Goal: Task Accomplishment & Management: Use online tool/utility

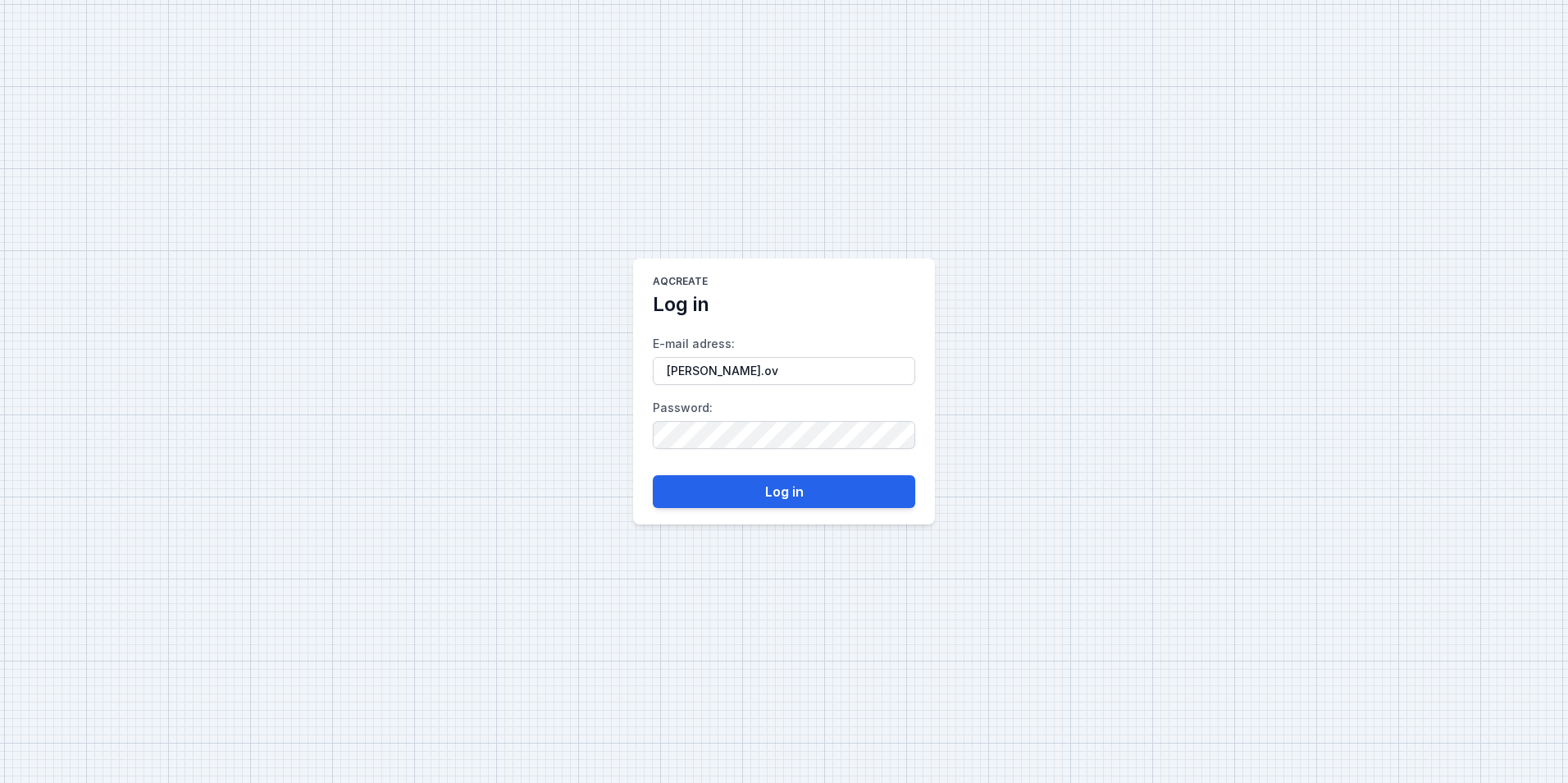
type input "[PERSON_NAME][EMAIL_ADDRESS][DOMAIN_NAME]"
click at [747, 490] on button "Log in" at bounding box center [784, 491] width 262 height 33
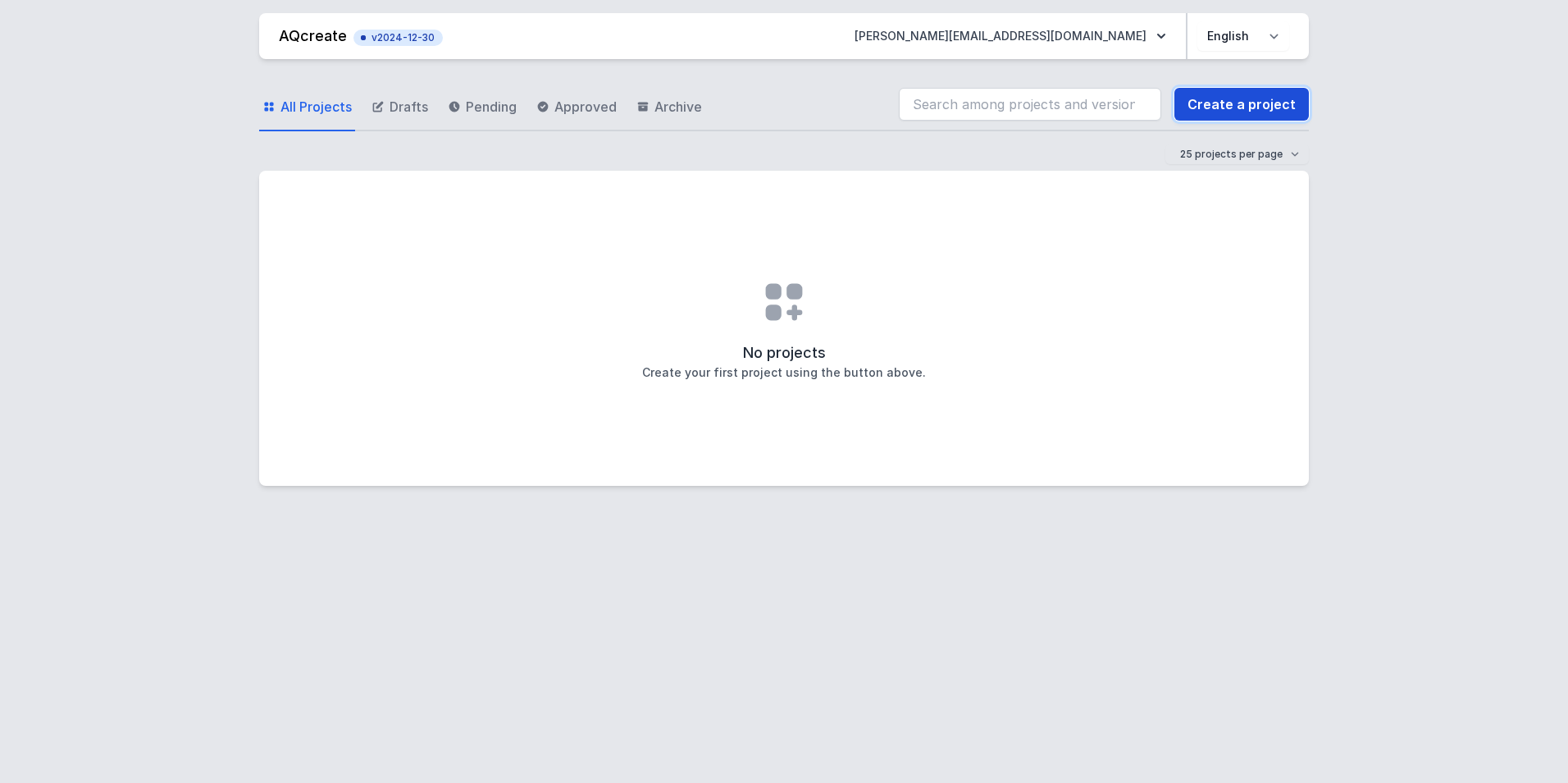
click at [1225, 106] on link "Create a project" at bounding box center [1241, 104] width 134 height 33
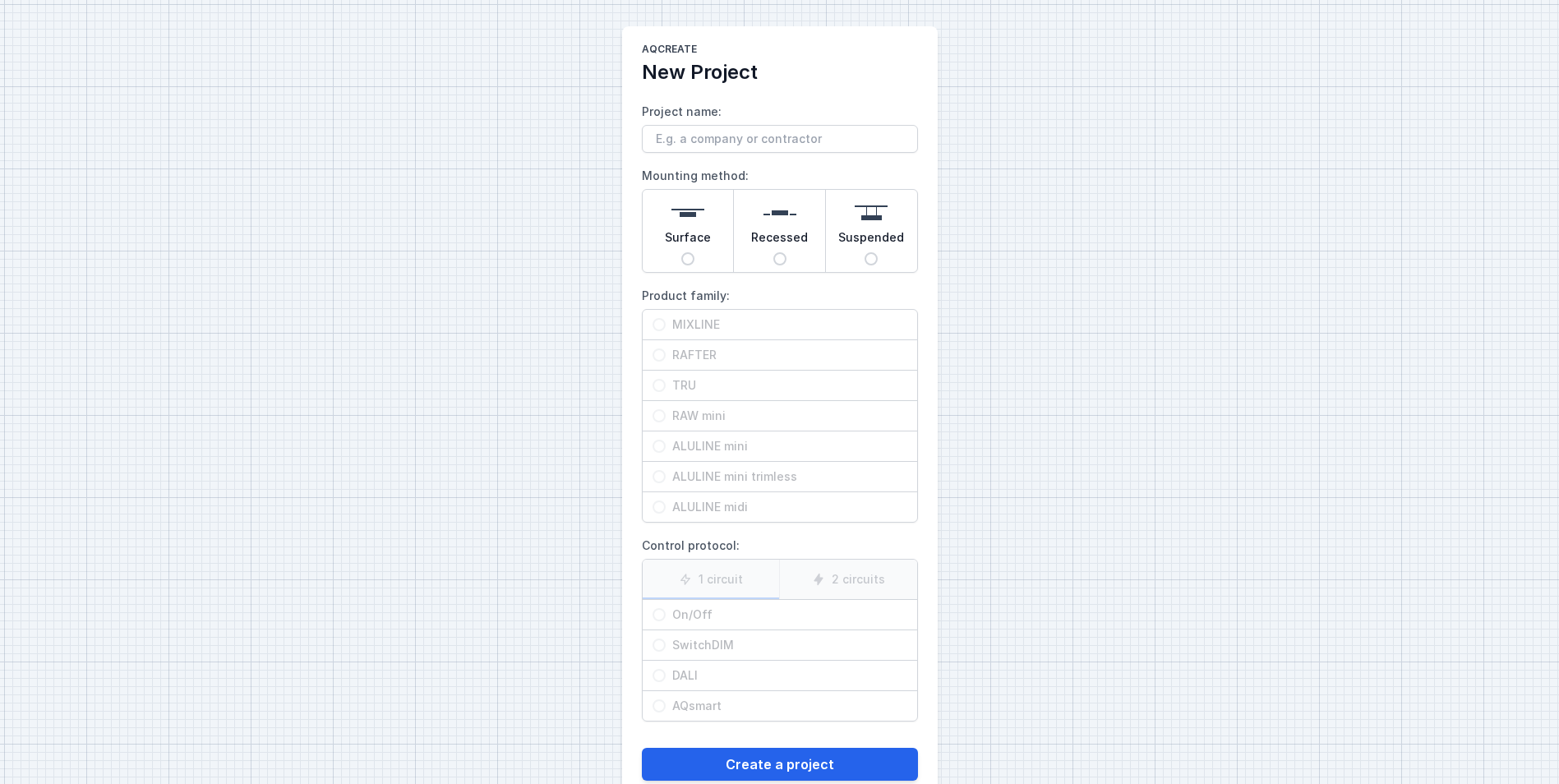
click at [696, 262] on div "Surface" at bounding box center [688, 230] width 91 height 82
click at [694, 262] on input "Surface" at bounding box center [688, 259] width 14 height 14
radio input "true"
click at [659, 329] on input "MIXLINE" at bounding box center [659, 325] width 14 height 14
radio input "true"
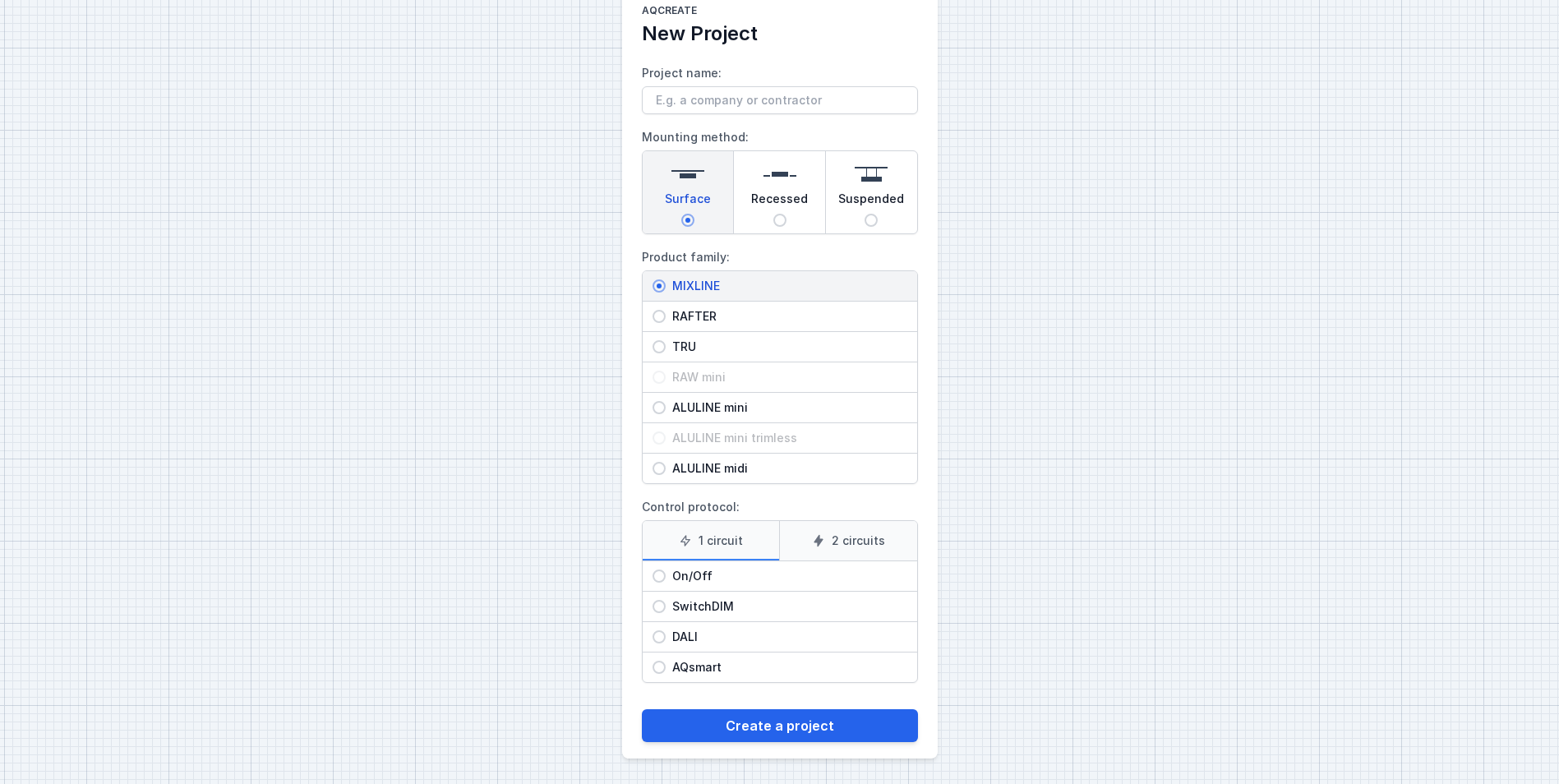
scroll to position [40, 0]
click at [656, 575] on input "On/Off" at bounding box center [659, 575] width 14 height 14
radio input "true"
click at [760, 721] on button "Create a project" at bounding box center [780, 724] width 276 height 33
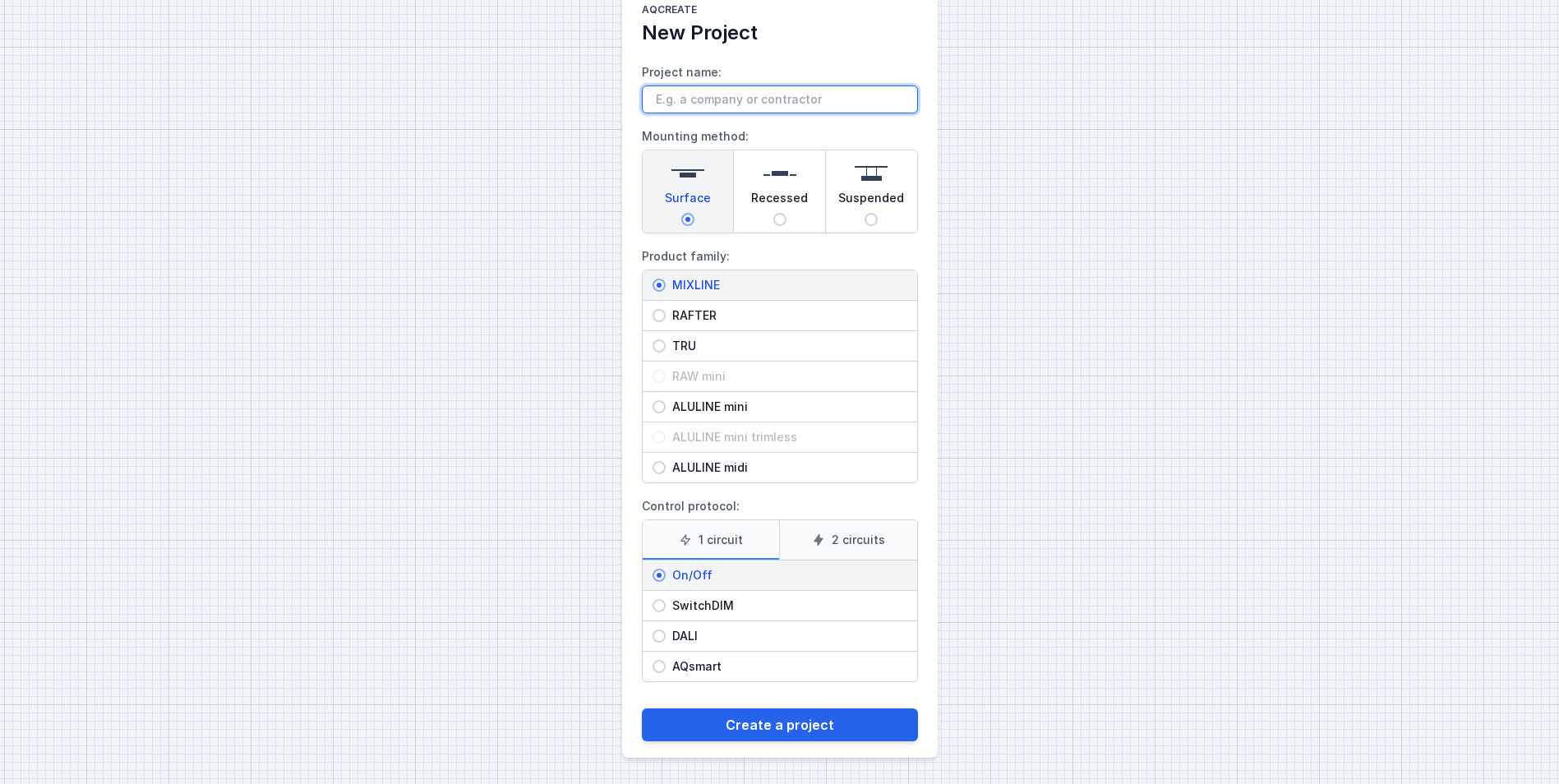
click at [699, 95] on input "Project name:" at bounding box center [780, 99] width 276 height 28
type input "lambrechts"
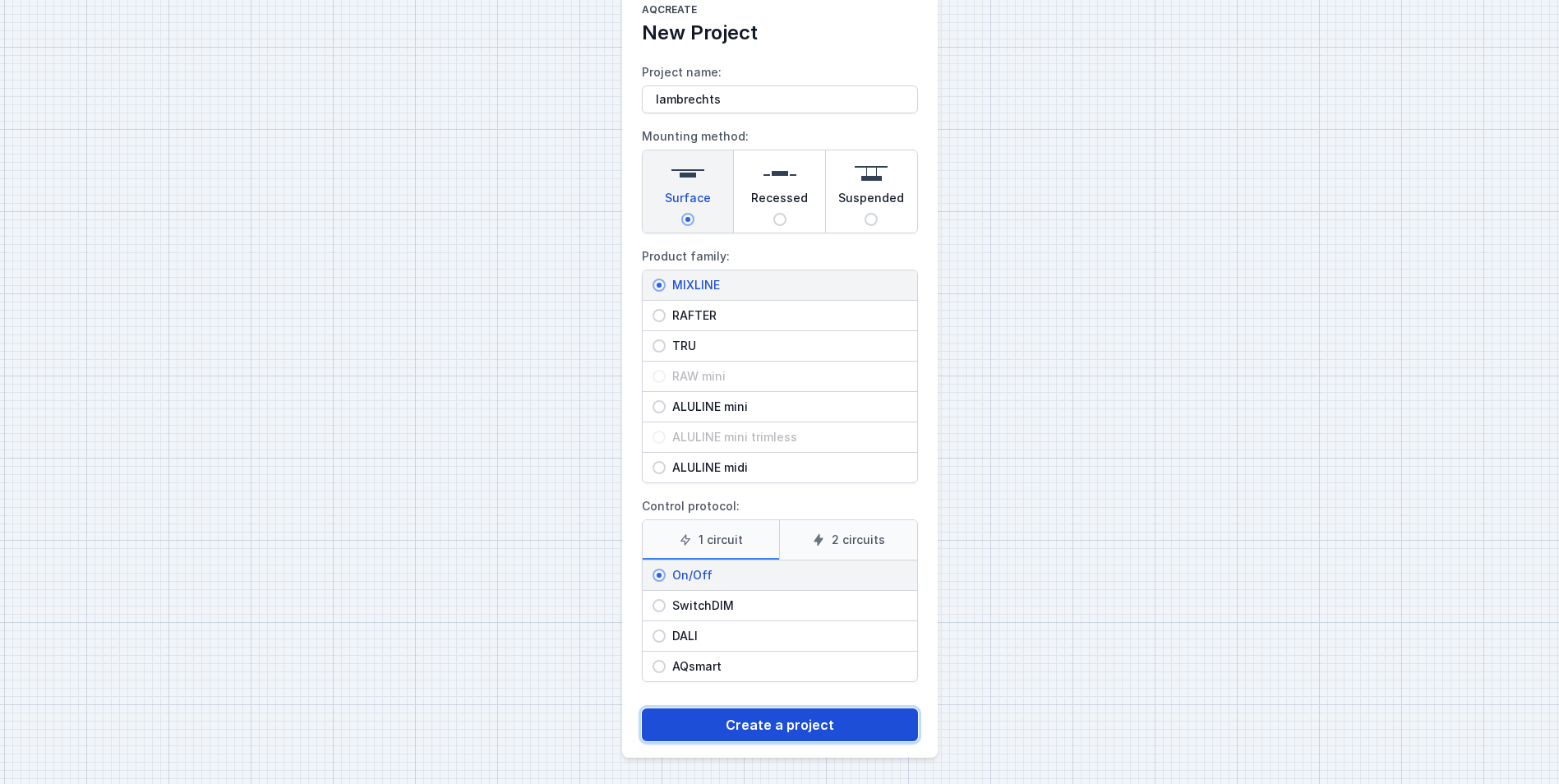
click at [769, 721] on button "Create a project" at bounding box center [780, 724] width 276 height 33
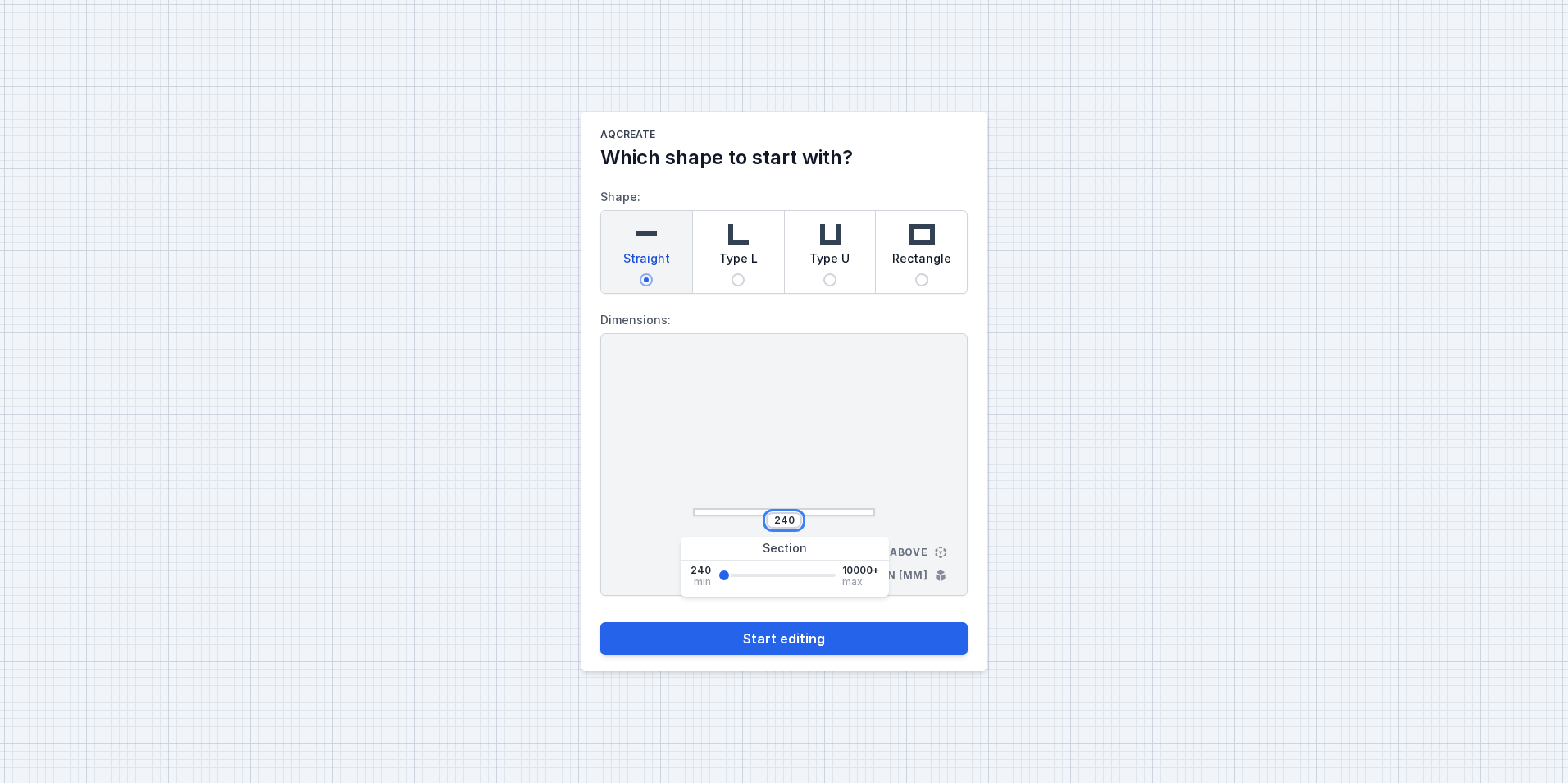
drag, startPoint x: 775, startPoint y: 516, endPoint x: 824, endPoint y: 524, distance: 49.6
click at [824, 524] on div "240" at bounding box center [784, 519] width 182 height 16
type input "290"
click at [1063, 516] on div "AQcreate Which shape to start with? Shape: Straight Type L Type U Rectangle Dim…" at bounding box center [784, 392] width 1568 height 783
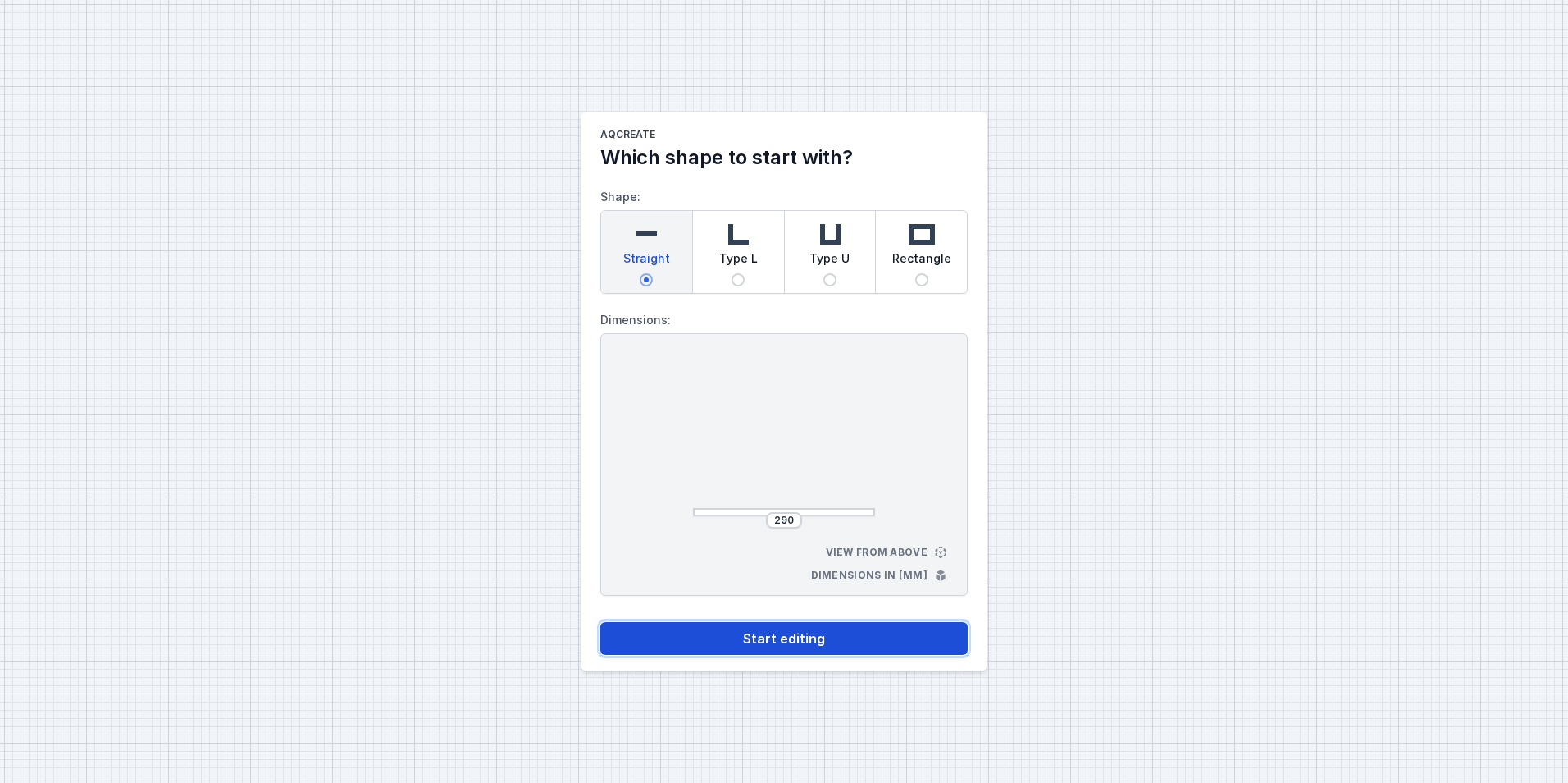
click at [784, 632] on button "Start editing" at bounding box center [784, 638] width 368 height 33
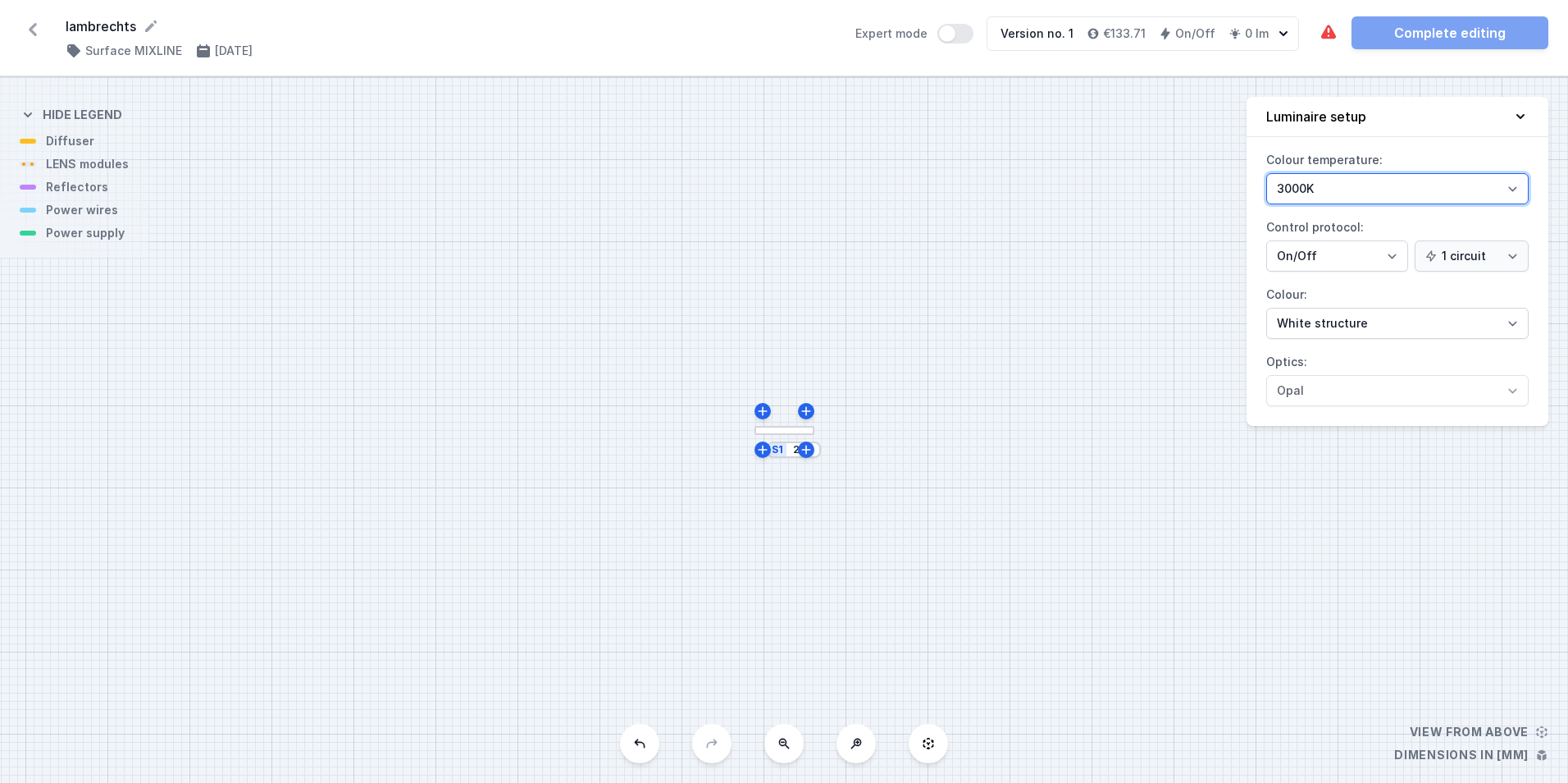
click at [1352, 180] on select "3000K 4000K 2700K" at bounding box center [1397, 189] width 262 height 31
select select "2700"
click at [1266, 173] on select "3000K 4000K 2700K" at bounding box center [1397, 189] width 262 height 31
click at [1341, 359] on label "Optics: Opal" at bounding box center [1397, 377] width 262 height 57
click at [703, 749] on div "S1 290" at bounding box center [784, 430] width 1568 height 705
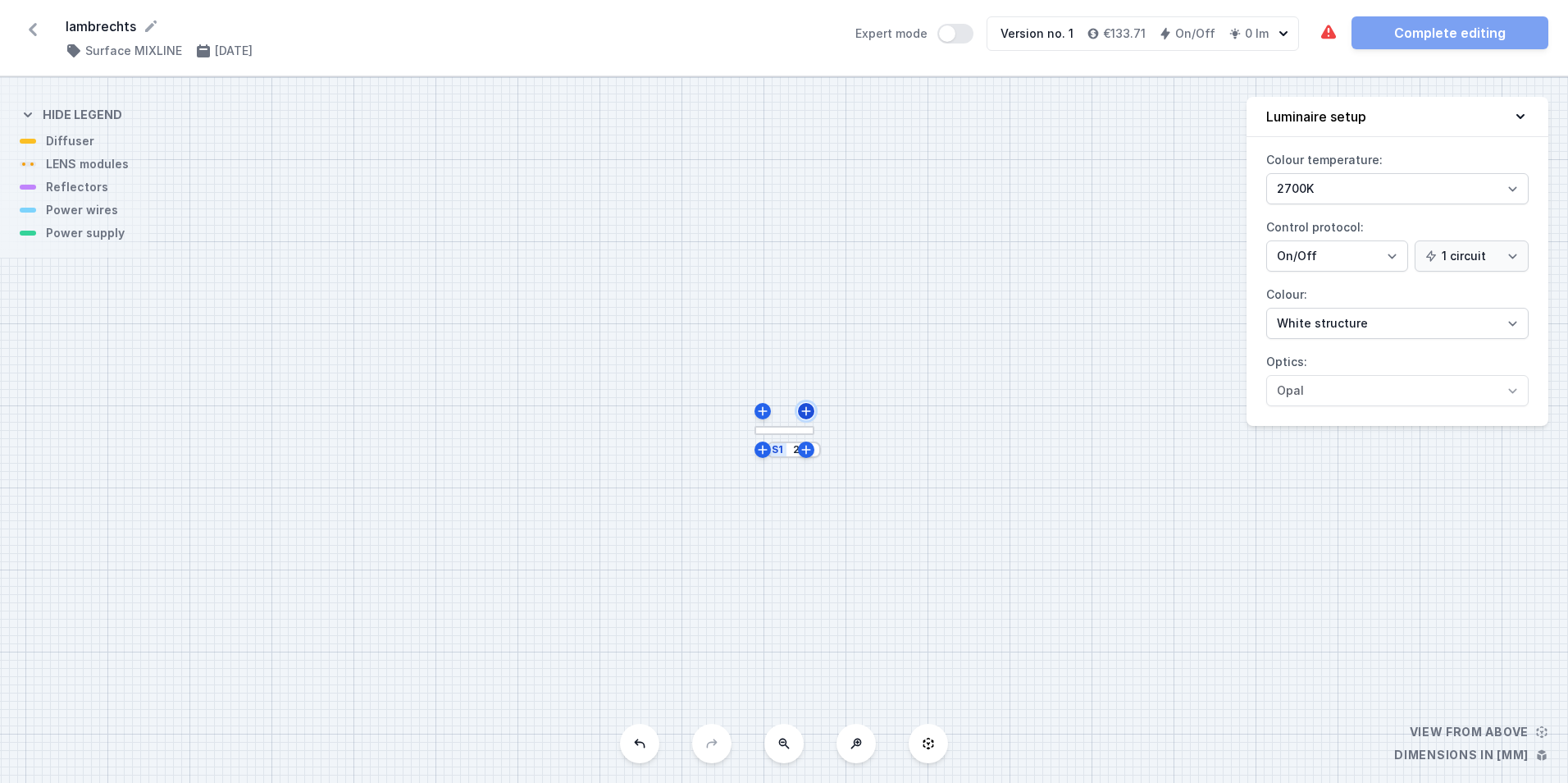
click at [810, 415] on icon at bounding box center [806, 411] width 14 height 14
type input "302"
drag, startPoint x: 872, startPoint y: 732, endPoint x: 836, endPoint y: 737, distance: 36.3
click at [866, 734] on button at bounding box center [856, 743] width 40 height 40
click at [863, 740] on button at bounding box center [856, 743] width 40 height 40
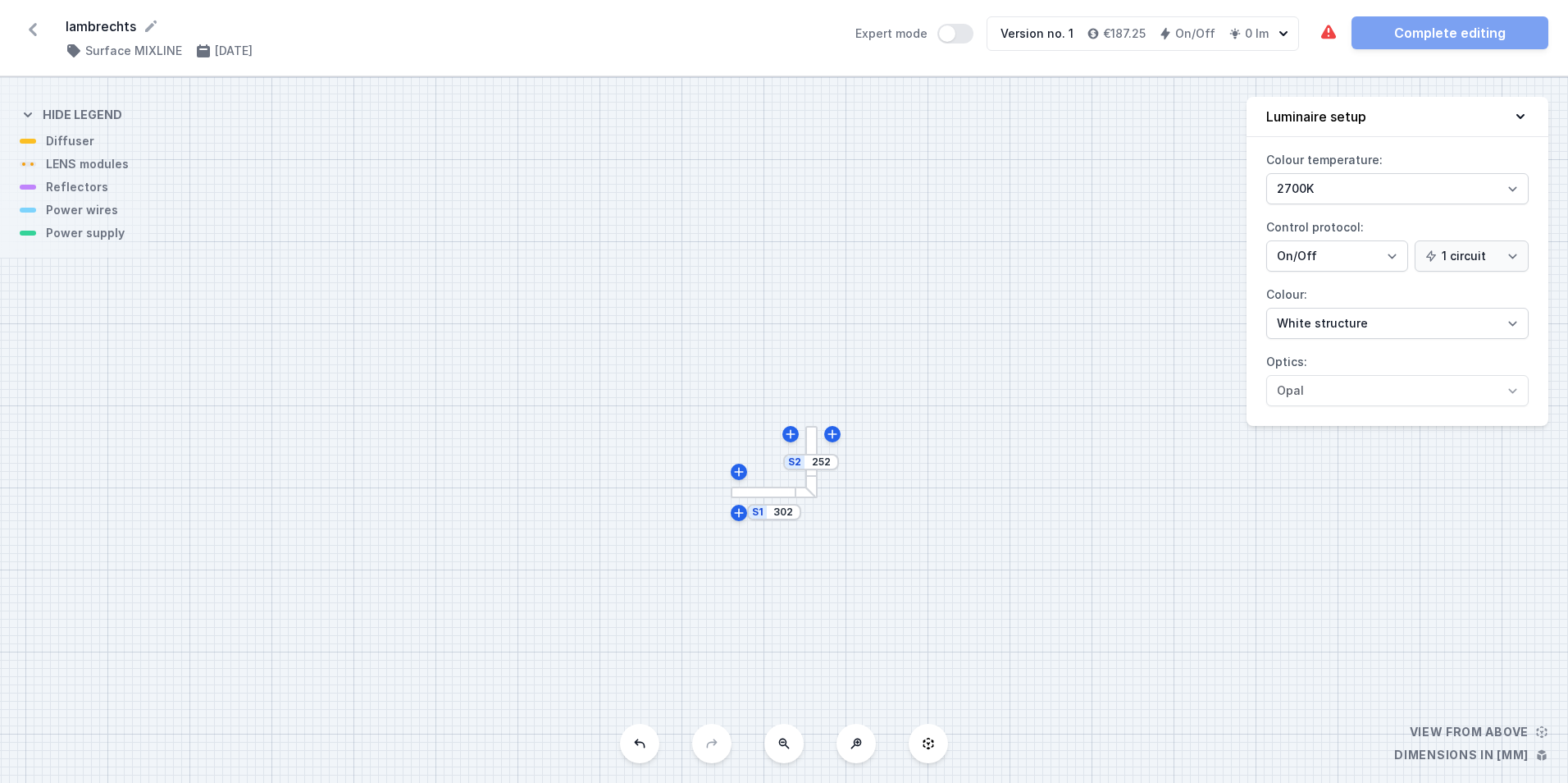
click at [859, 742] on icon at bounding box center [857, 742] width 4 height 4
click at [859, 742] on div "S2 252 S1 302" at bounding box center [784, 430] width 1568 height 705
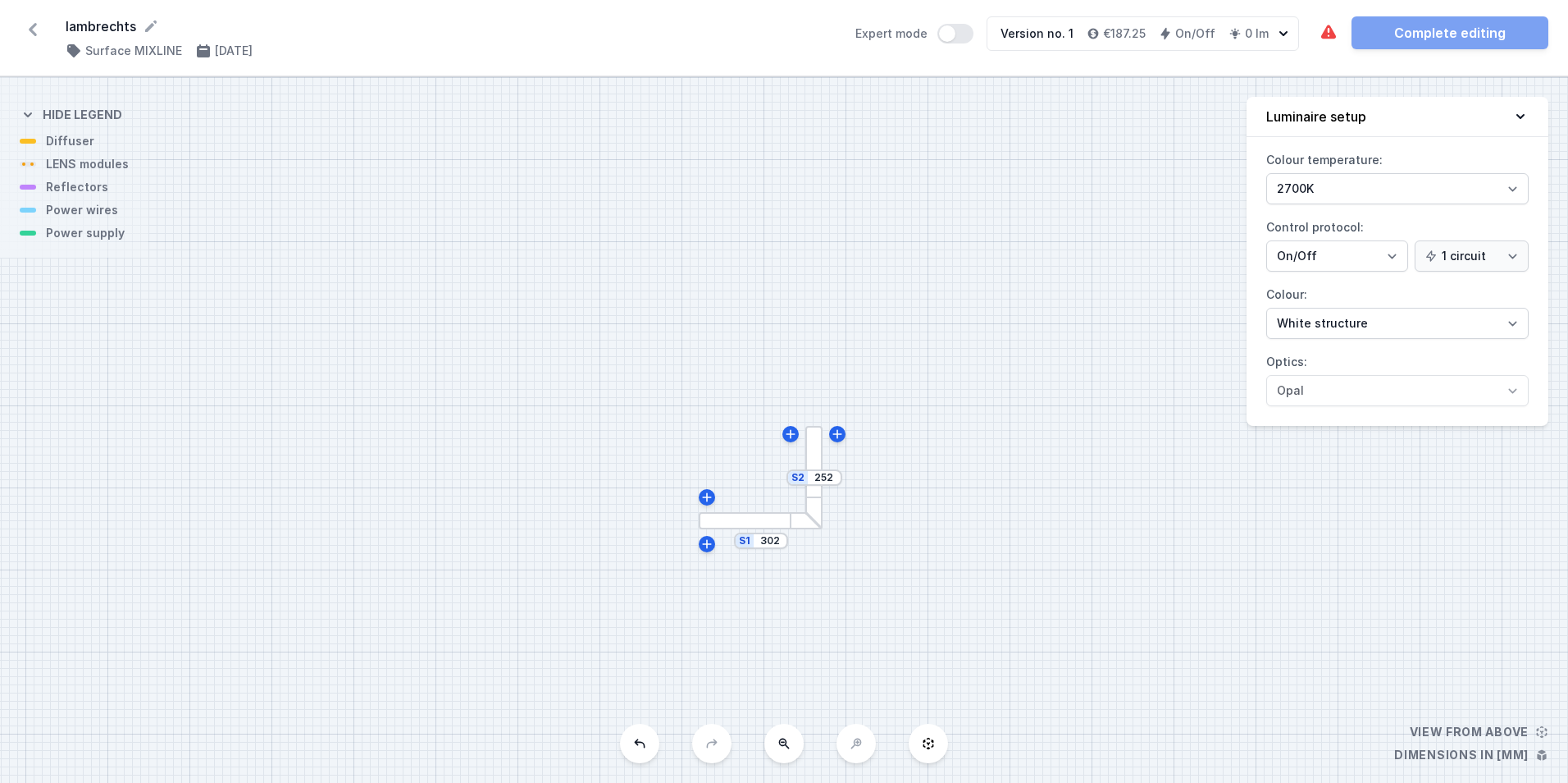
click at [859, 742] on div "S2 252 S1 302" at bounding box center [784, 430] width 1568 height 705
click at [819, 452] on div at bounding box center [814, 478] width 17 height 103
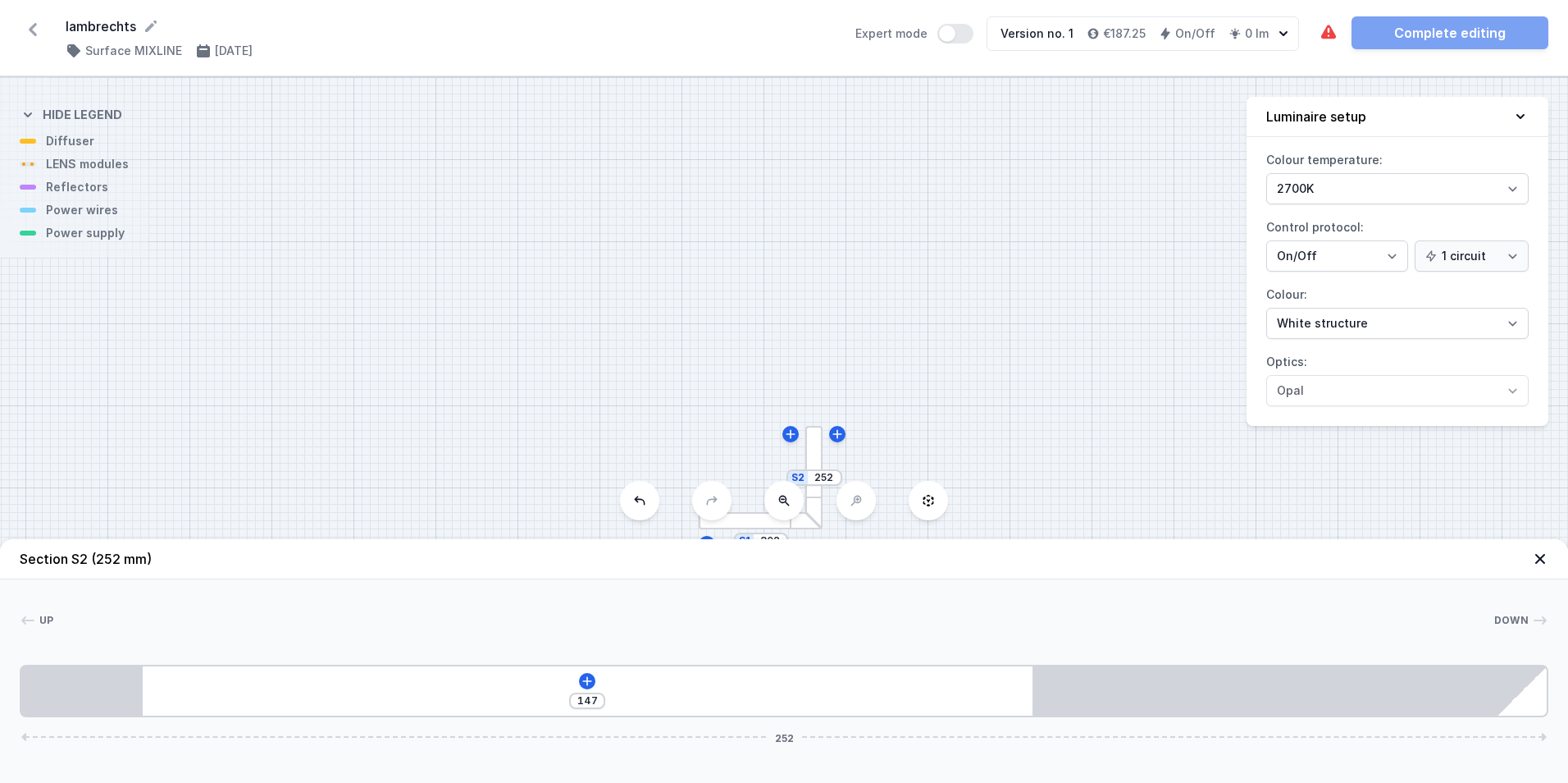
click at [815, 453] on div at bounding box center [814, 478] width 17 height 103
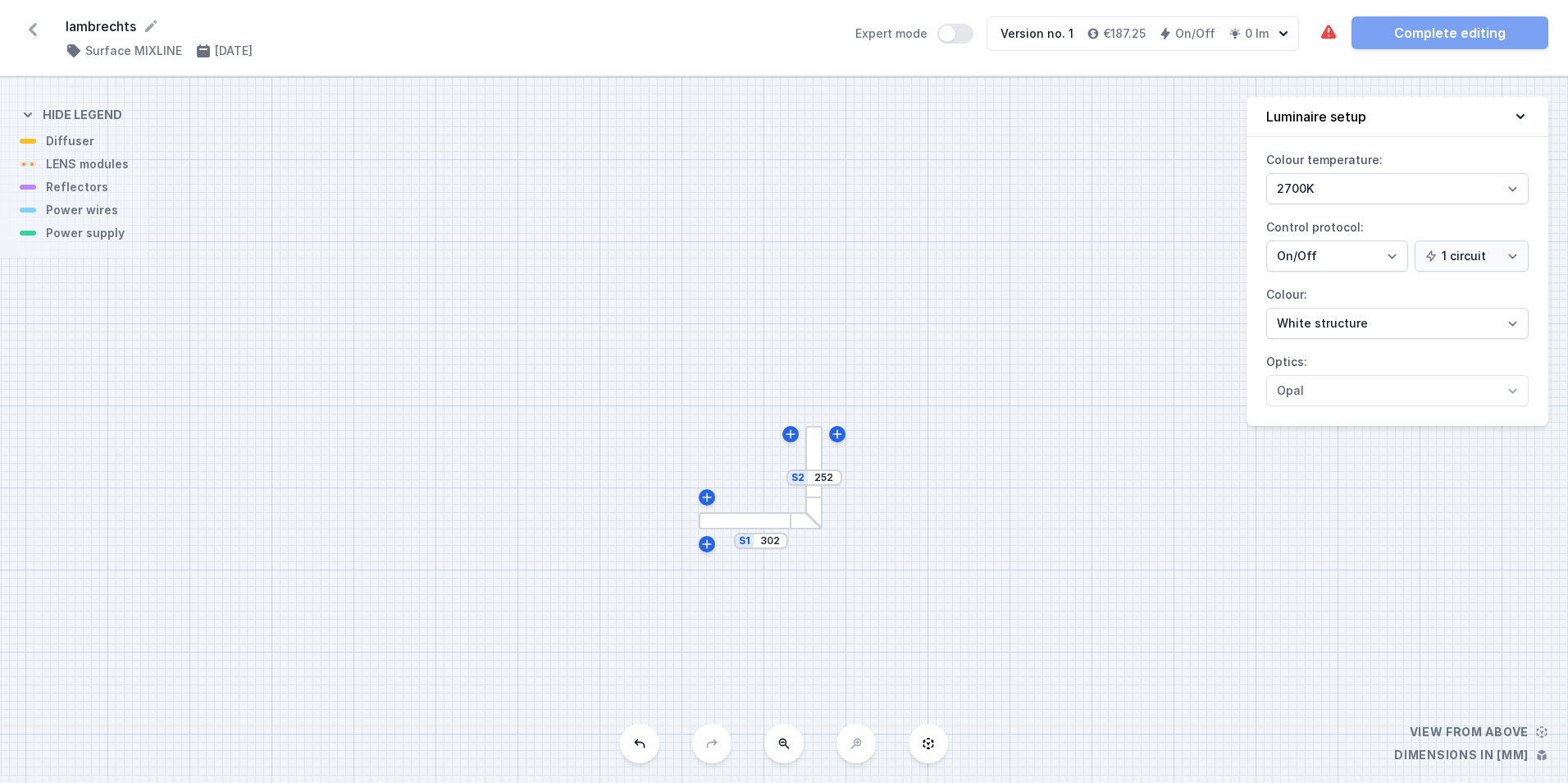
click at [815, 453] on div at bounding box center [814, 478] width 17 height 103
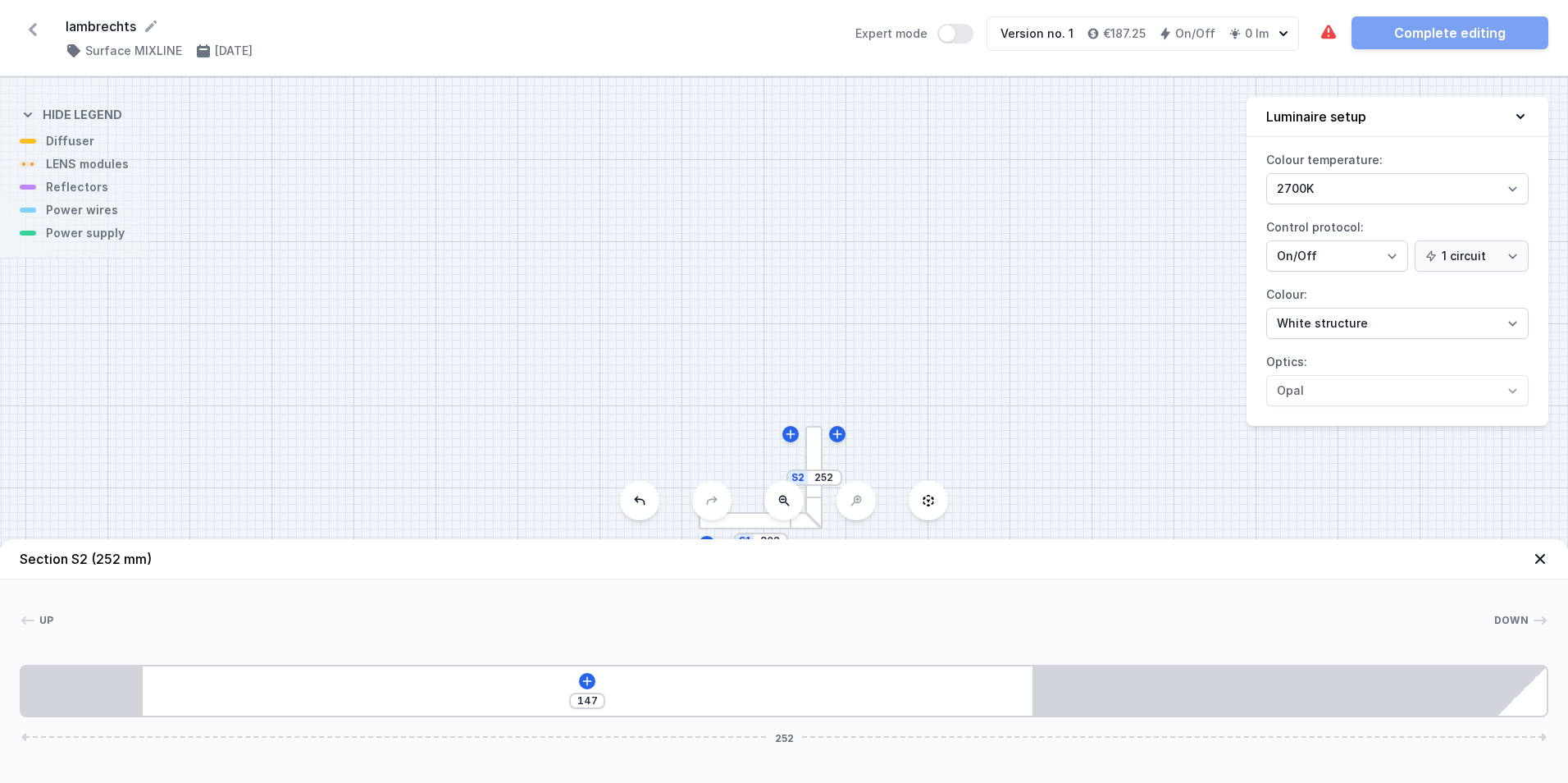
click at [812, 448] on div at bounding box center [814, 478] width 17 height 103
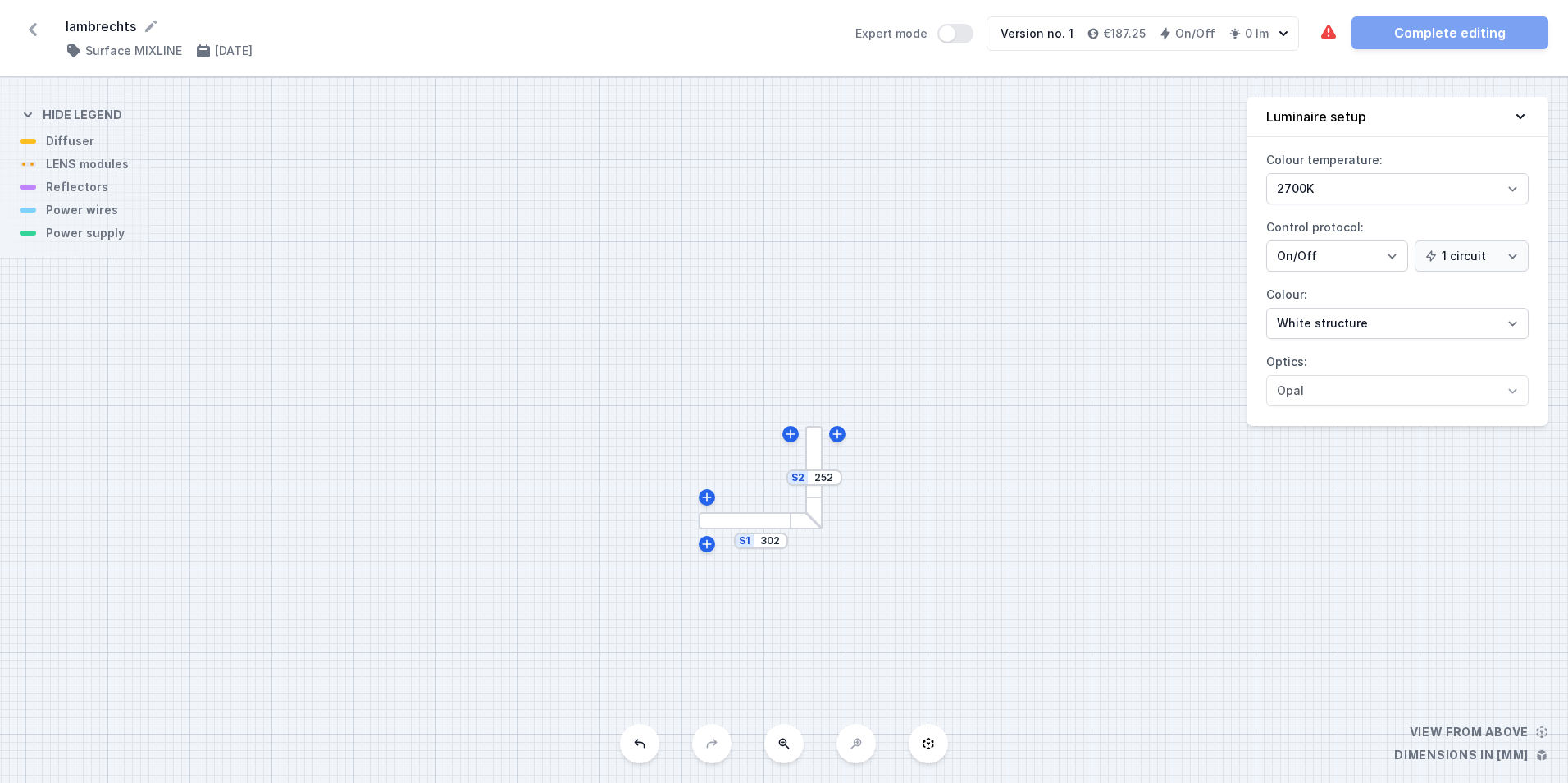
click at [812, 448] on div at bounding box center [814, 478] width 17 height 103
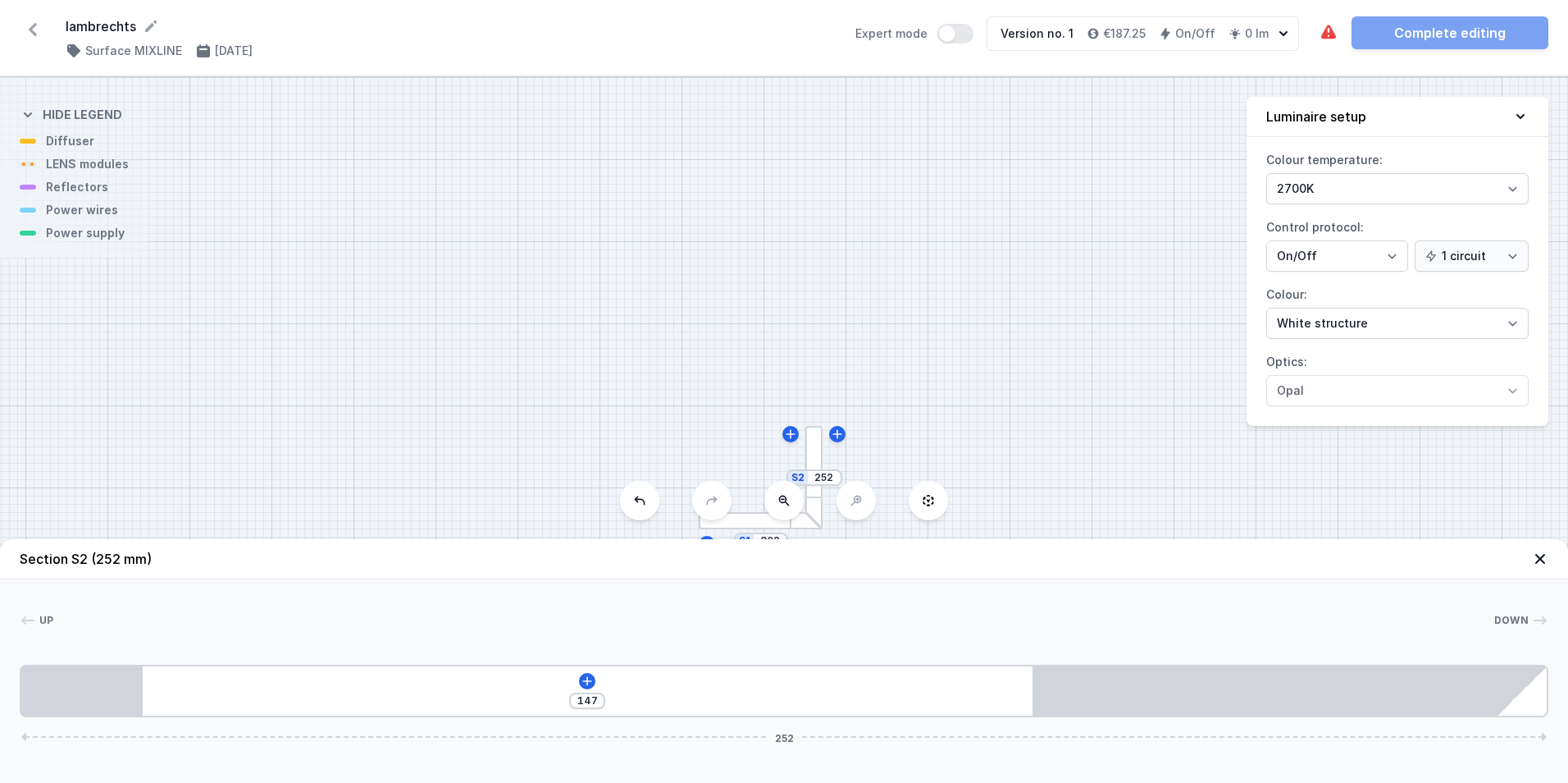
click at [1538, 561] on icon at bounding box center [1540, 559] width 10 height 10
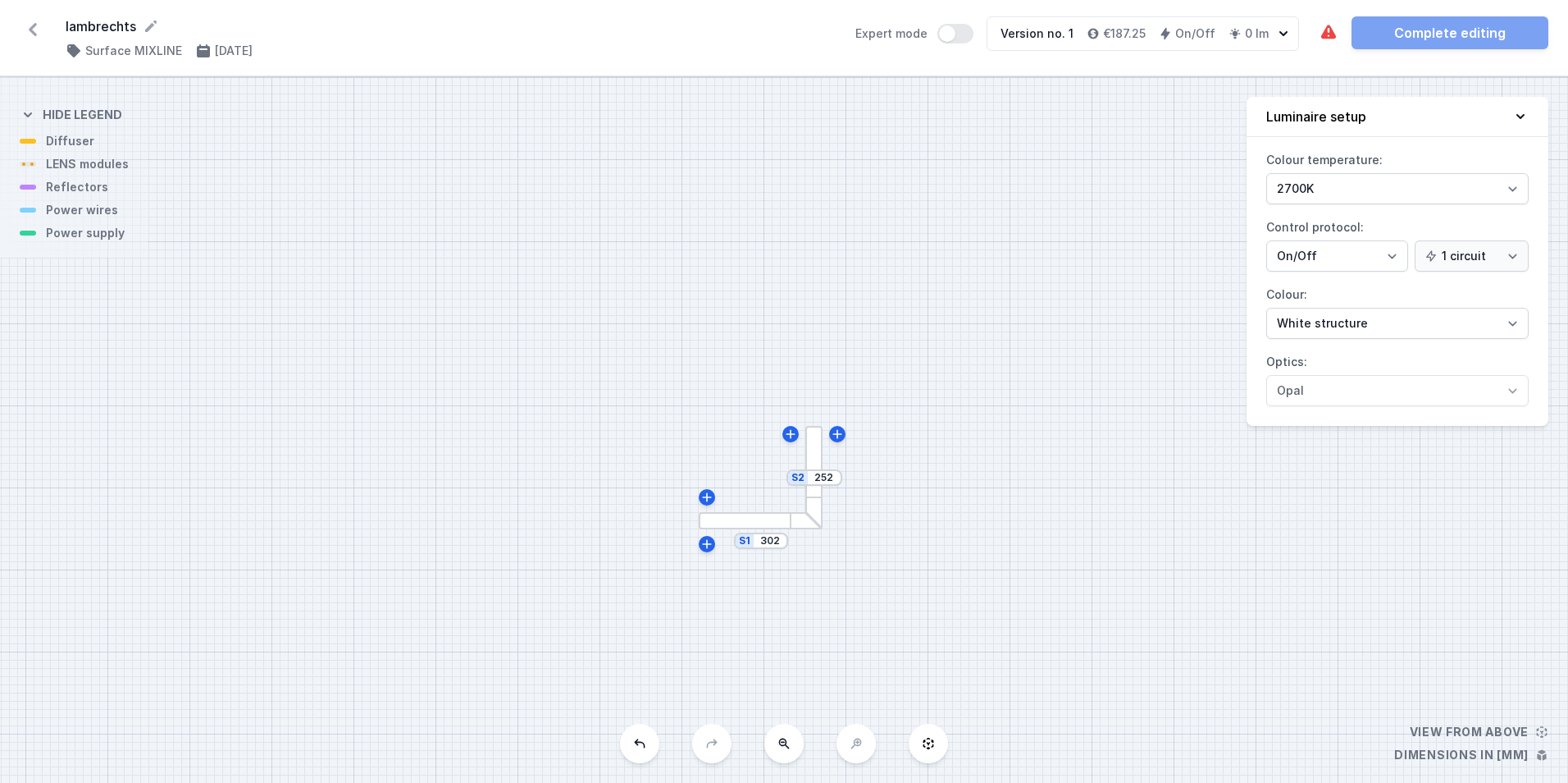
click at [645, 752] on button at bounding box center [640, 743] width 40 height 40
click at [871, 745] on button at bounding box center [856, 743] width 40 height 40
click at [859, 750] on button at bounding box center [856, 743] width 40 height 40
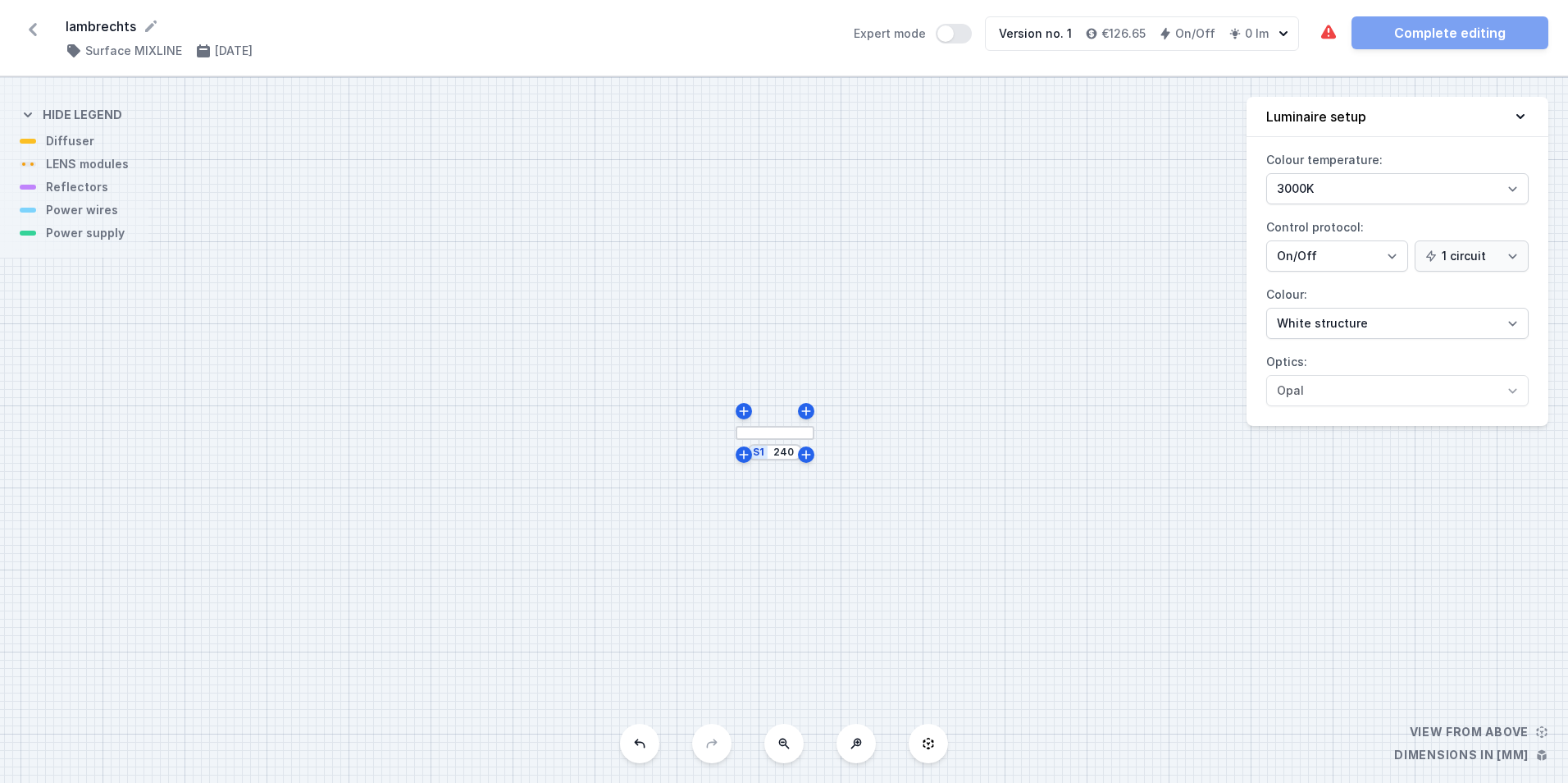
click at [859, 750] on button at bounding box center [856, 743] width 40 height 40
click at [859, 750] on div "S1 240" at bounding box center [784, 430] width 1568 height 705
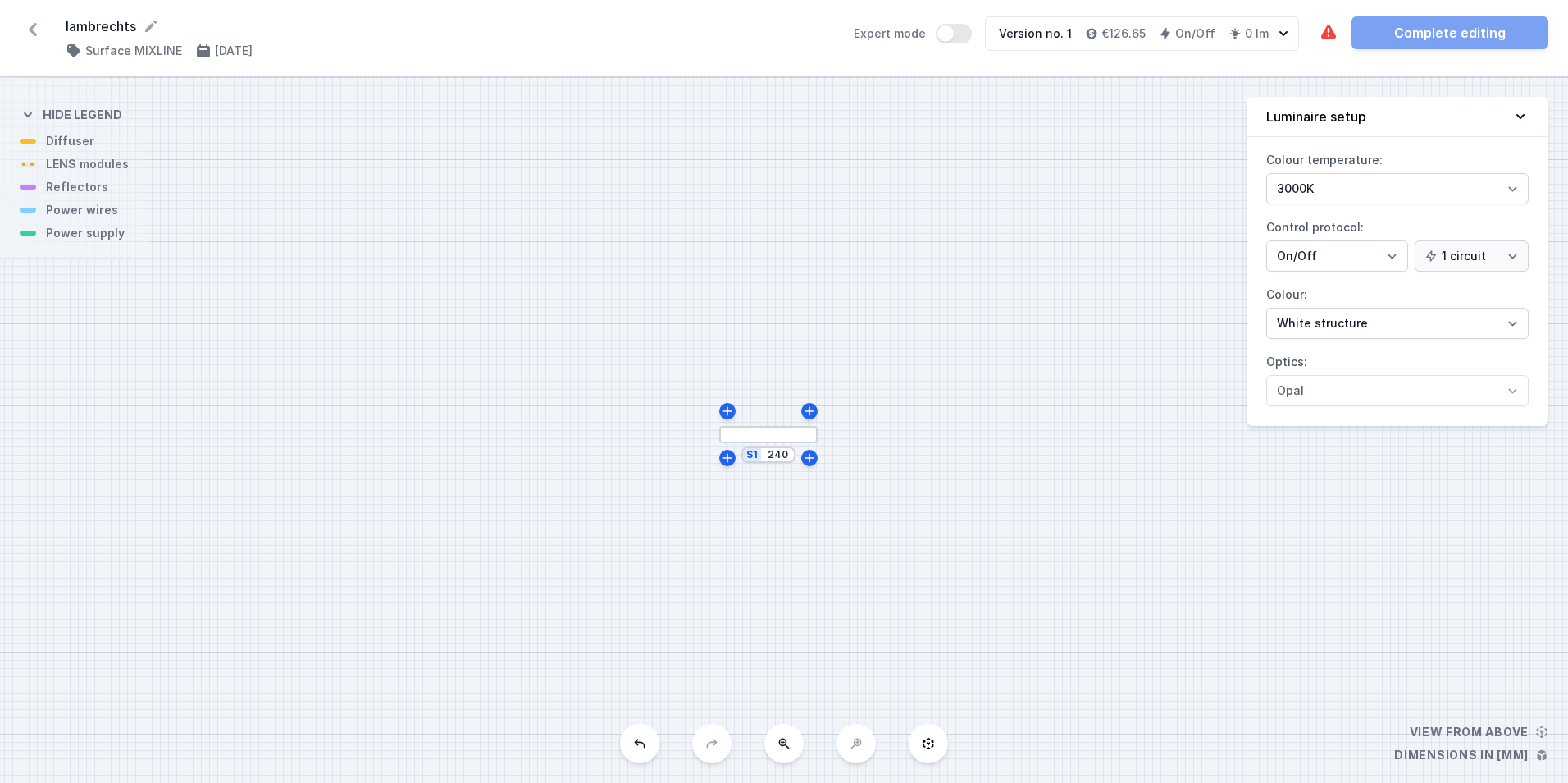
click at [854, 750] on div "S1 240" at bounding box center [784, 430] width 1568 height 705
click at [765, 432] on div at bounding box center [768, 435] width 98 height 17
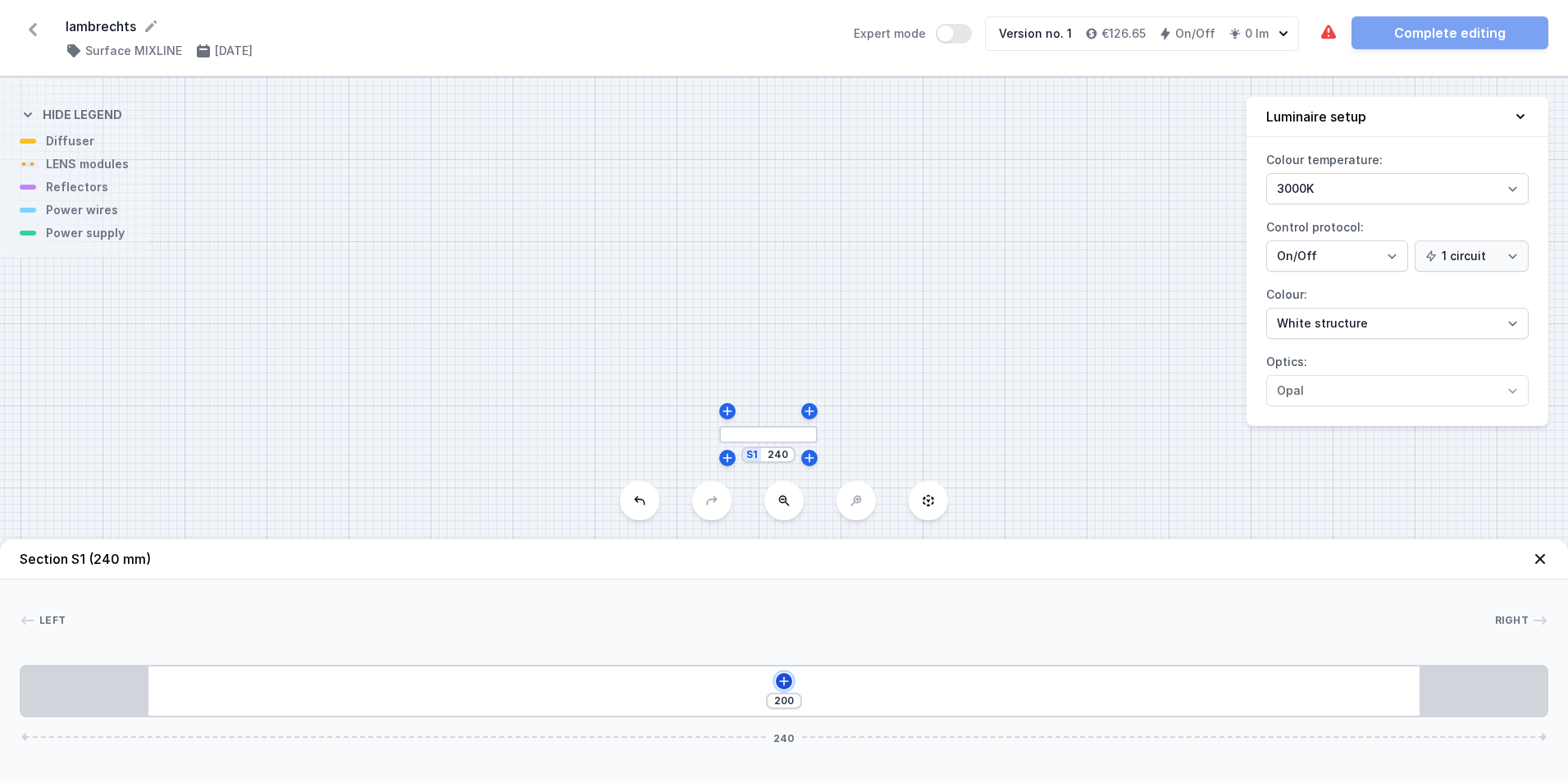
click at [784, 680] on icon at bounding box center [784, 681] width 9 height 9
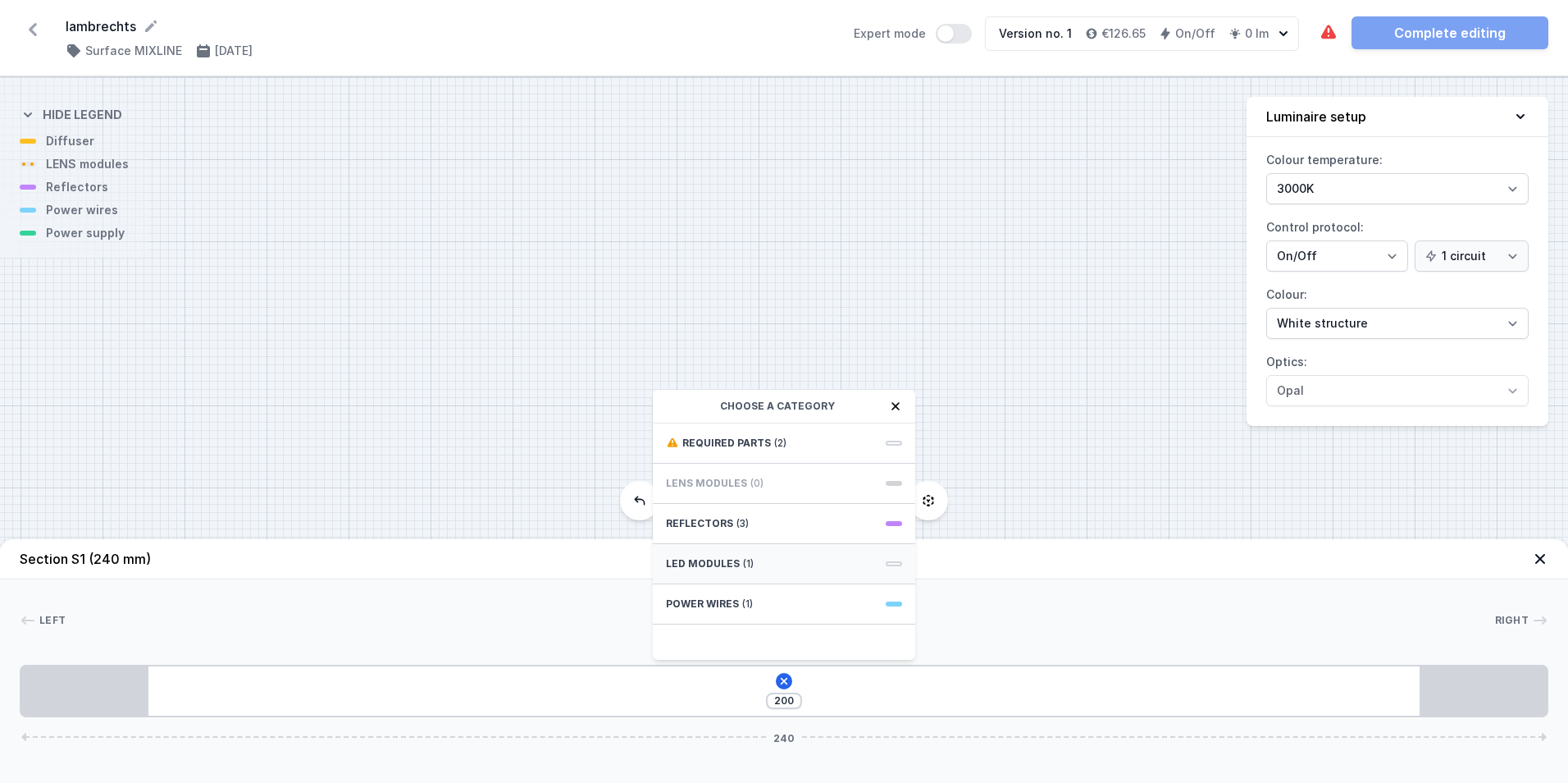
click at [727, 559] on span "LED modules" at bounding box center [702, 564] width 74 height 14
click at [709, 617] on span "LED opal module 140mm" at bounding box center [784, 620] width 236 height 16
type input "60"
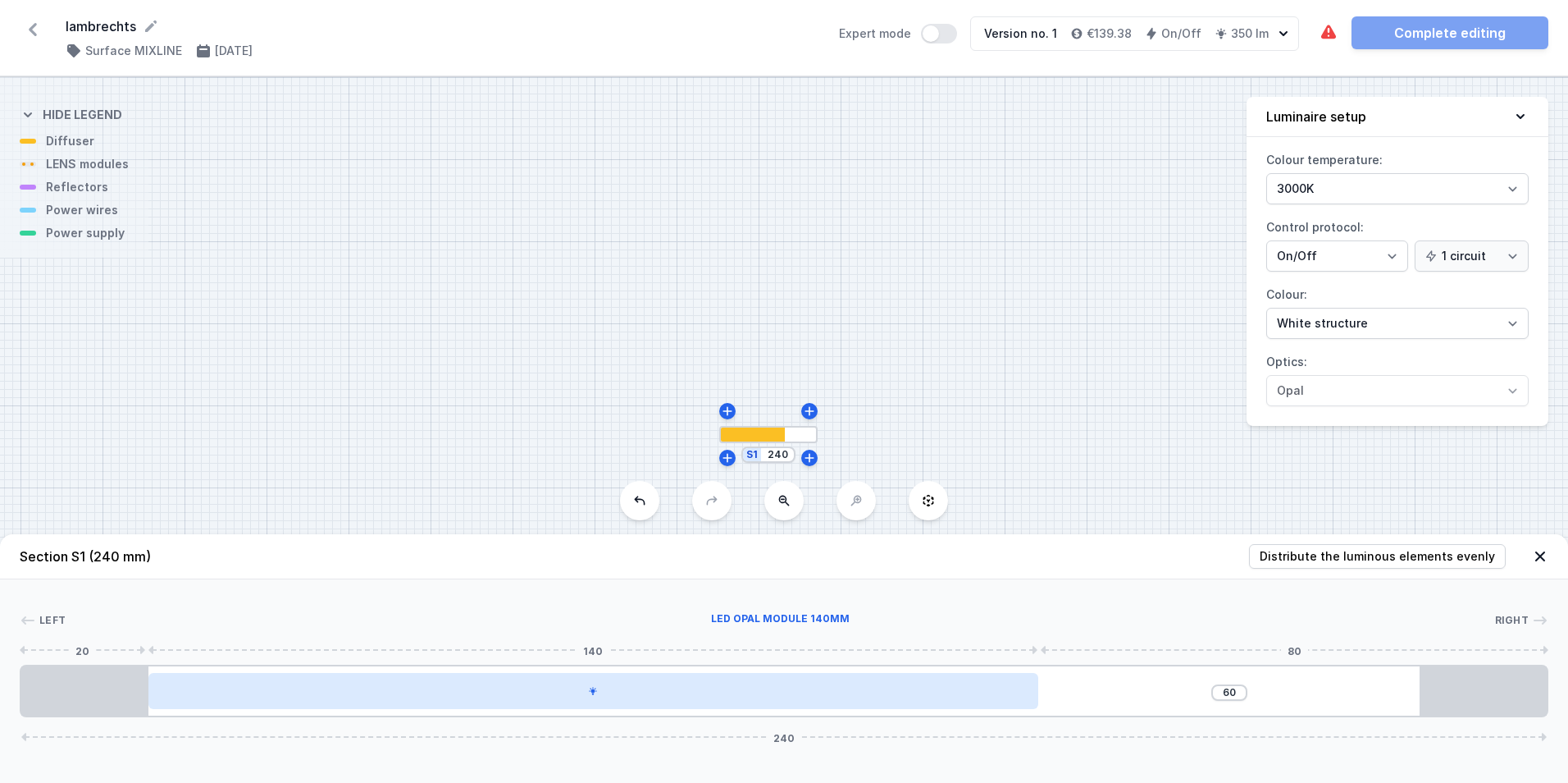
drag, startPoint x: 620, startPoint y: 696, endPoint x: 626, endPoint y: 689, distance: 9.2
click at [676, 696] on div at bounding box center [593, 691] width 890 height 36
drag, startPoint x: 591, startPoint y: 695, endPoint x: 915, endPoint y: 704, distance: 324.1
click at [926, 707] on div at bounding box center [593, 691] width 890 height 36
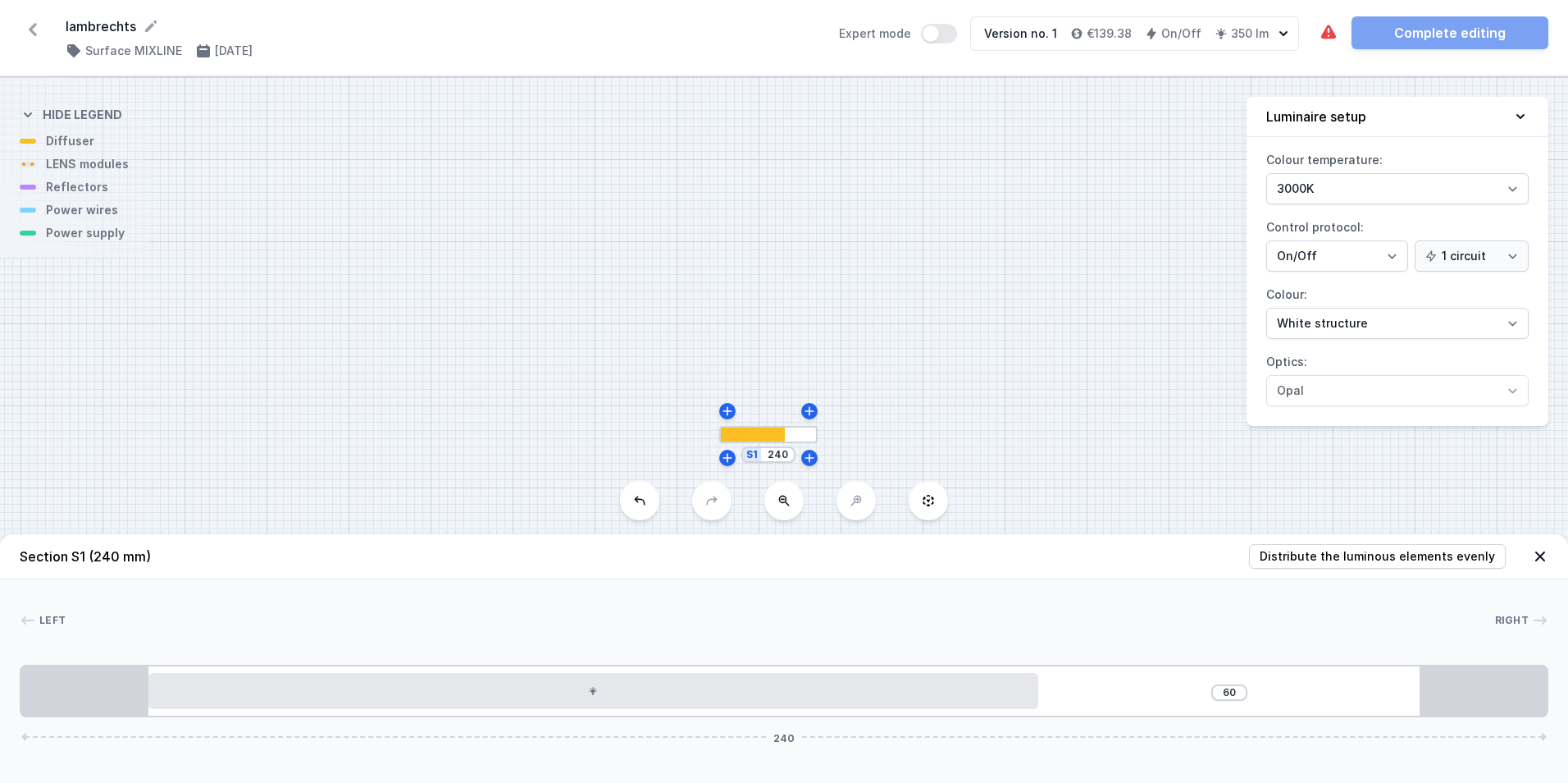
drag, startPoint x: 746, startPoint y: 440, endPoint x: 779, endPoint y: 438, distance: 33.1
click at [779, 438] on div at bounding box center [753, 435] width 66 height 14
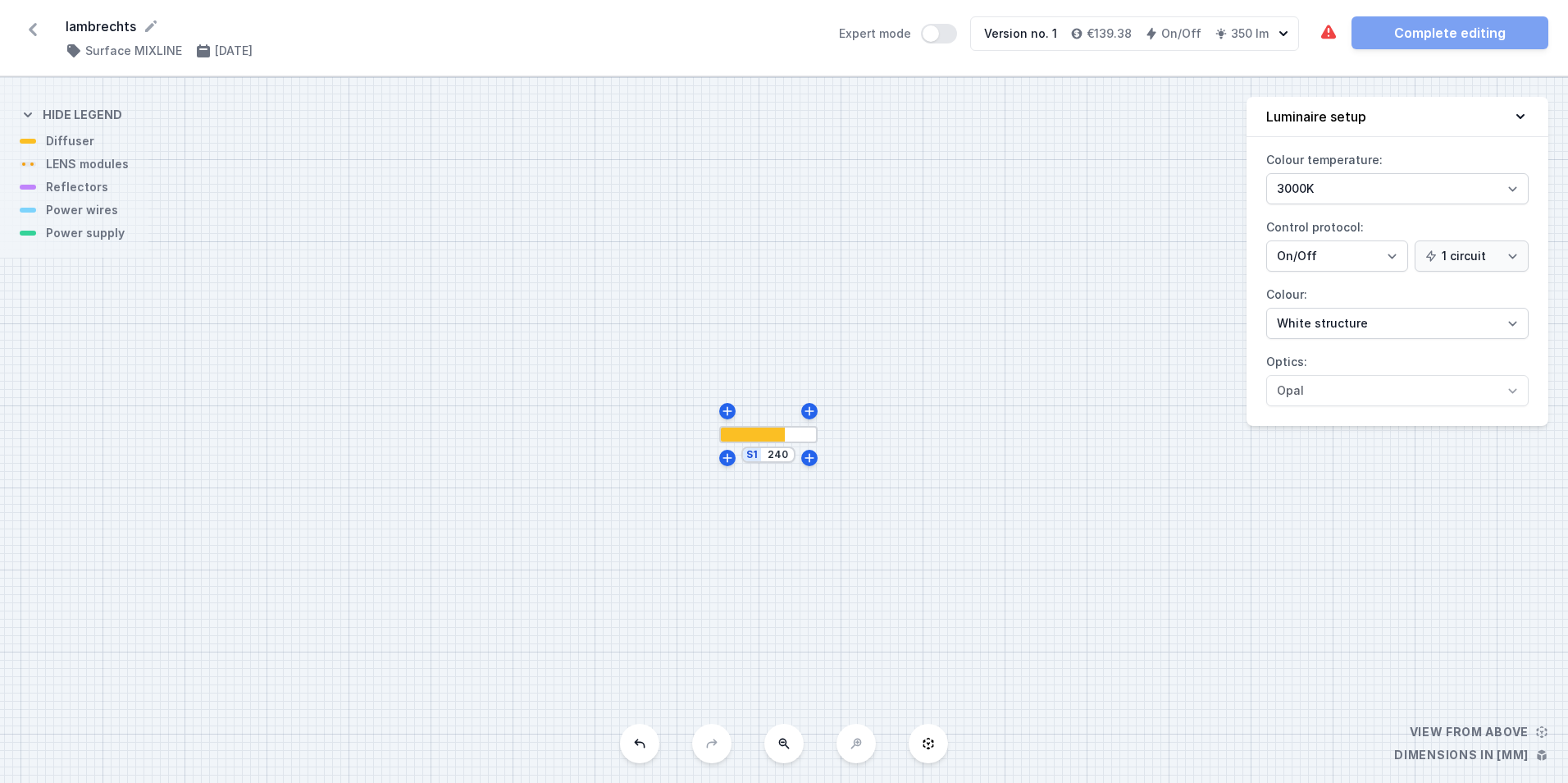
click at [767, 436] on div at bounding box center [753, 435] width 66 height 14
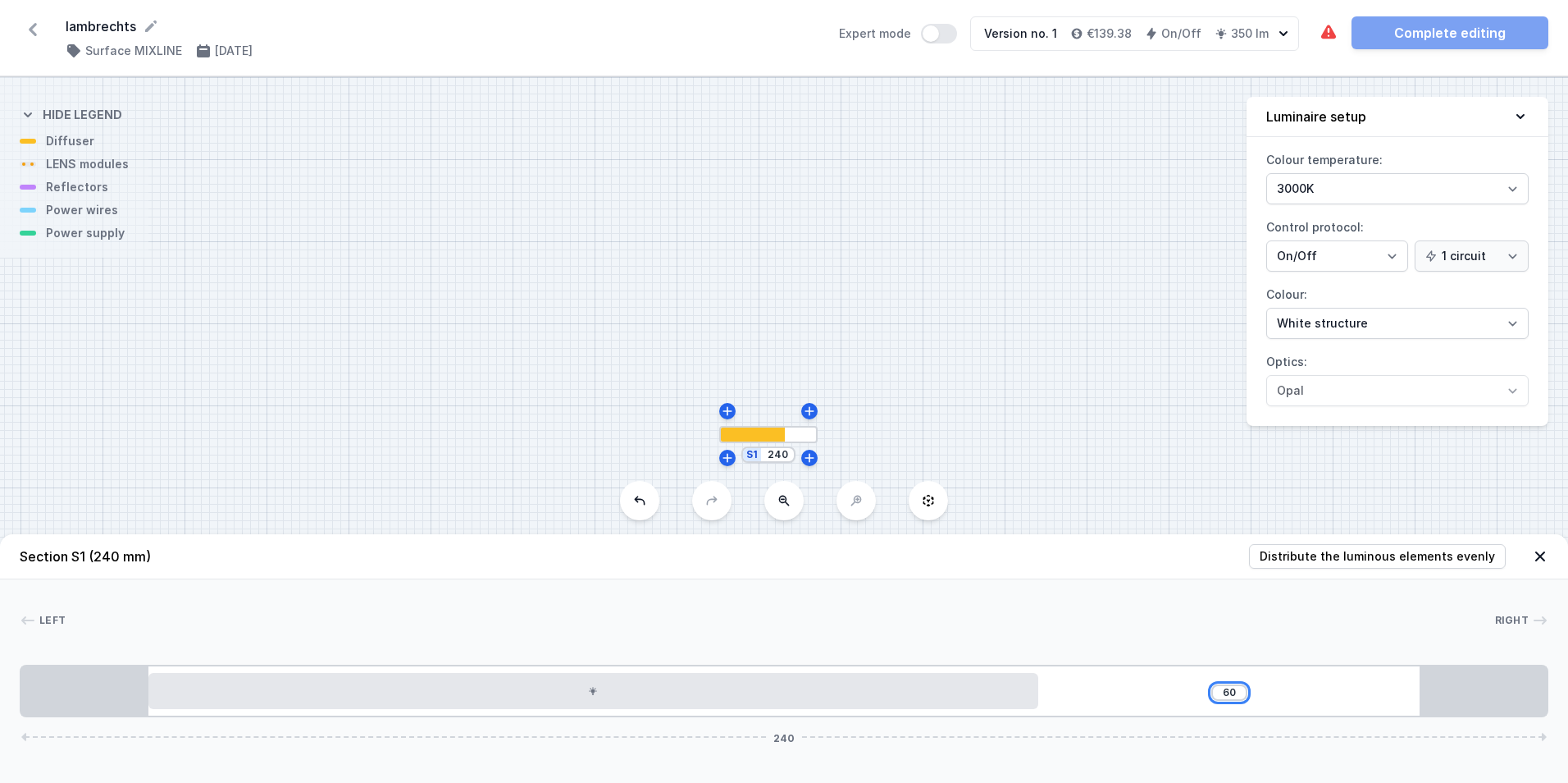
click at [1232, 692] on input "60" at bounding box center [1229, 693] width 26 height 14
click at [1128, 683] on div "60 240" at bounding box center [784, 691] width 1529 height 52
click at [773, 452] on input "240" at bounding box center [777, 455] width 26 height 14
drag, startPoint x: 704, startPoint y: 504, endPoint x: 691, endPoint y: 515, distance: 17.0
click at [702, 508] on input "range" at bounding box center [762, 510] width 118 height 3
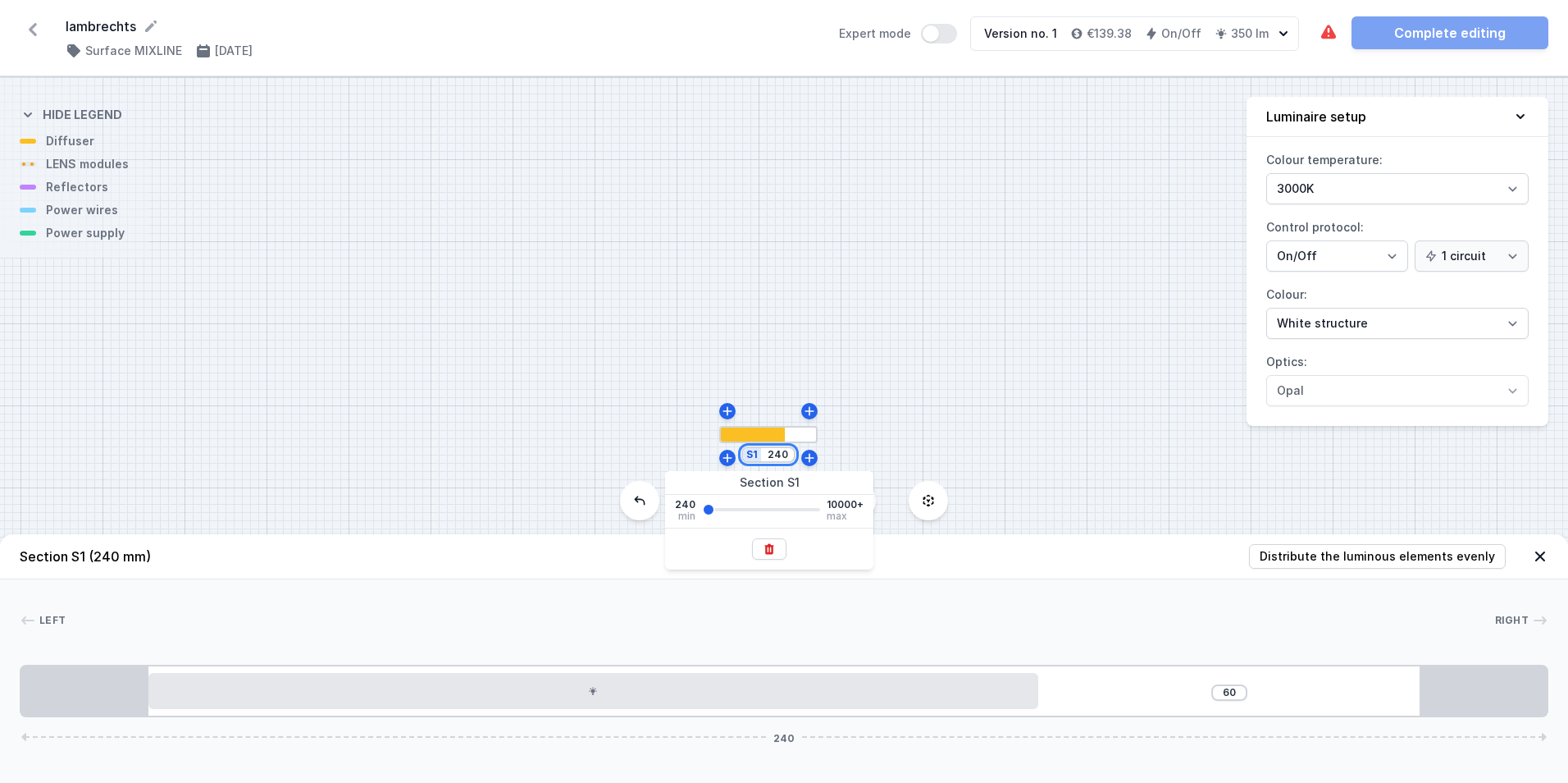
click at [770, 457] on input "240" at bounding box center [777, 455] width 26 height 14
type input "1"
type input "200"
click at [853, 456] on div "S1 200" at bounding box center [784, 430] width 1568 height 705
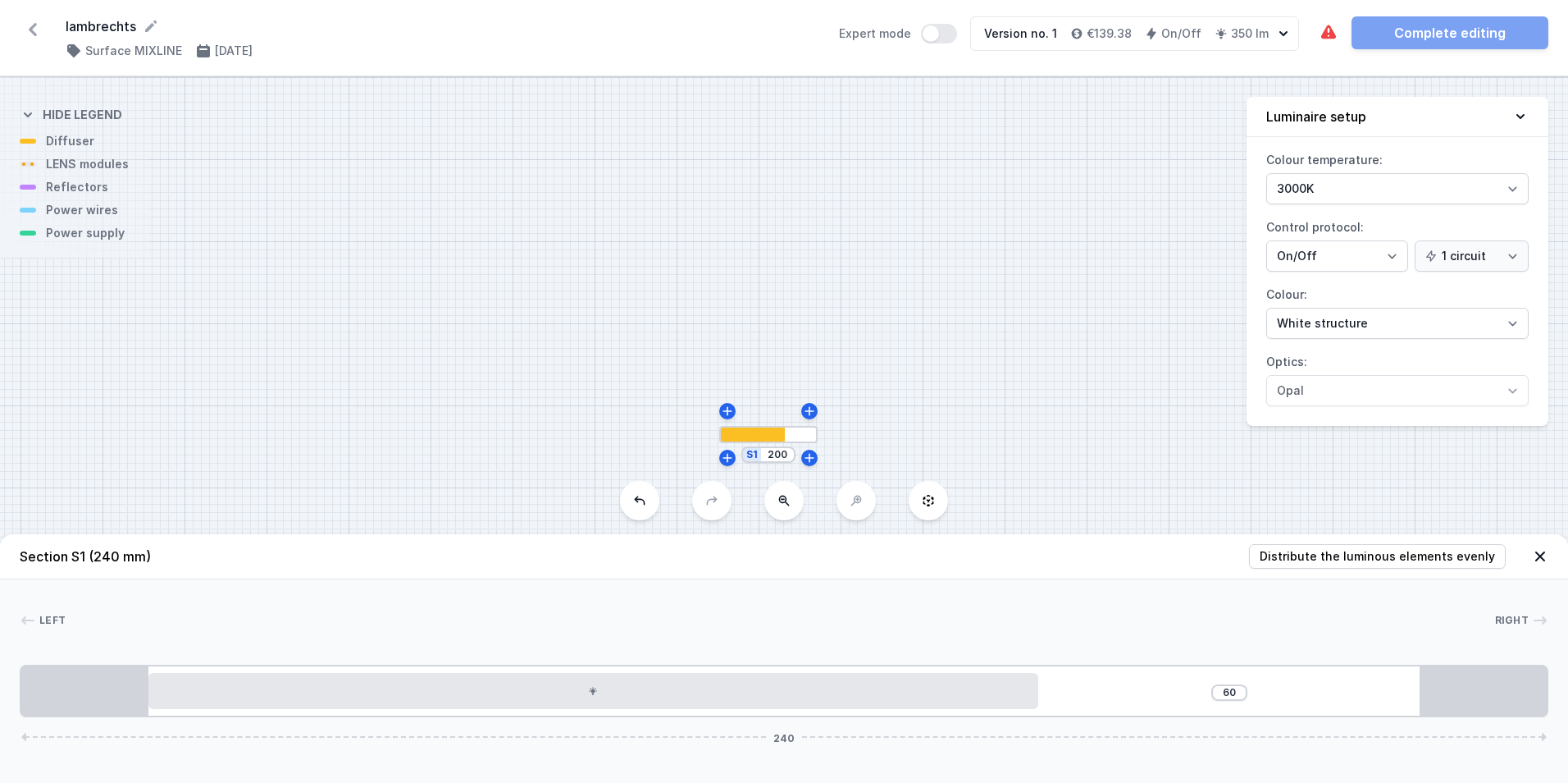
click at [688, 434] on div "S1 200" at bounding box center [784, 430] width 1568 height 705
click at [747, 636] on div "Left Right 1 2 1 60 240 20 140 80 20 200 20 240" at bounding box center [784, 648] width 1568 height 138
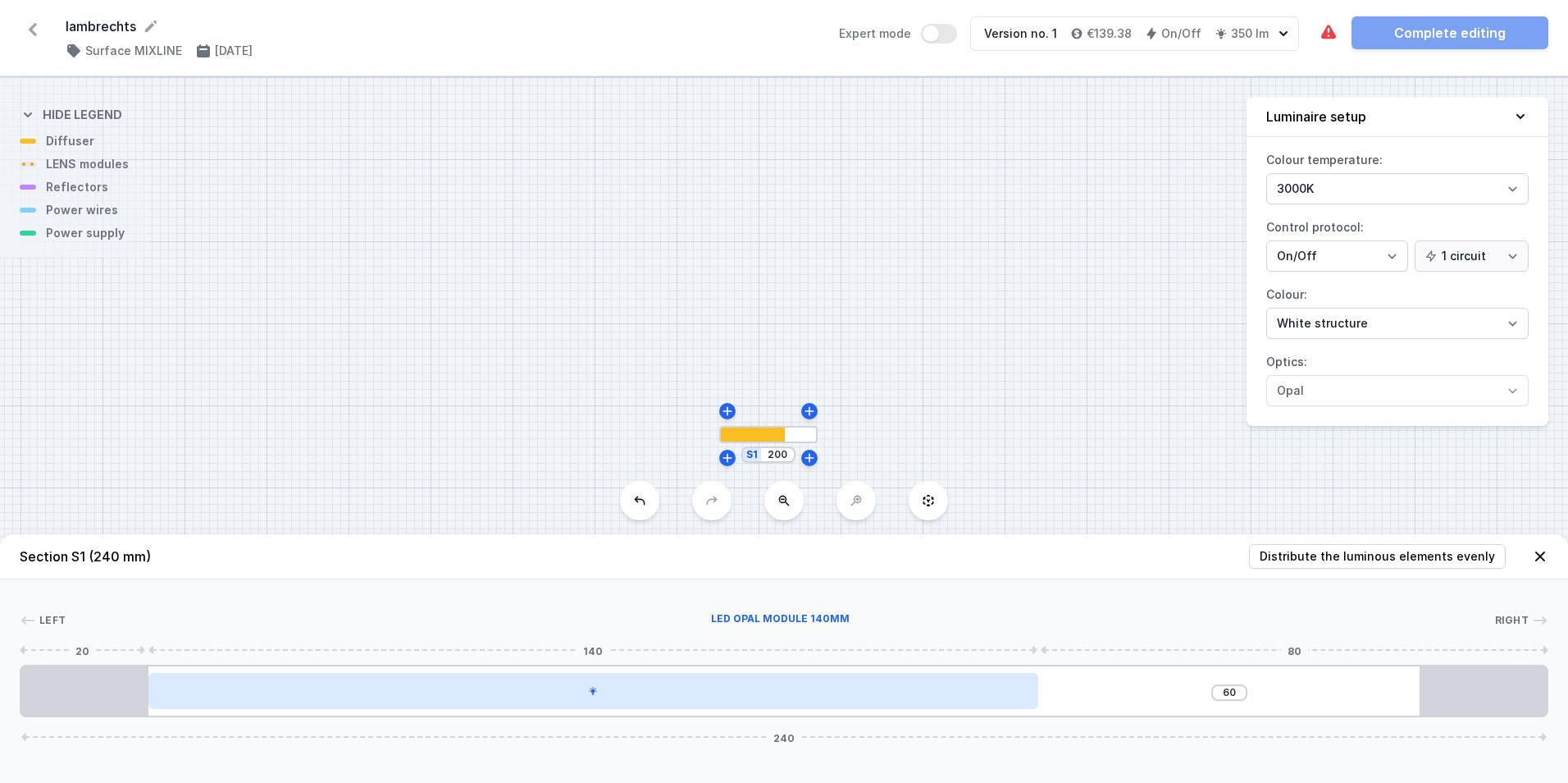
click at [717, 694] on div at bounding box center [593, 691] width 890 height 36
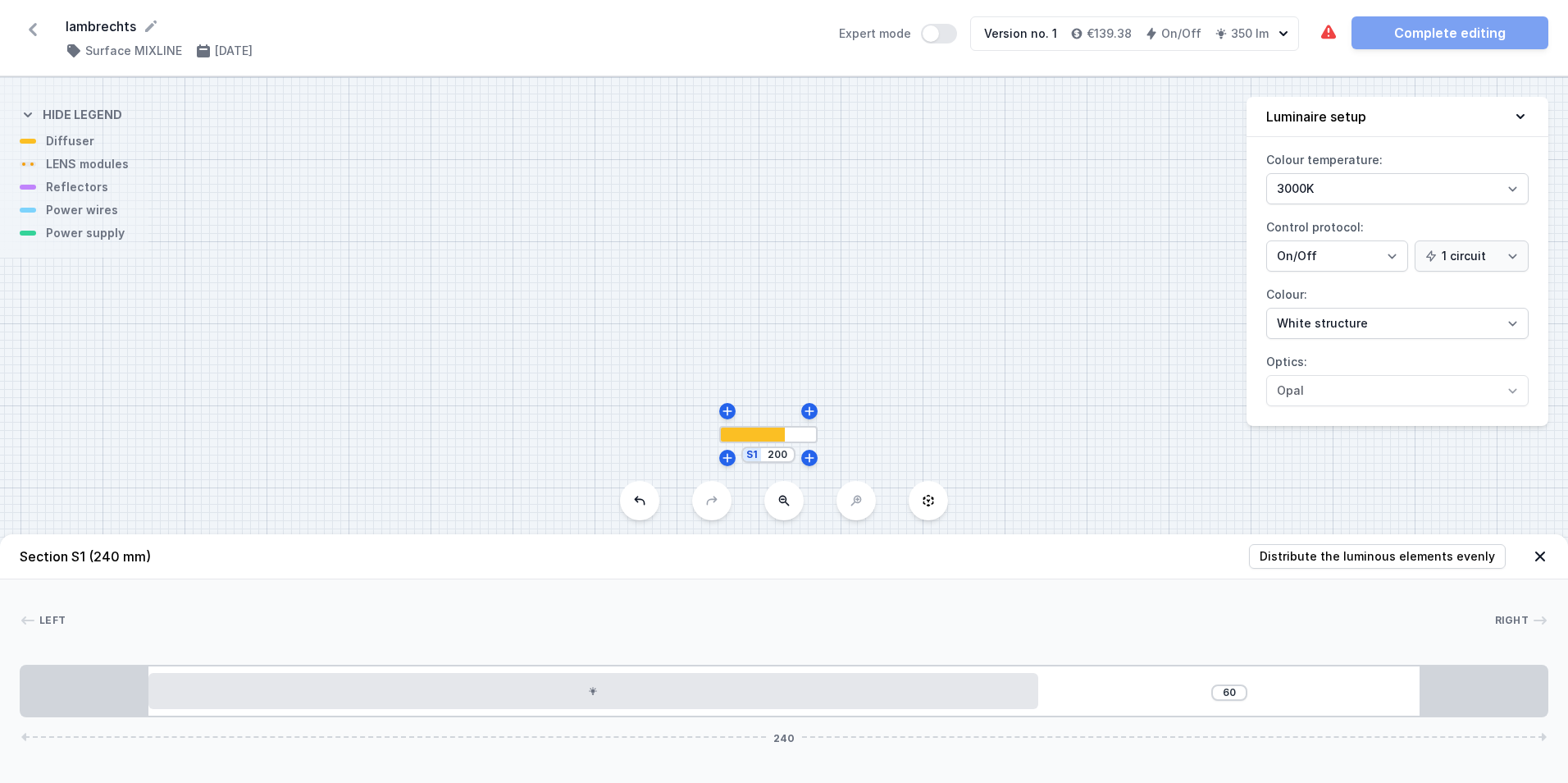
click at [877, 605] on div "Left Right 1 2 1 60 240 20 140 80 20 200 20 240" at bounding box center [784, 648] width 1568 height 138
click at [1541, 552] on icon at bounding box center [1540, 556] width 16 height 16
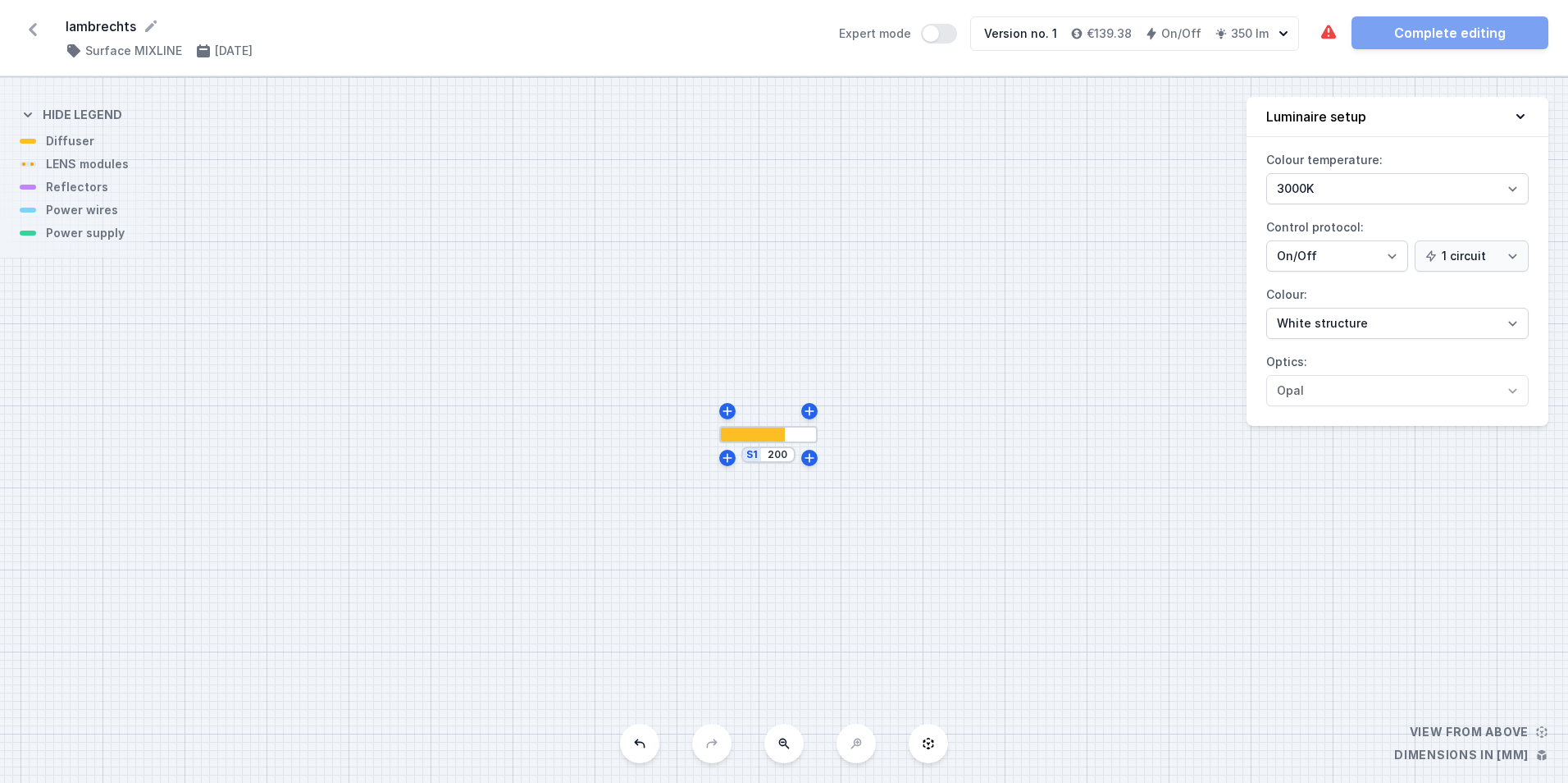
click at [919, 751] on button at bounding box center [928, 743] width 40 height 40
click at [1456, 732] on div "S1 200" at bounding box center [784, 430] width 1568 height 705
click at [1458, 739] on div "S1 200" at bounding box center [784, 430] width 1568 height 705
click at [1452, 762] on div "S1 200" at bounding box center [784, 430] width 1568 height 705
click at [779, 746] on icon at bounding box center [784, 743] width 14 height 14
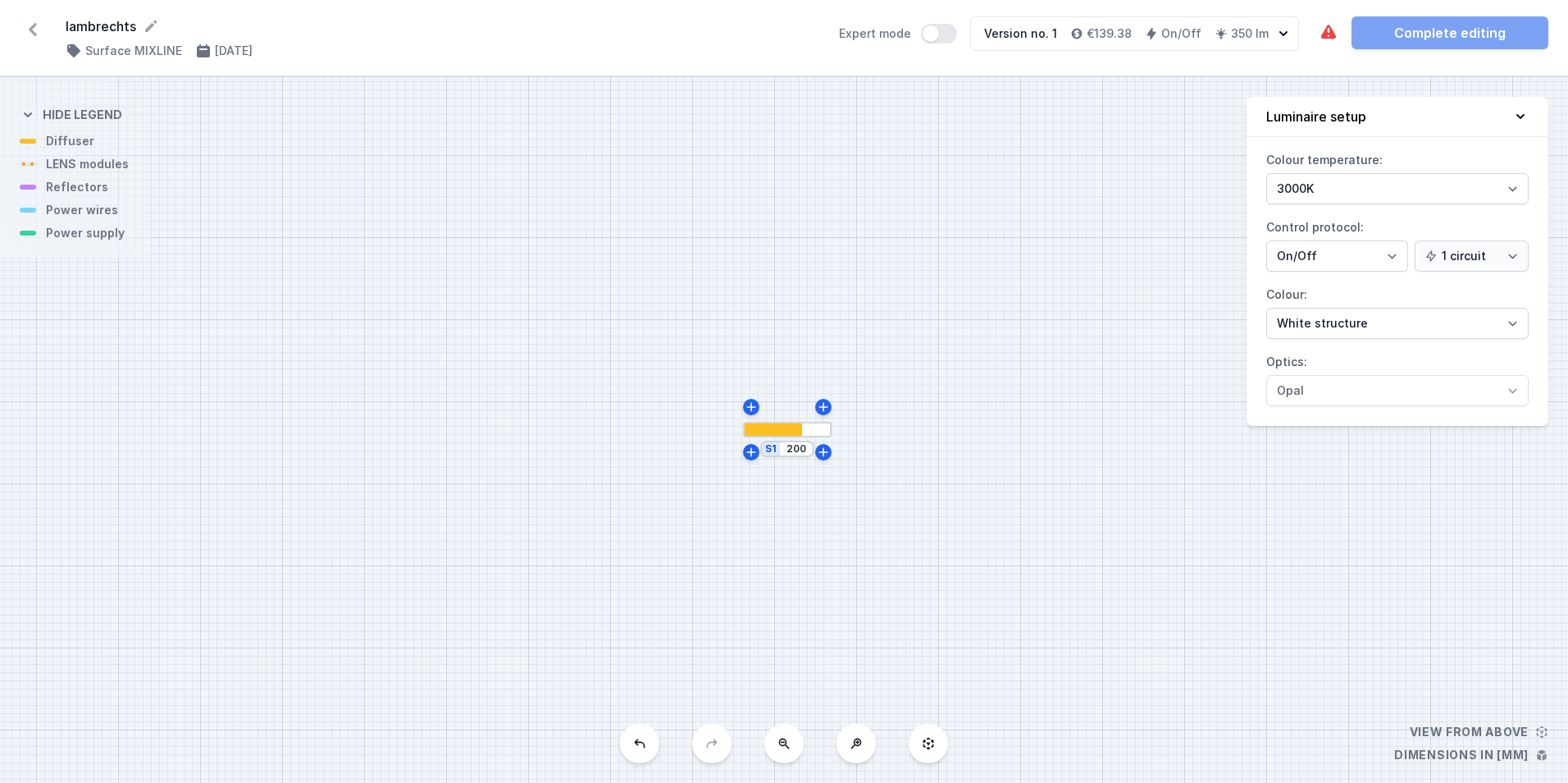
click at [779, 746] on icon at bounding box center [784, 743] width 14 height 14
click at [852, 747] on icon at bounding box center [856, 743] width 14 height 14
click at [852, 747] on icon at bounding box center [856, 743] width 11 height 11
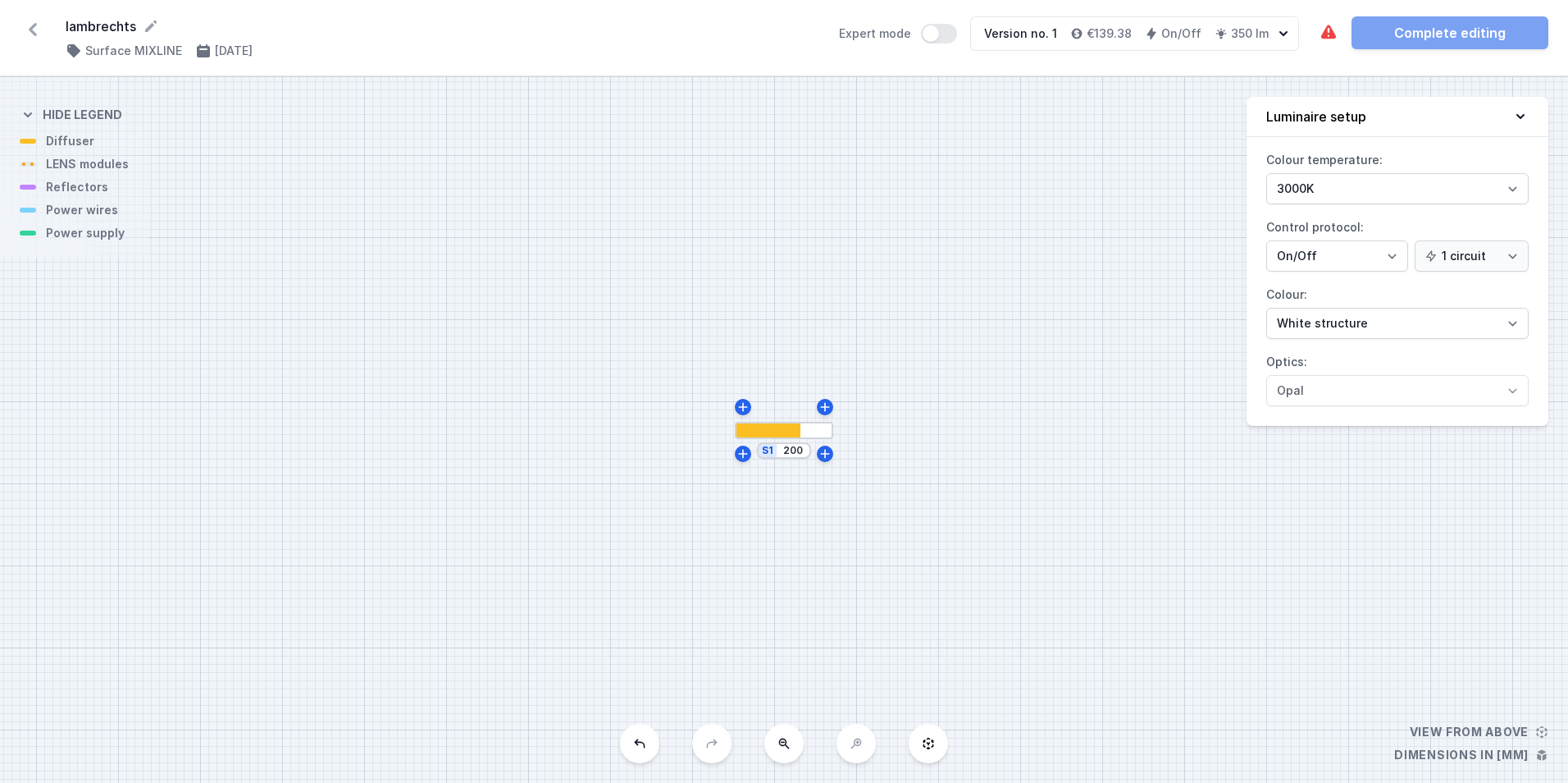
click at [852, 747] on div "S1 200" at bounding box center [784, 430] width 1568 height 705
click at [859, 744] on div "S1 200" at bounding box center [784, 430] width 1568 height 705
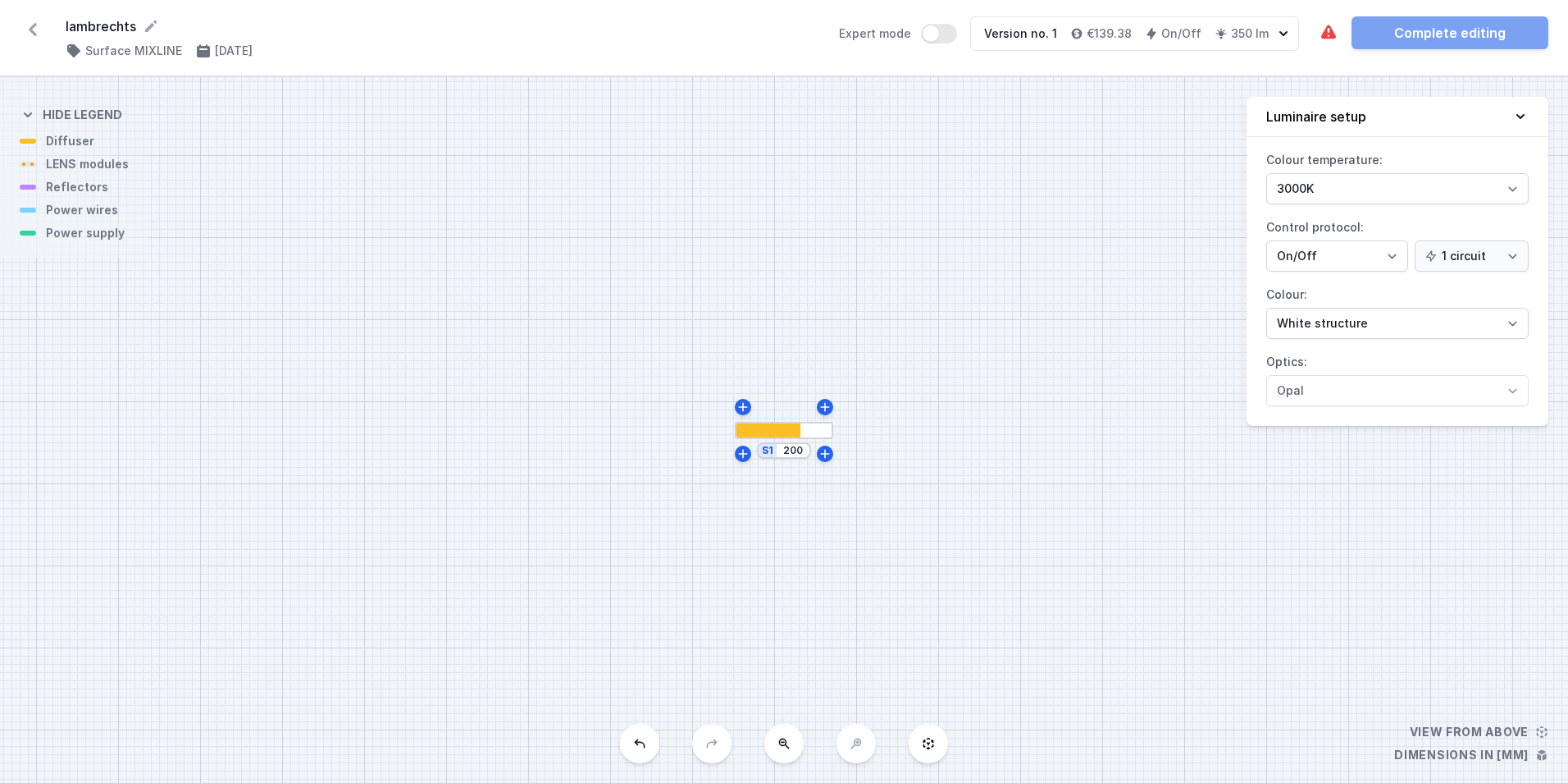
click at [785, 431] on div at bounding box center [768, 430] width 66 height 14
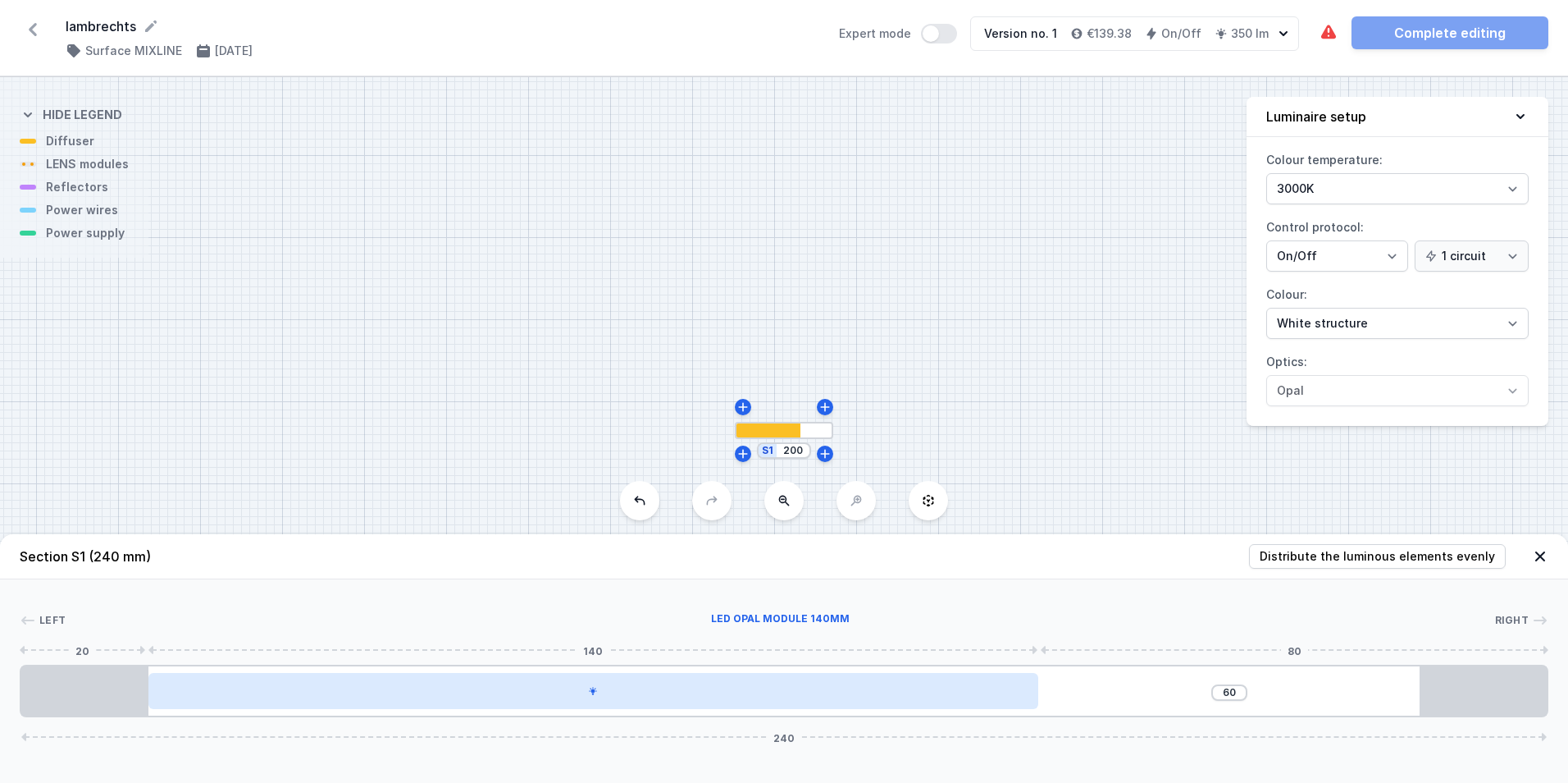
click at [790, 700] on div at bounding box center [593, 691] width 890 height 36
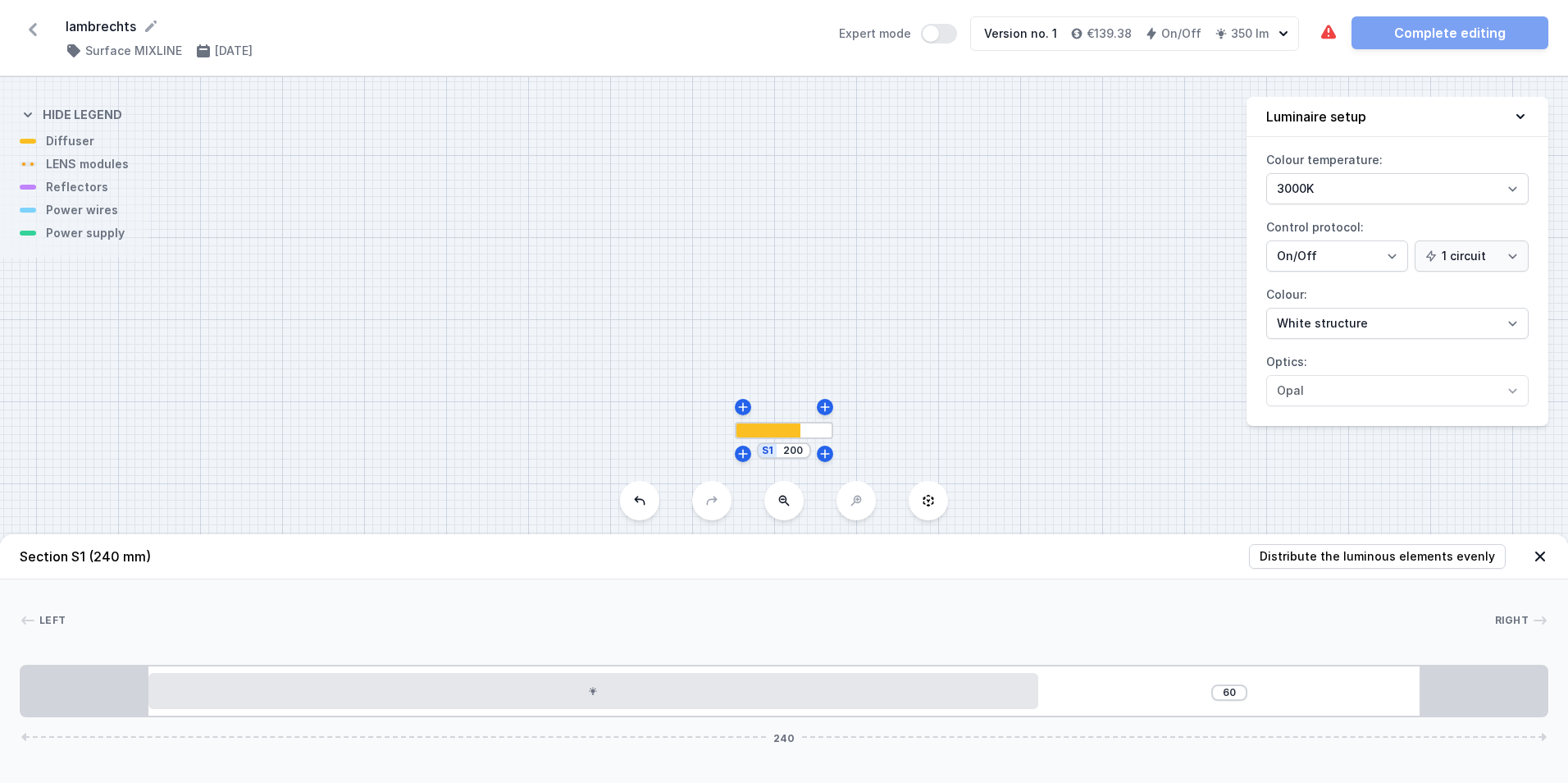
click at [1161, 682] on div "60 240" at bounding box center [784, 691] width 1529 height 52
drag, startPoint x: 89, startPoint y: 215, endPoint x: 117, endPoint y: 158, distance: 63.5
click at [117, 158] on div "S1 200" at bounding box center [784, 430] width 1568 height 705
click at [1160, 685] on div "60 240" at bounding box center [784, 691] width 1529 height 52
drag, startPoint x: 1163, startPoint y: 682, endPoint x: 1134, endPoint y: 698, distance: 33.1
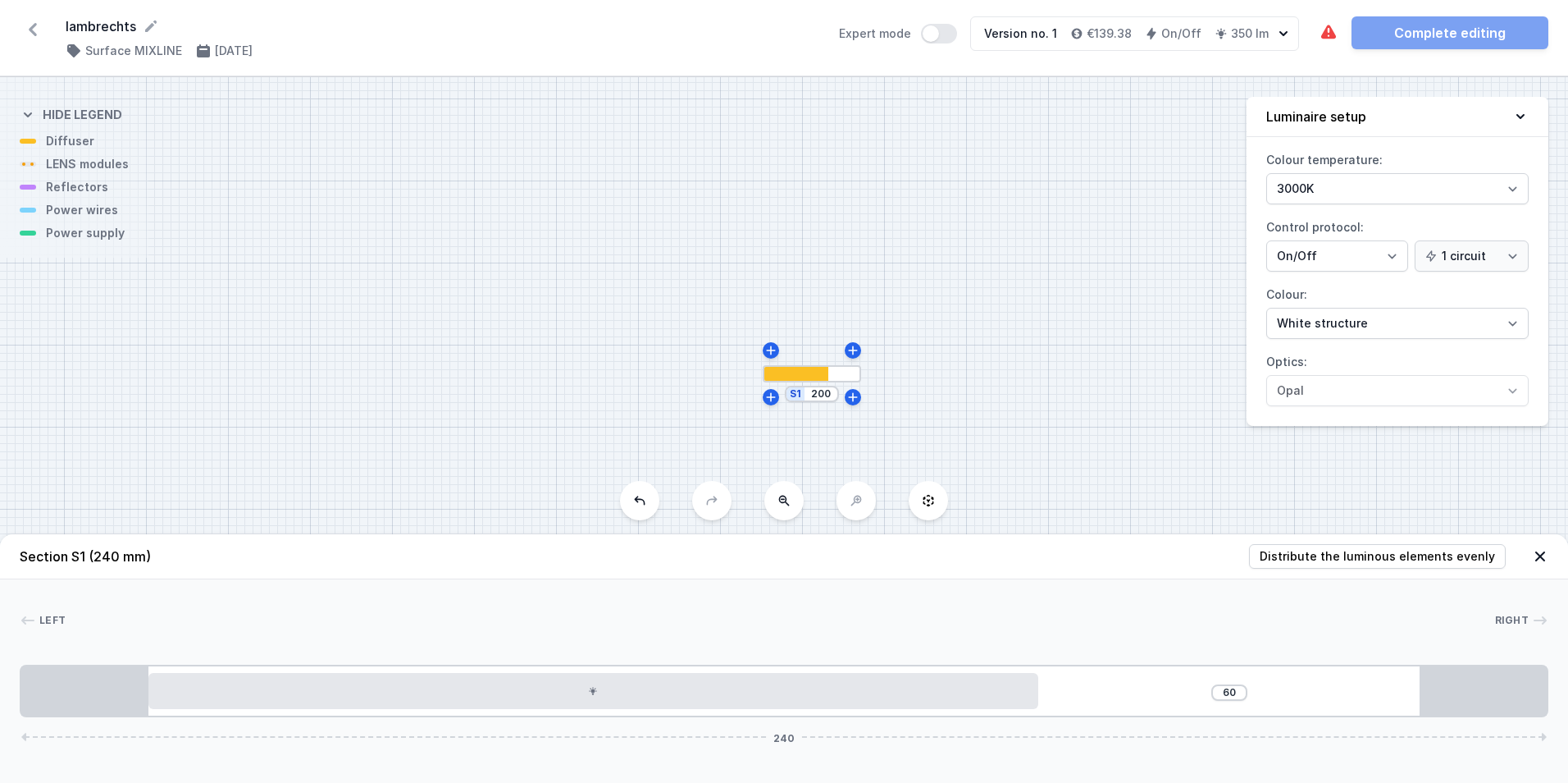
click at [1134, 698] on div "60 240" at bounding box center [784, 691] width 1529 height 52
click at [1543, 556] on icon at bounding box center [1540, 556] width 16 height 16
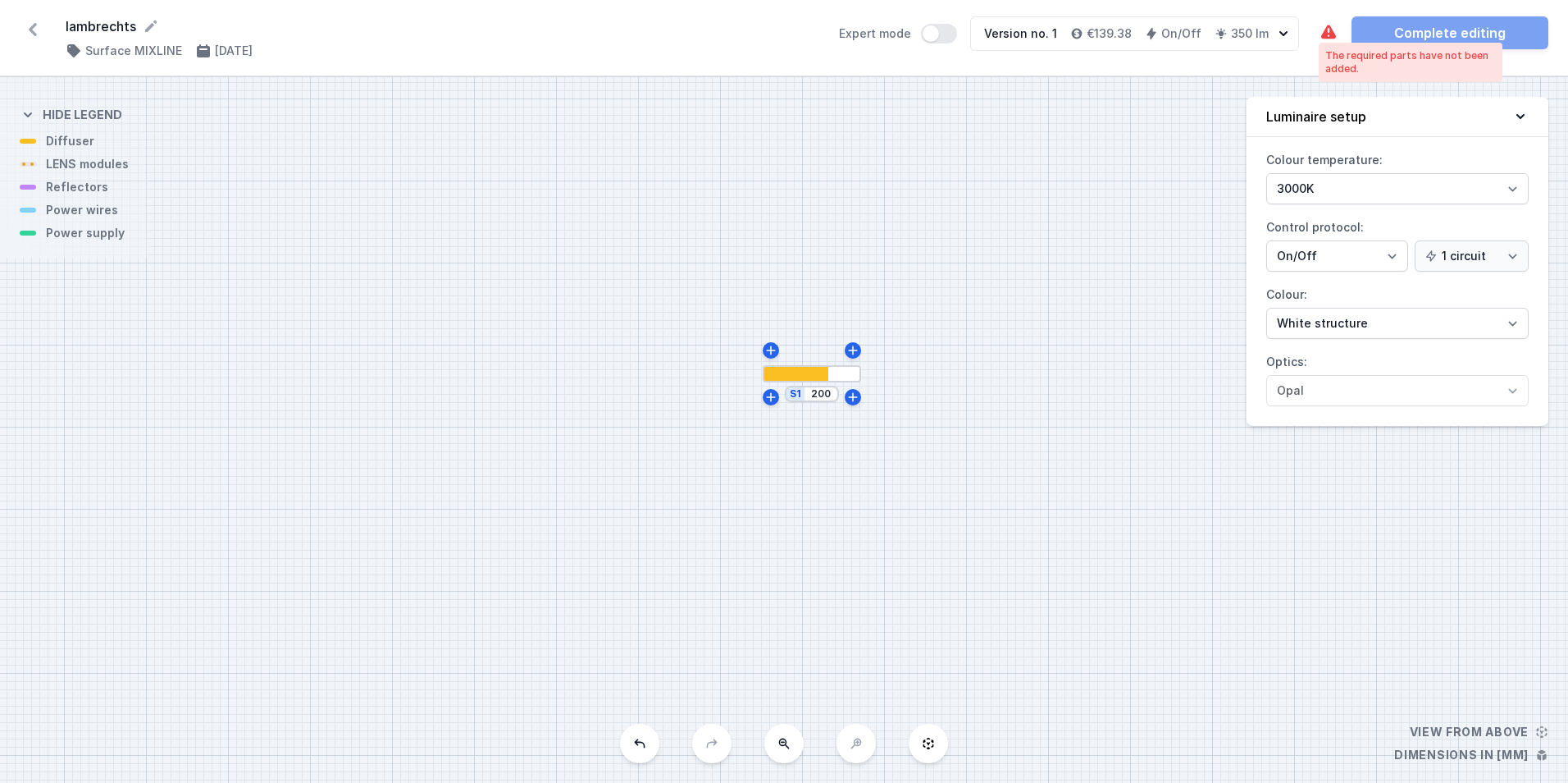
click at [1325, 28] on icon at bounding box center [1328, 32] width 19 height 19
click at [831, 372] on div at bounding box center [811, 374] width 98 height 17
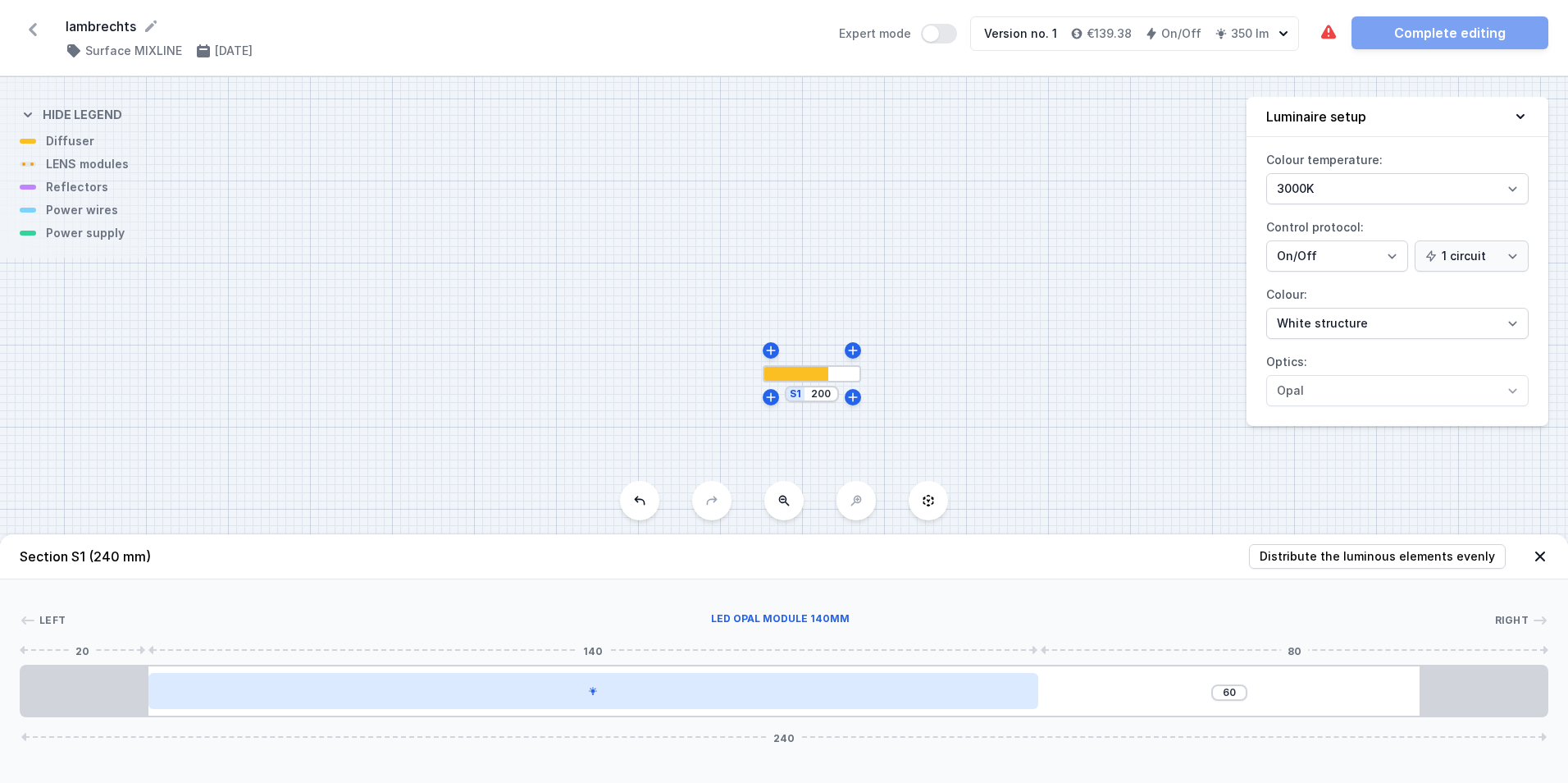
click at [594, 692] on icon at bounding box center [594, 691] width 8 height 8
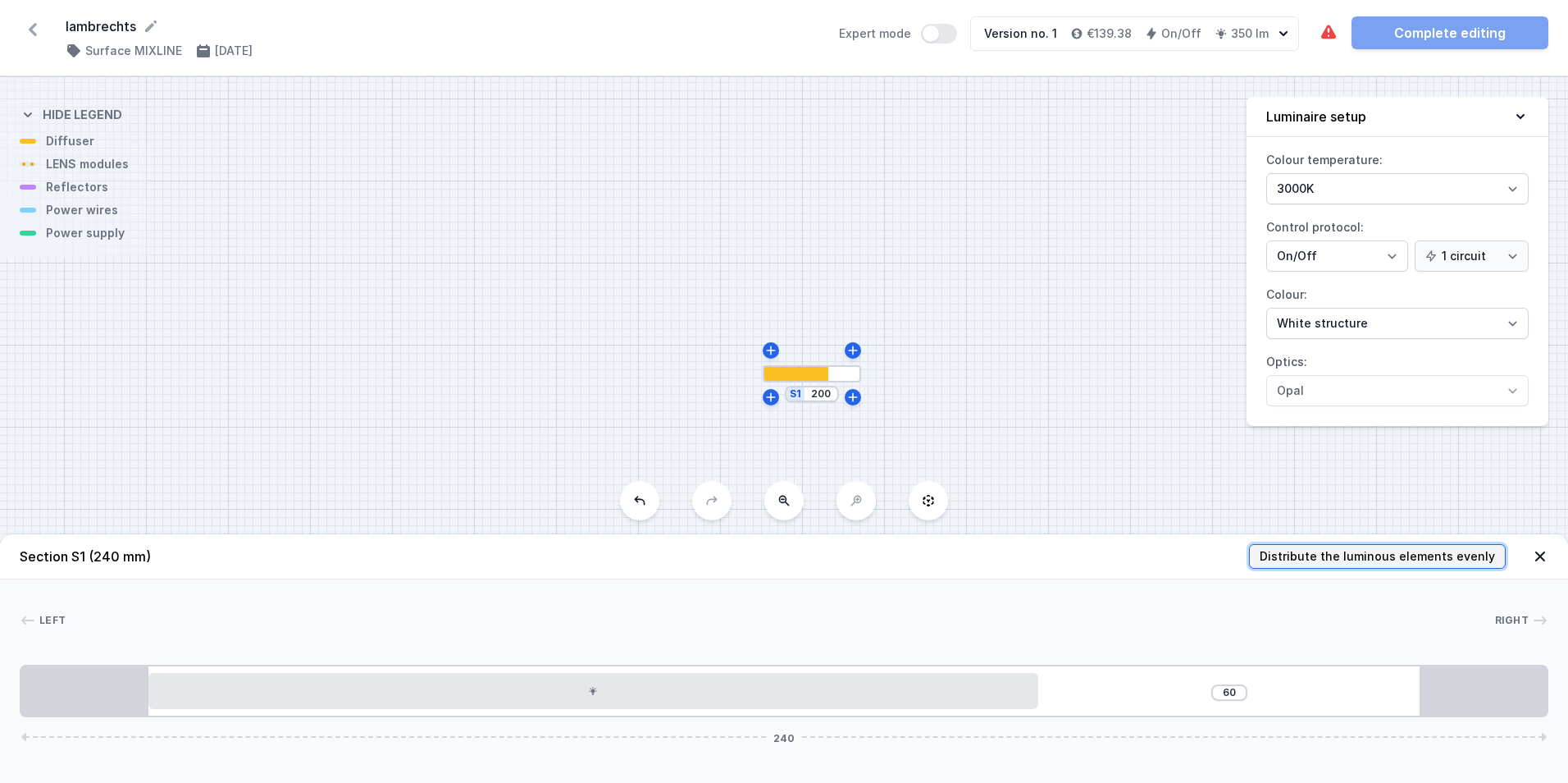
click at [1356, 556] on span "Distribute the luminous elements evenly" at bounding box center [1377, 556] width 235 height 16
type input "30"
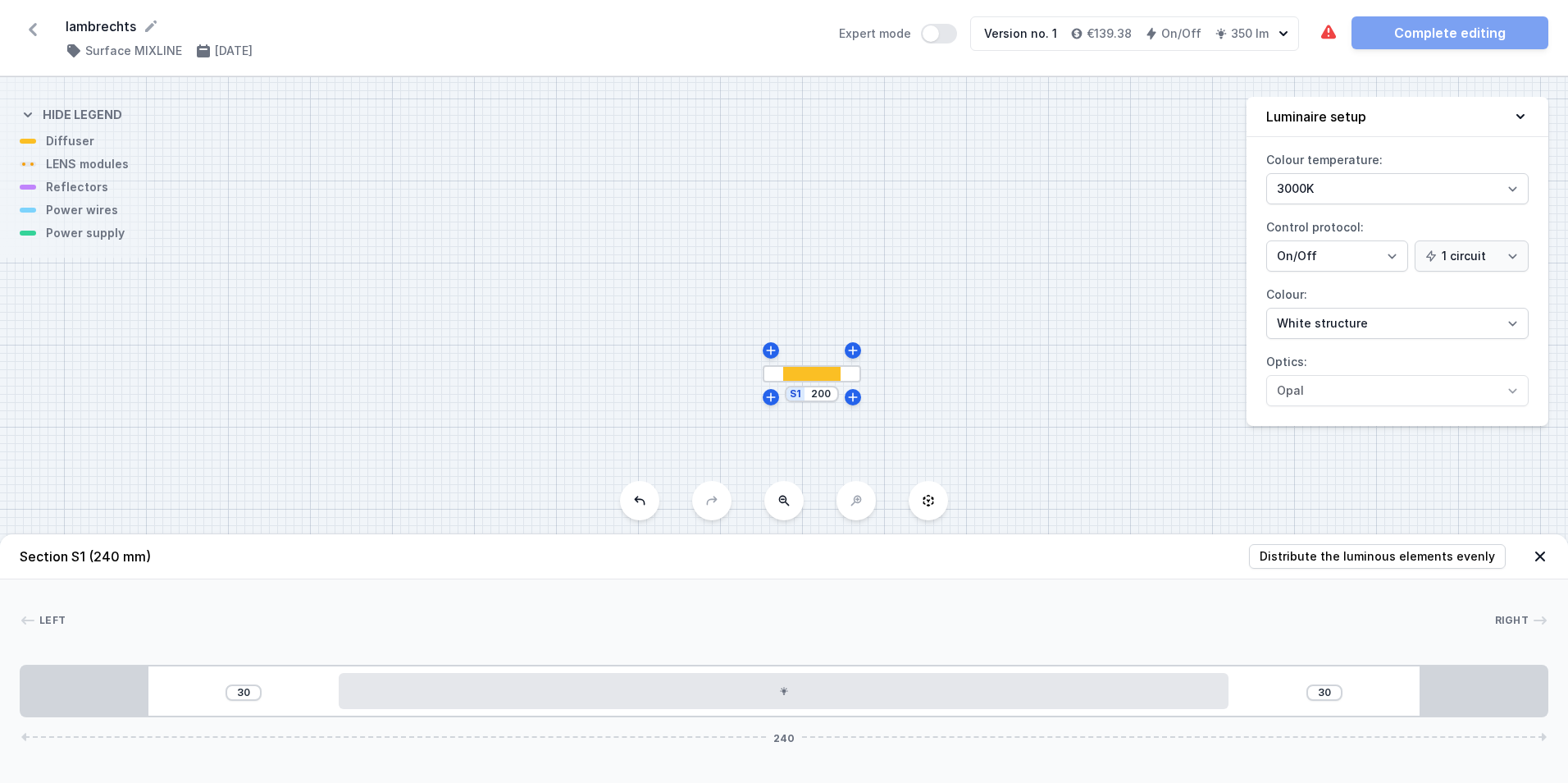
click at [1024, 605] on div "Left Right 1 2 1 30 30 240 50 140 50 20 200 20 240" at bounding box center [784, 648] width 1568 height 138
click at [1338, 176] on select "3000K 4000K 2700K" at bounding box center [1397, 189] width 262 height 31
select select "2700"
click at [1266, 173] on select "3000K 4000K 2700K" at bounding box center [1397, 189] width 262 height 31
click at [1431, 615] on div at bounding box center [780, 620] width 1429 height 16
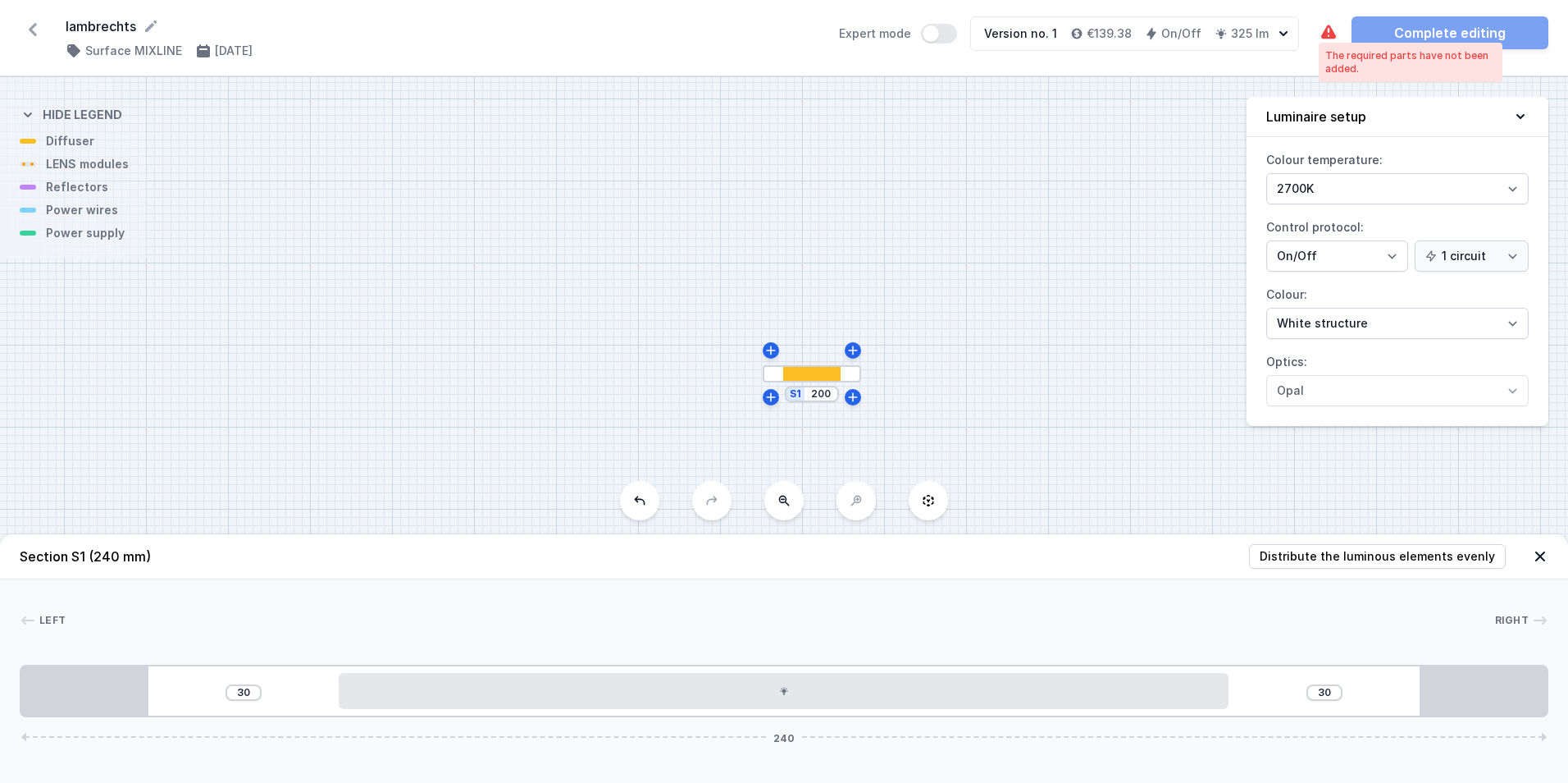
click at [1336, 54] on div "The required parts have not been added." at bounding box center [1411, 62] width 171 height 26
click at [1302, 46] on div "lambrechts ( 11918 /v 1 ) Surface MIXLINE [DATE] Expert mode Version no. 1 €139…" at bounding box center [784, 38] width 1568 height 76
click at [77, 192] on div "S1 200" at bounding box center [784, 430] width 1568 height 705
click at [73, 216] on div "S1 200" at bounding box center [784, 430] width 1568 height 705
click at [67, 240] on div "S1 200" at bounding box center [784, 430] width 1568 height 705
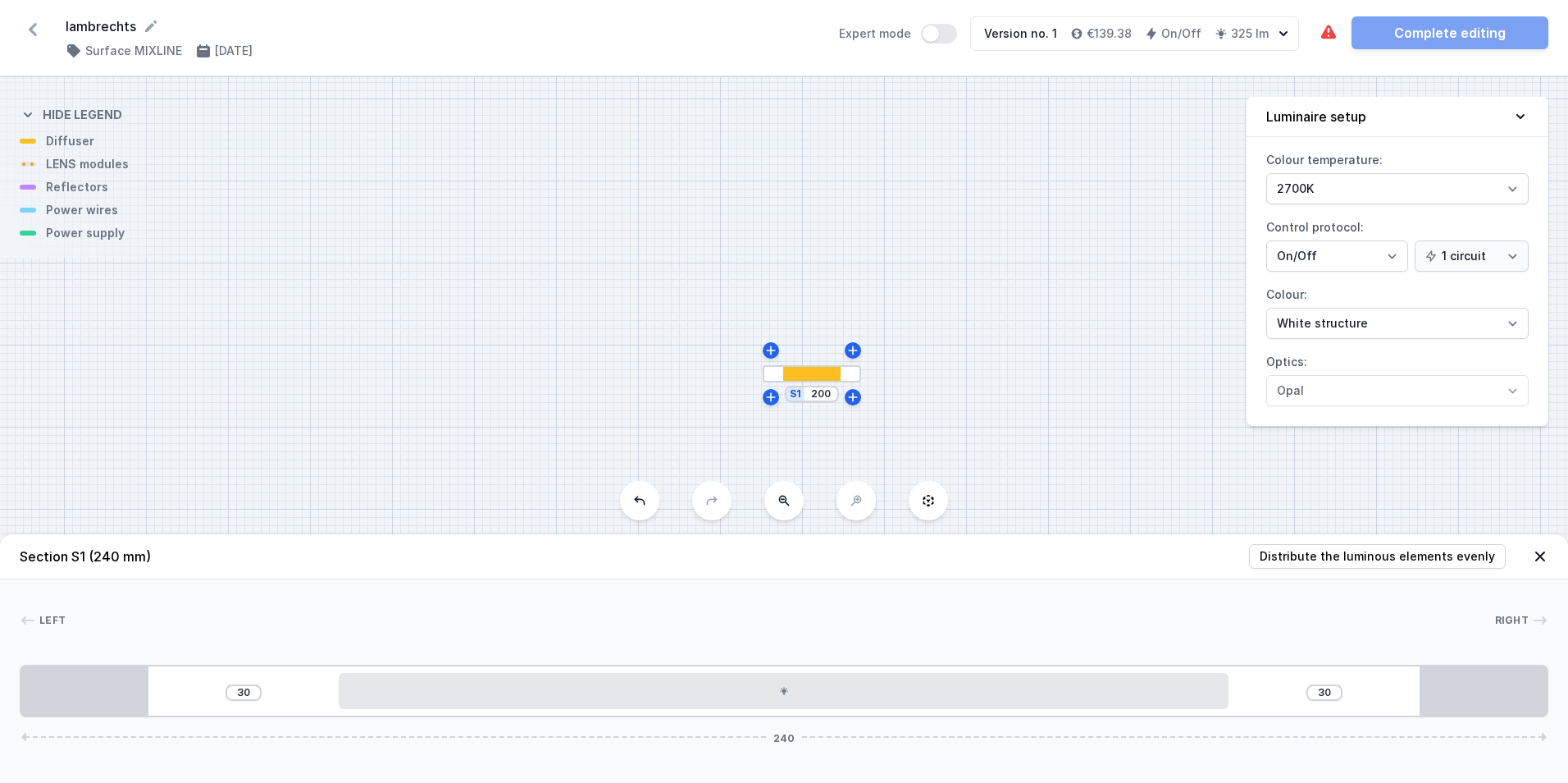
click at [790, 397] on div "S1 200" at bounding box center [812, 393] width 54 height 16
click at [795, 397] on div "S1 200" at bounding box center [812, 393] width 54 height 16
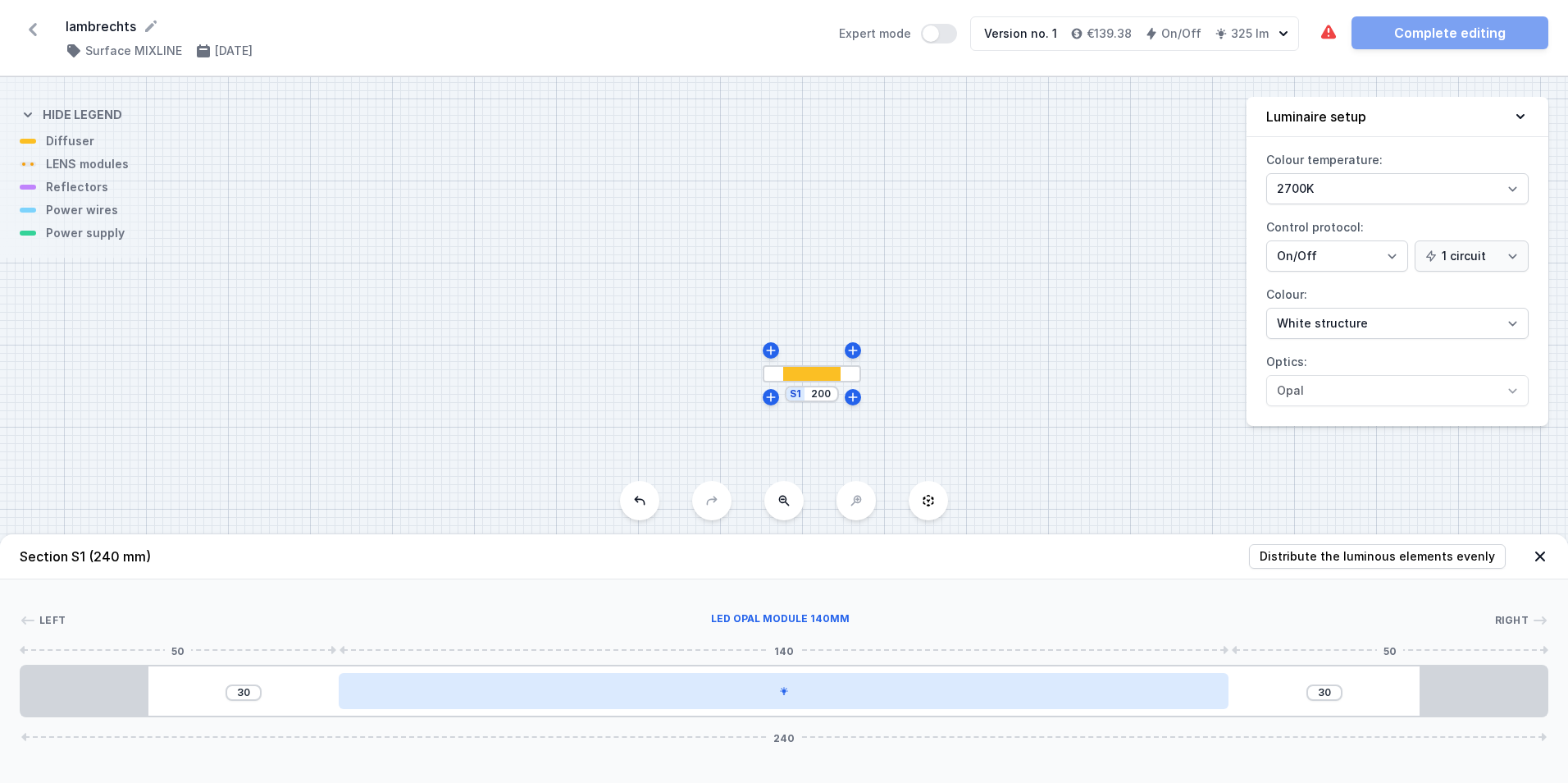
click at [854, 692] on div at bounding box center [784, 691] width 890 height 36
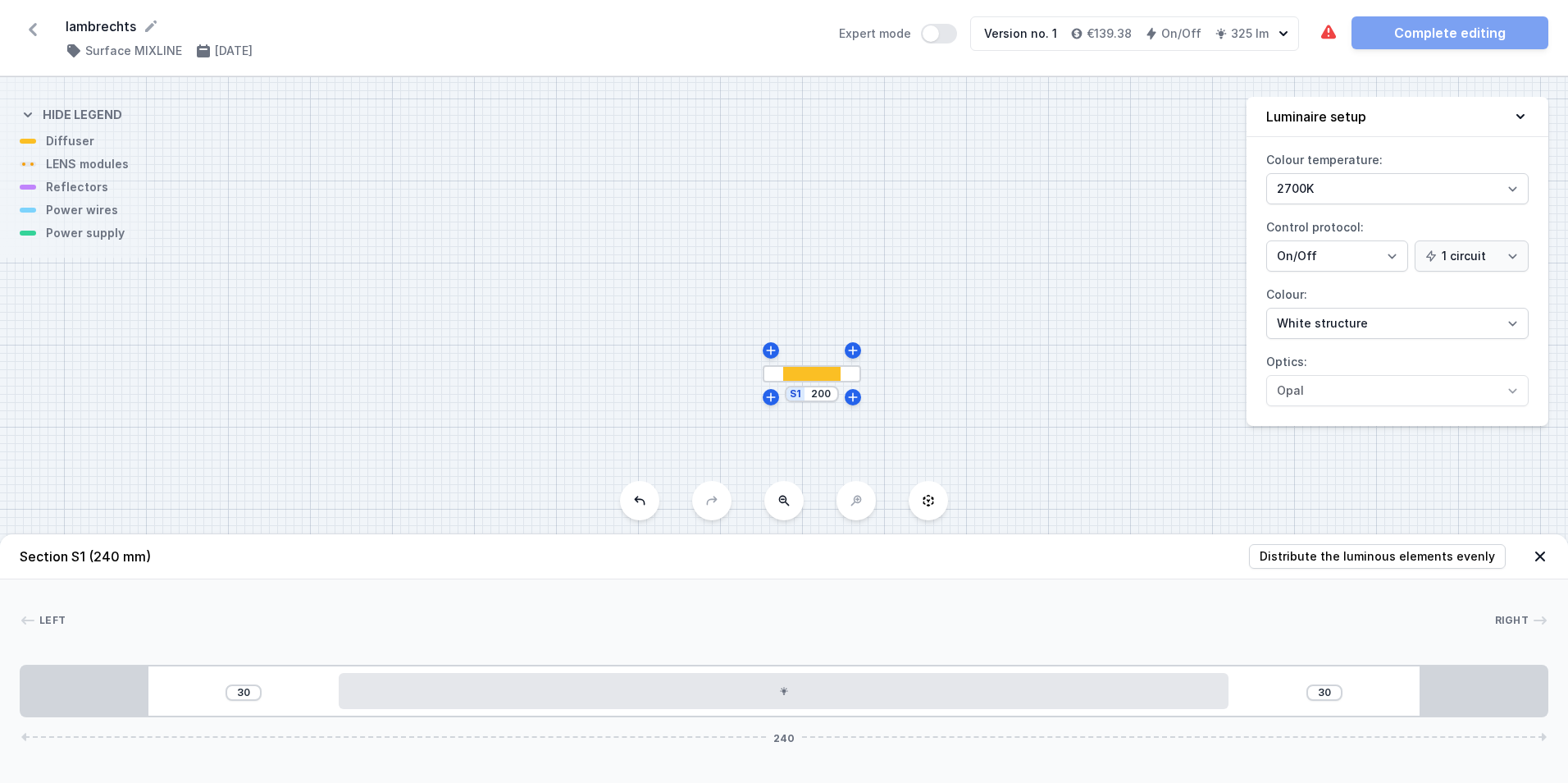
click at [1412, 612] on div at bounding box center [780, 620] width 1429 height 16
click at [1539, 552] on icon at bounding box center [1540, 556] width 16 height 16
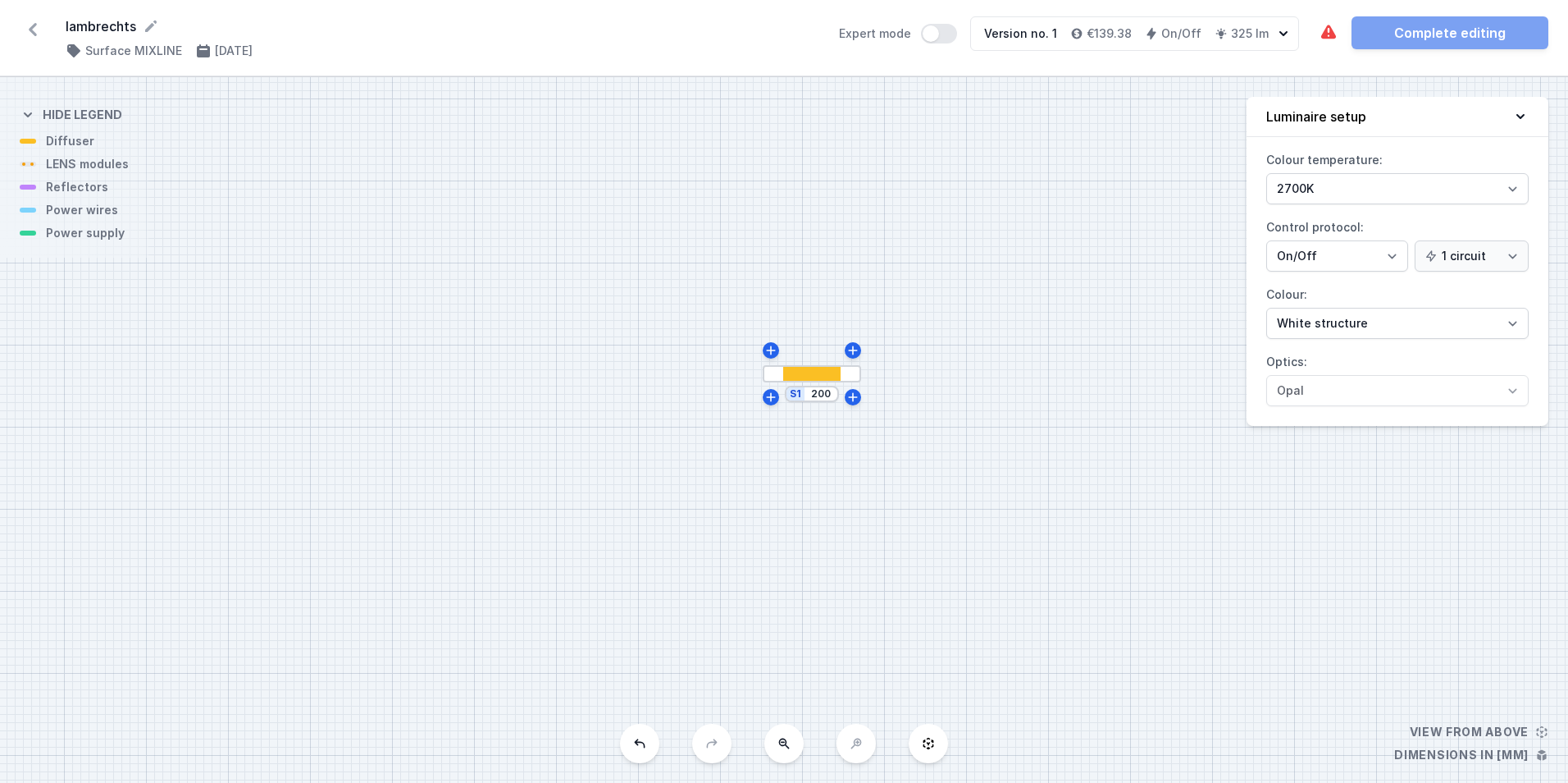
click at [817, 382] on div "S1 200" at bounding box center [784, 430] width 1568 height 705
click at [815, 375] on div at bounding box center [812, 374] width 57 height 14
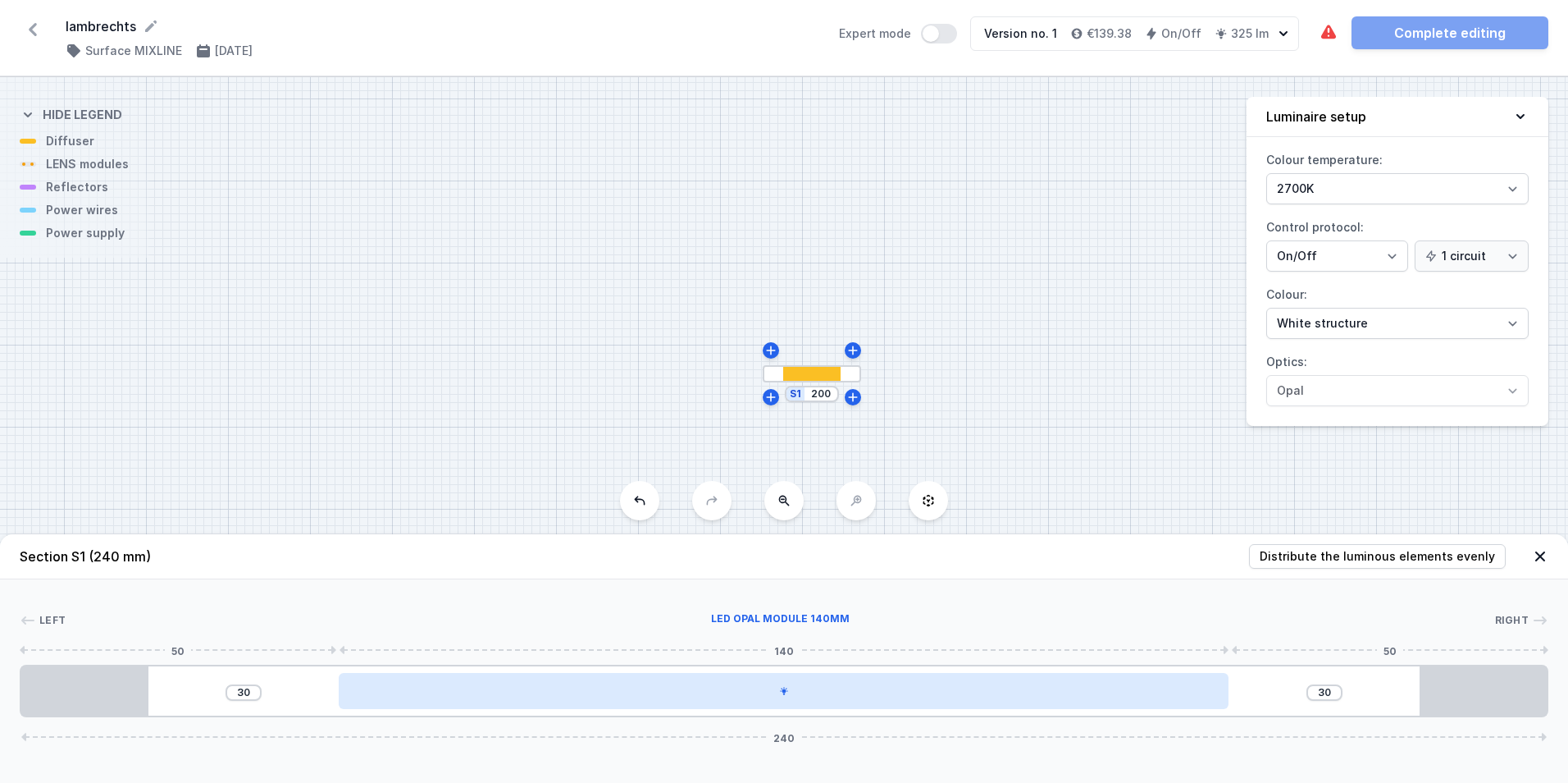
click at [704, 696] on div at bounding box center [784, 691] width 890 height 36
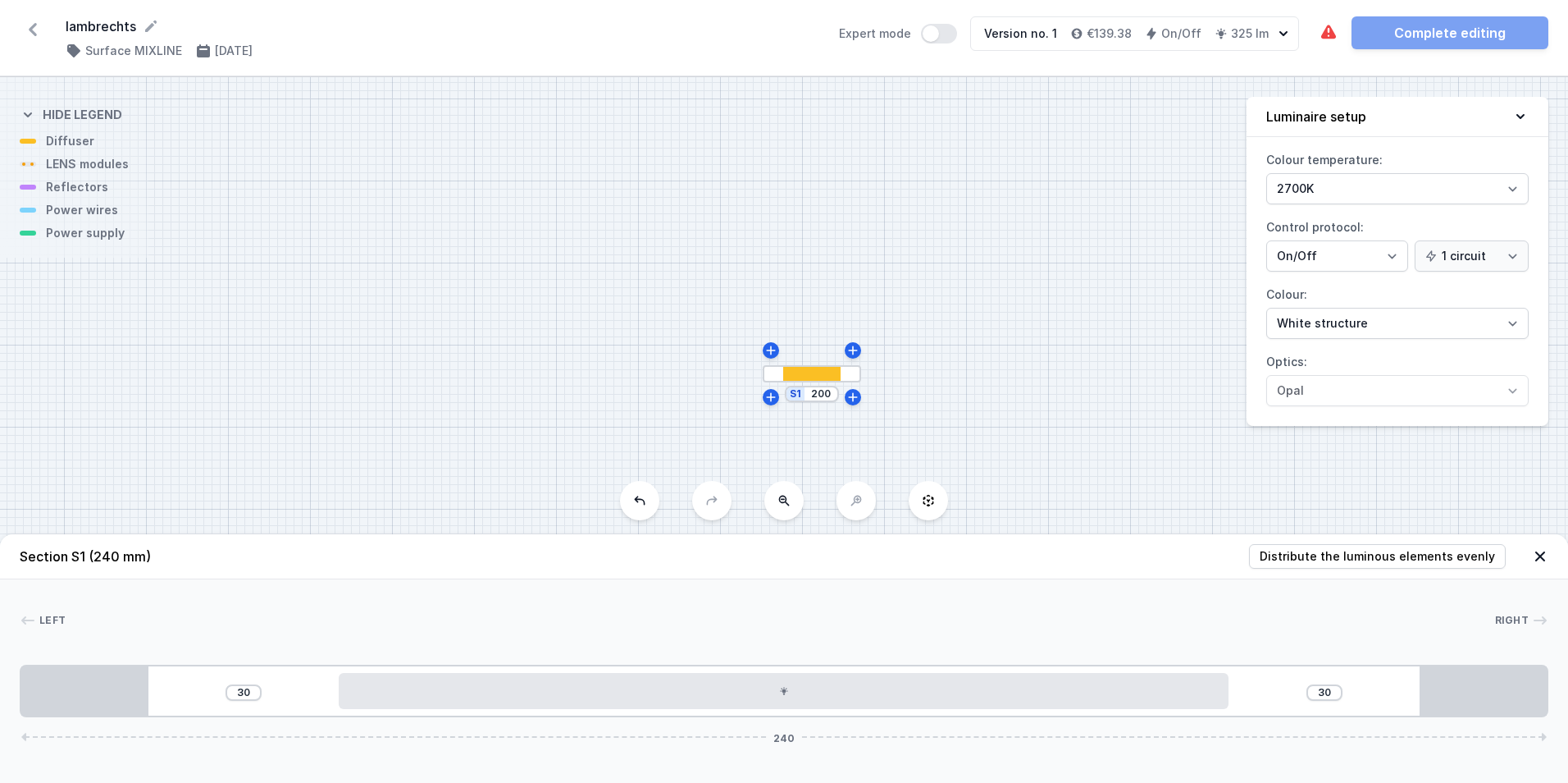
click at [1451, 34] on div "The required parts have not been added. Complete editing" at bounding box center [1434, 32] width 230 height 33
click at [882, 44] on div "Expert mode" at bounding box center [899, 33] width 118 height 35
click at [937, 35] on button "Expert mode" at bounding box center [939, 33] width 36 height 19
click at [952, 33] on button "Expert mode" at bounding box center [939, 33] width 36 height 19
click at [1273, 699] on div "30 30 240" at bounding box center [784, 691] width 1529 height 52
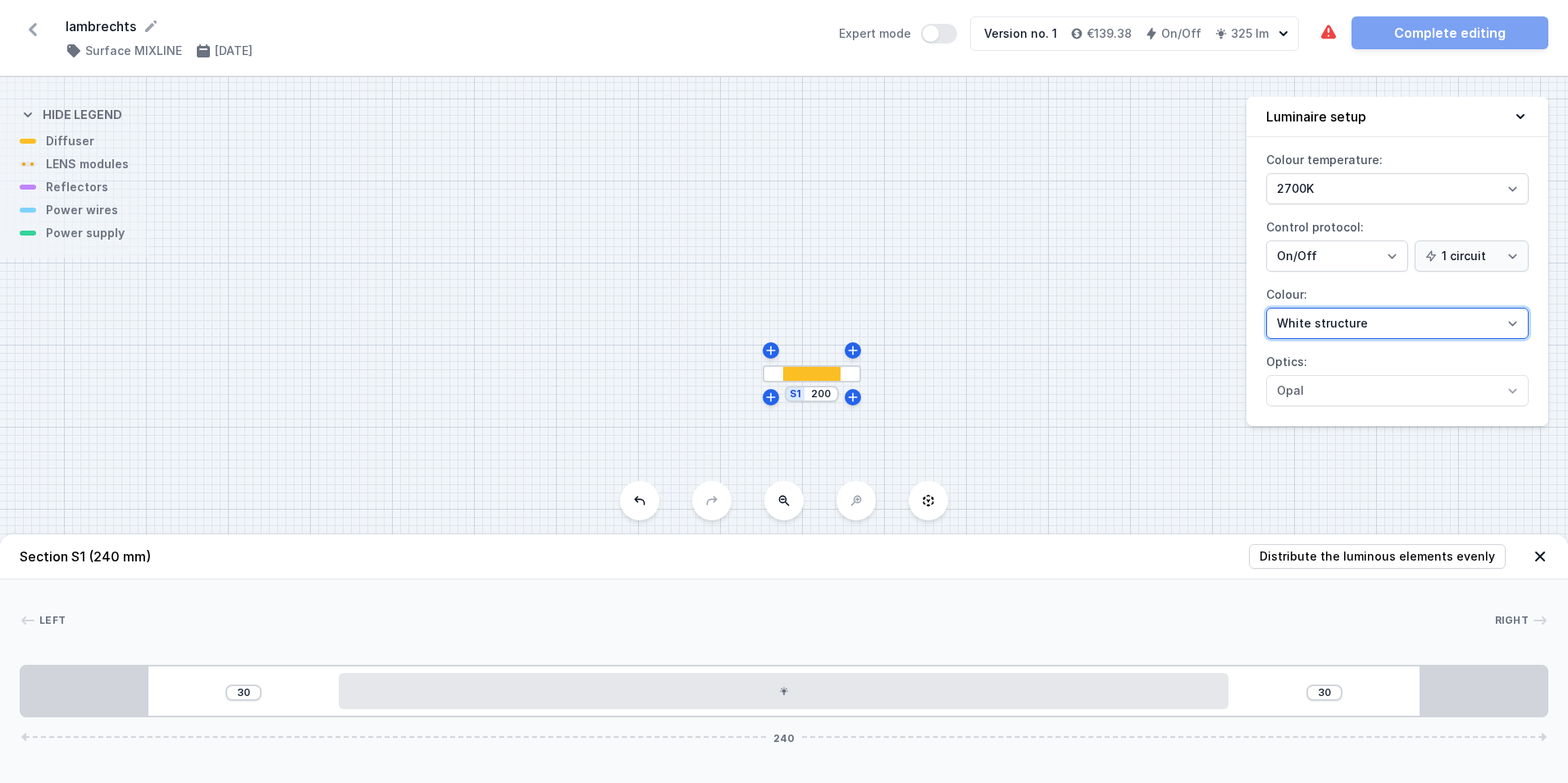
click at [1349, 322] on select "White structure Black structure Gold structure Copper Gray Another colour (from…" at bounding box center [1397, 323] width 262 height 31
click at [1266, 308] on select "White structure Black structure Gold structure Copper Gray Another colour (from…" at bounding box center [1397, 323] width 262 height 31
click at [1539, 555] on icon at bounding box center [1540, 556] width 10 height 10
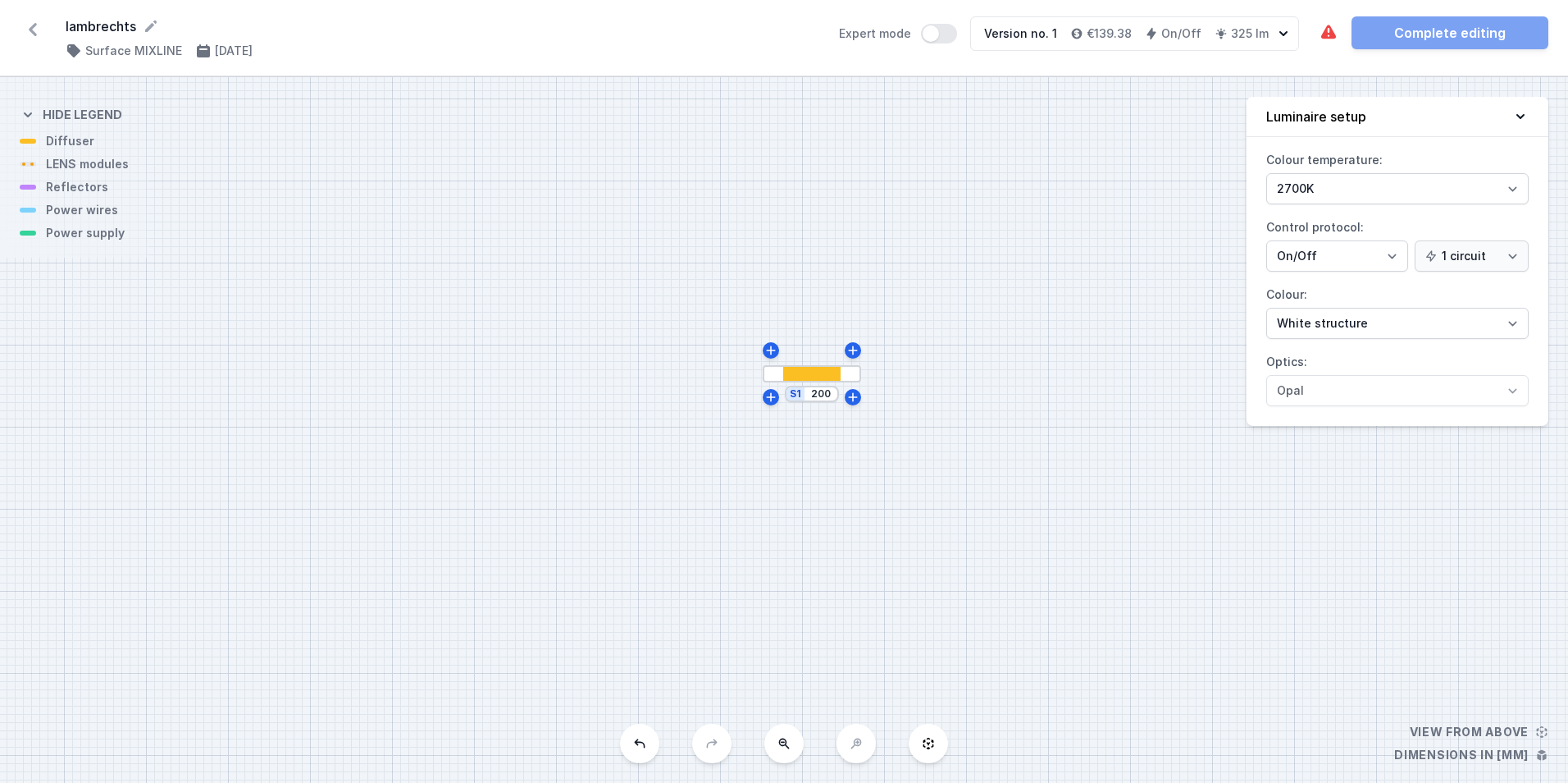
click at [98, 233] on div "S1 200" at bounding box center [784, 430] width 1568 height 705
click at [567, 344] on div "S1 200" at bounding box center [784, 430] width 1568 height 705
click at [773, 373] on div at bounding box center [811, 374] width 98 height 17
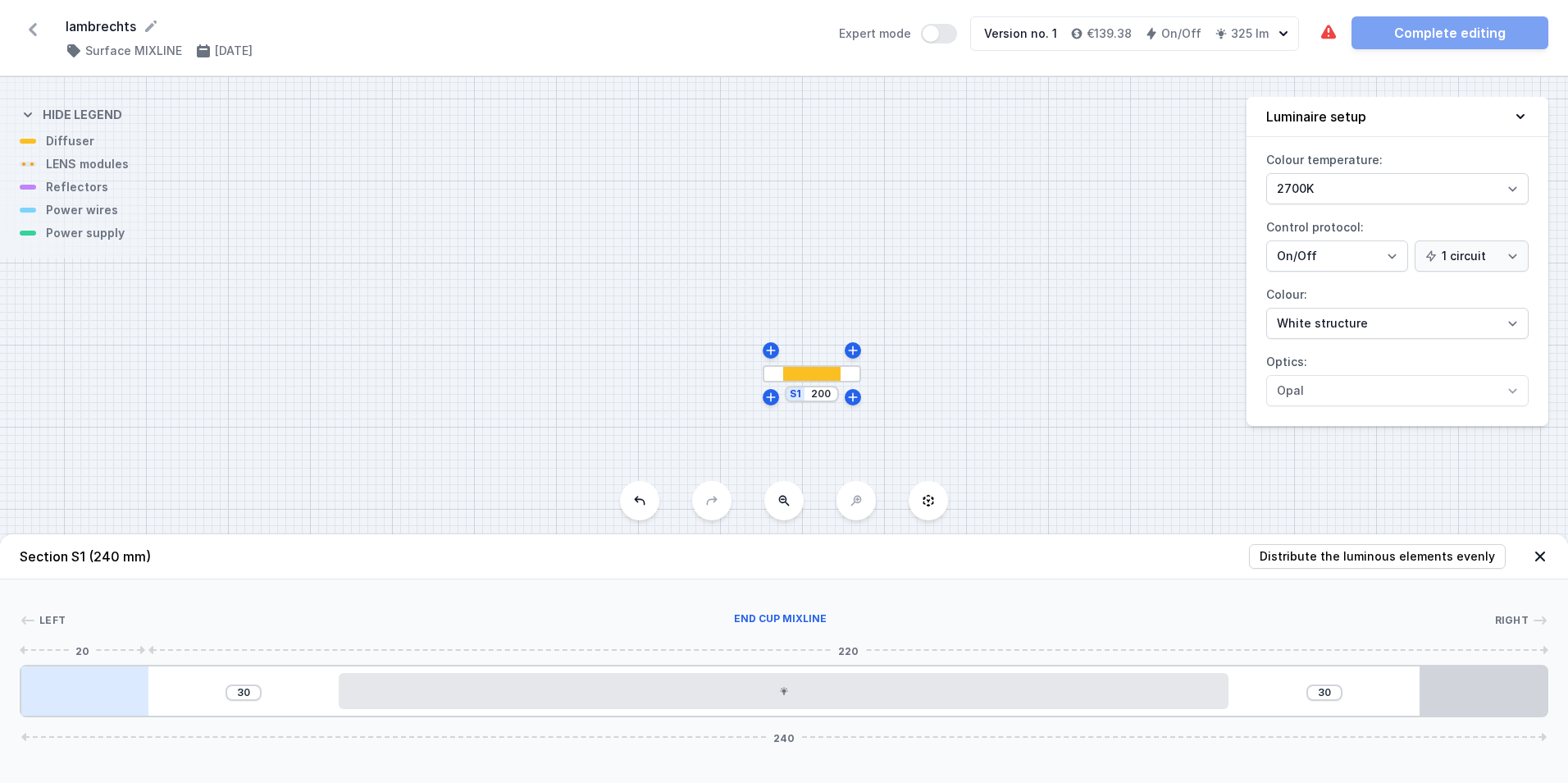
click at [96, 687] on div at bounding box center [85, 691] width 127 height 49
click at [1456, 699] on div at bounding box center [1483, 691] width 127 height 49
click at [1309, 706] on div "30 30 240" at bounding box center [784, 691] width 1529 height 52
click at [785, 732] on span "240" at bounding box center [784, 737] width 35 height 10
click at [1125, 25] on div "Version no. 1 €139.38 On/Off 325 lm" at bounding box center [1123, 33] width 304 height 33
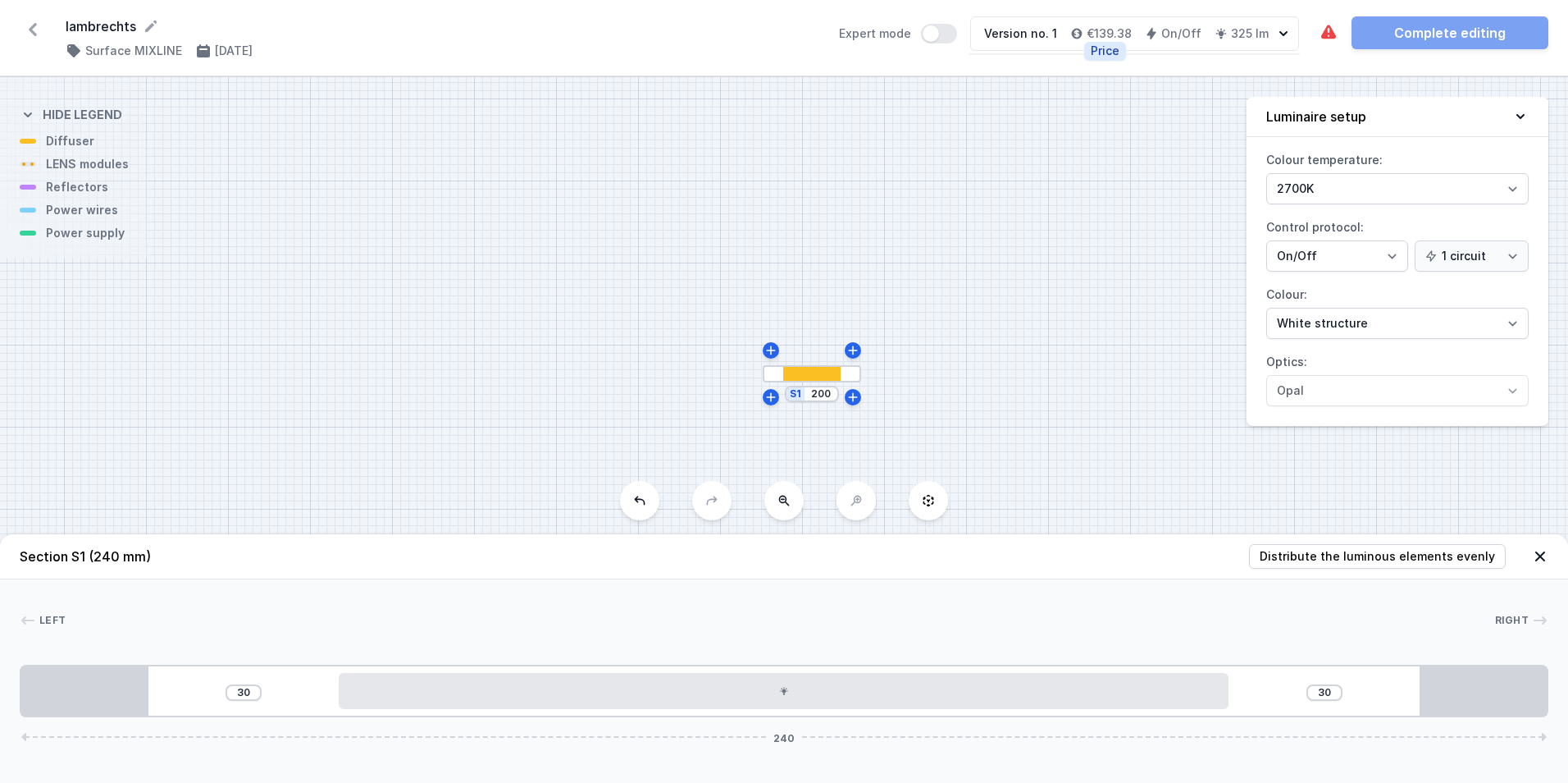
click at [1118, 30] on h4 "€139.38" at bounding box center [1109, 33] width 45 height 16
click at [1035, 36] on div "Version no. 1" at bounding box center [1020, 33] width 73 height 16
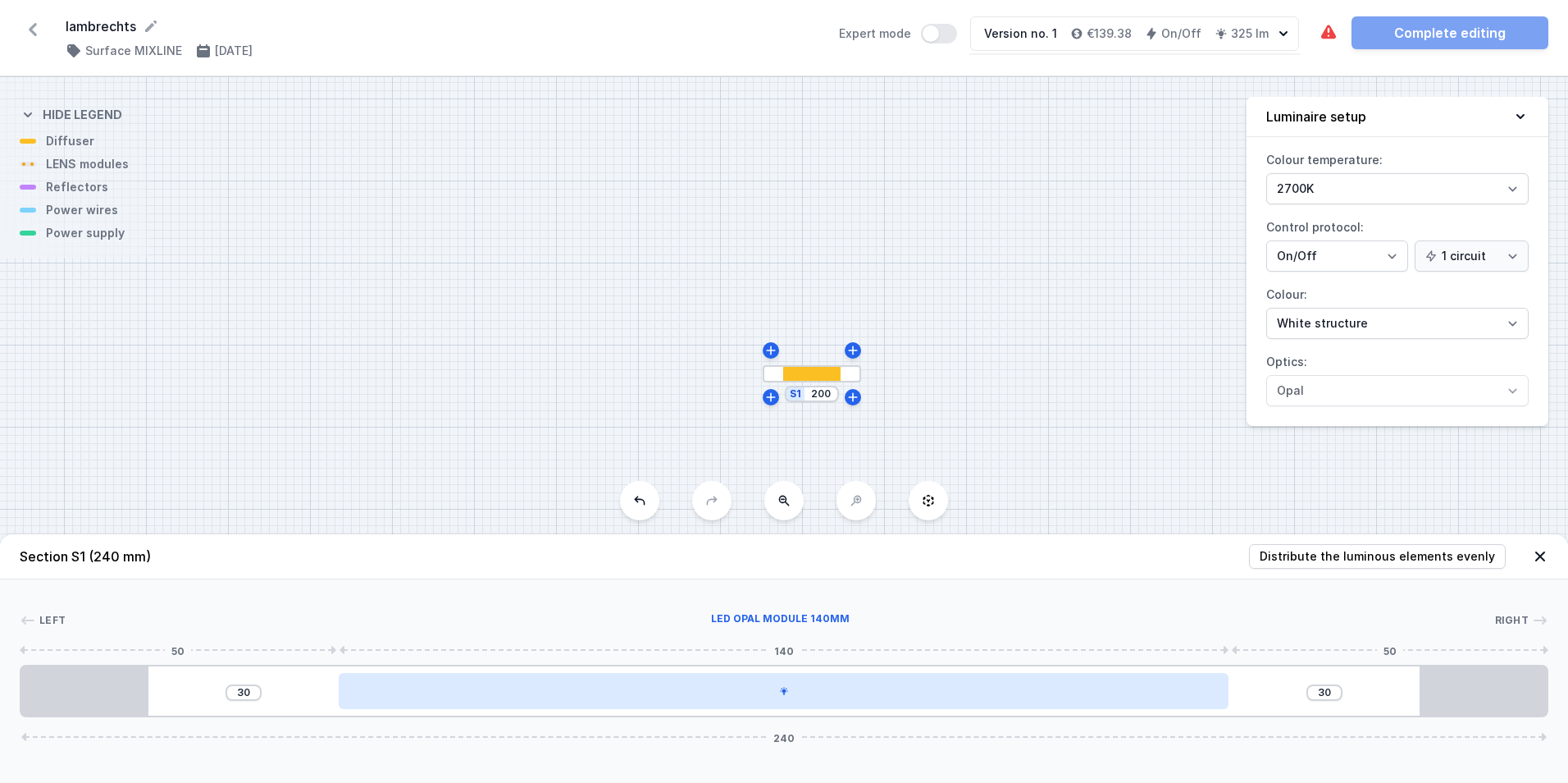
click at [898, 692] on div at bounding box center [784, 691] width 890 height 36
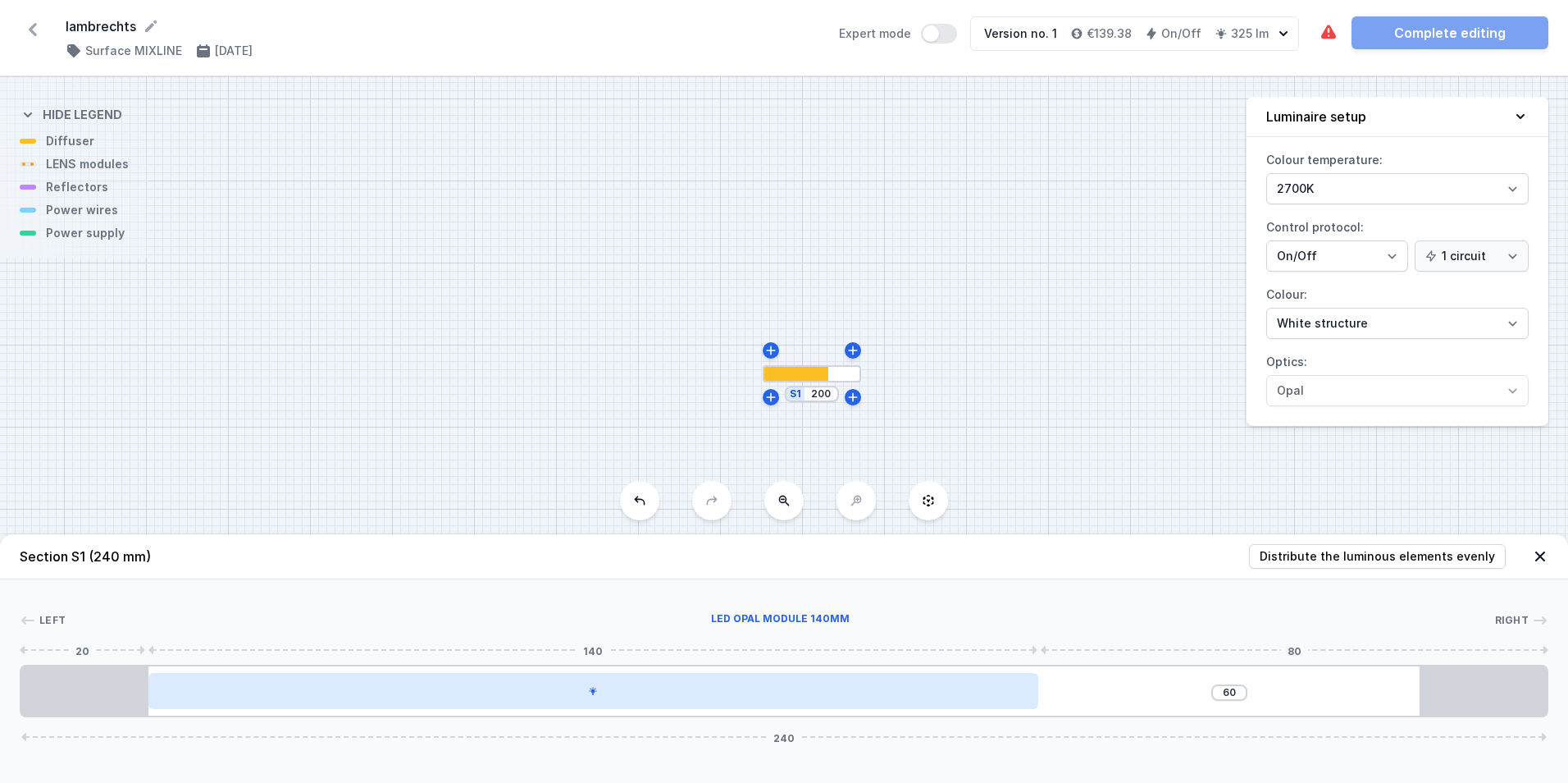
drag, startPoint x: 906, startPoint y: 697, endPoint x: 884, endPoint y: 697, distance: 22.0
click at [884, 697] on div at bounding box center [593, 691] width 890 height 36
click at [854, 697] on div at bounding box center [593, 691] width 890 height 36
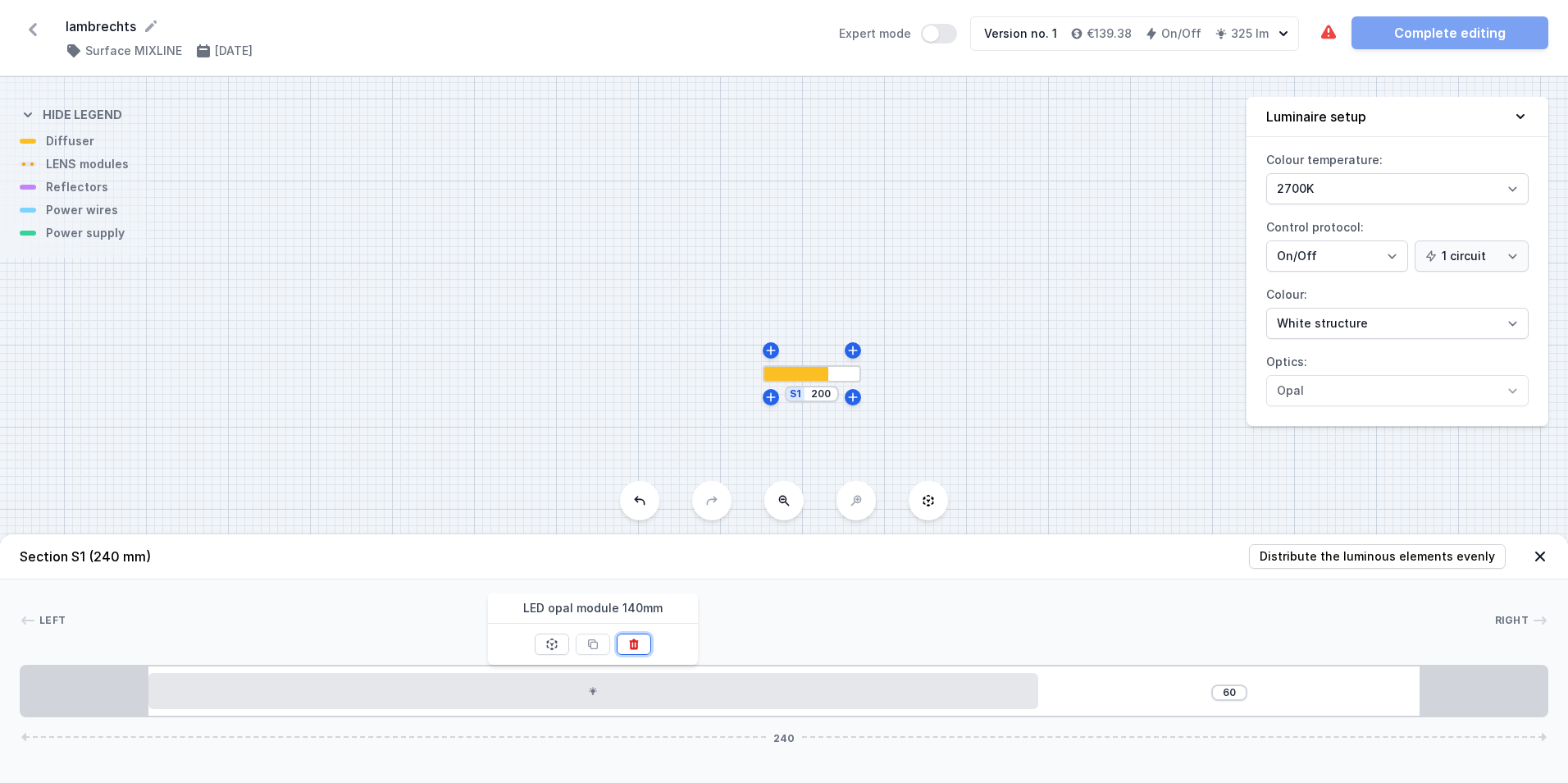
click at [633, 638] on icon at bounding box center [634, 644] width 14 height 14
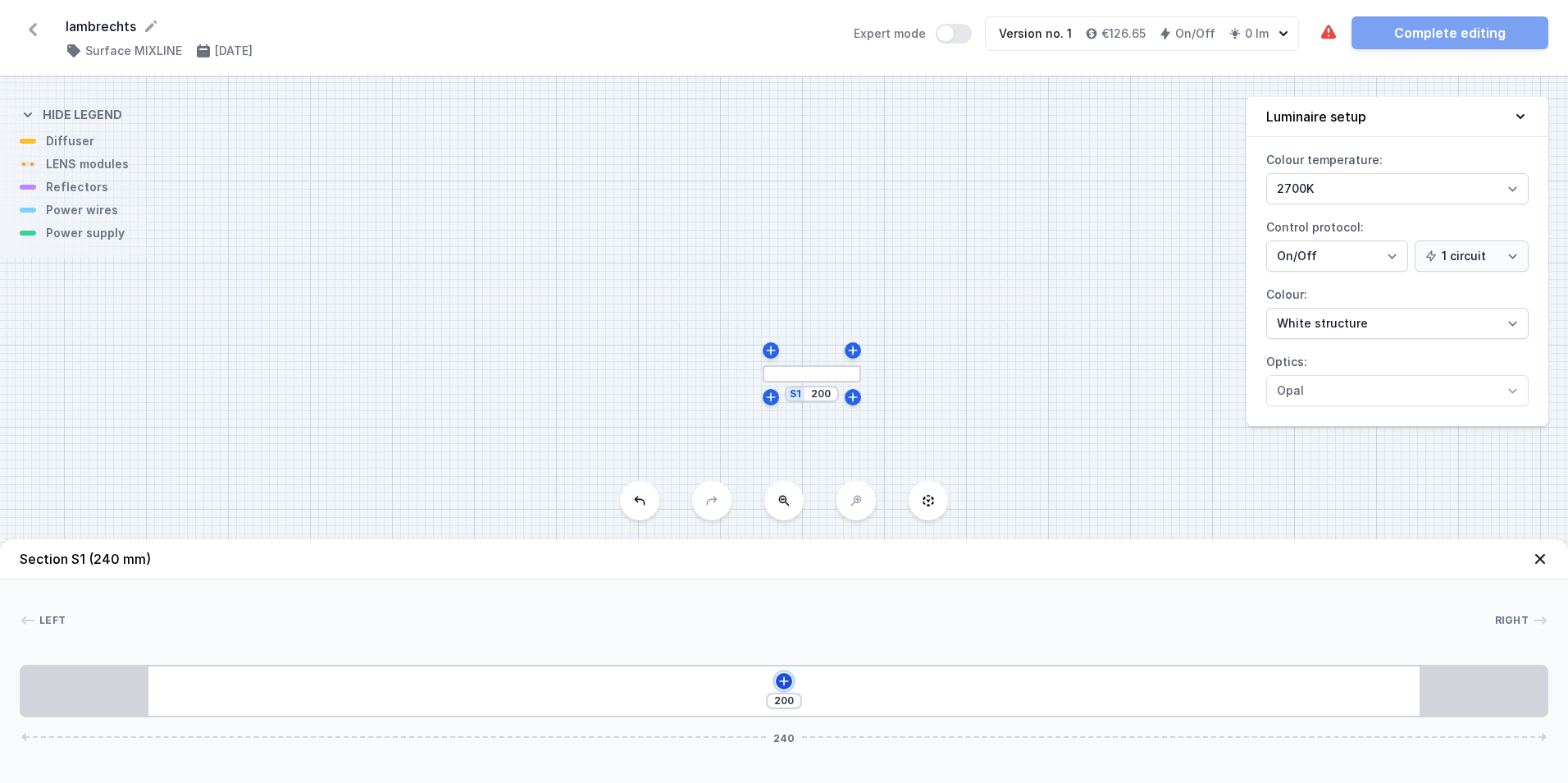
click at [784, 682] on icon at bounding box center [784, 681] width 9 height 9
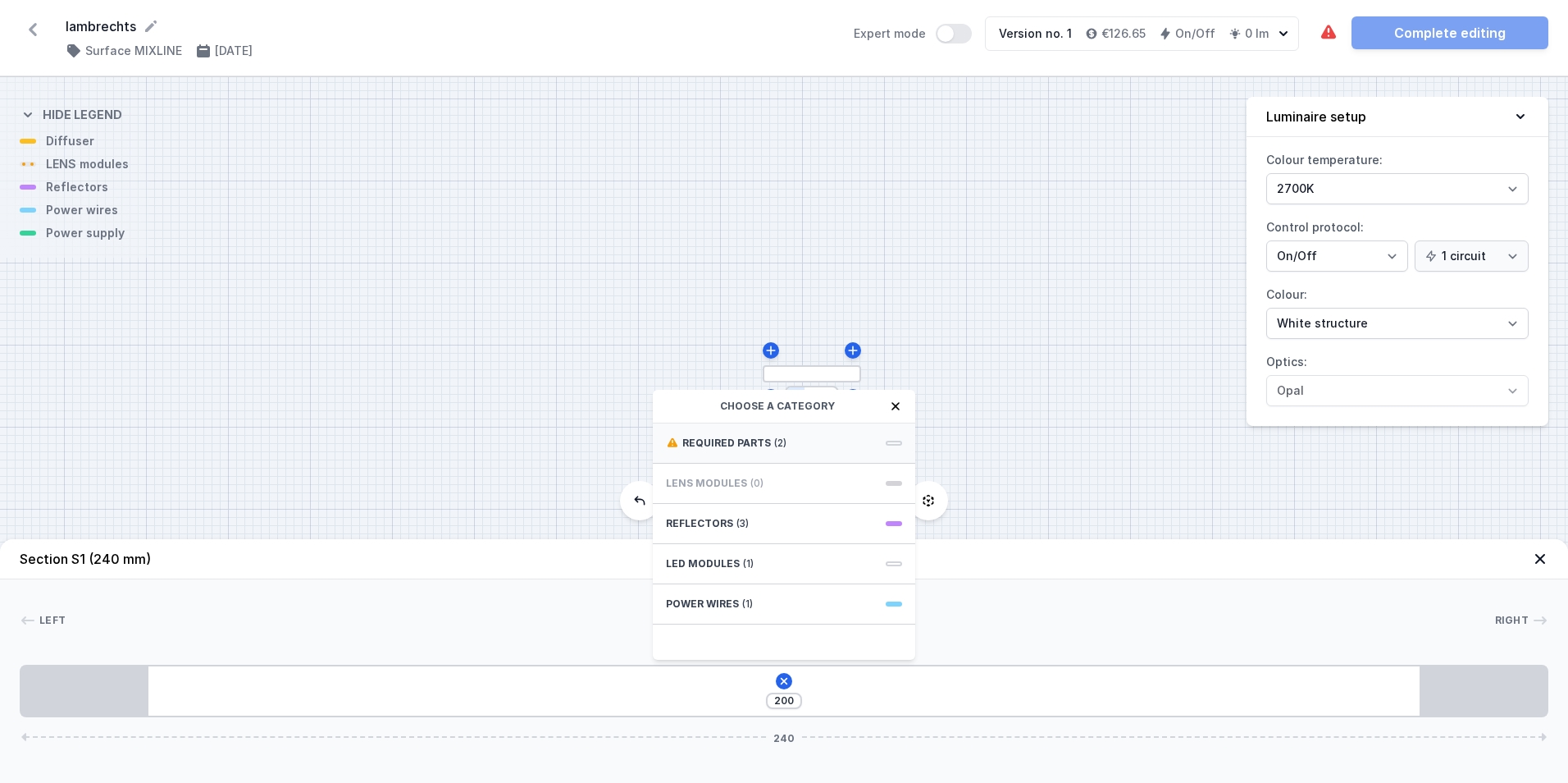
click at [734, 431] on div "Required parts (2)" at bounding box center [784, 444] width 262 height 41
click at [746, 437] on span "Hole for power supply cable" at bounding box center [784, 441] width 236 height 16
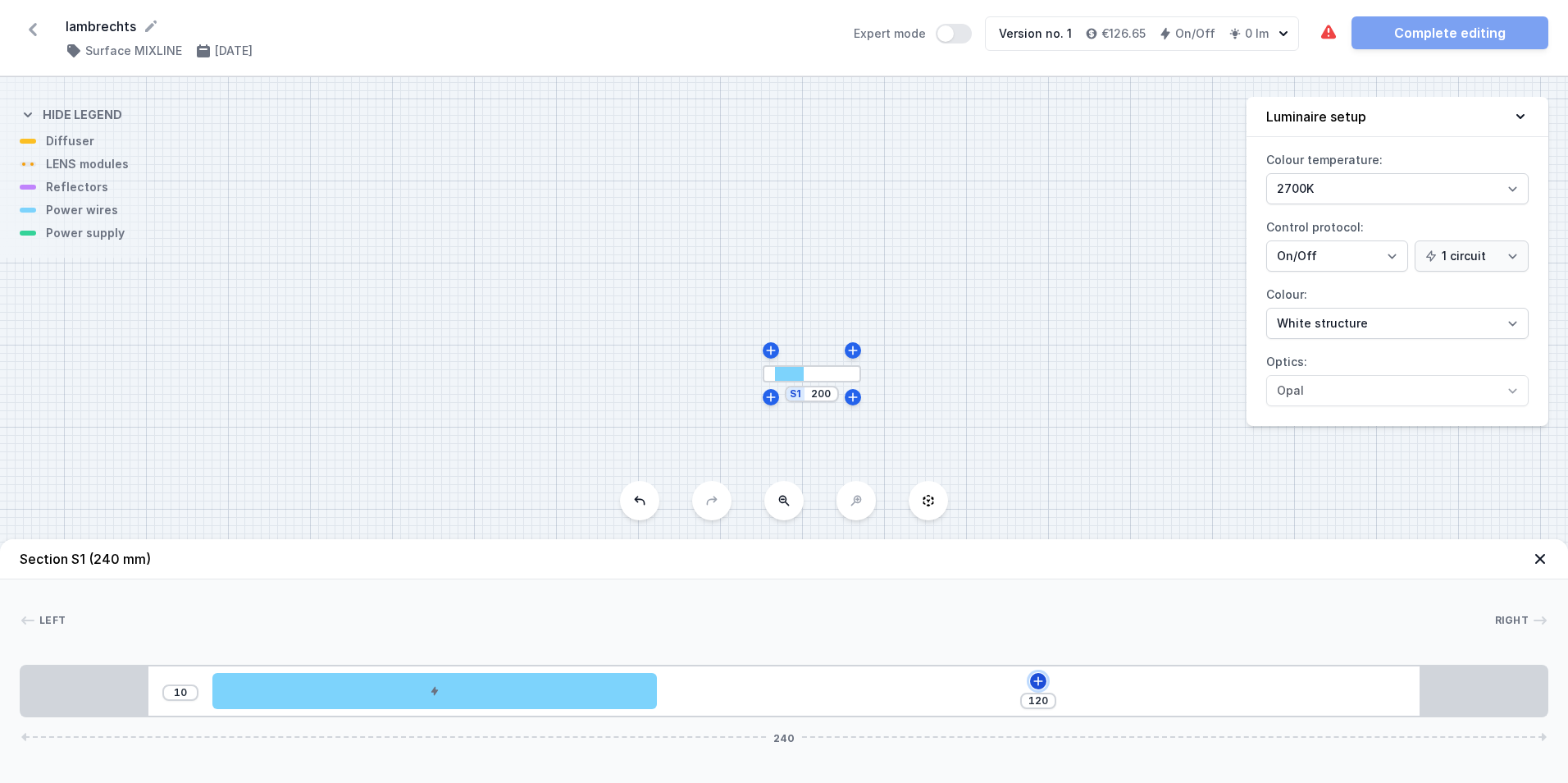
click at [1036, 678] on icon at bounding box center [1039, 682] width 14 height 14
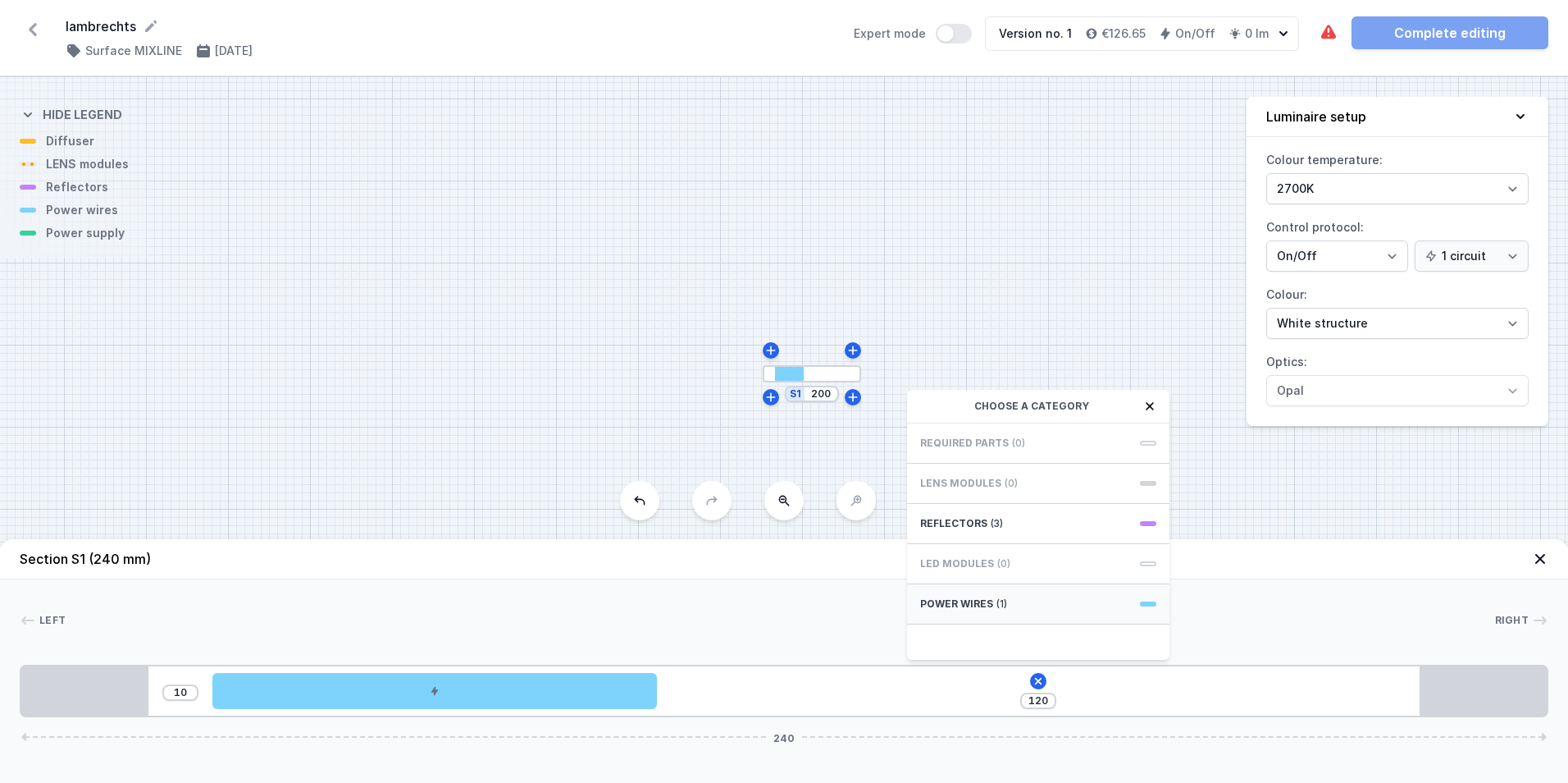
click at [949, 596] on div "Power wires (1)" at bounding box center [1038, 605] width 262 height 41
click at [997, 438] on span "Hole for power supply cable" at bounding box center [1038, 441] width 236 height 16
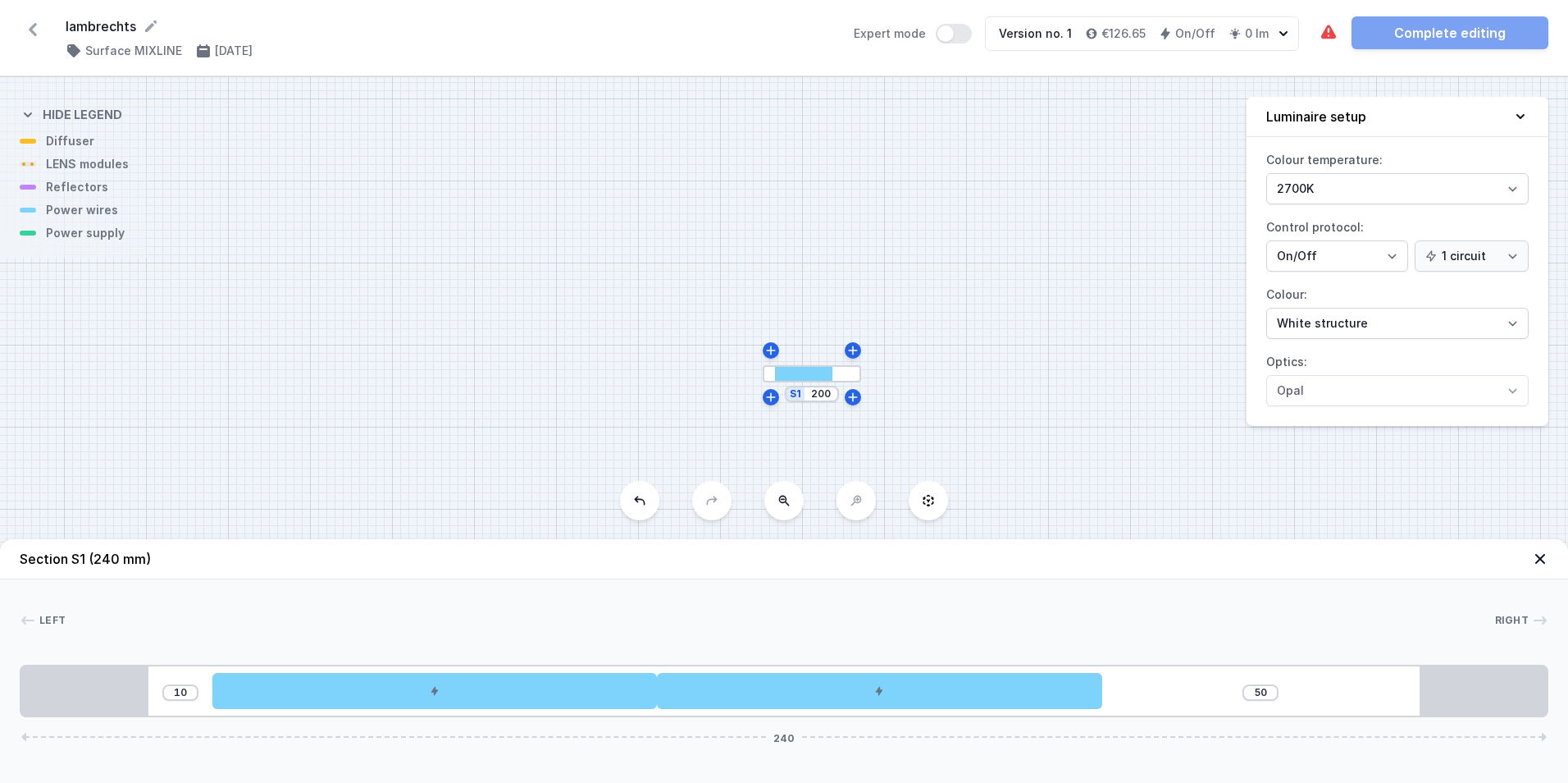
click at [1159, 688] on div "10 50 240" at bounding box center [784, 691] width 1529 height 52
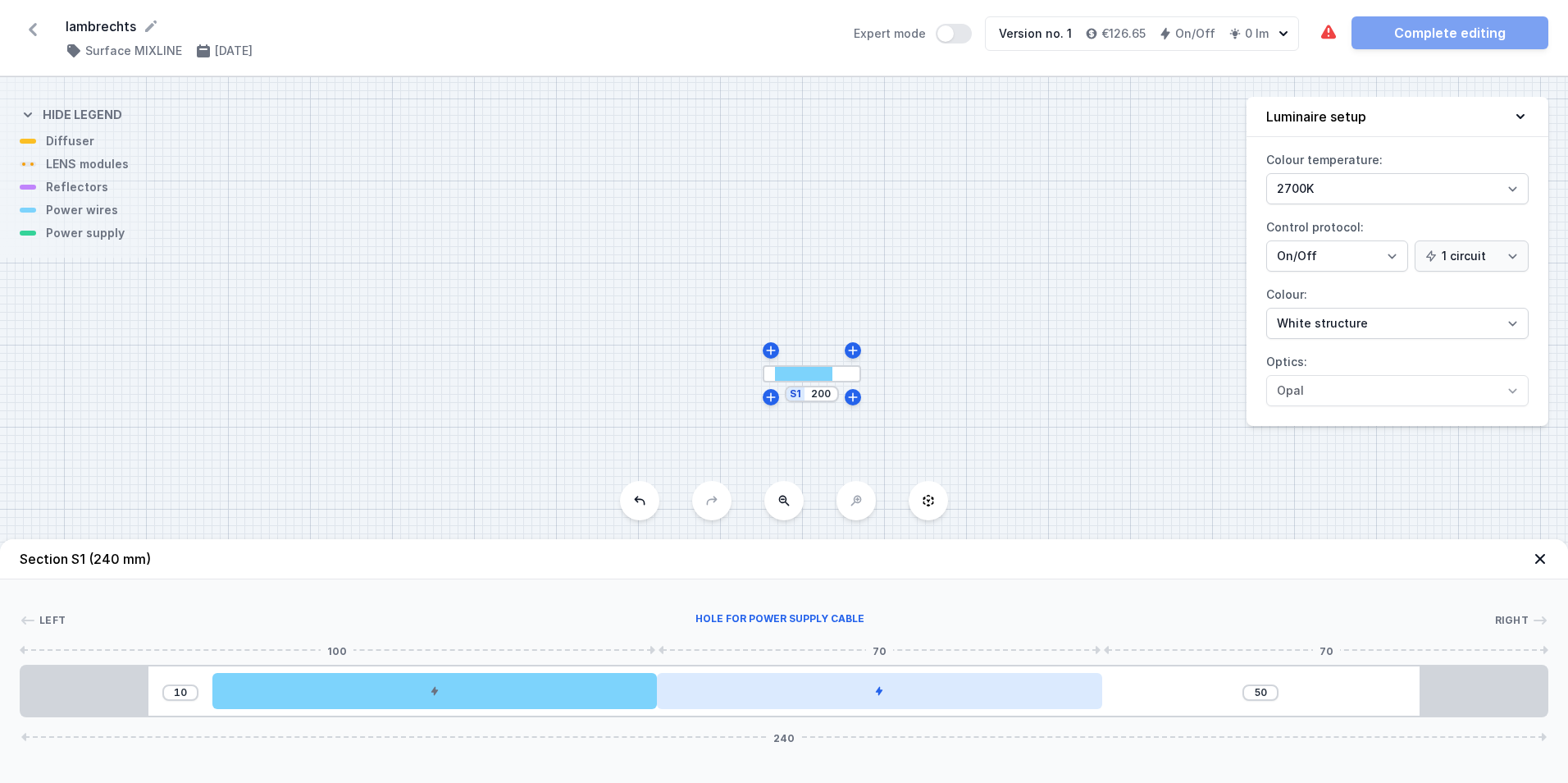
click at [986, 685] on div at bounding box center [879, 691] width 445 height 36
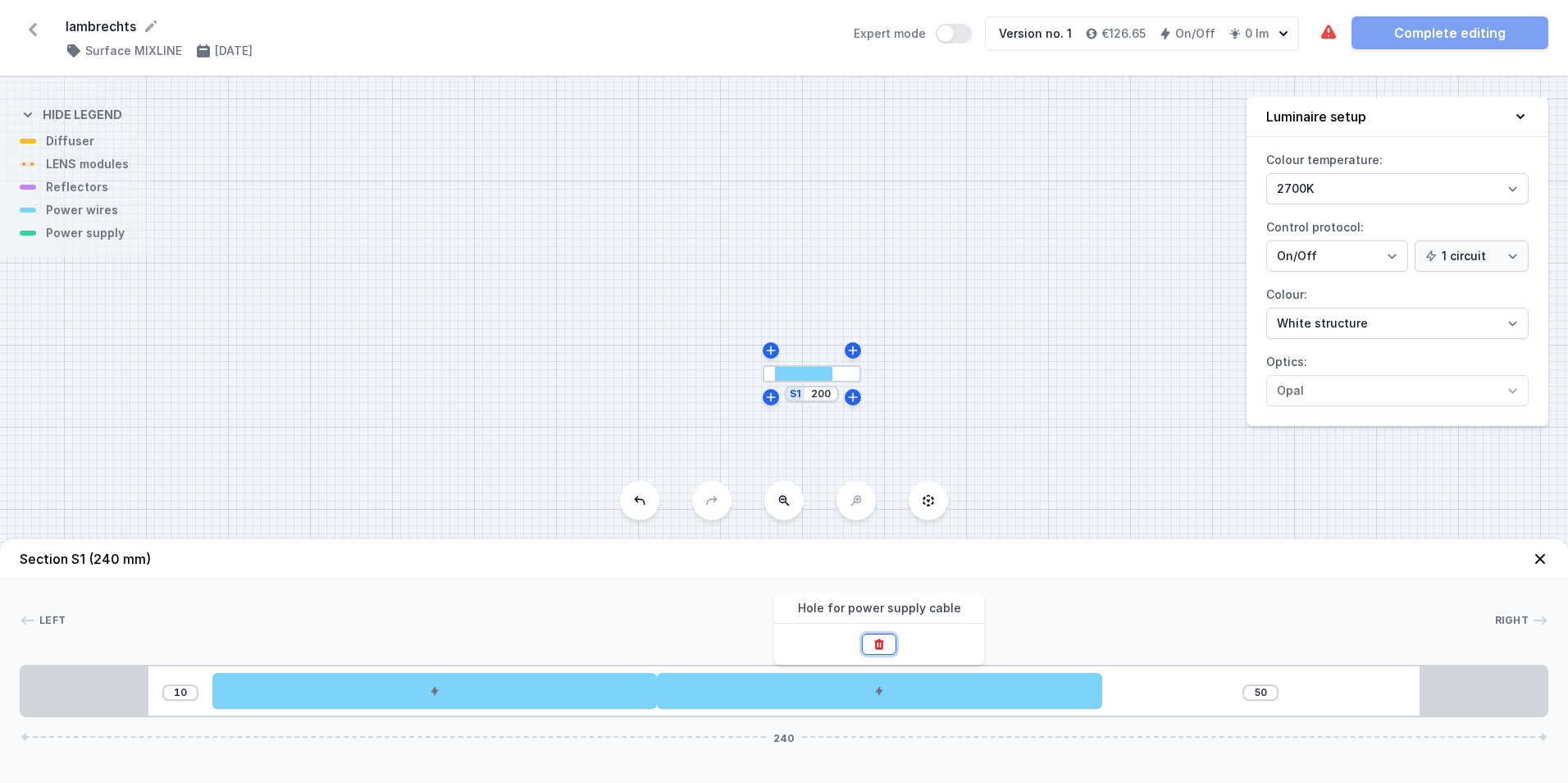
click at [883, 638] on icon at bounding box center [879, 644] width 14 height 14
type input "120"
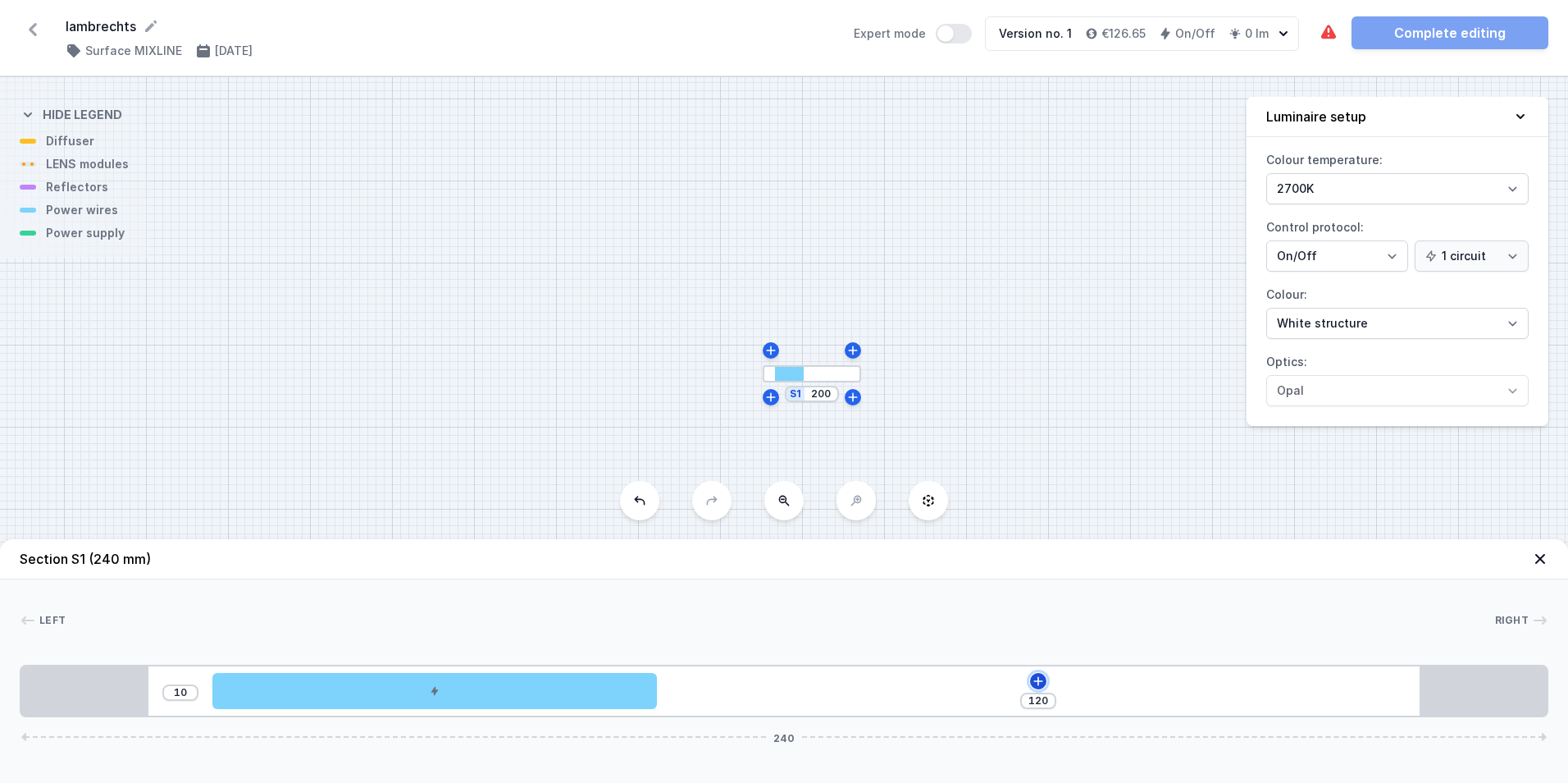
click at [1035, 676] on icon at bounding box center [1039, 682] width 14 height 14
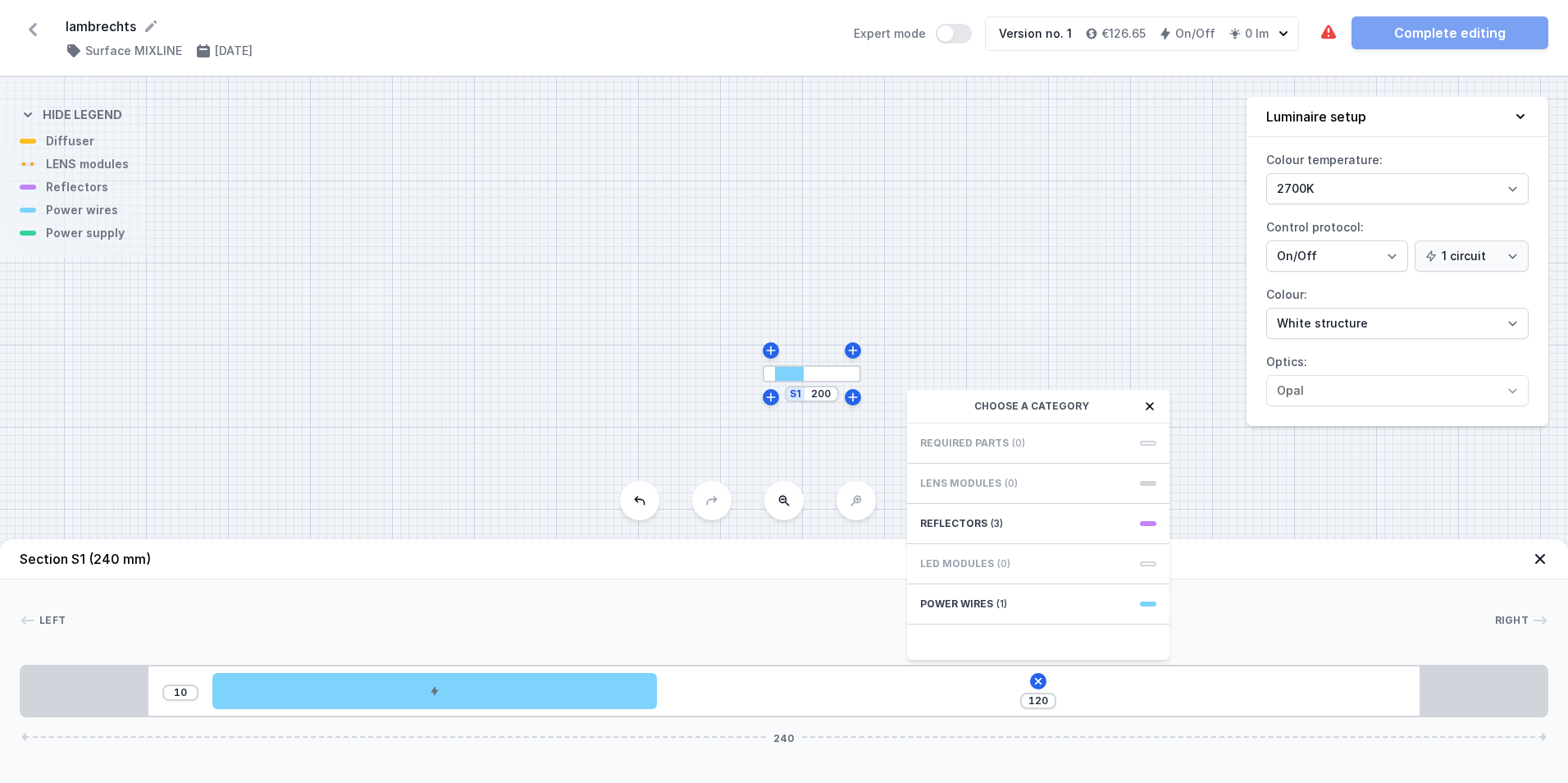
click at [973, 564] on span "LED modules" at bounding box center [957, 564] width 74 height 14
click at [823, 401] on div "S1 200" at bounding box center [812, 393] width 54 height 16
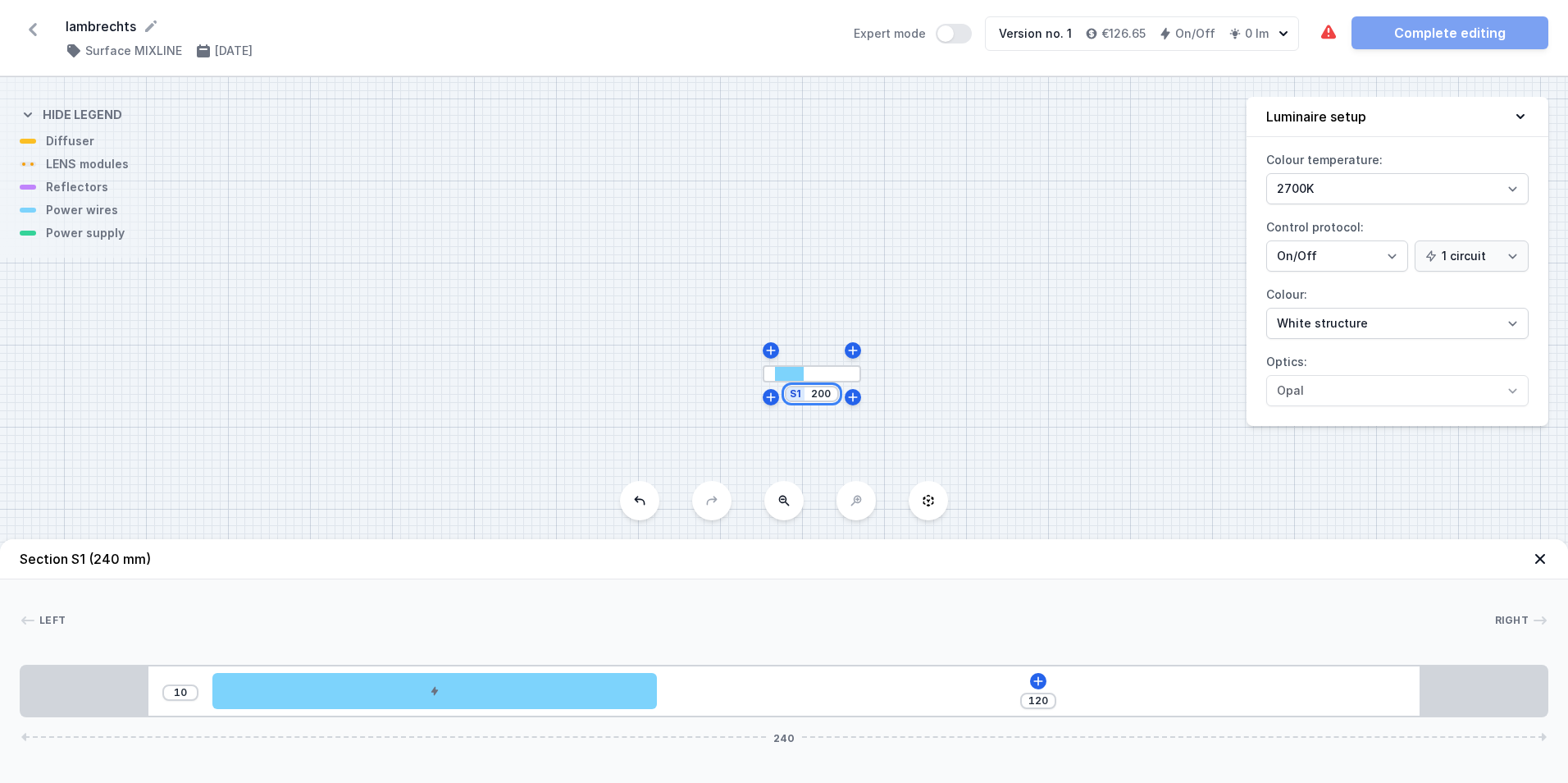
click at [820, 393] on input "200" at bounding box center [821, 394] width 26 height 14
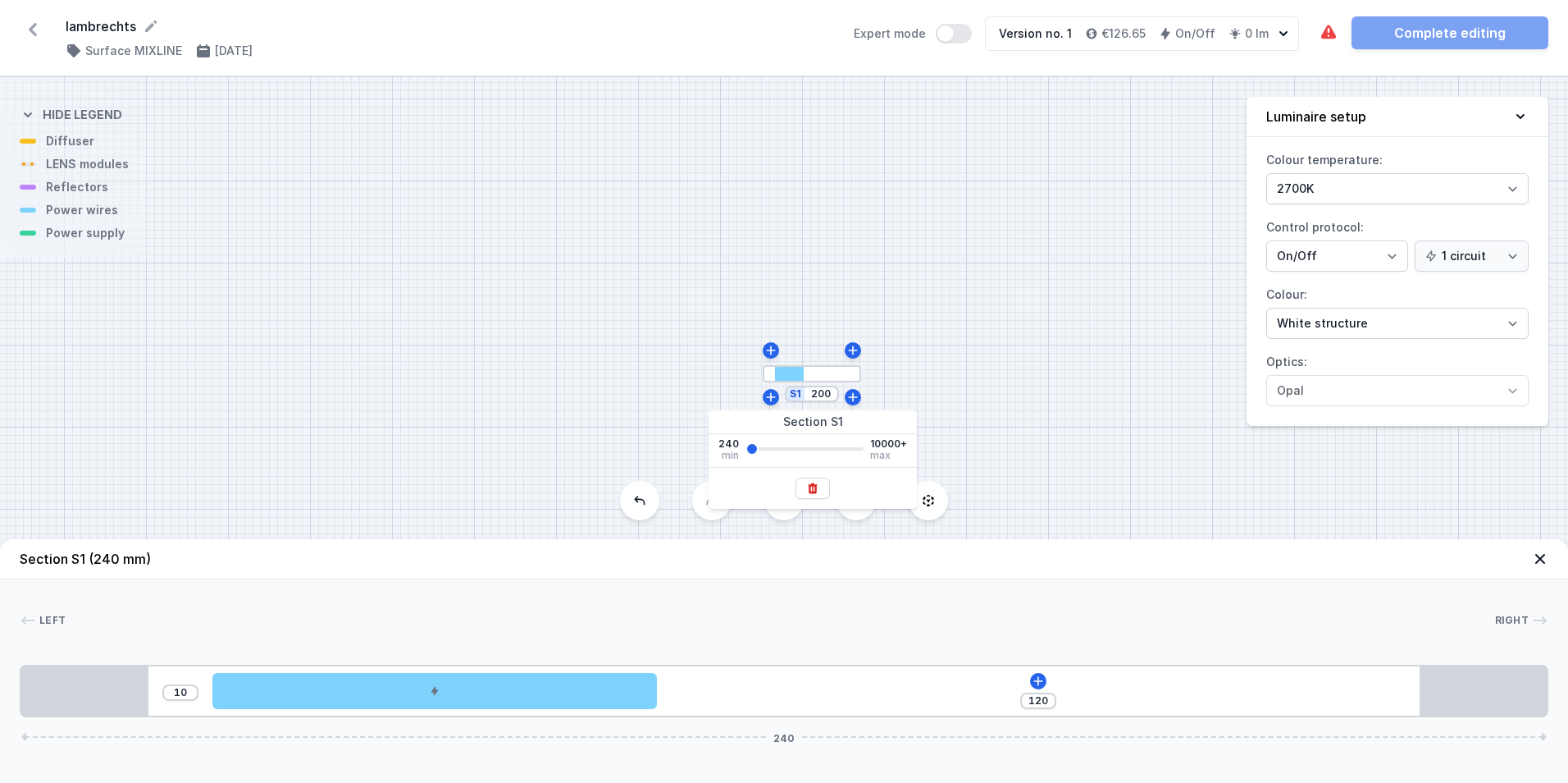
type input "682"
type input "562"
type input "682"
type input "758"
type input "638"
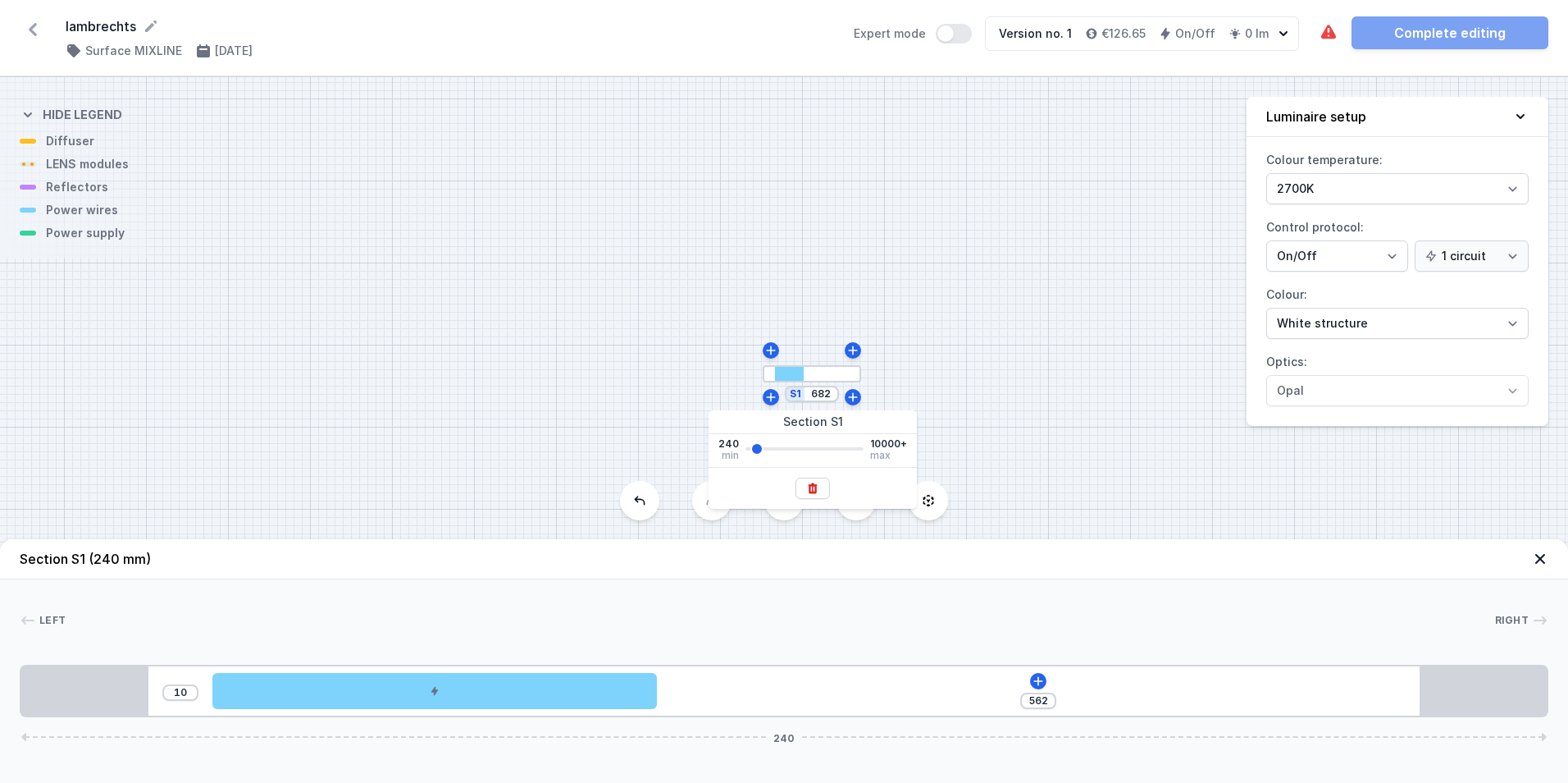
type input "758"
type input "835"
type input "715"
type input "835"
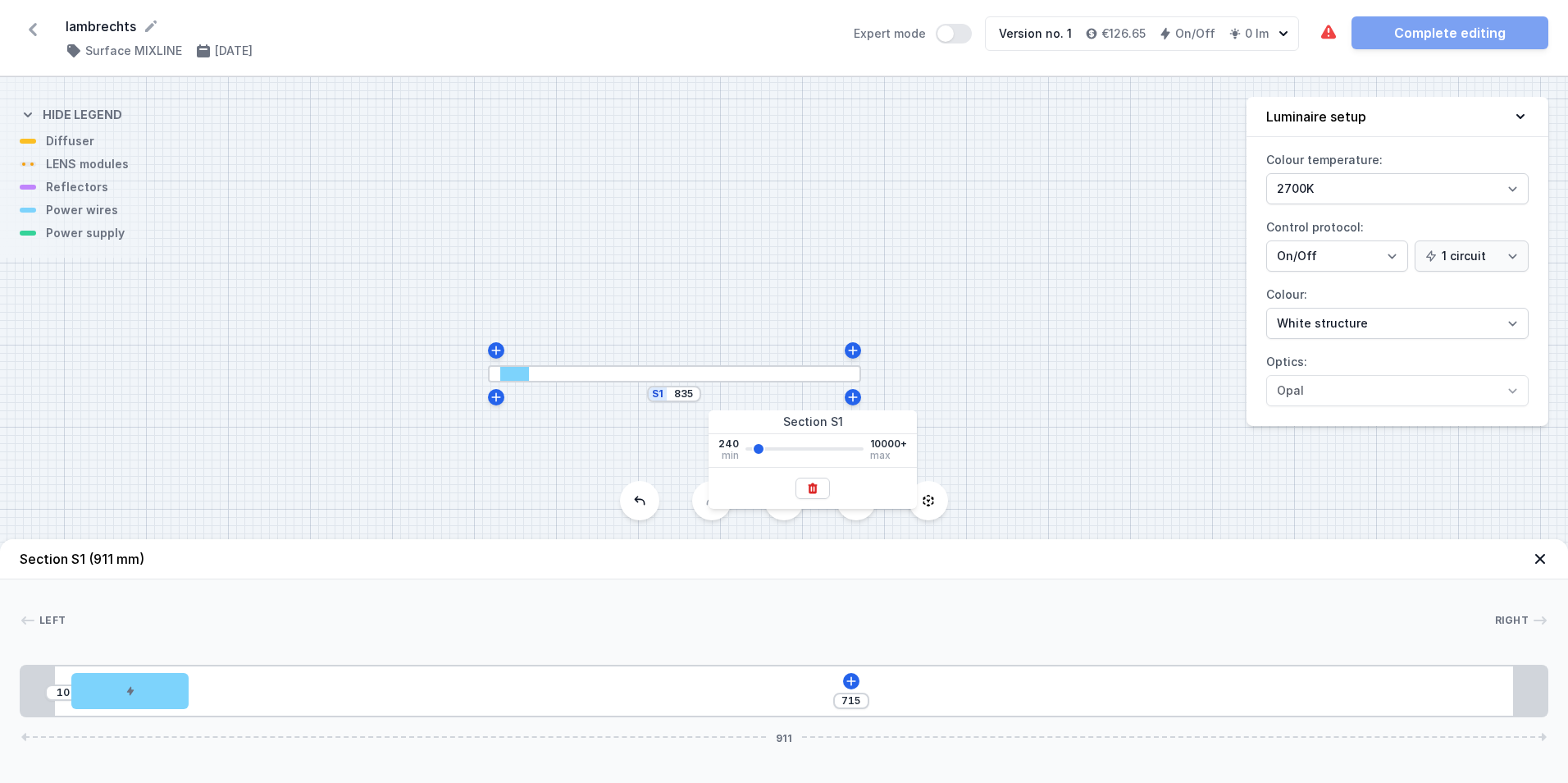
type input "911"
type input "791"
type input "911"
type input "987"
type input "867"
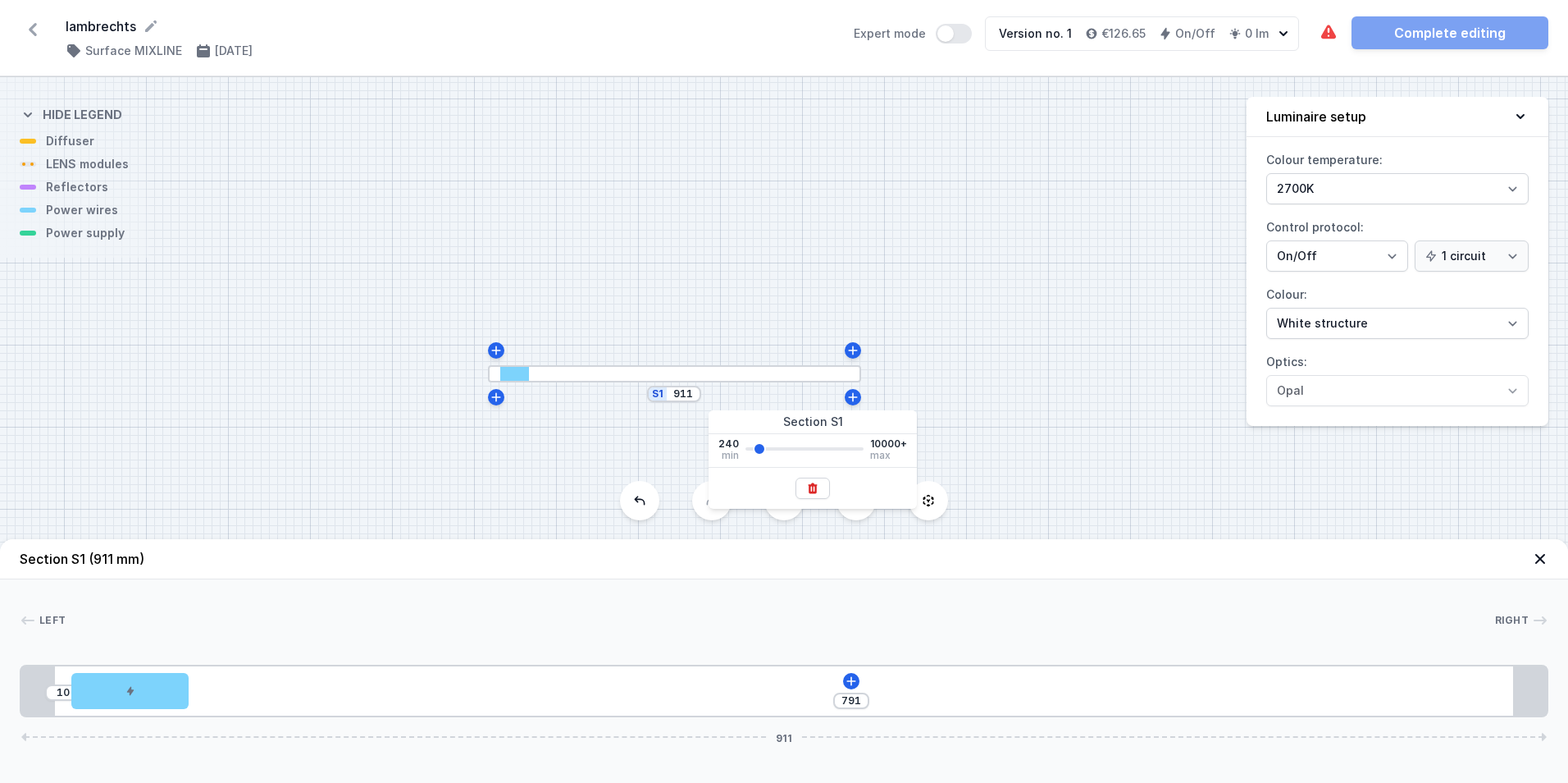
type input "987"
type input "1063"
type input "943"
type input "1063"
type input "1140"
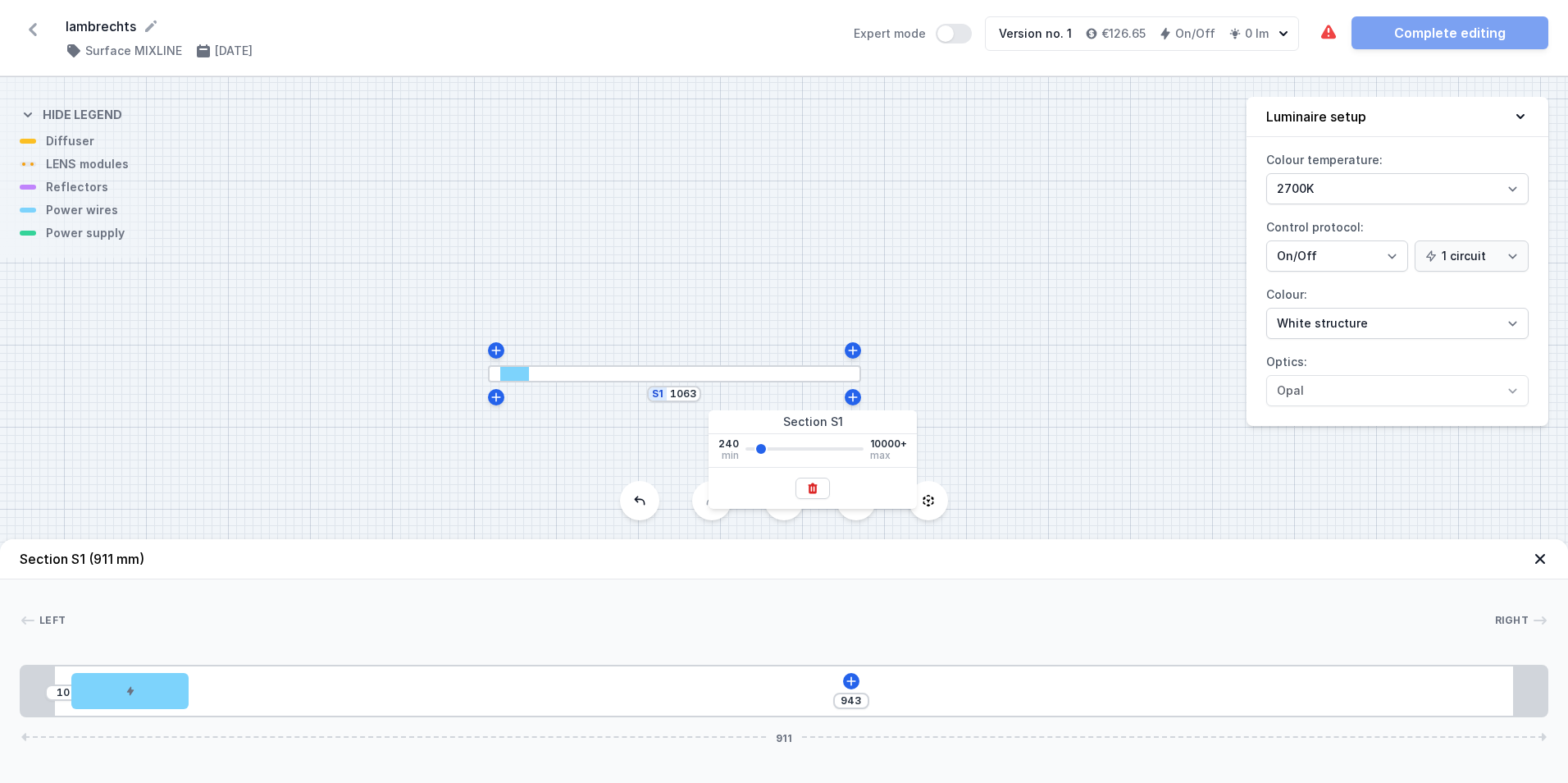
type input "1020"
type input "1140"
type input "1216"
type input "1096"
type input "1216"
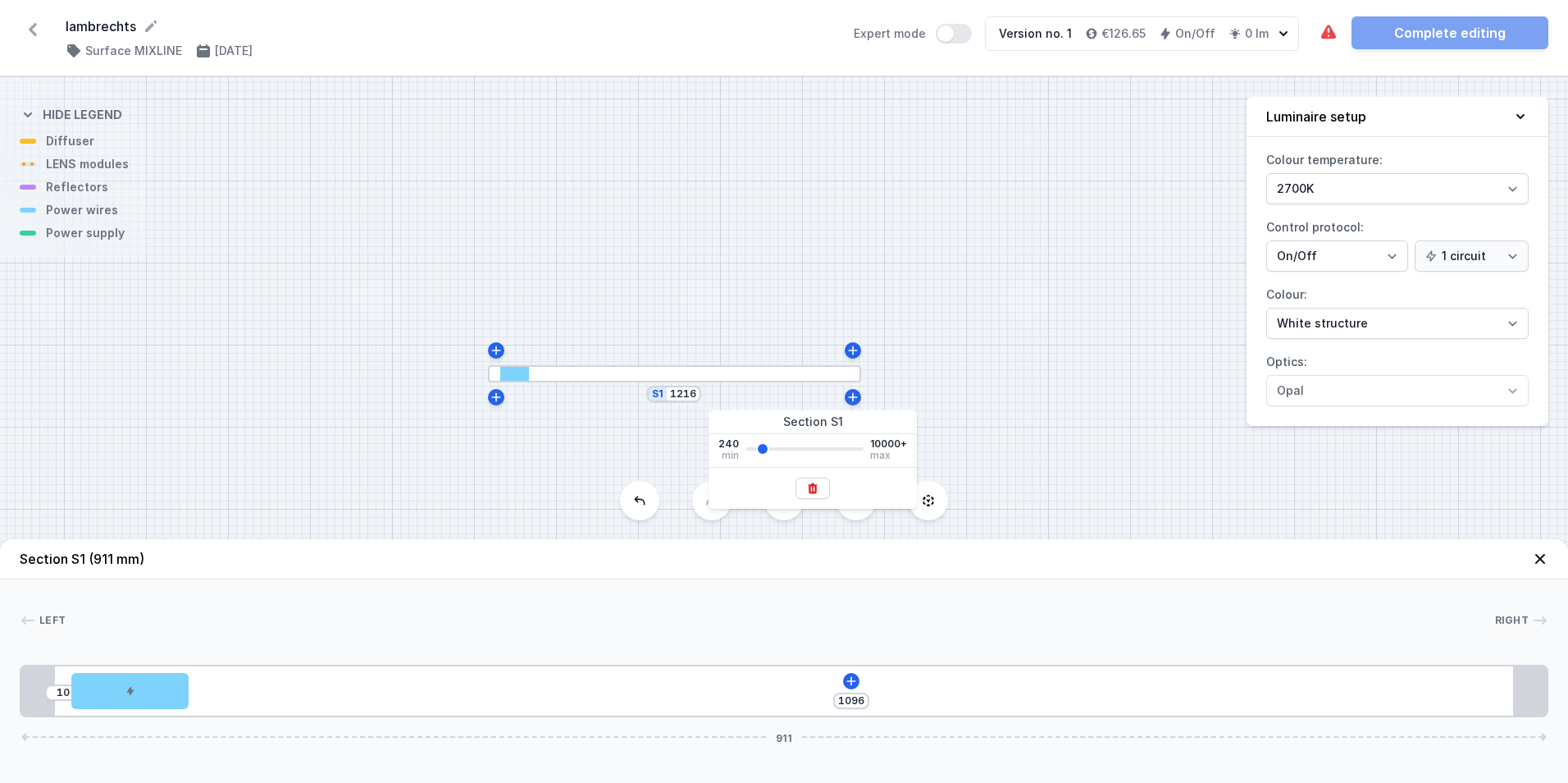
type input "1292"
type input "1172"
type input "1292"
type input "1368"
type input "659"
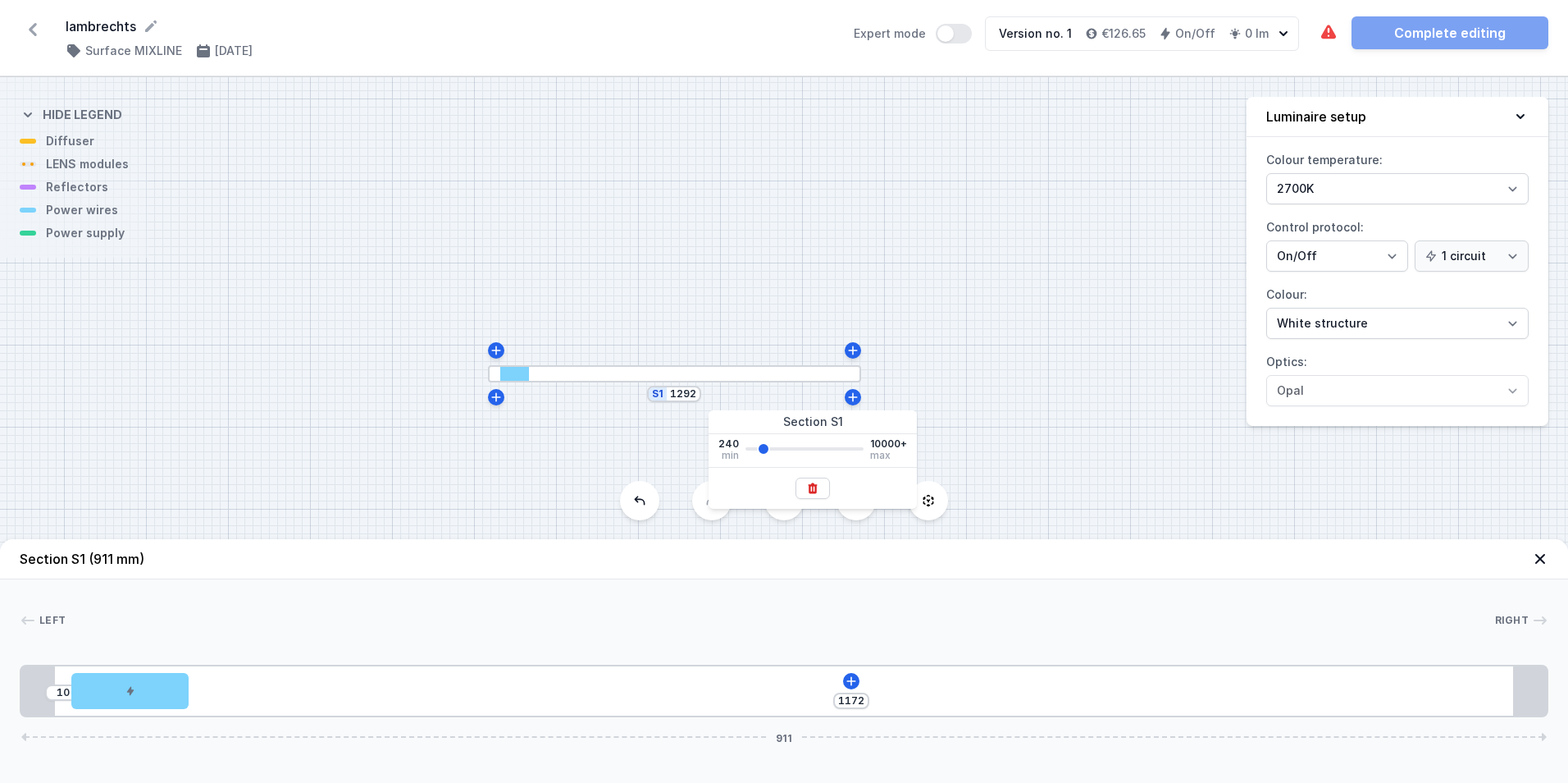
type input "1368"
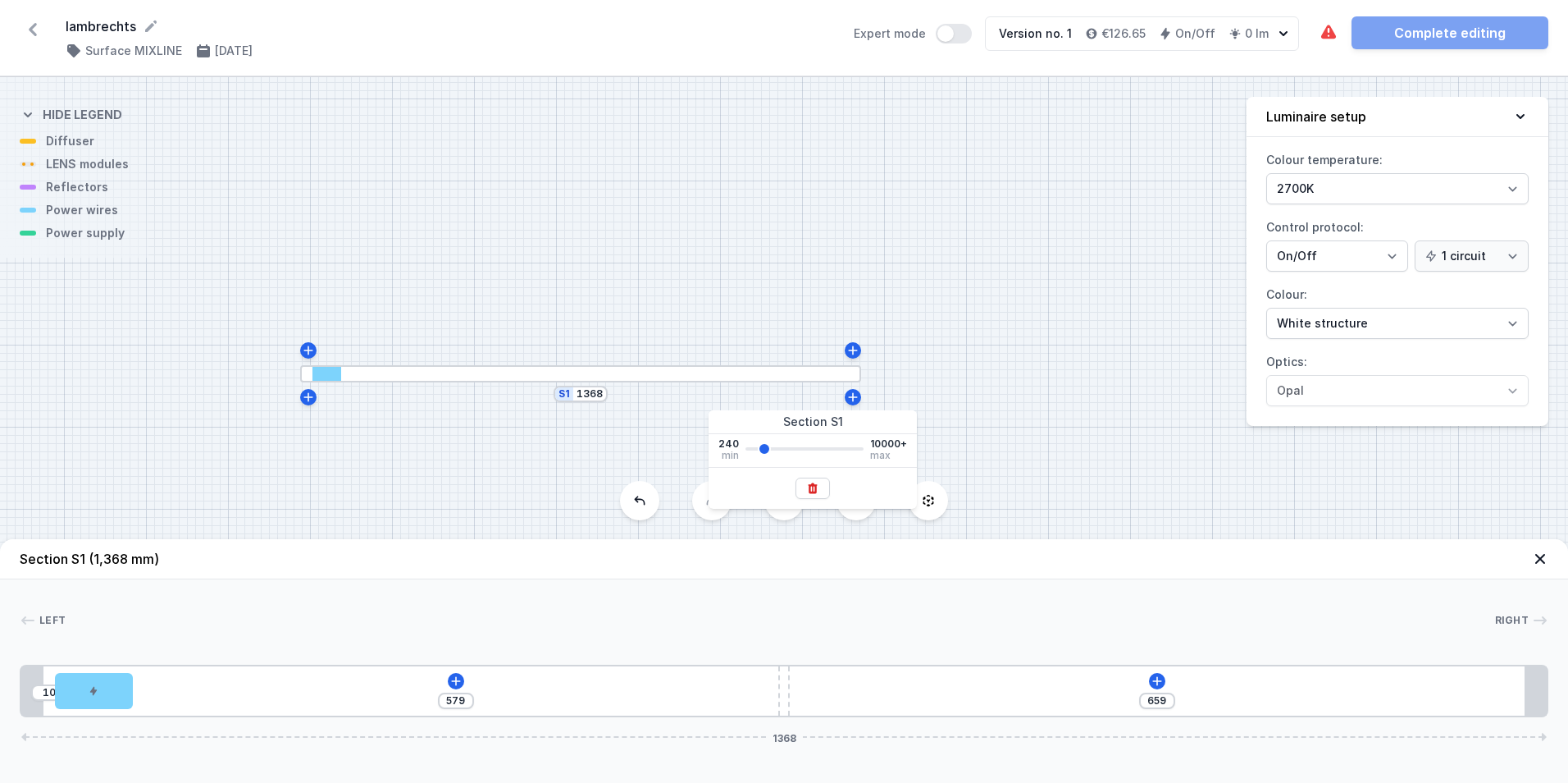
type input "1445"
type input "736"
type input "1445"
type input "1521"
type input "812"
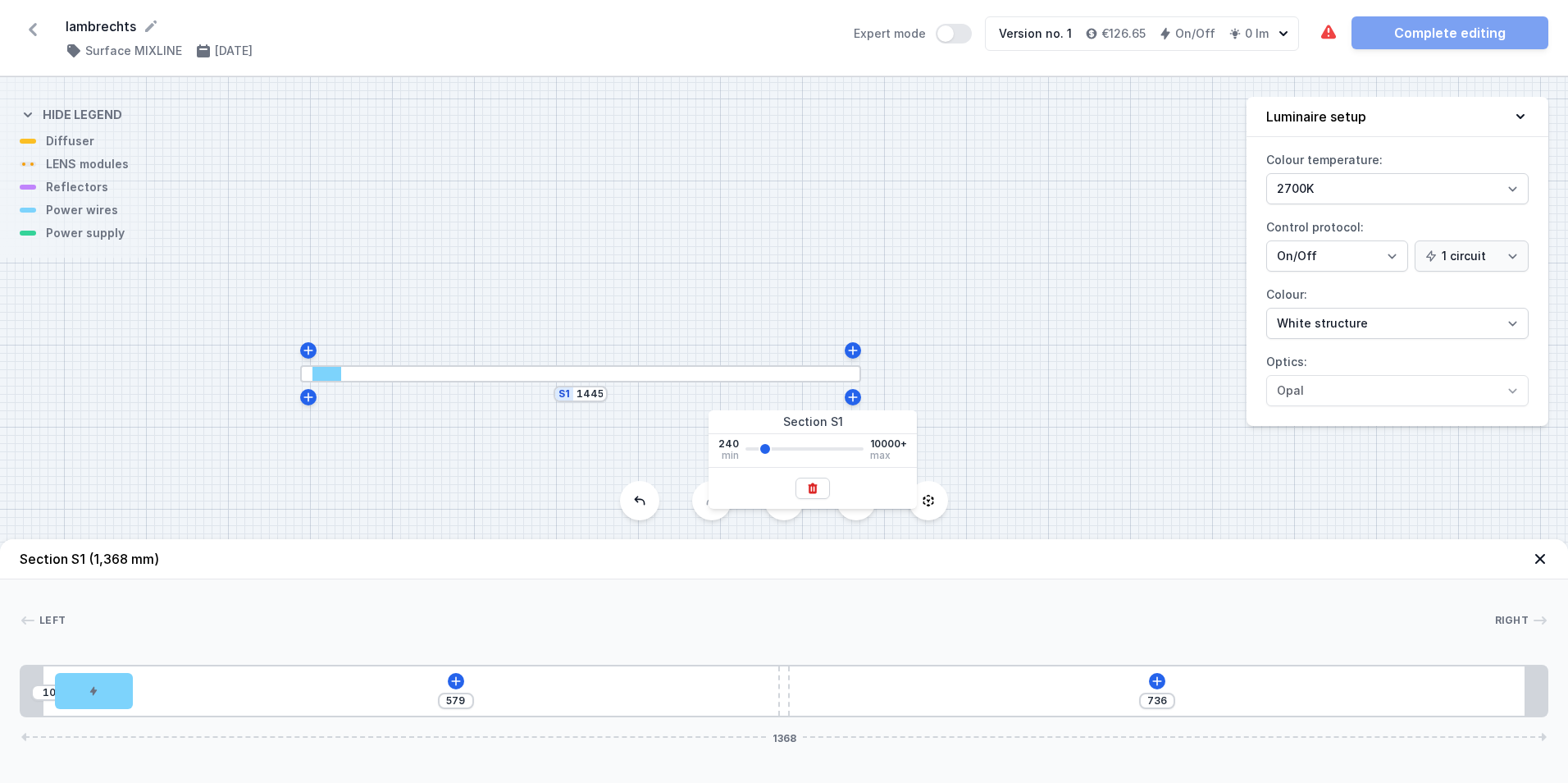
type input "1521"
type input "1597"
type input "888"
type input "1597"
type input "1750"
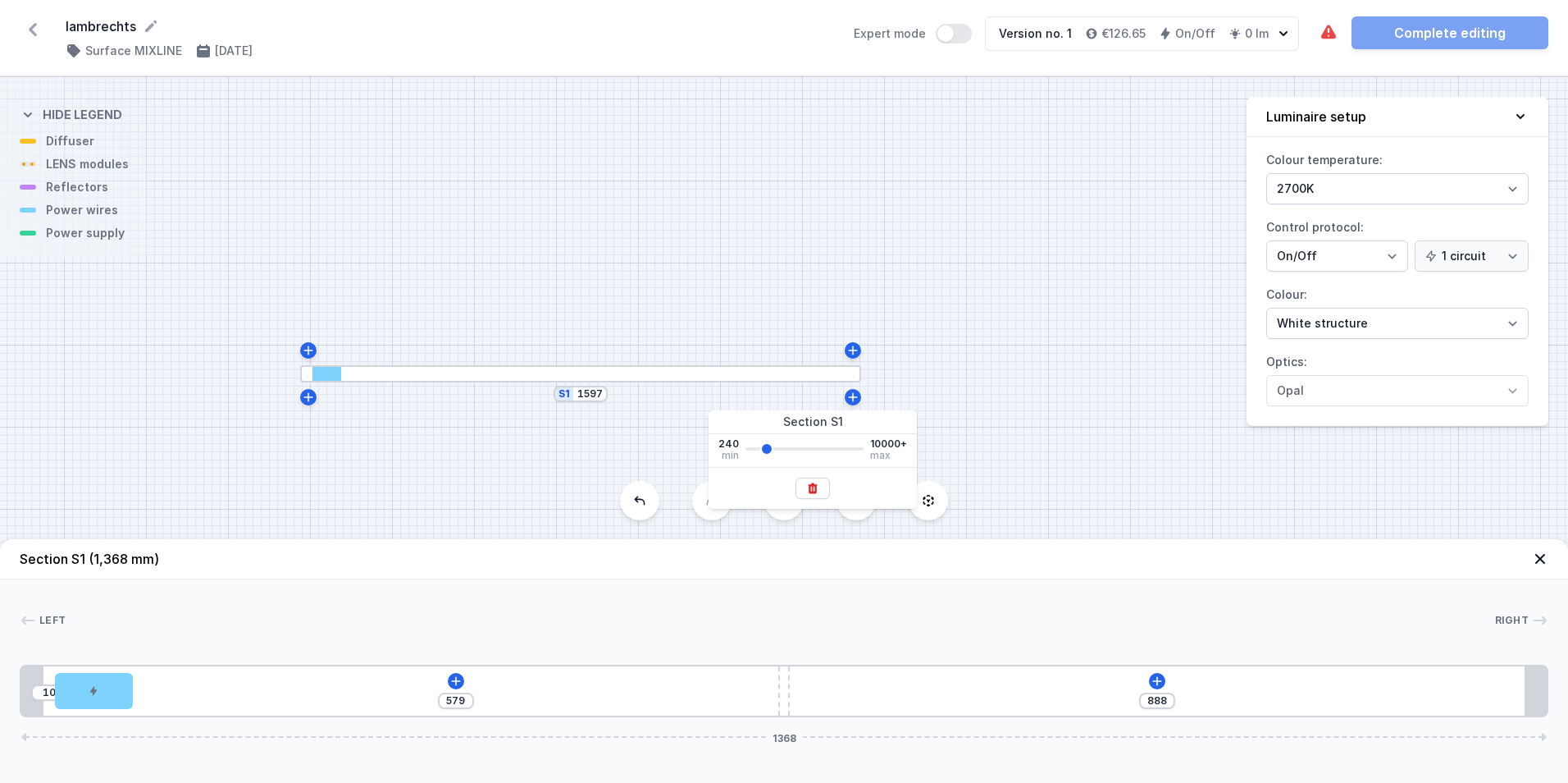
type input "1041"
type input "1750"
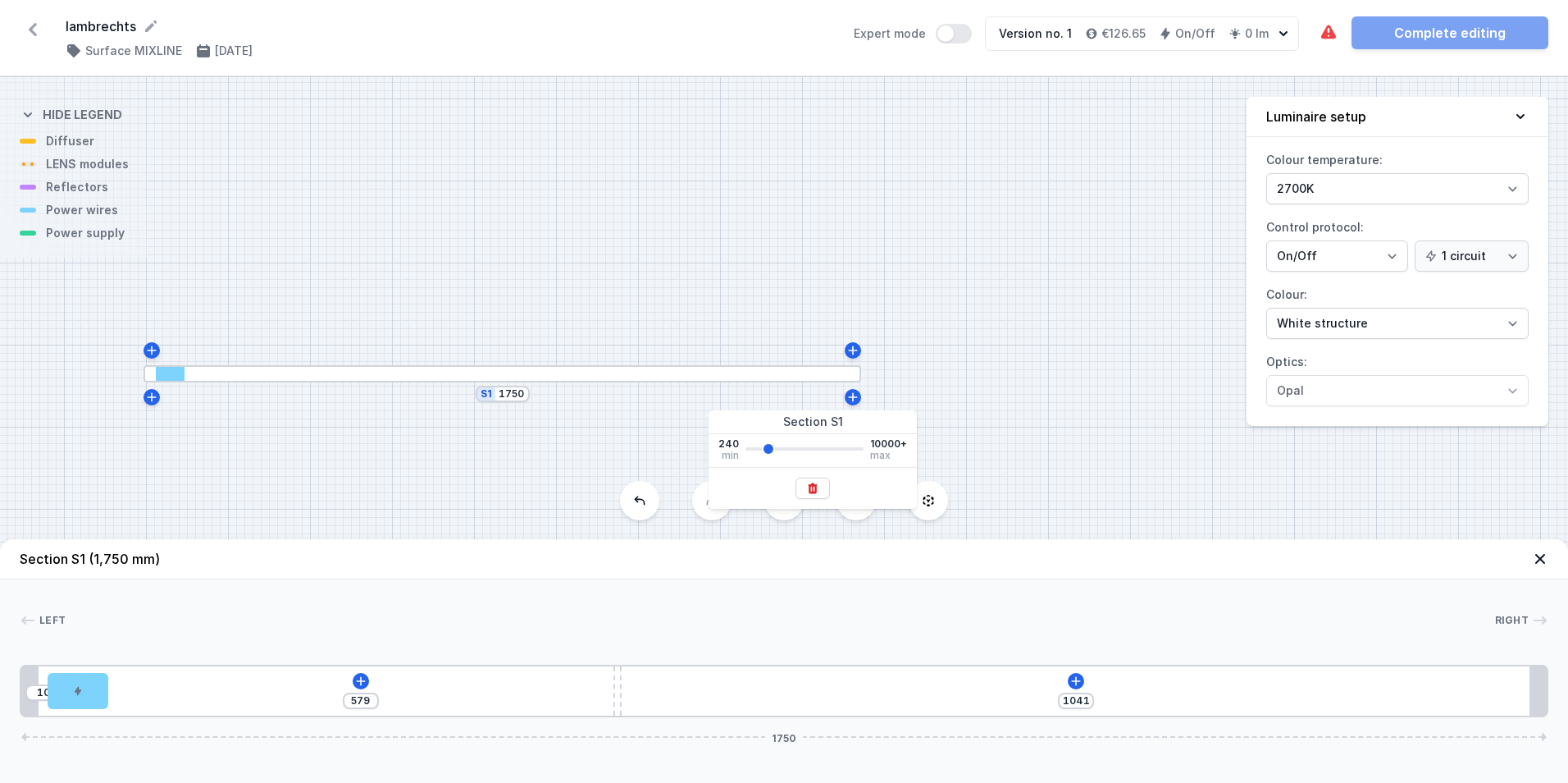
type input "1826"
type input "1117"
type input "1826"
type input "1902"
type input "1193"
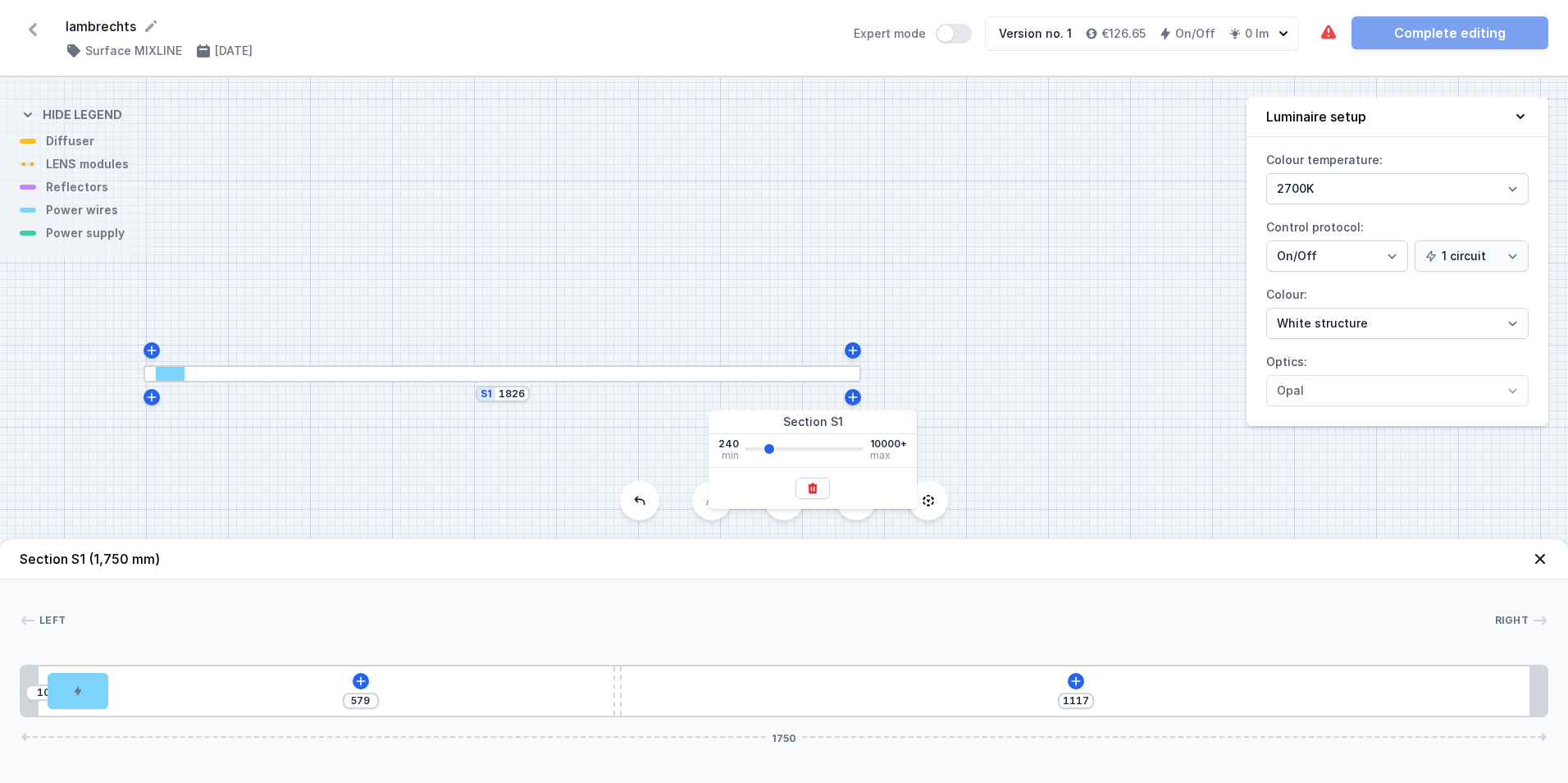
type input "1902"
type input "1978"
type input "1269"
type input "1978"
type input "2055"
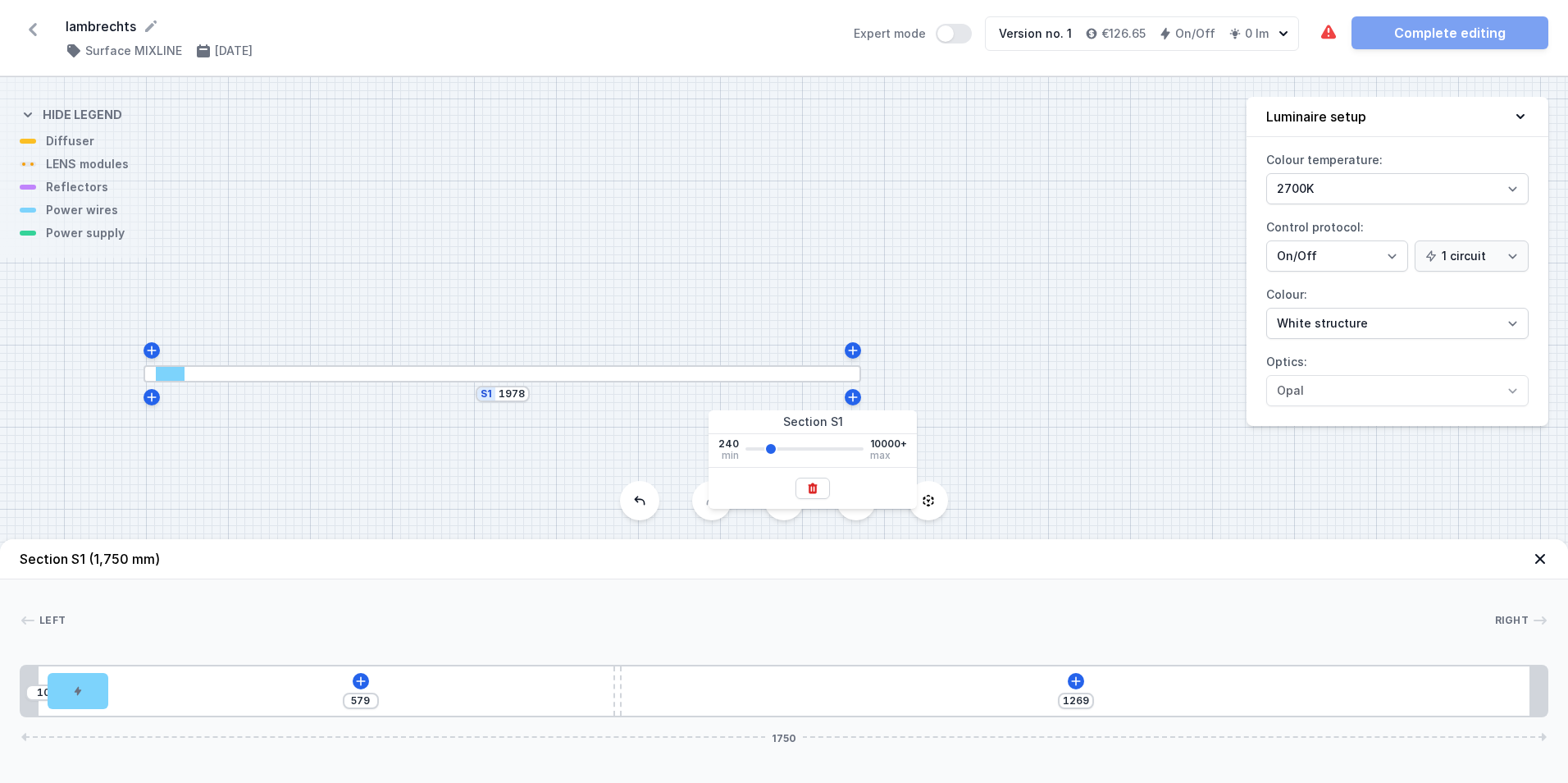
type input "1346"
type input "2055"
type input "2131"
type input "1422"
type input "2131"
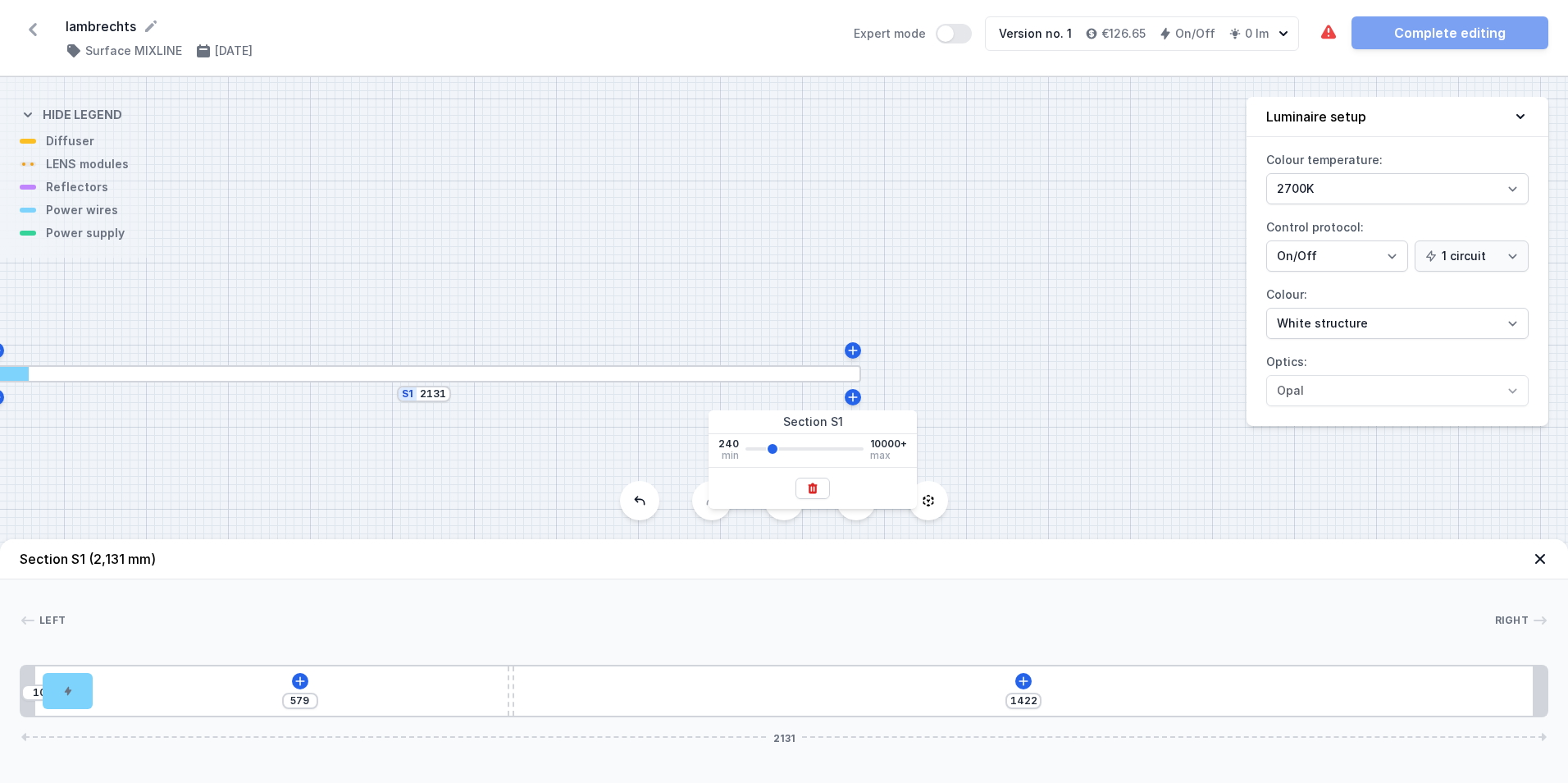
type input "2207"
type input "1023"
type input "2207"
type input "2588"
type input "1214"
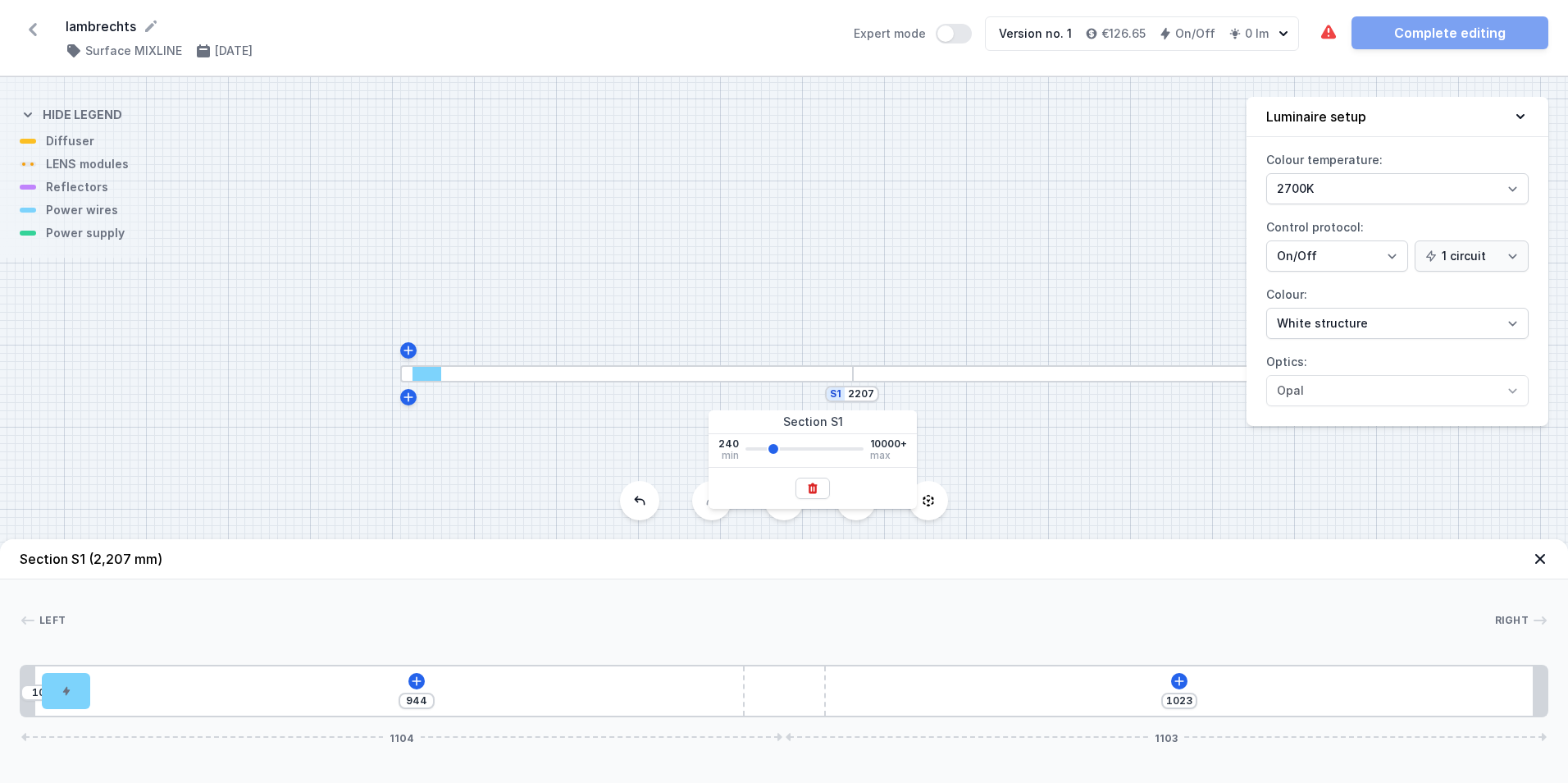
type input "2588"
type input "1134"
type input "2665"
type input "651"
type input "2665"
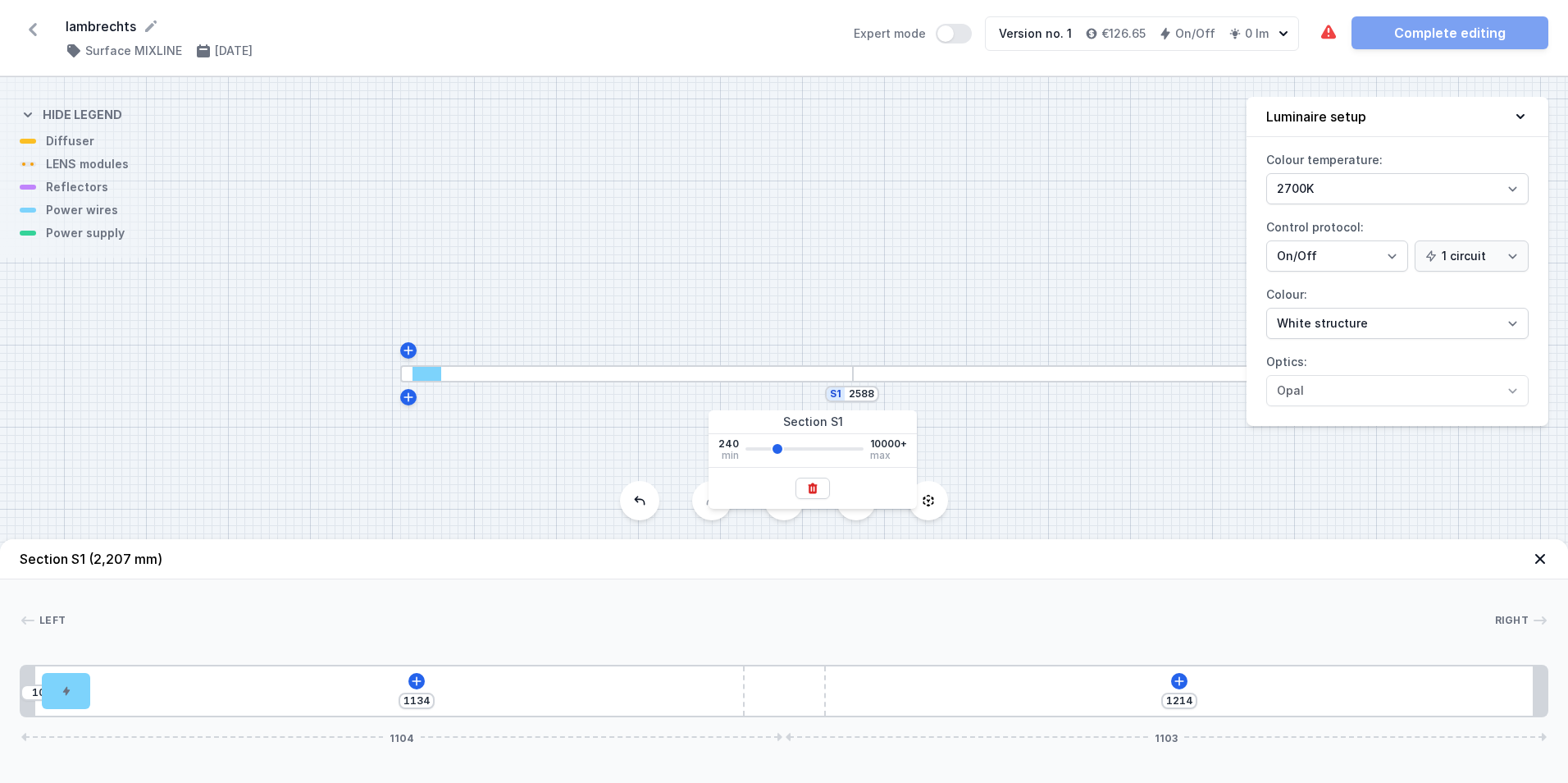
type input "591"
type input "2741"
type input "689"
type input "2741"
type input "629"
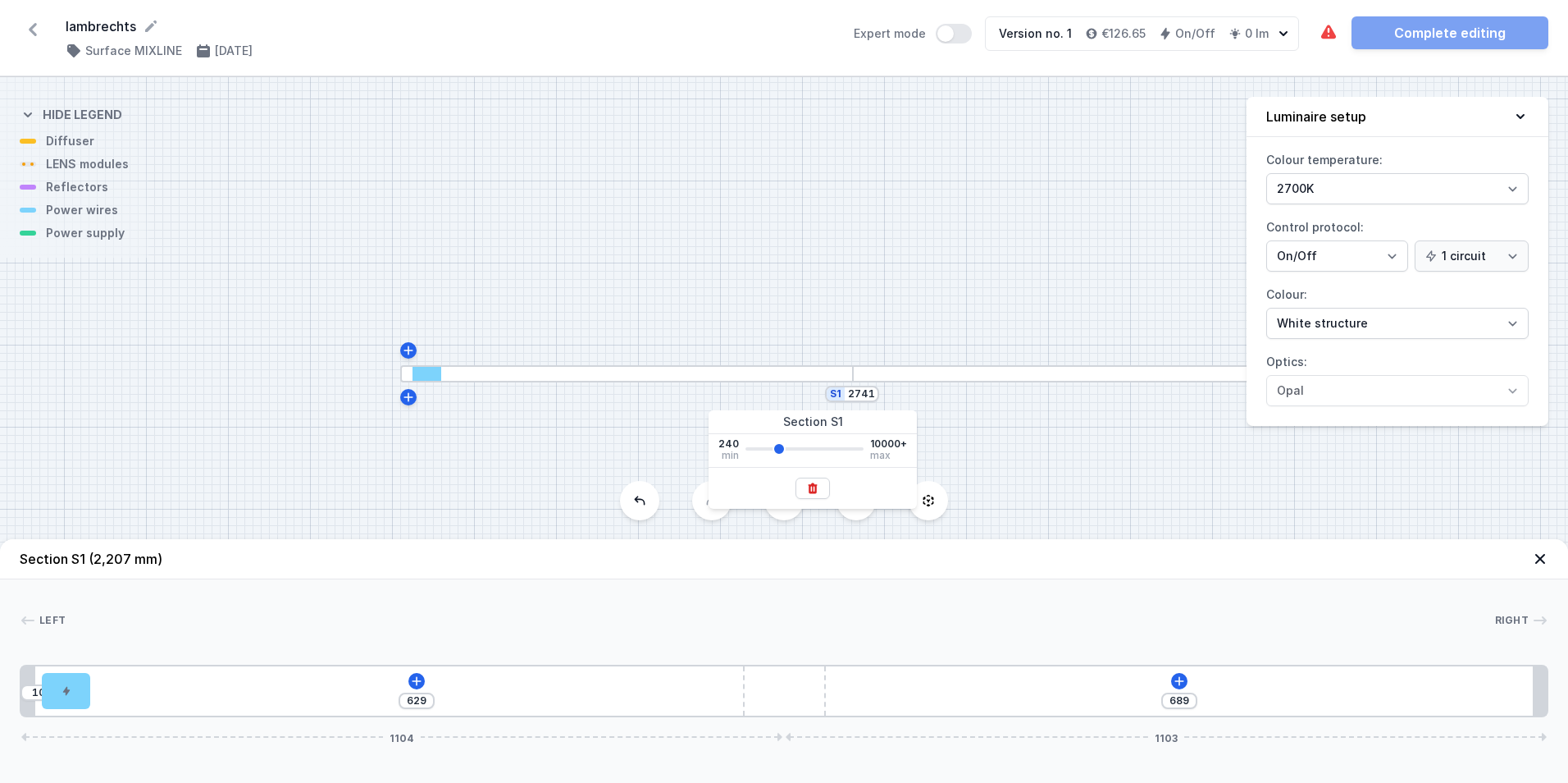
type input "2817"
type input "727"
type input "2817"
type input "667"
type input "2893"
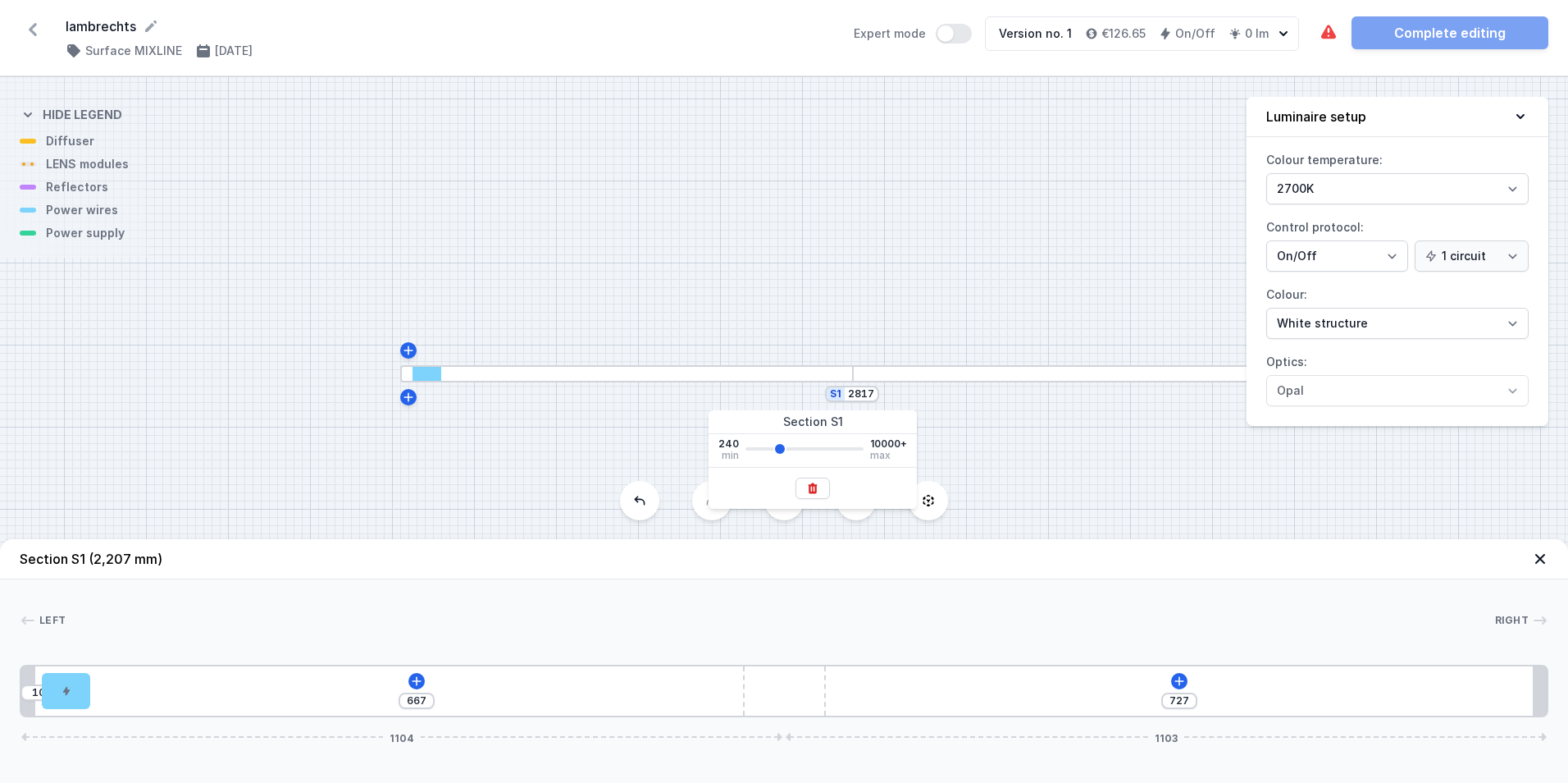
type input "765"
type input "2893"
type input "705"
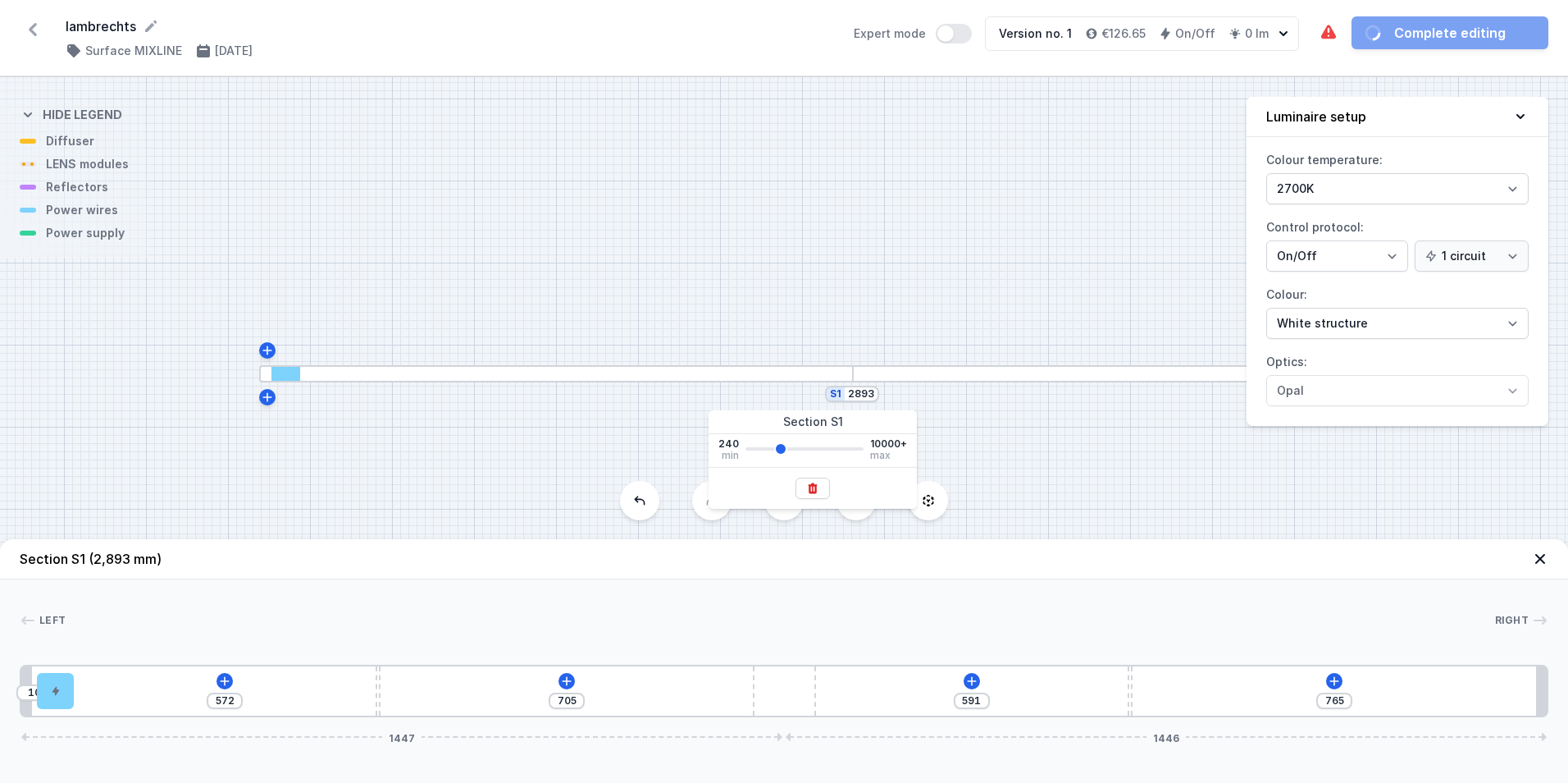
type input "2970"
type input "804"
type input "2970"
type input "743"
type input "3046"
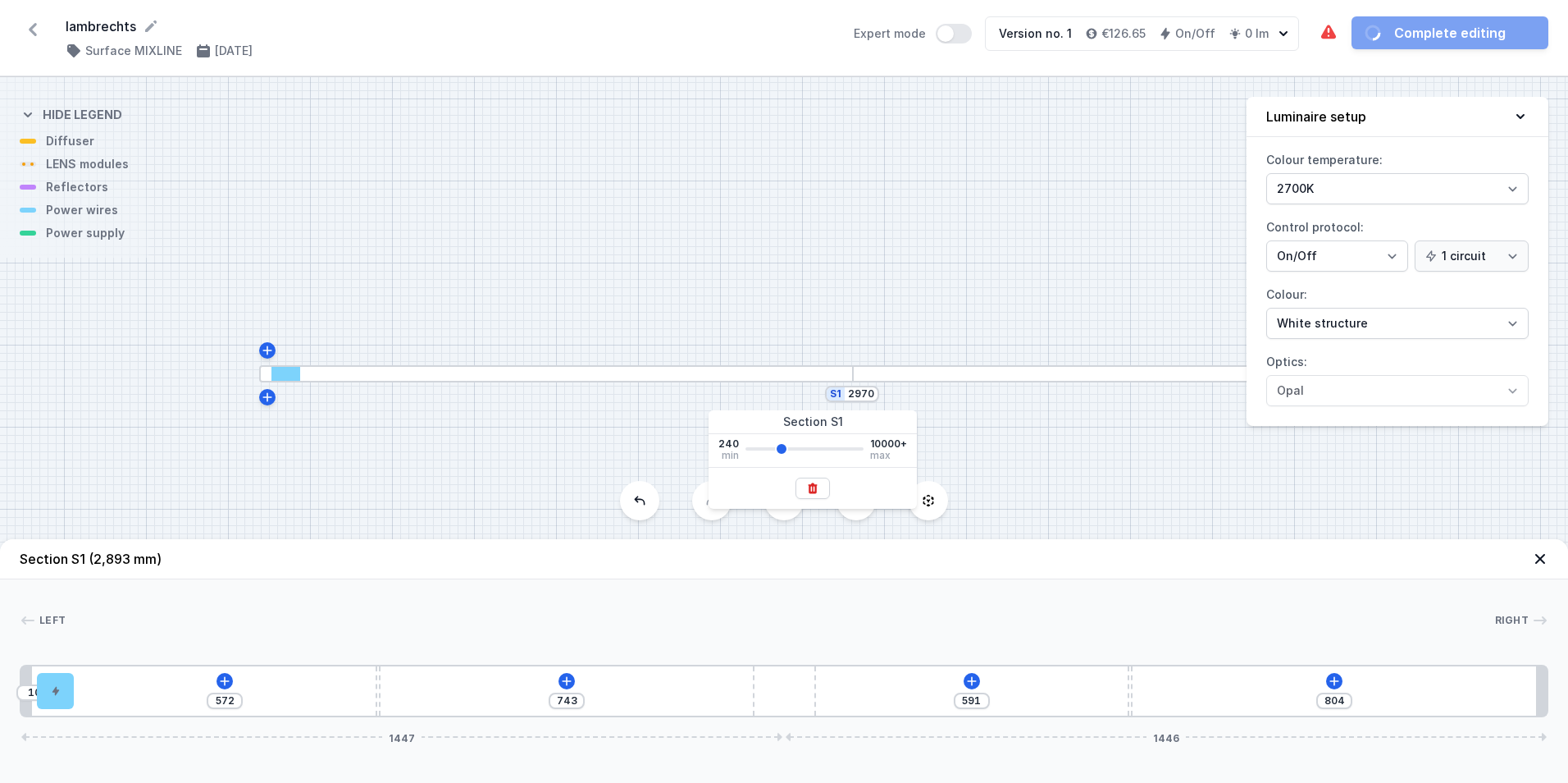
type input "842"
type input "3046"
type input "781"
type input "3122"
type input "880"
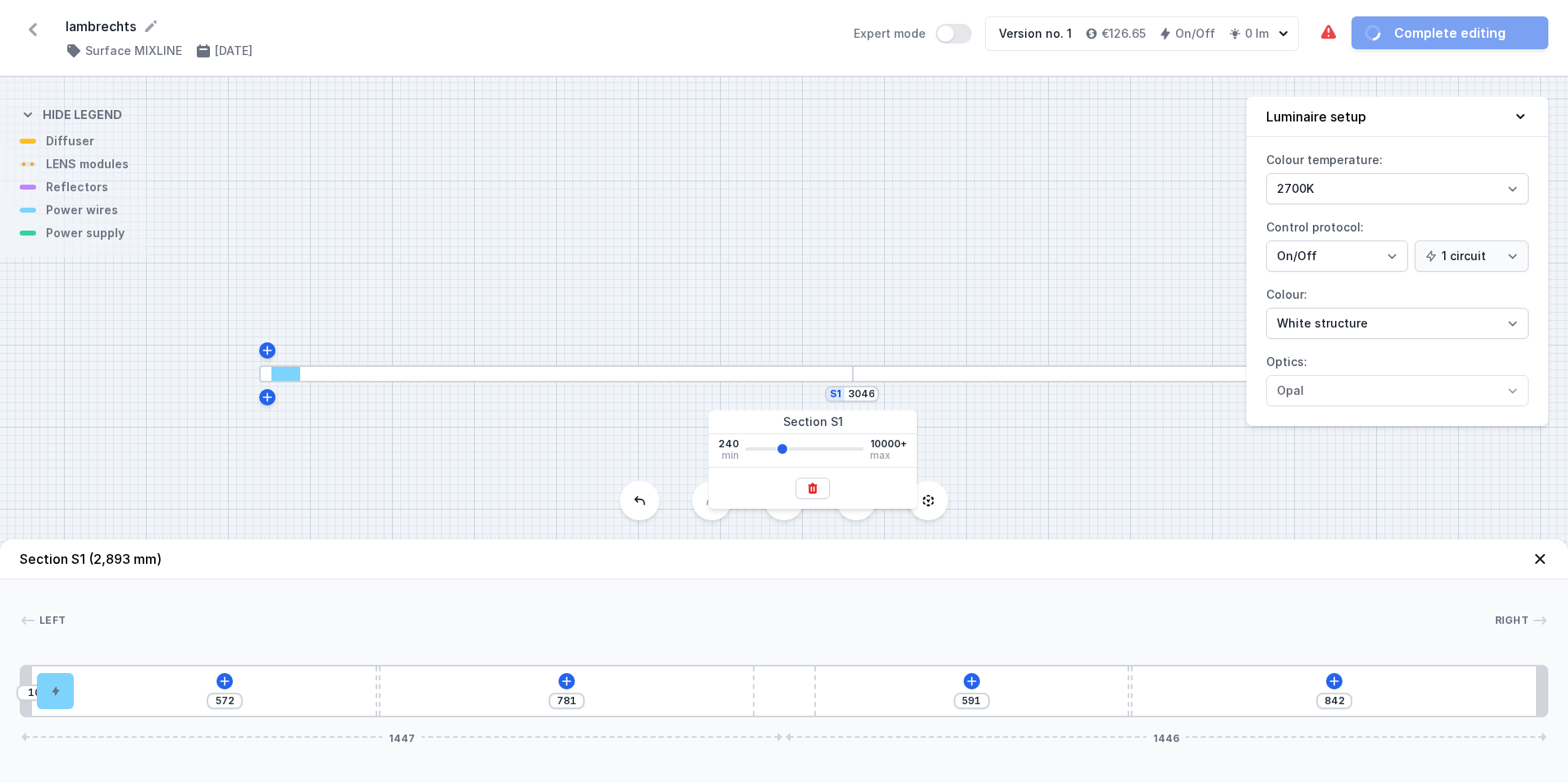
type input "3122"
type input "819"
type input "3198"
type input "918"
type input "3198"
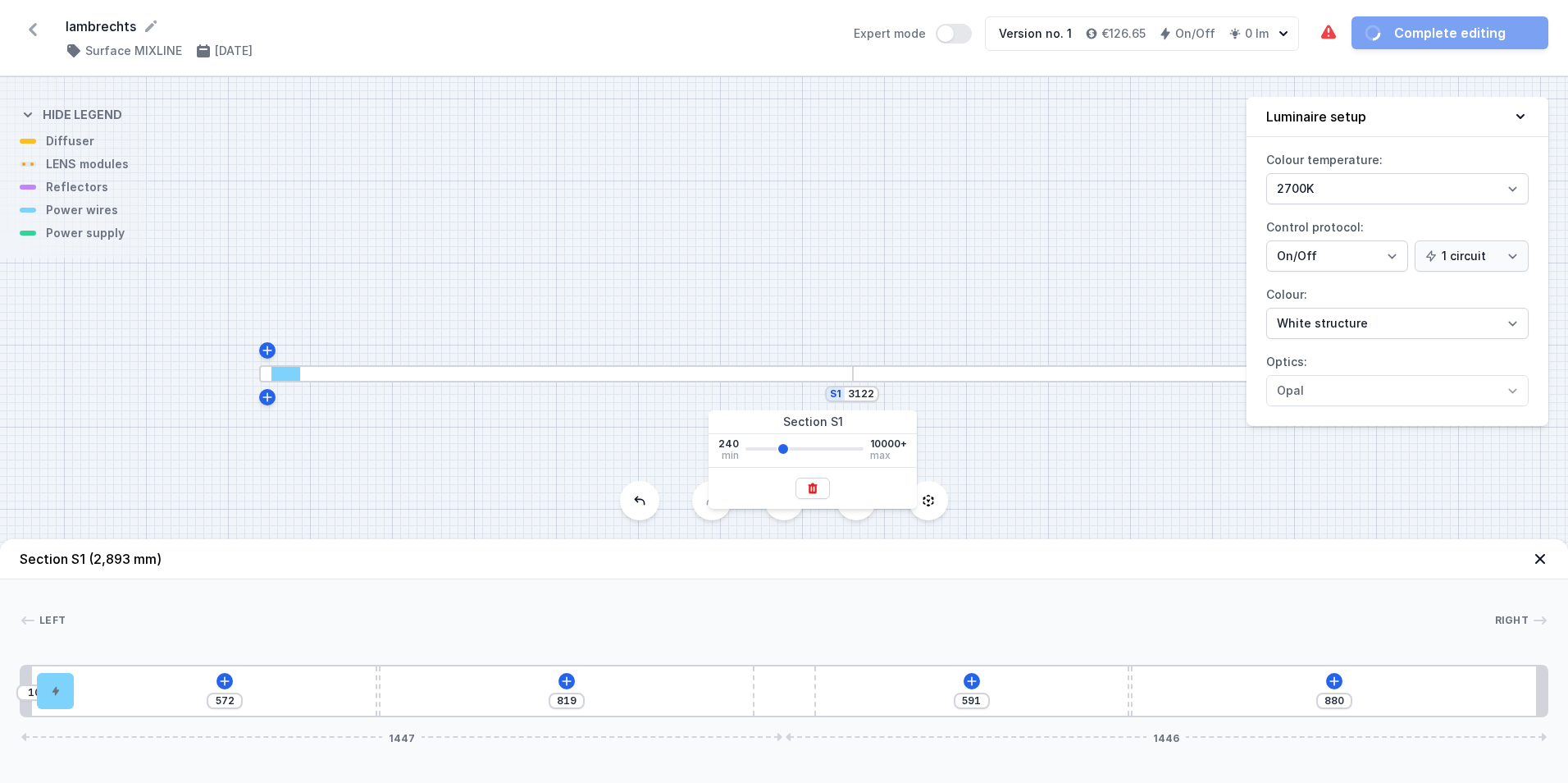
type input "857"
type input "3275"
type input "956"
type input "3275"
type input "896"
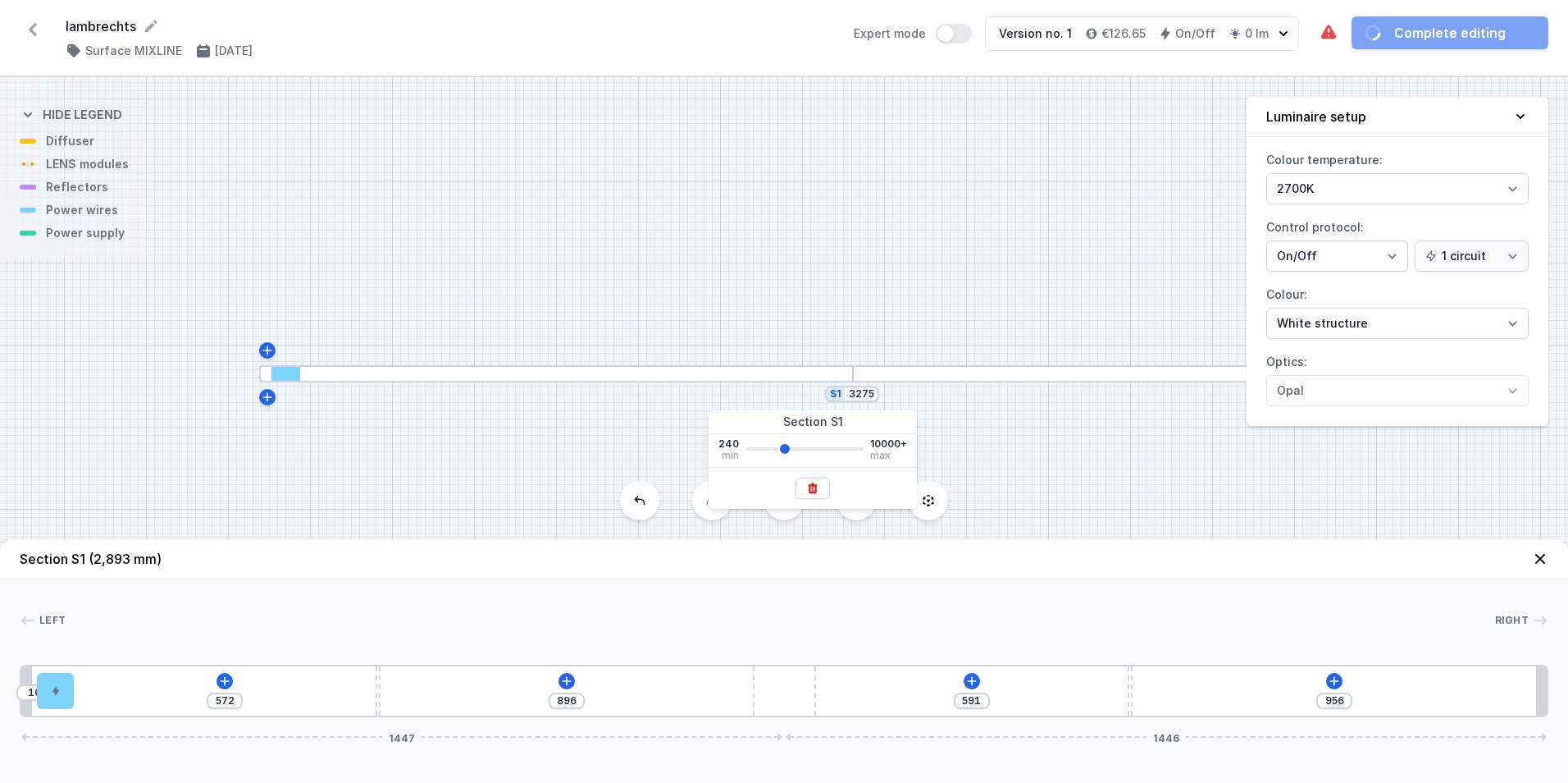
type input "3351"
type input "994"
type input "3351"
type input "934"
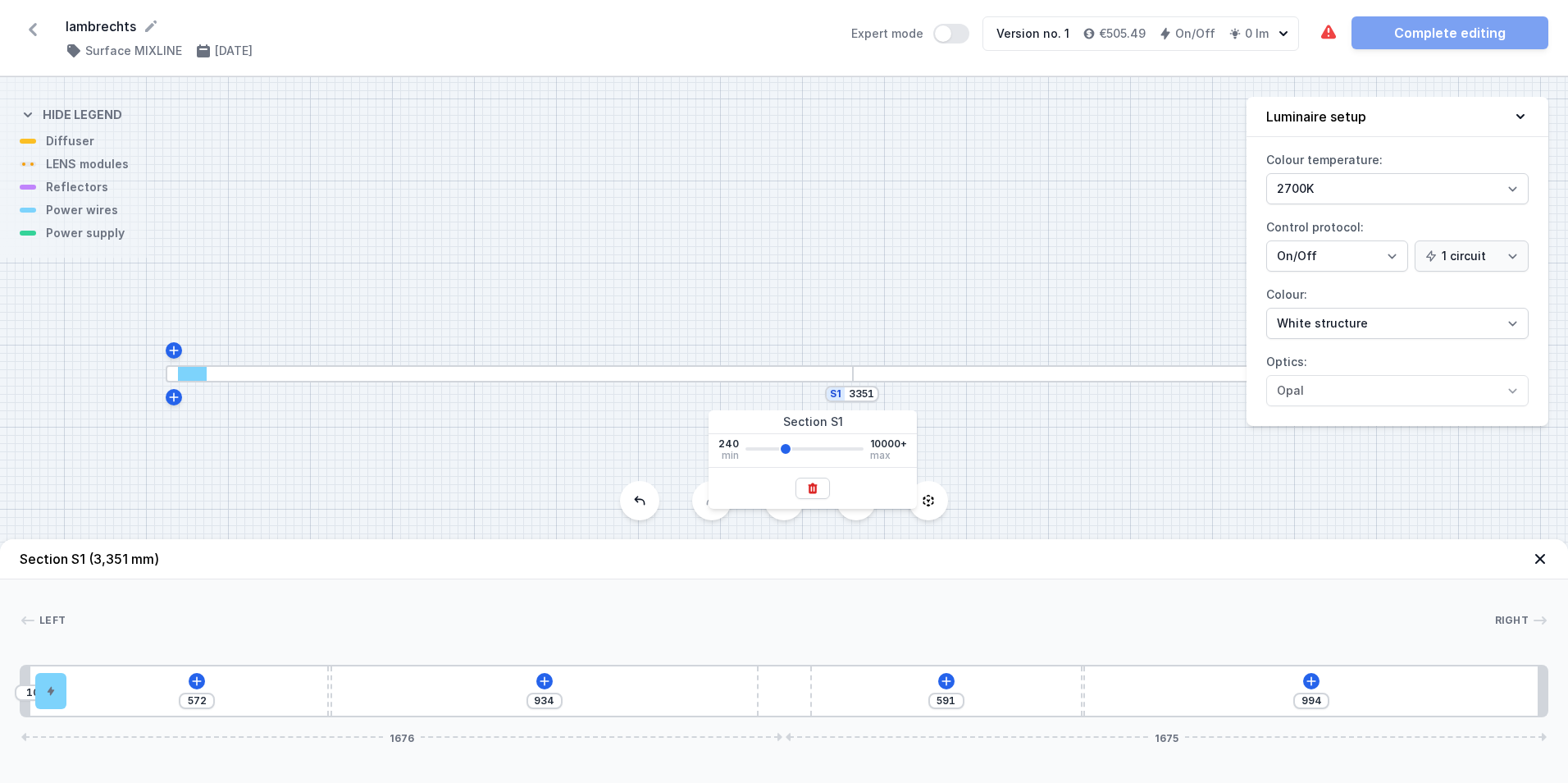
type input "3503"
type input "1070"
type input "3503"
type input "1010"
type input "3580"
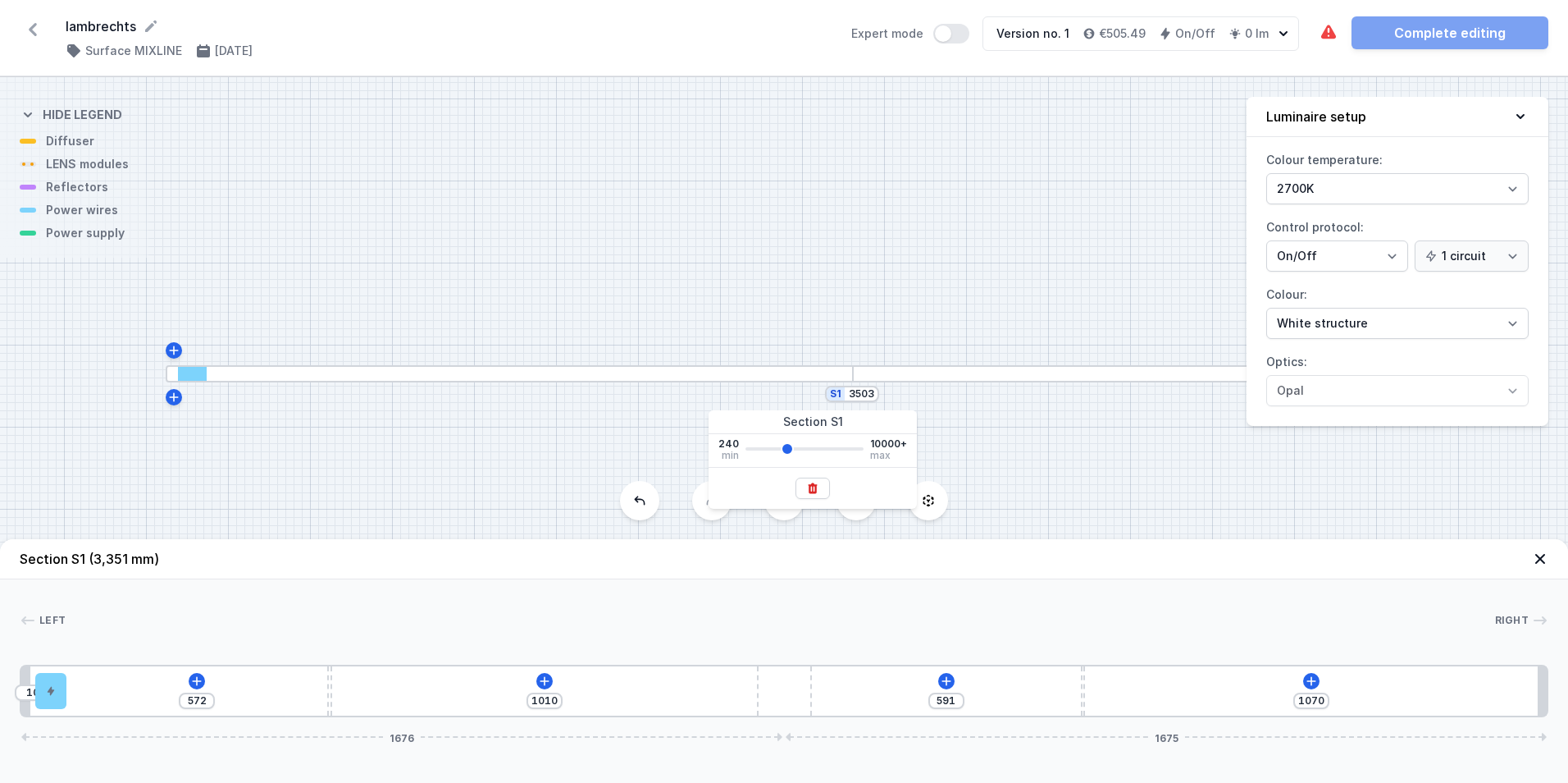
type input "1109"
type input "3580"
type input "1048"
type input "3656"
type input "1147"
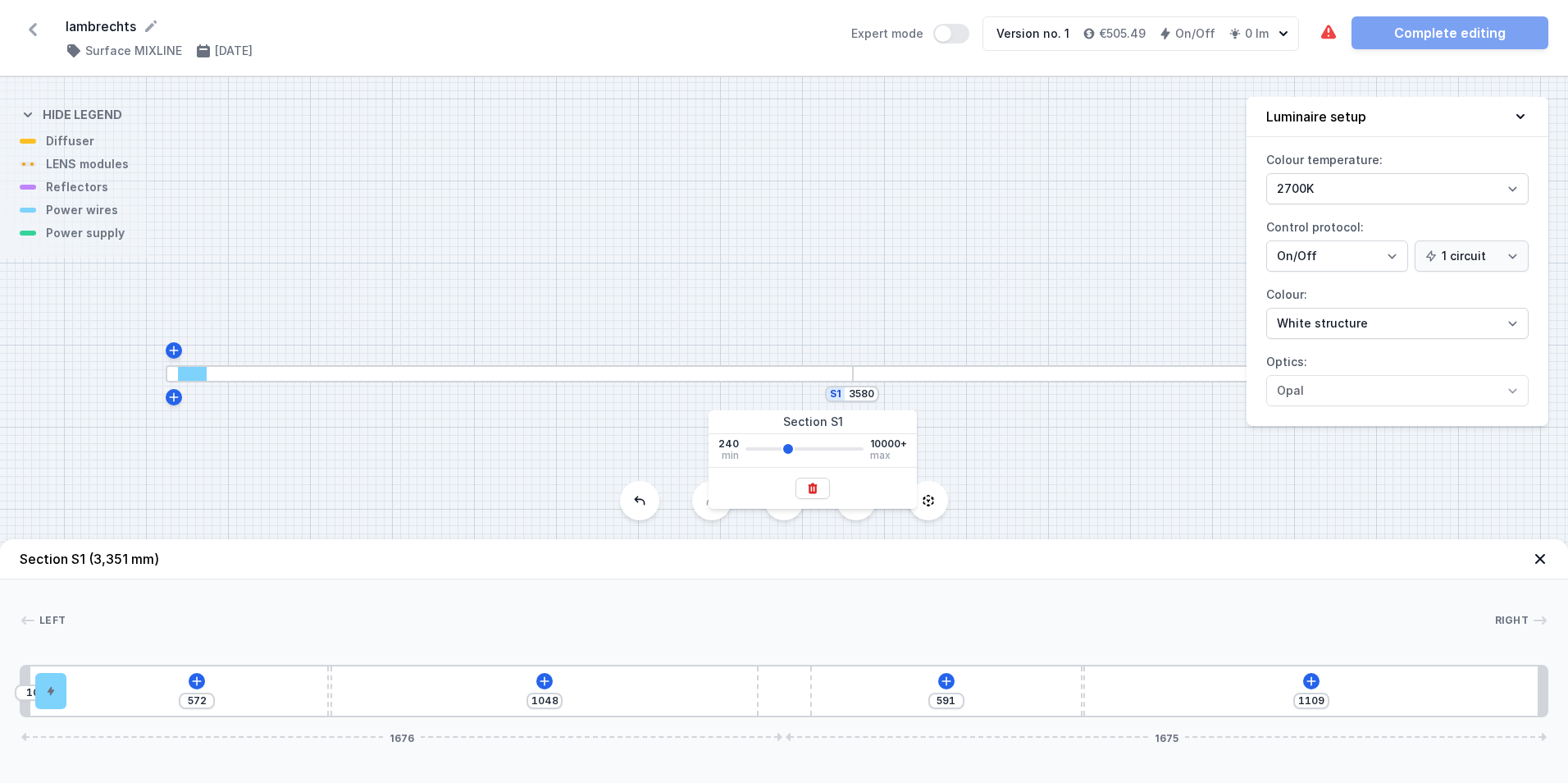
type input "3656"
type input "1086"
type input "3732"
type input "1185"
type input "3732"
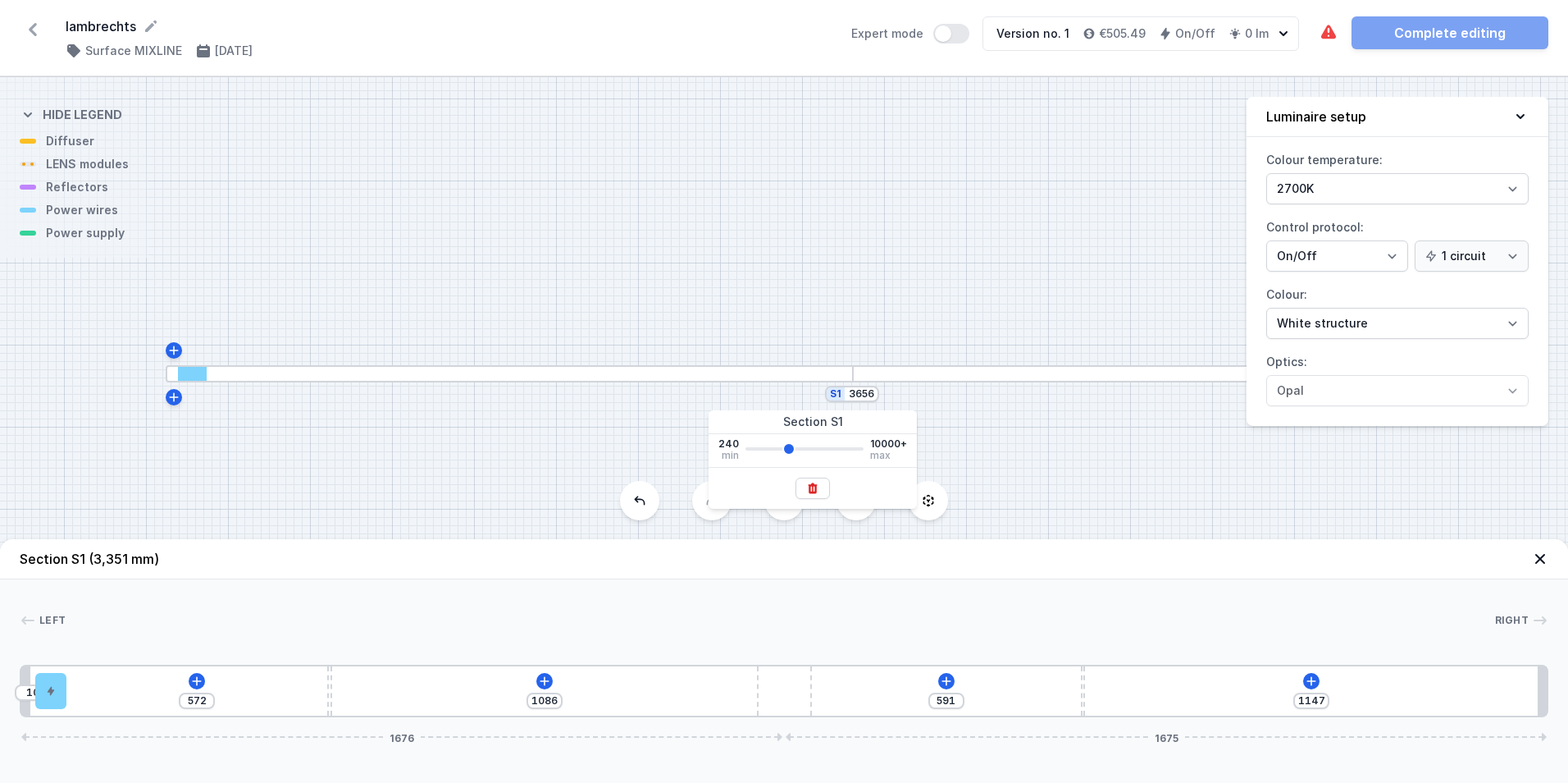
type input "1124"
type input "3808"
type input "1223"
type input "3808"
type input "1162"
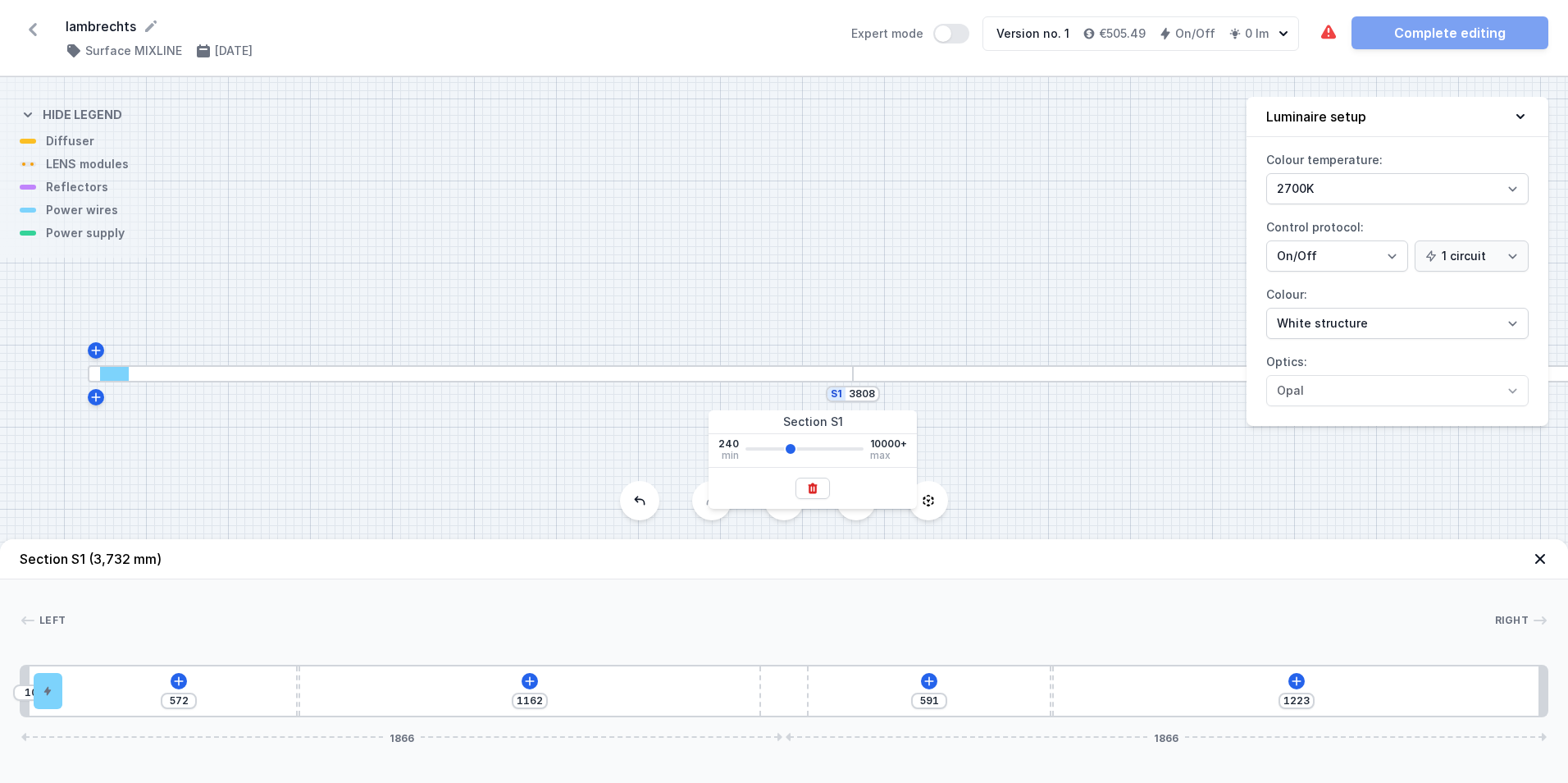
type input "3885"
type input "1261"
type input "3885"
type input "1201"
type input "3961"
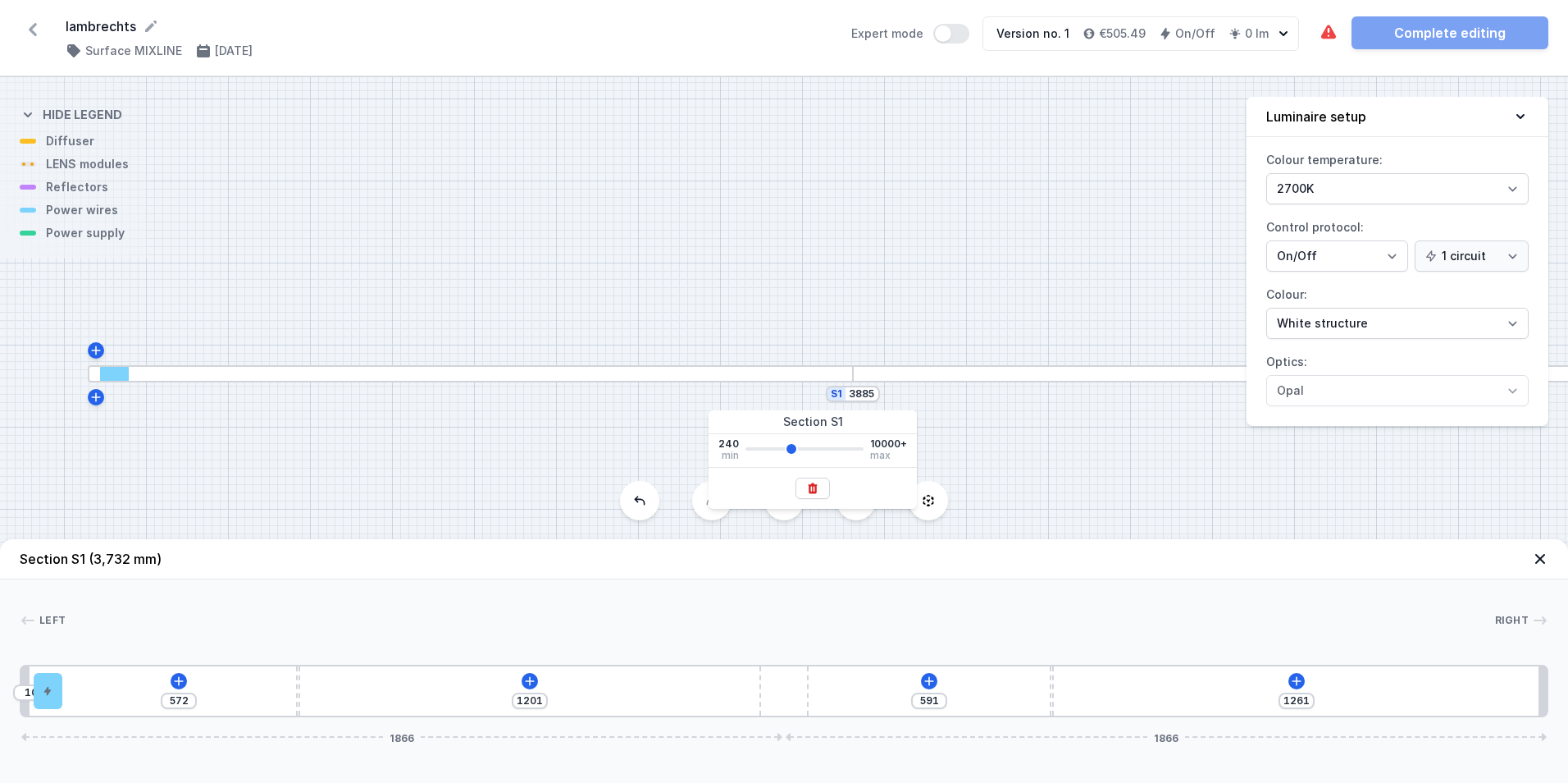
type input "1299"
type input "3961"
type input "1239"
type input "4037"
type input "1337"
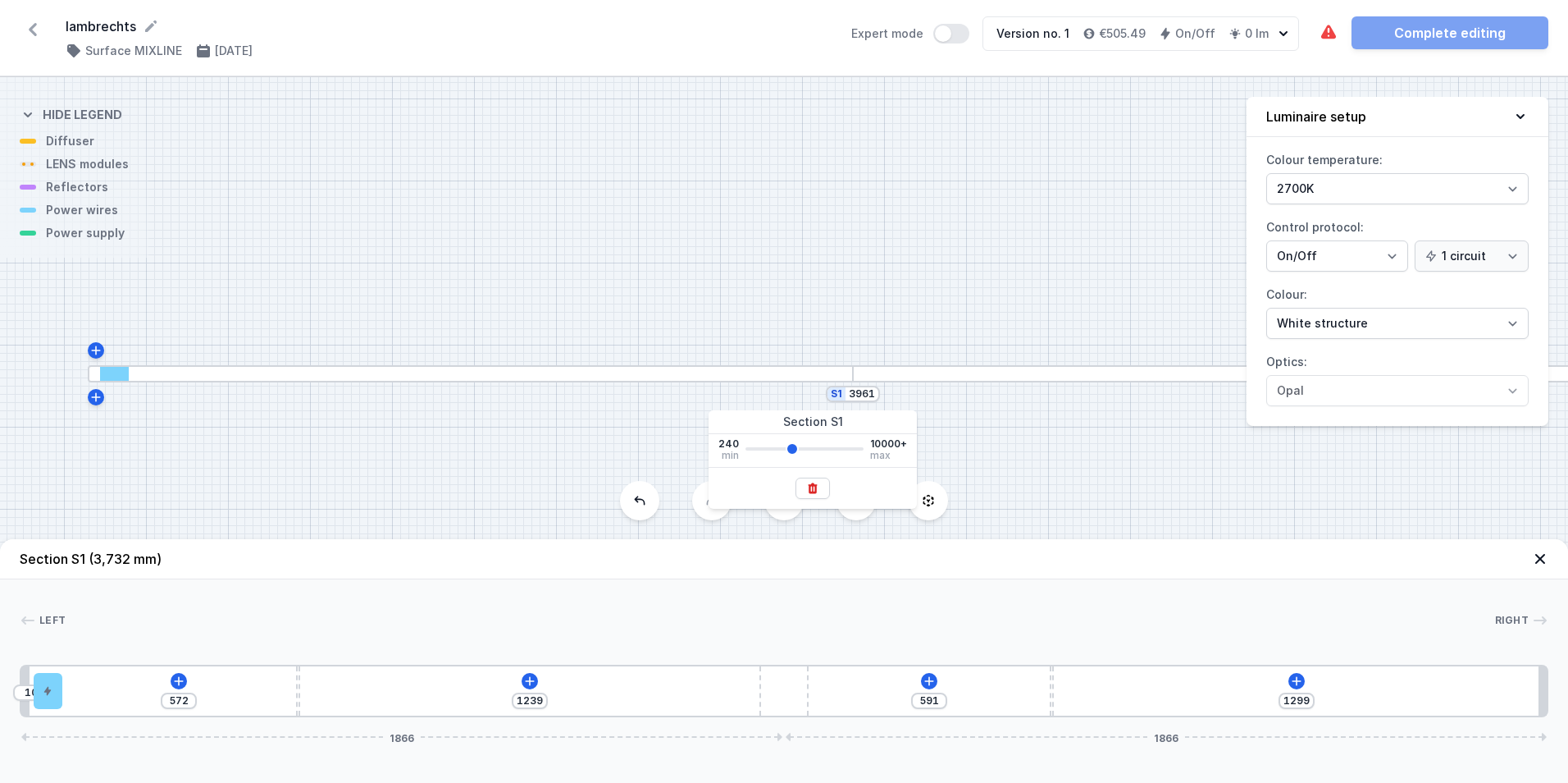
type input "4037"
type input "1277"
type input "4113"
type input "1375"
type input "4113"
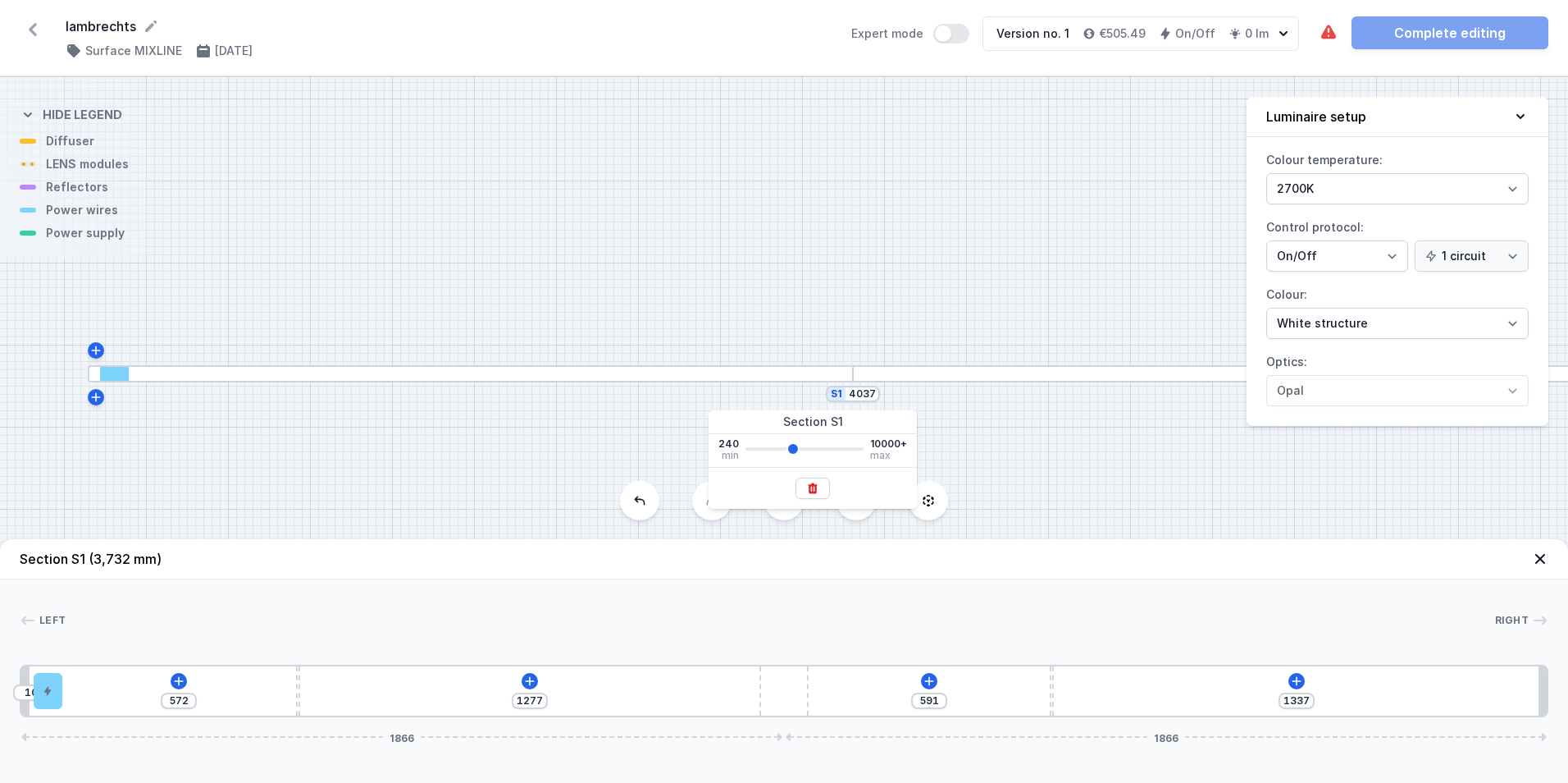
type input "1315"
type input "4190"
type input "1414"
type input "4190"
type input "1353"
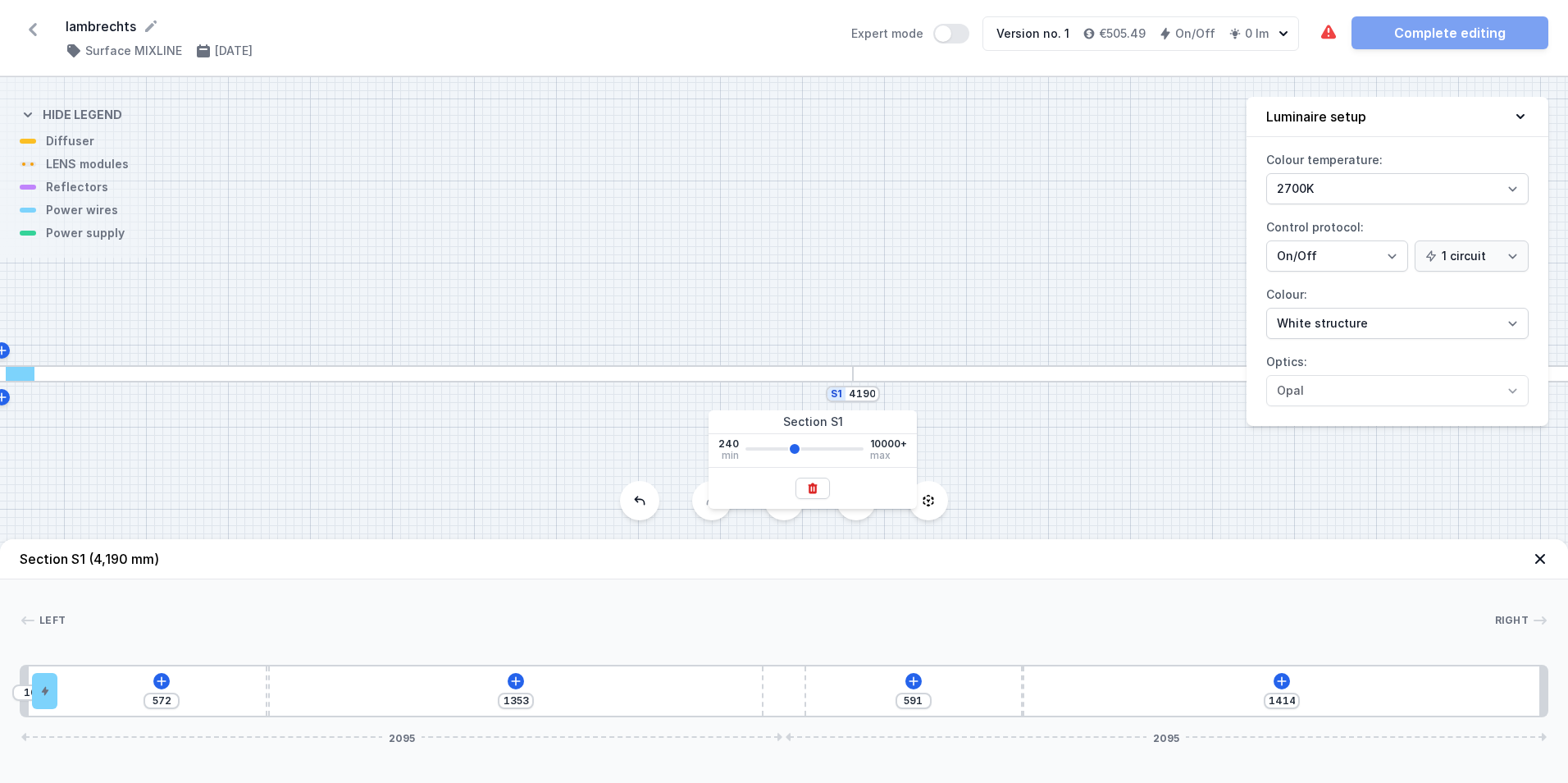
type input "4266"
type input "699"
type input "4266"
type input "687"
type input "4342"
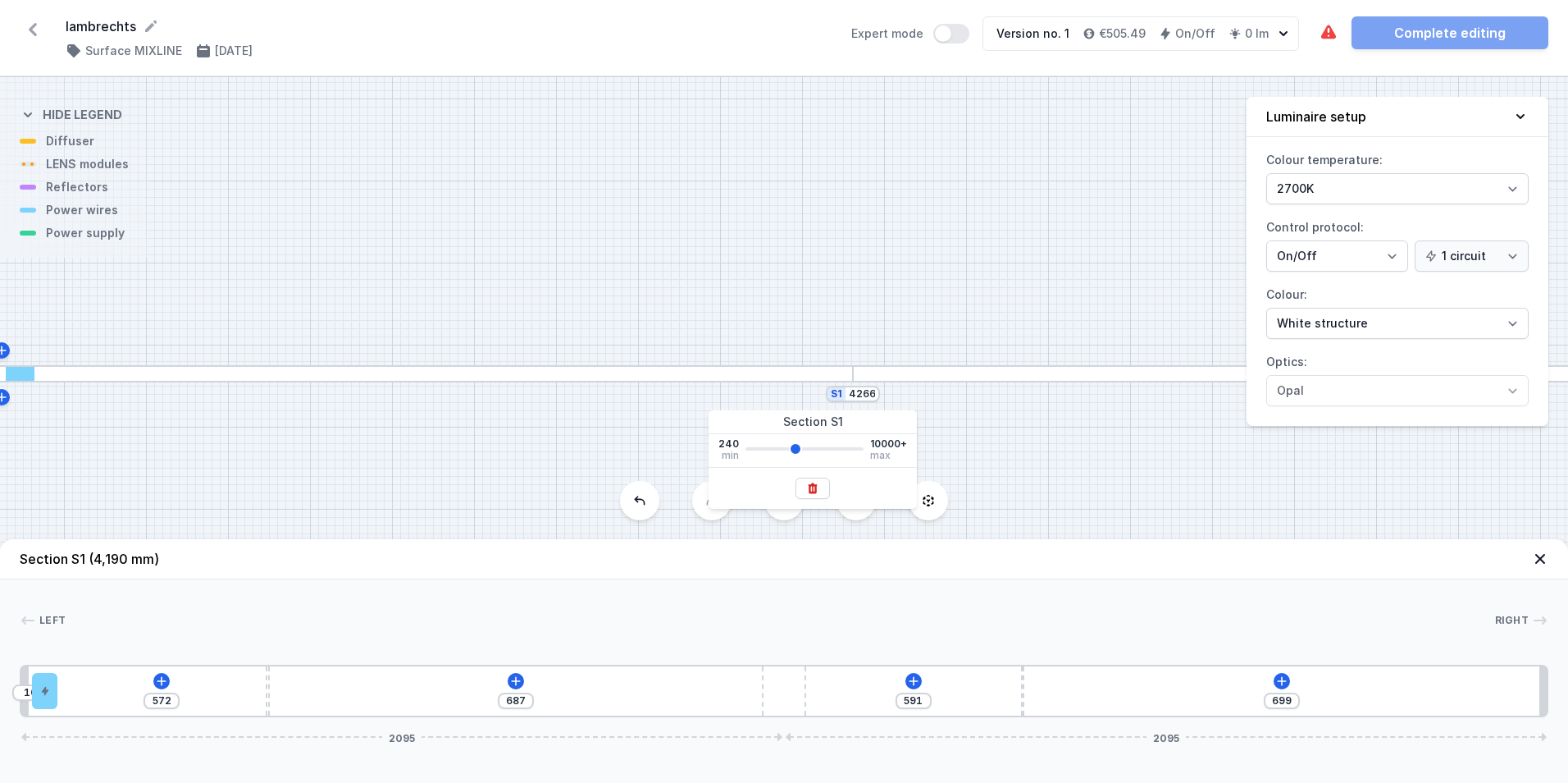
type input "724"
type input "4342"
type input "712"
type input "4418"
type input "750"
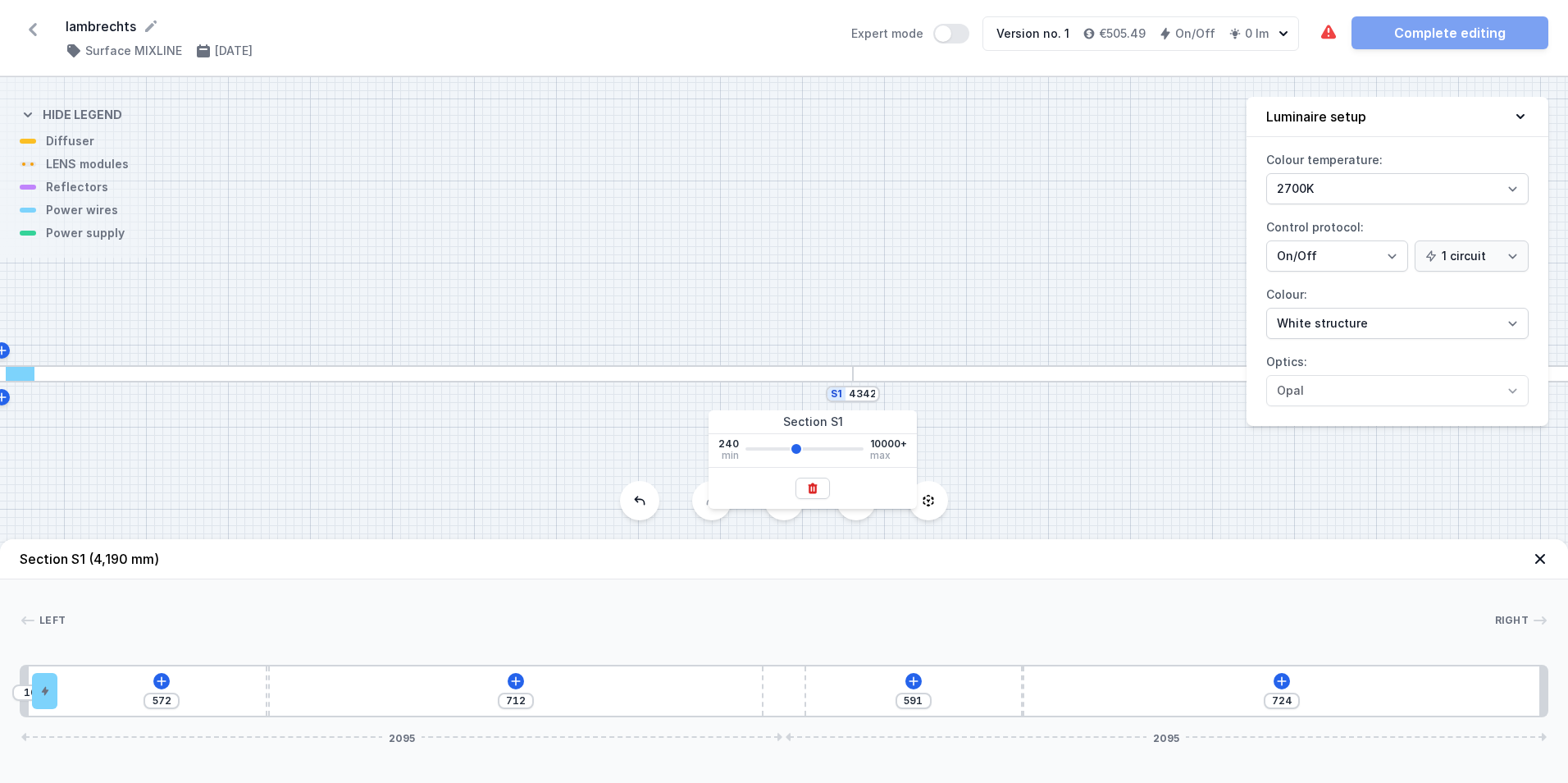
type input "4418"
type input "737"
type input "4495"
type input "775"
type input "4495"
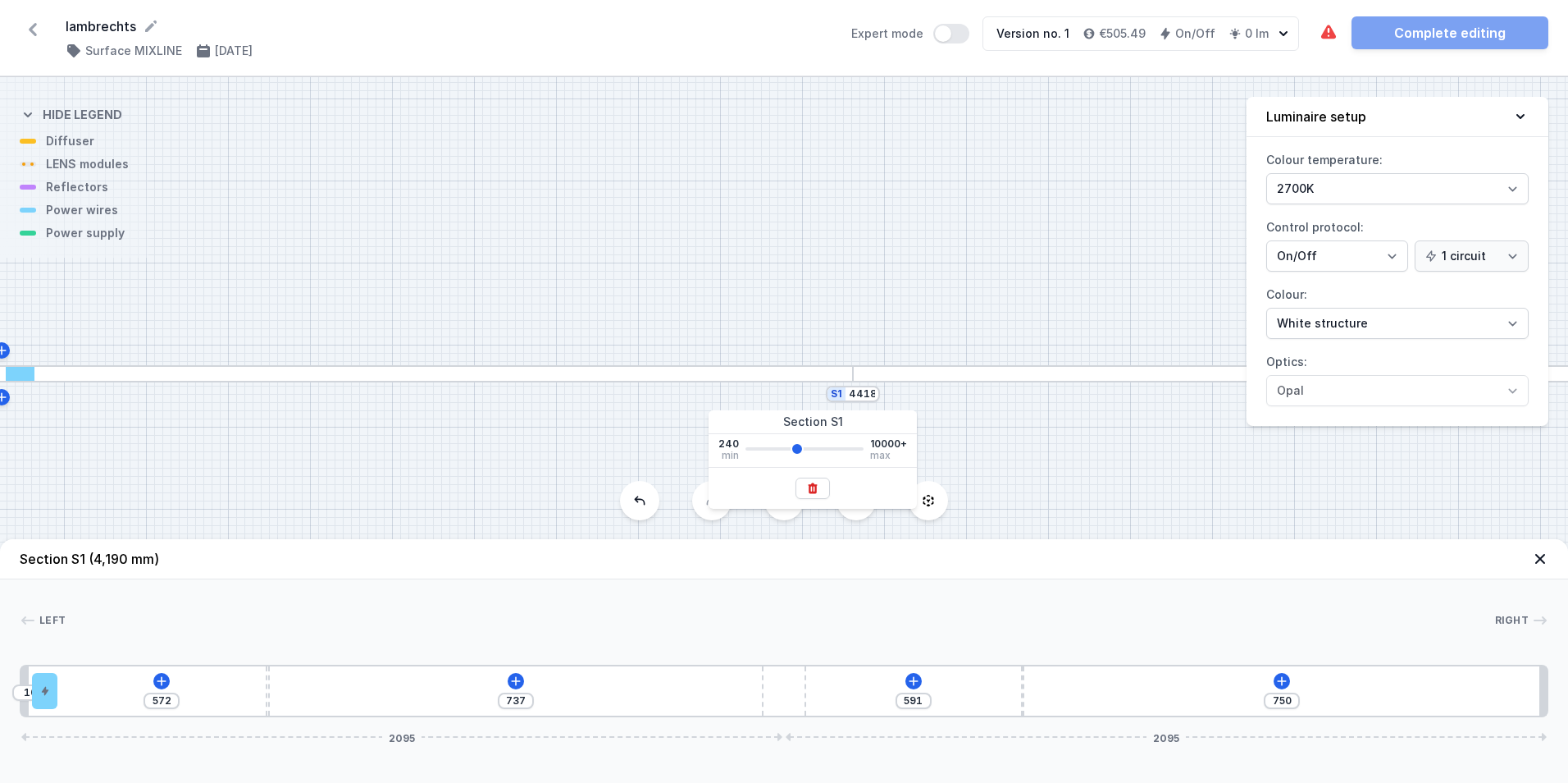
type input "763"
type input "4571"
type input "801"
type input "4571"
type input "788"
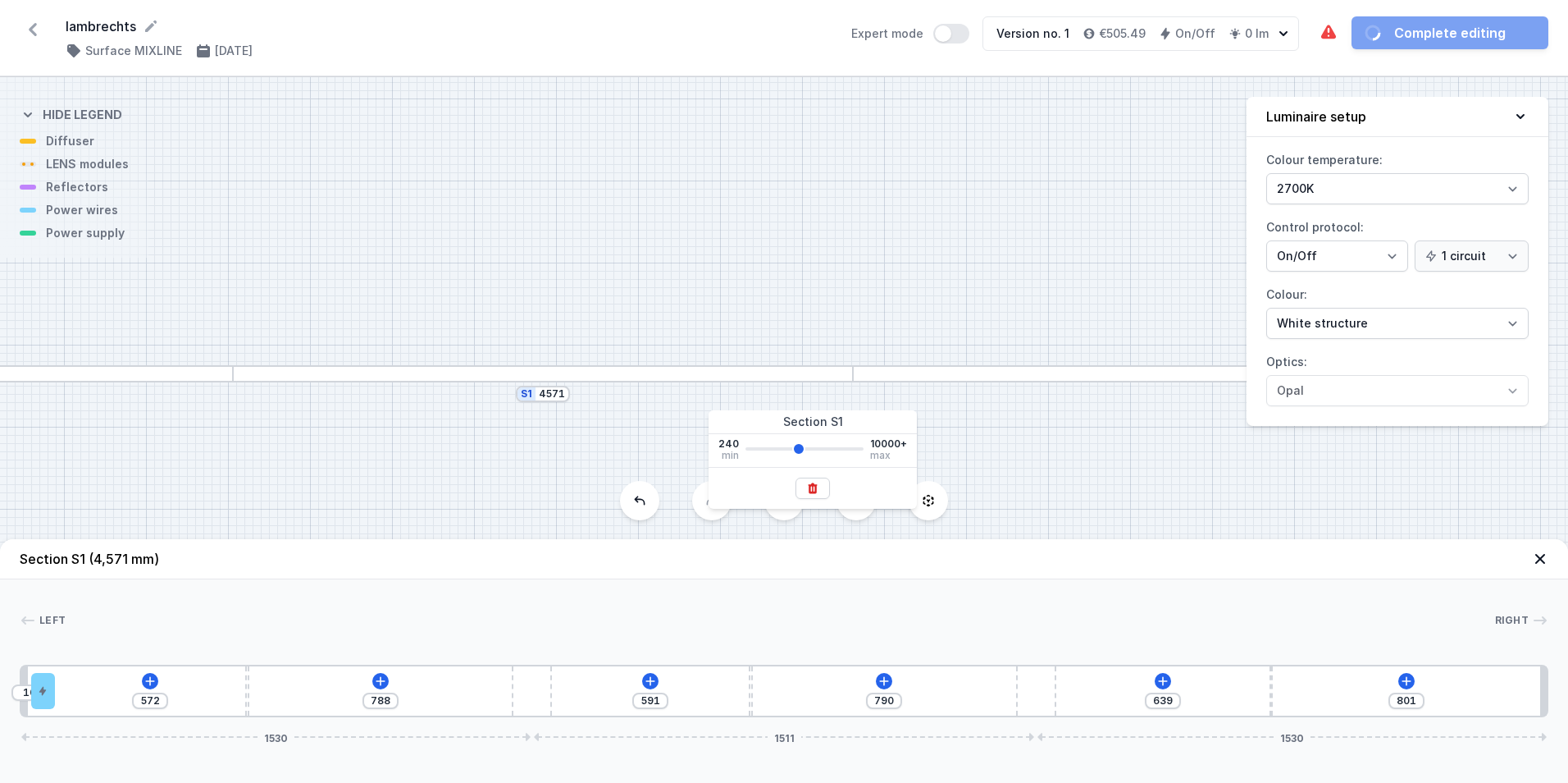
type input "4495"
type input "775"
type input "4495"
type input "763"
type input "765"
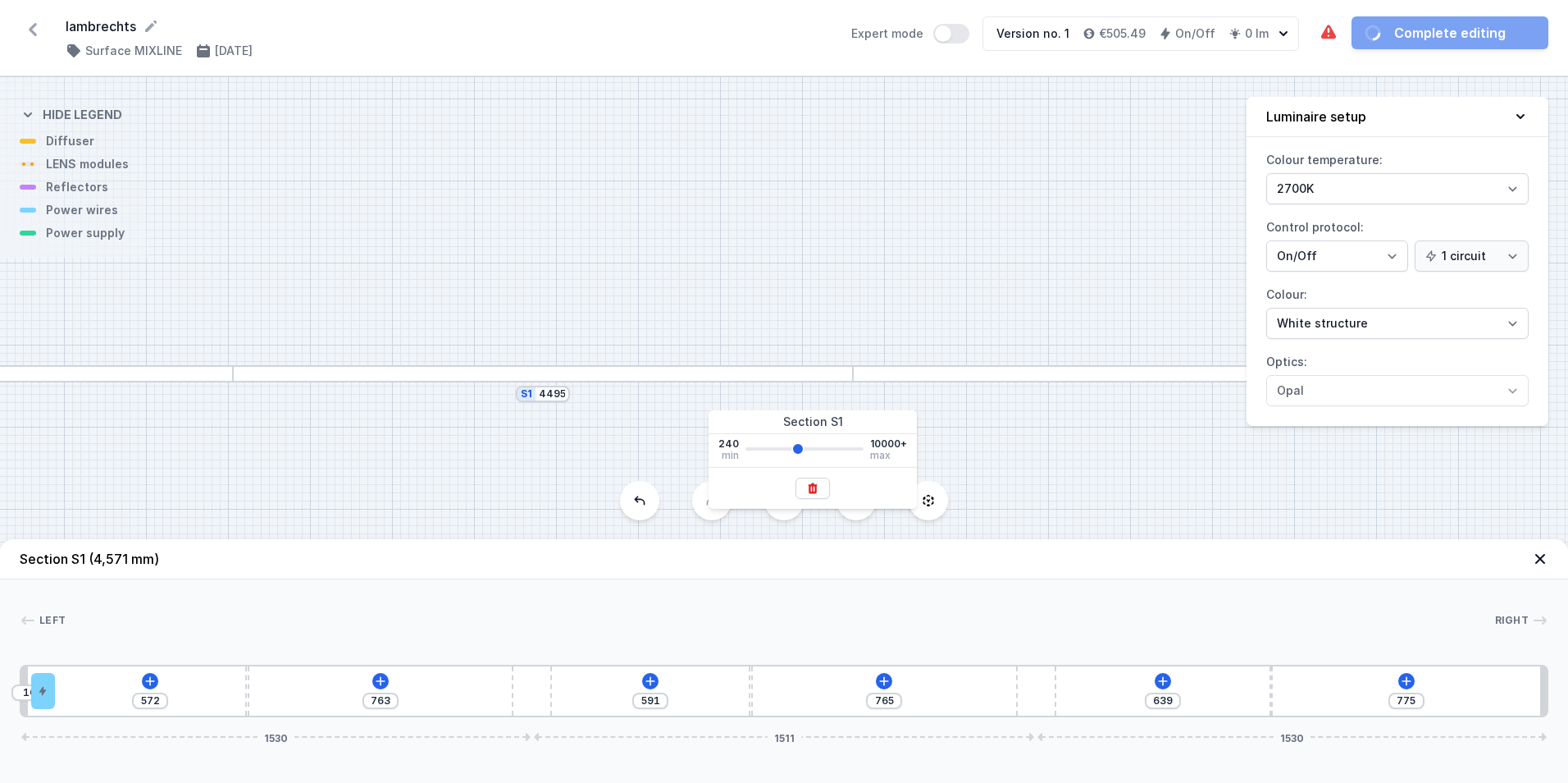
type input "4418"
type input "750"
type input "4418"
type input "737"
type input "739"
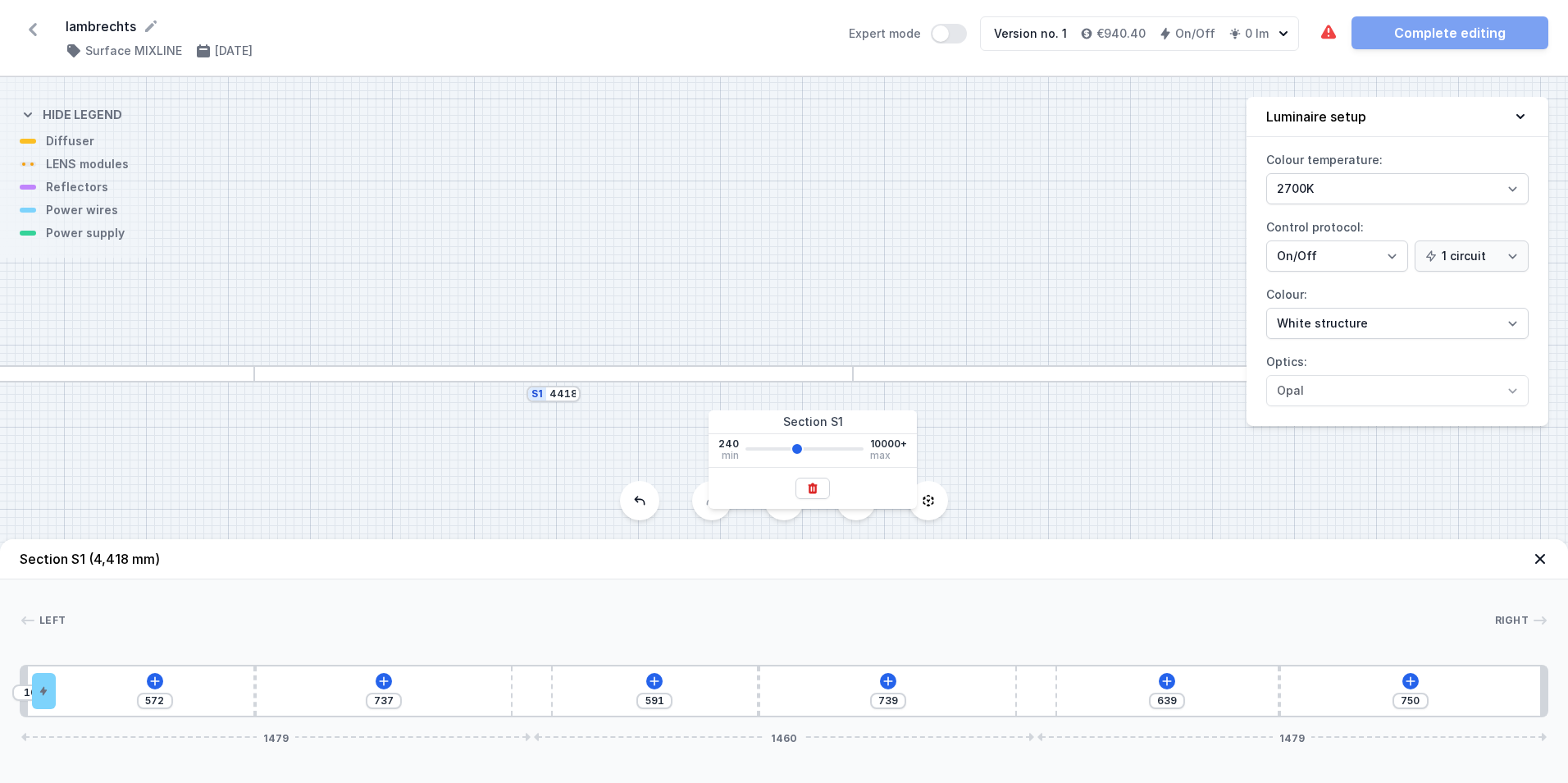
type input "4342"
type input "724"
type input "4342"
type input "712"
type input "714"
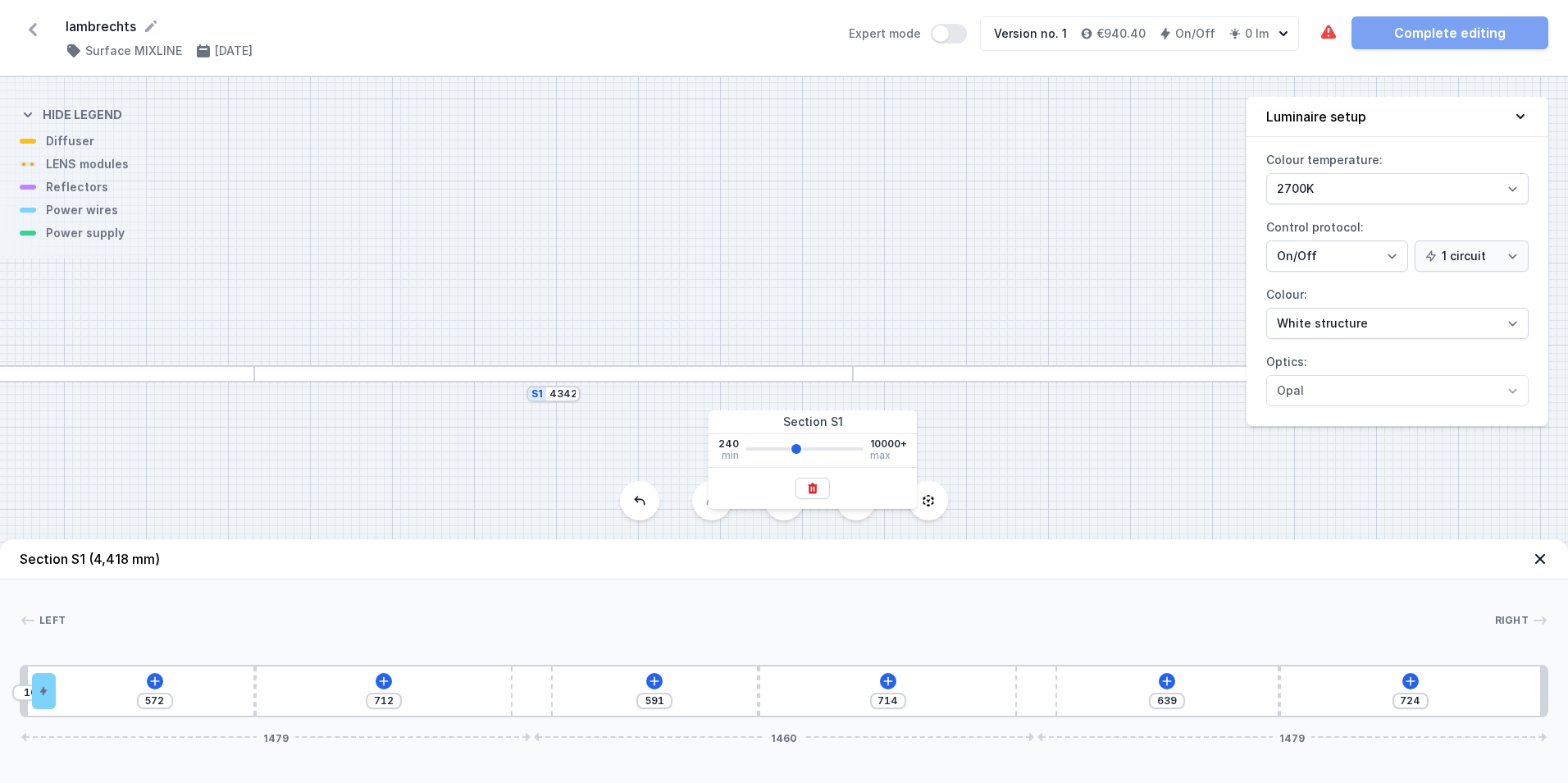
type input "4266"
type input "699"
type input "4266"
type input "687"
type input "688"
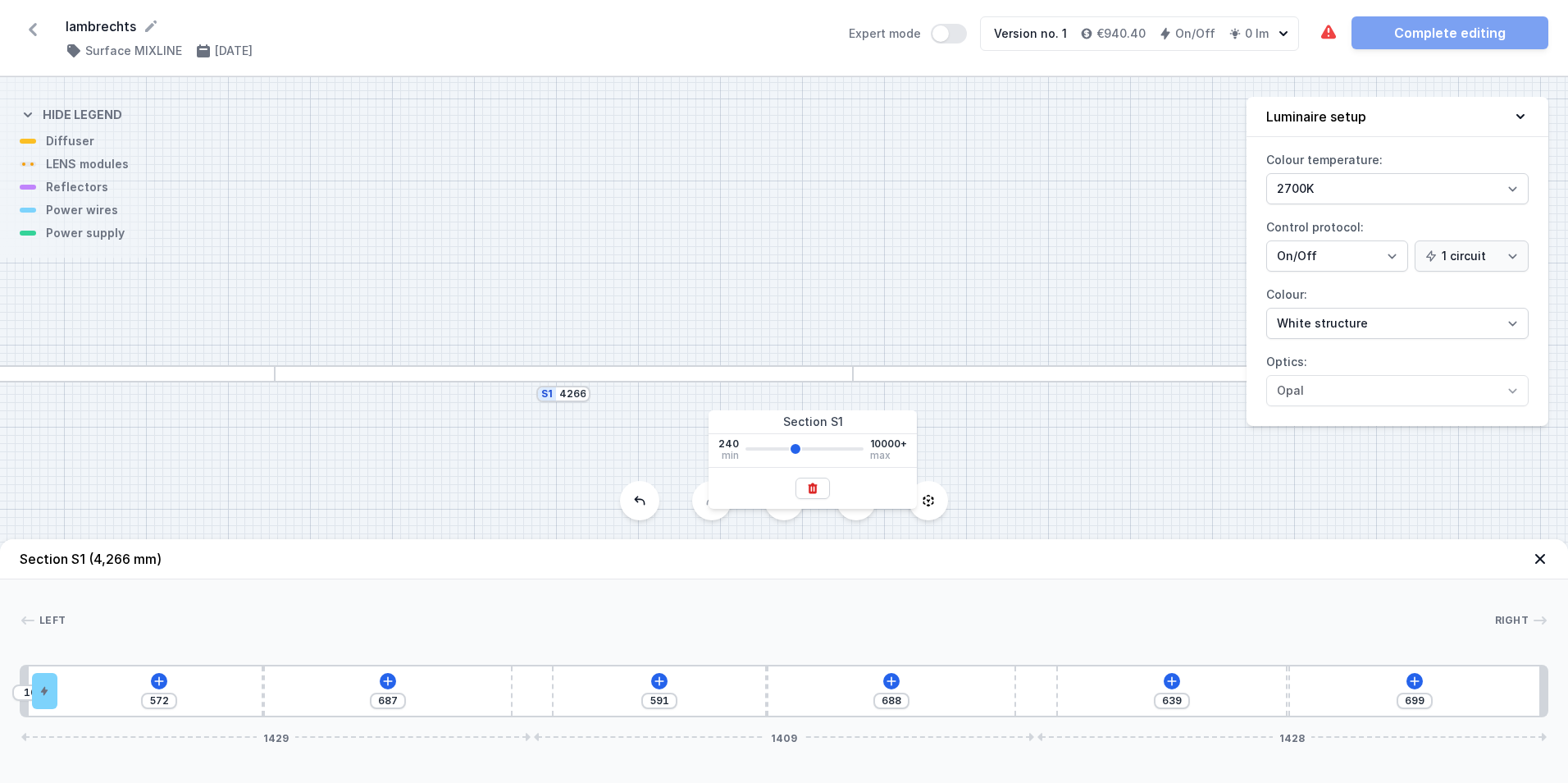
type input "4190"
type input "1414"
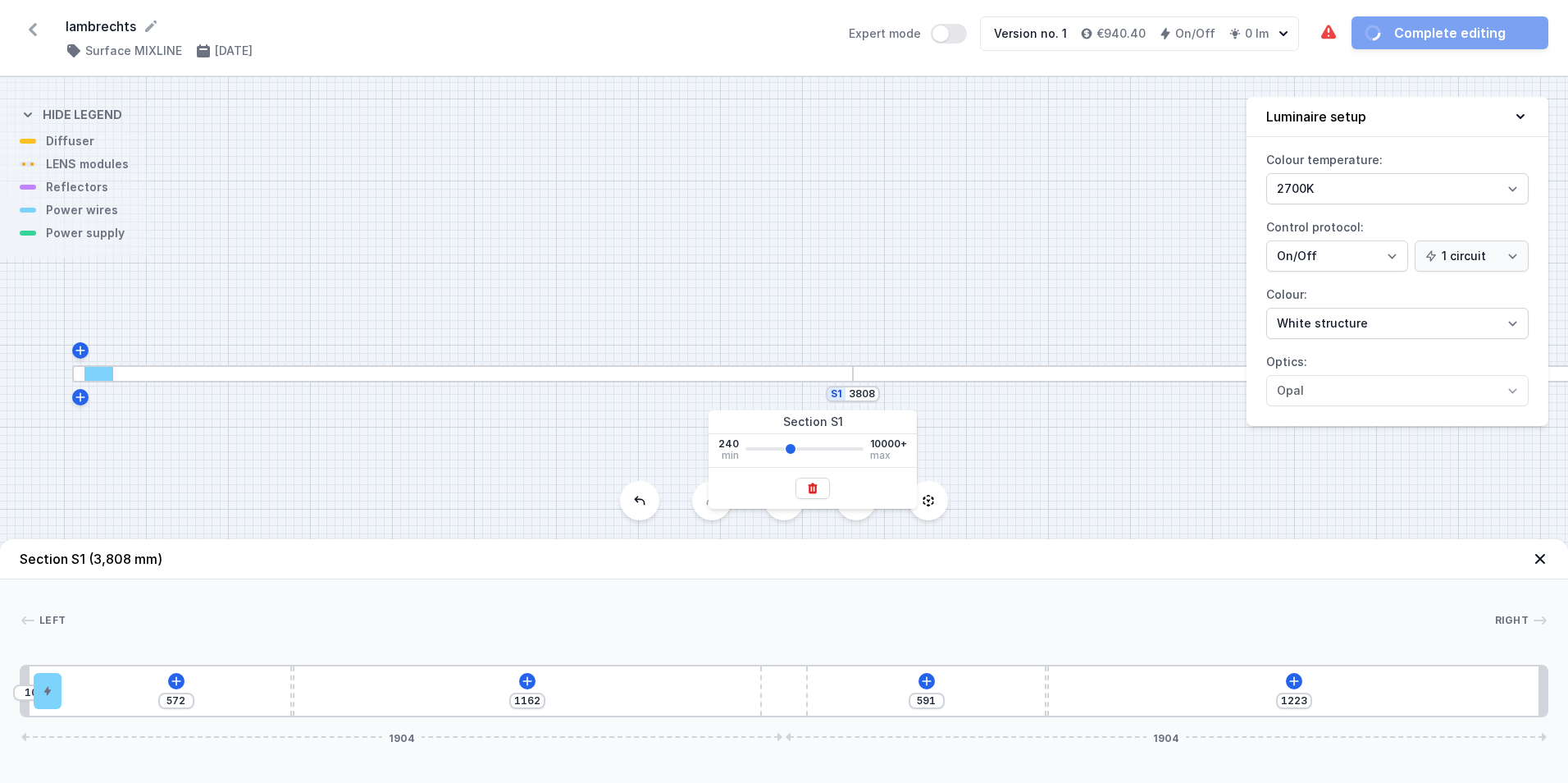
drag, startPoint x: 755, startPoint y: 446, endPoint x: 789, endPoint y: 448, distance: 34.1
click at [789, 448] on input "range" at bounding box center [805, 449] width 118 height 3
click at [859, 392] on input "3808" at bounding box center [861, 394] width 26 height 14
drag, startPoint x: 850, startPoint y: 394, endPoint x: 888, endPoint y: 391, distance: 38.1
click at [888, 391] on div "S1 3808" at bounding box center [784, 430] width 1568 height 705
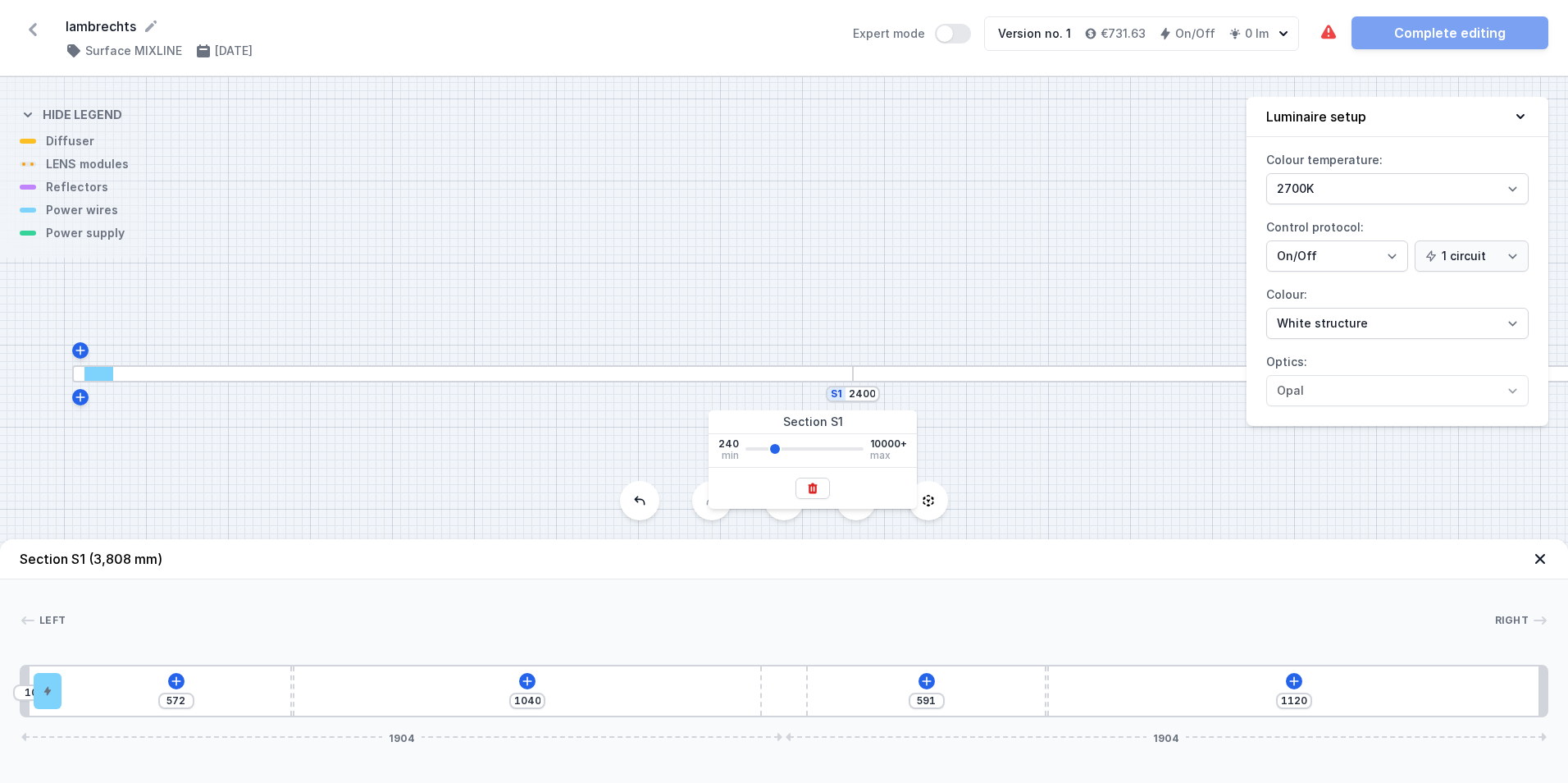
click at [863, 468] on div at bounding box center [812, 487] width 208 height 41
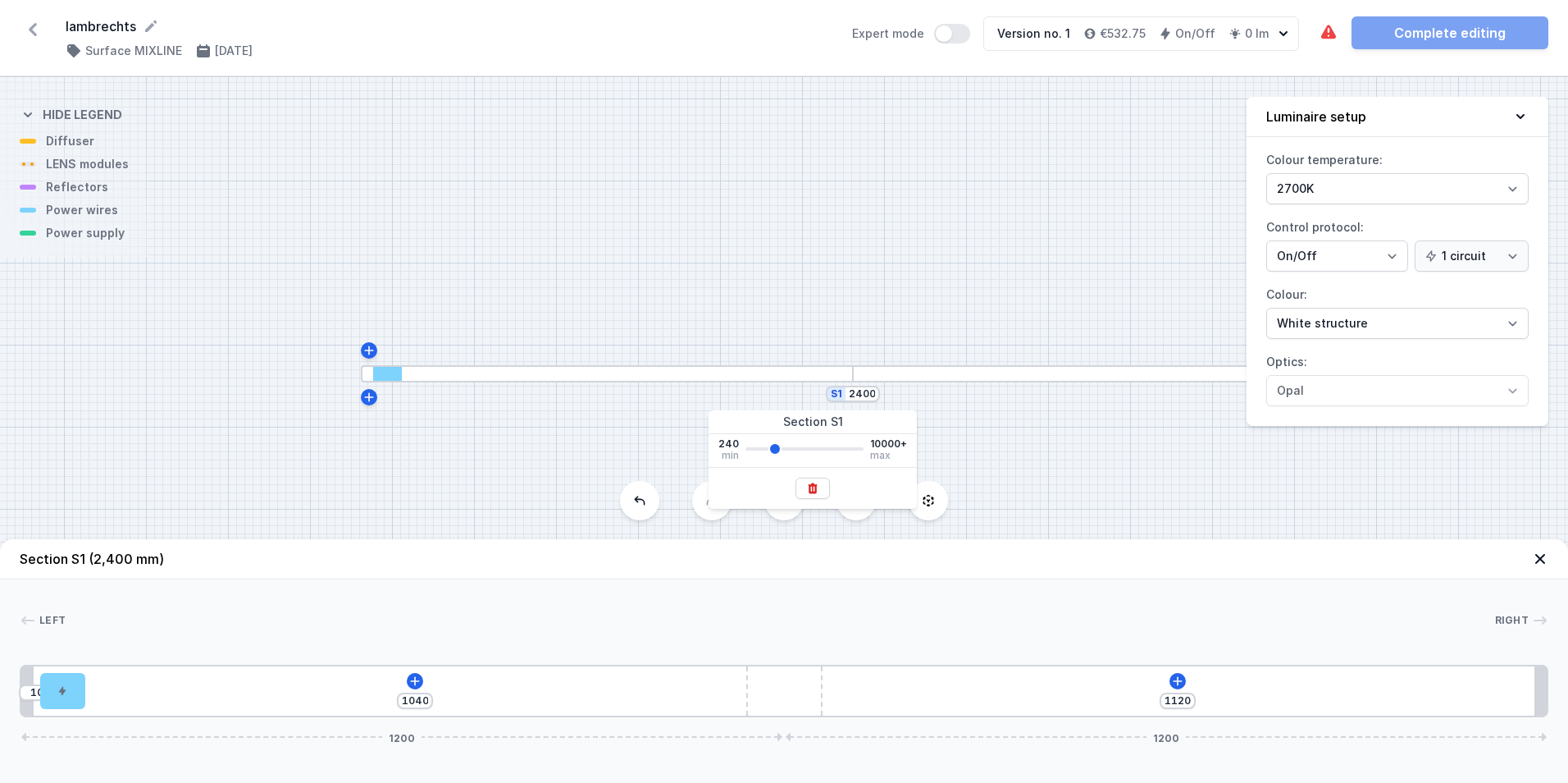
click at [1004, 465] on div "S1 2400" at bounding box center [784, 430] width 1568 height 705
click at [694, 683] on div "10 1040 1120 1200 1200" at bounding box center [784, 691] width 1529 height 52
click at [415, 676] on icon at bounding box center [415, 682] width 14 height 14
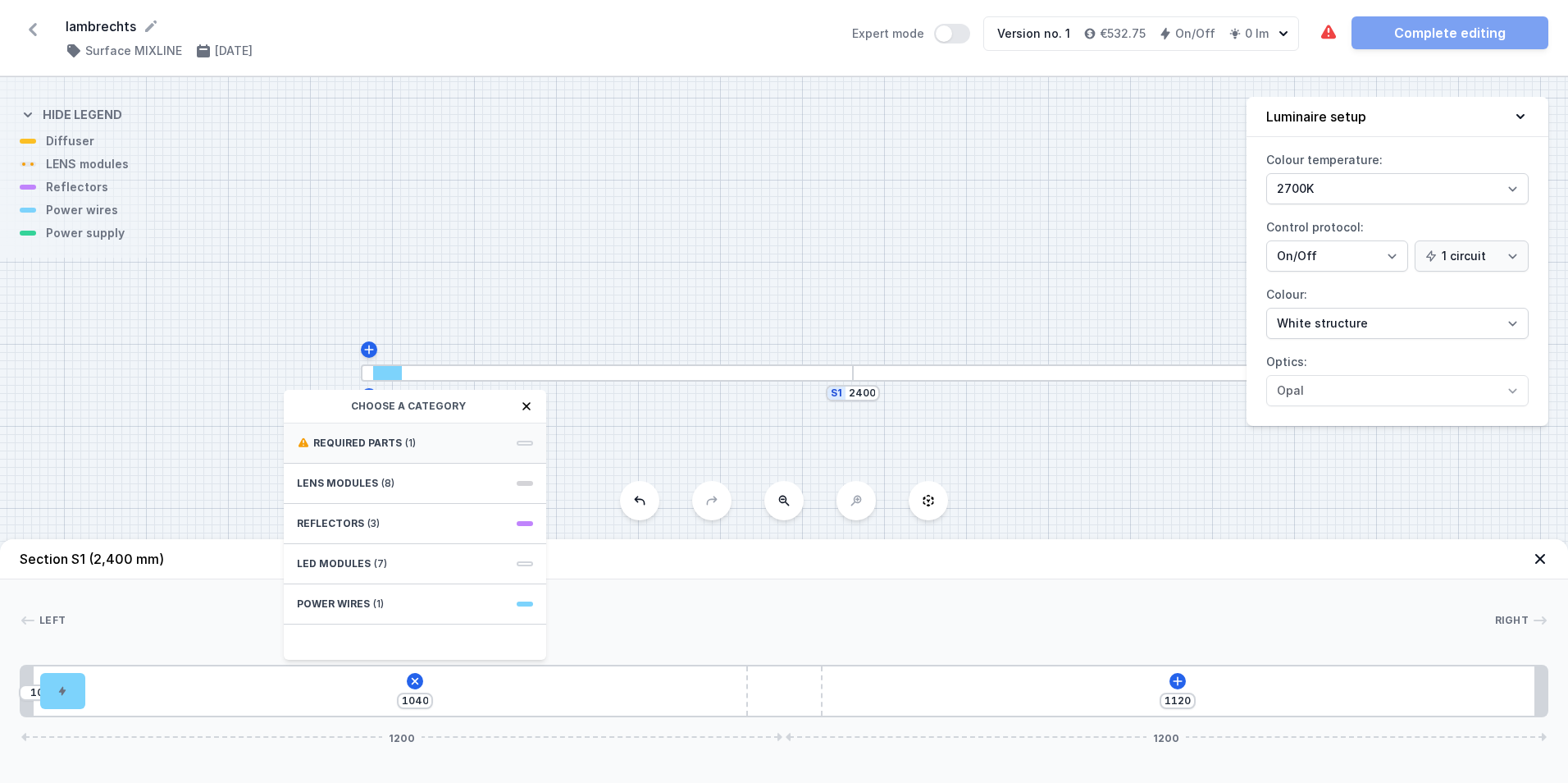
click at [372, 440] on span "Required parts" at bounding box center [358, 443] width 89 height 14
click at [372, 435] on span "ON/OFF Driver - up to 3,5W" at bounding box center [414, 441] width 236 height 16
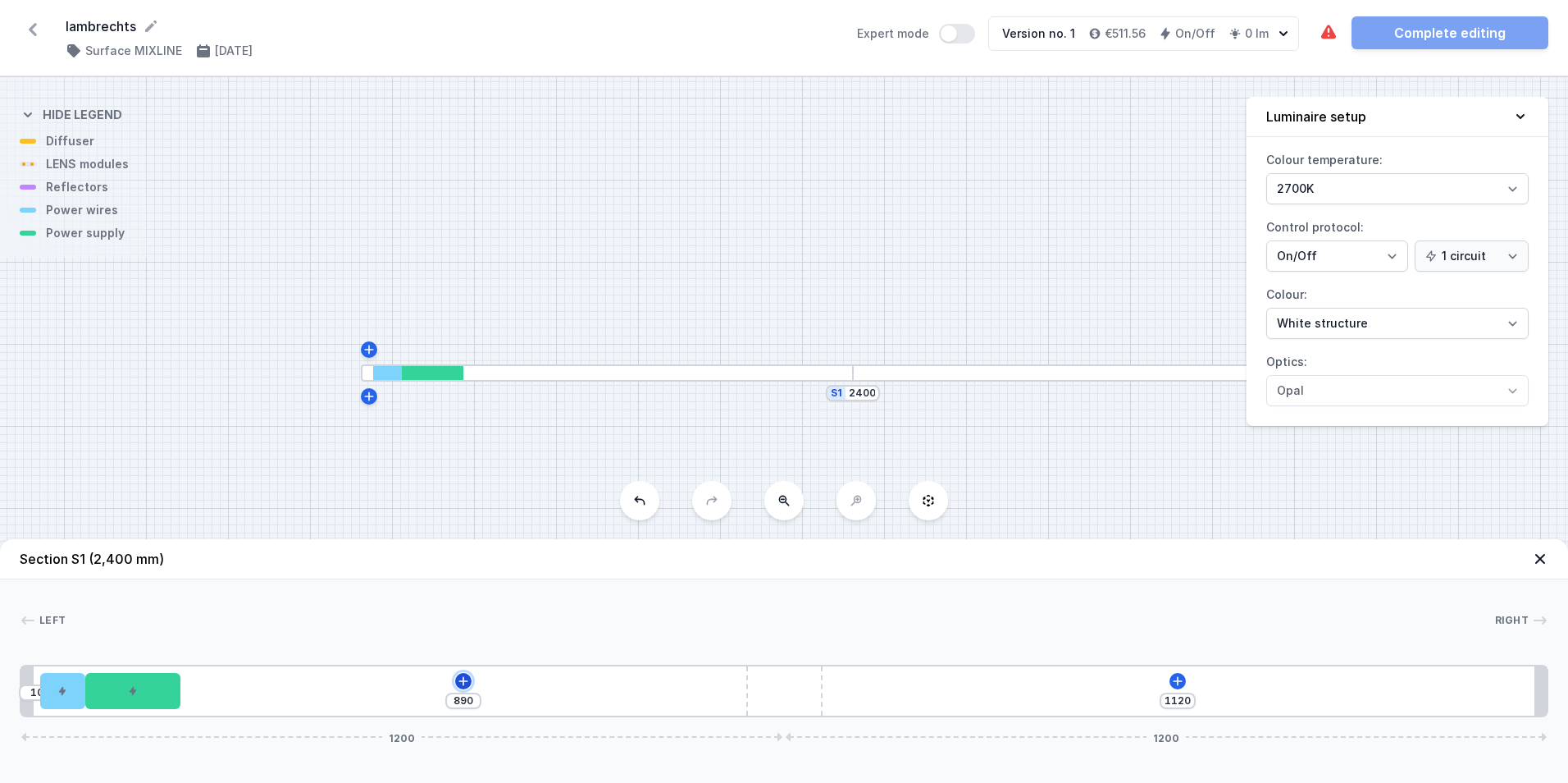
click at [465, 684] on icon at bounding box center [463, 682] width 14 height 14
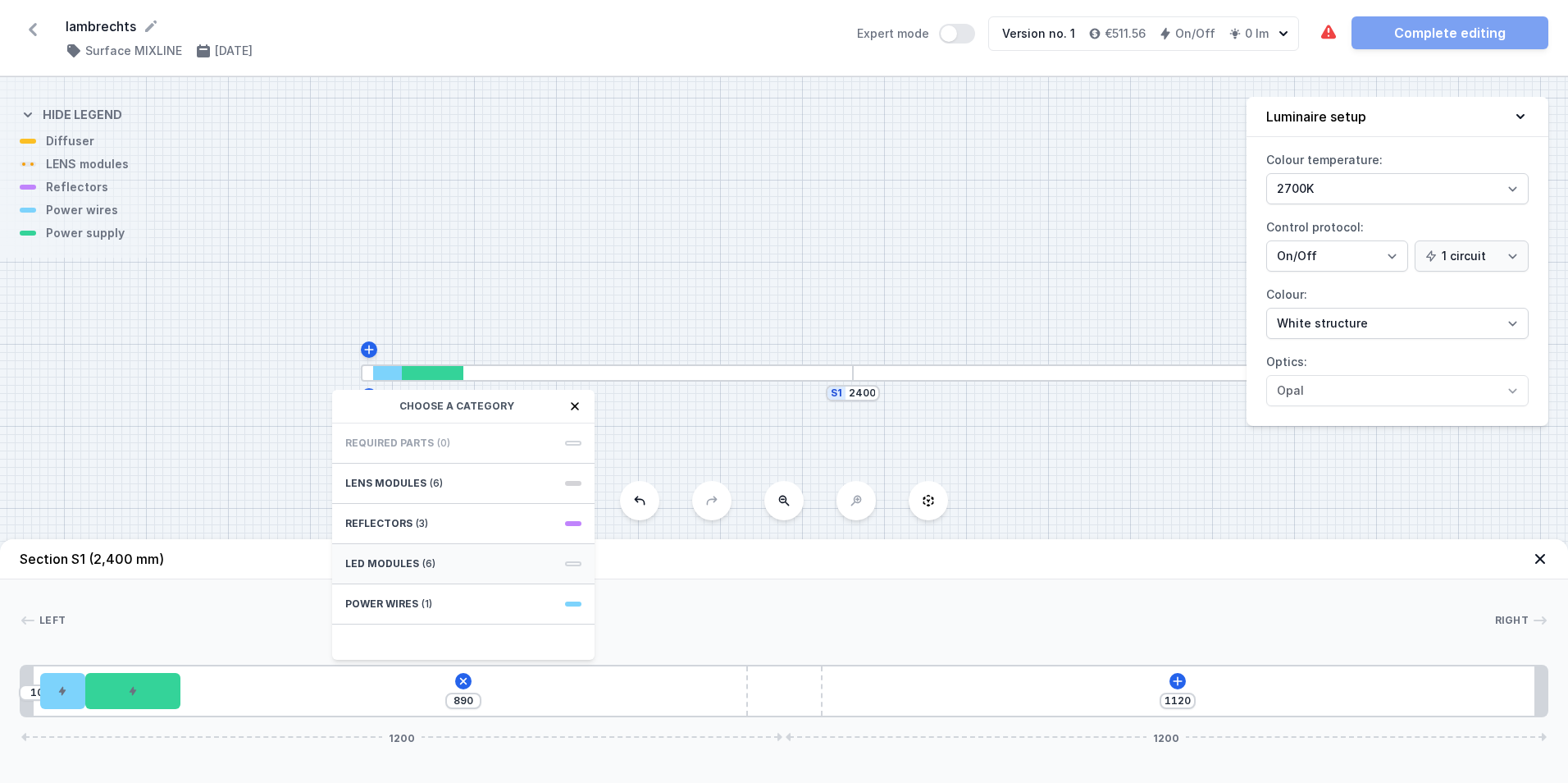
click at [436, 566] on div "LED modules (6)" at bounding box center [463, 564] width 262 height 41
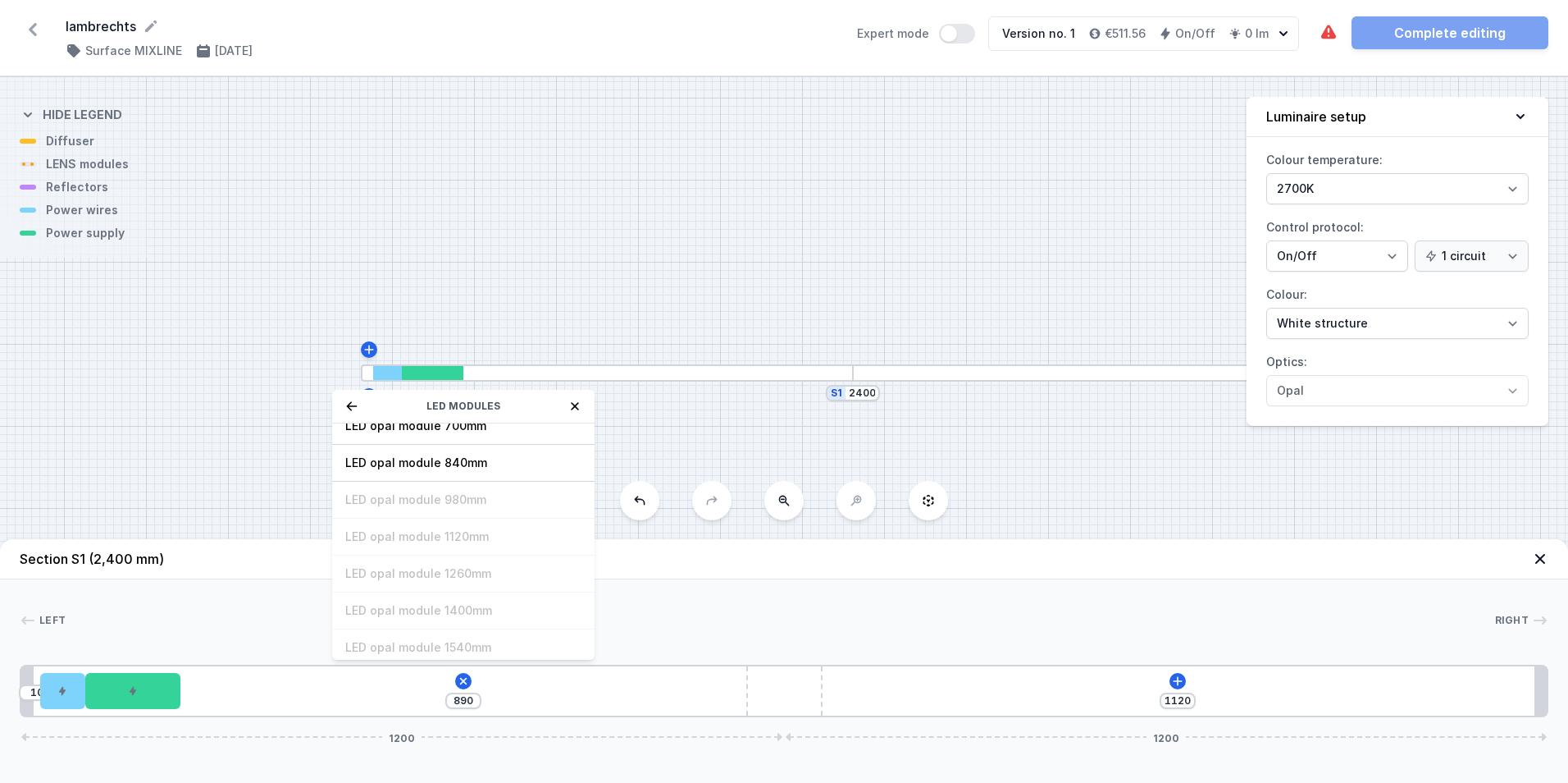
scroll to position [124, 0]
click at [424, 499] on span "LED opal module 840mm" at bounding box center [463, 501] width 236 height 16
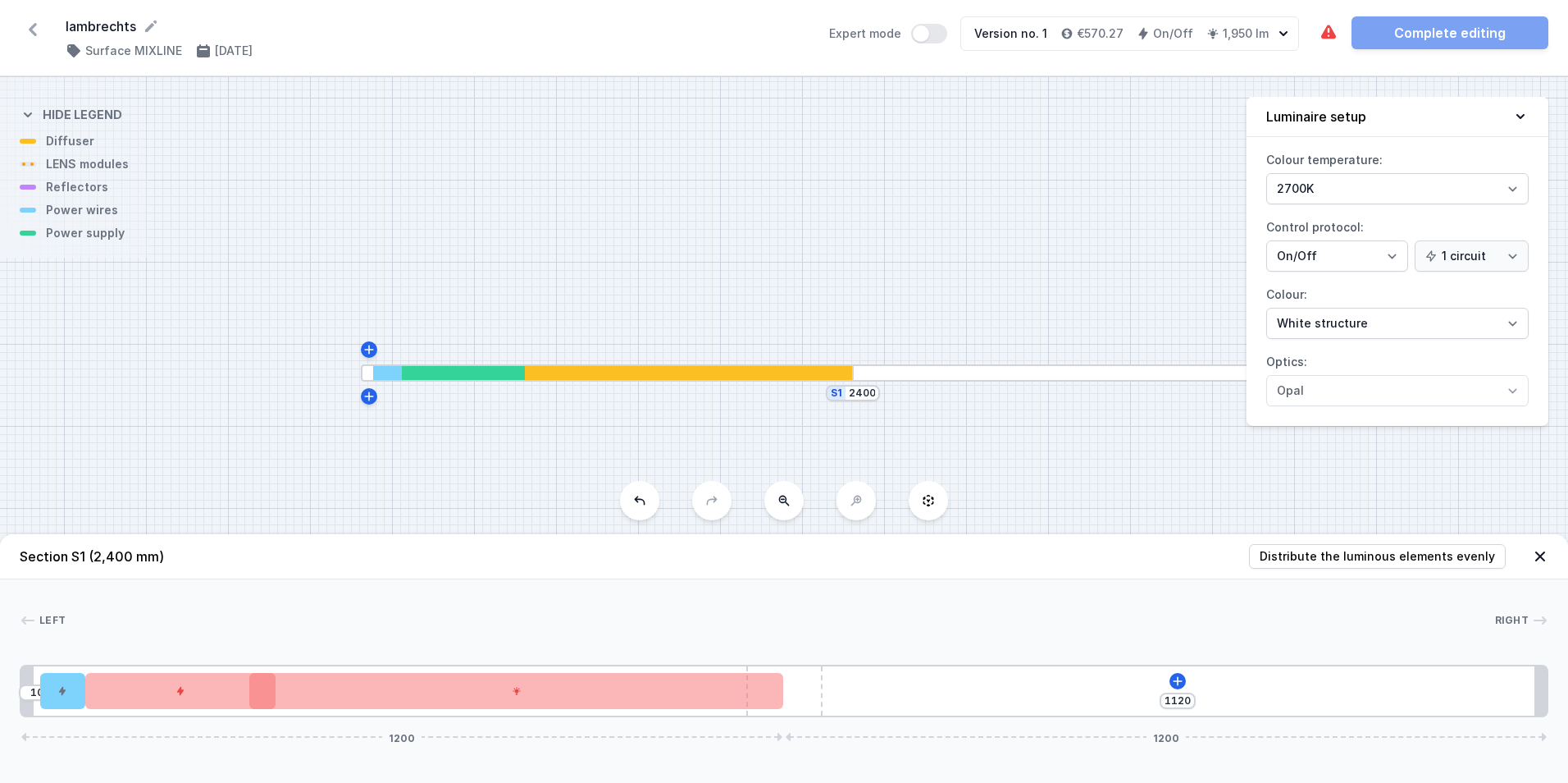
drag, startPoint x: 504, startPoint y: 687, endPoint x: 717, endPoint y: 720, distance: 215.5
click at [717, 720] on div "Section S1 (2,400 mm) Distribute the luminous elements evenly Left Right 1 2 3 …" at bounding box center [784, 659] width 1568 height 249
drag, startPoint x: 555, startPoint y: 698, endPoint x: 831, endPoint y: 688, distance: 276.2
click at [831, 687] on div "10 1120 1200 1200" at bounding box center [784, 691] width 1529 height 52
click at [799, 691] on div at bounding box center [784, 691] width 76 height 49
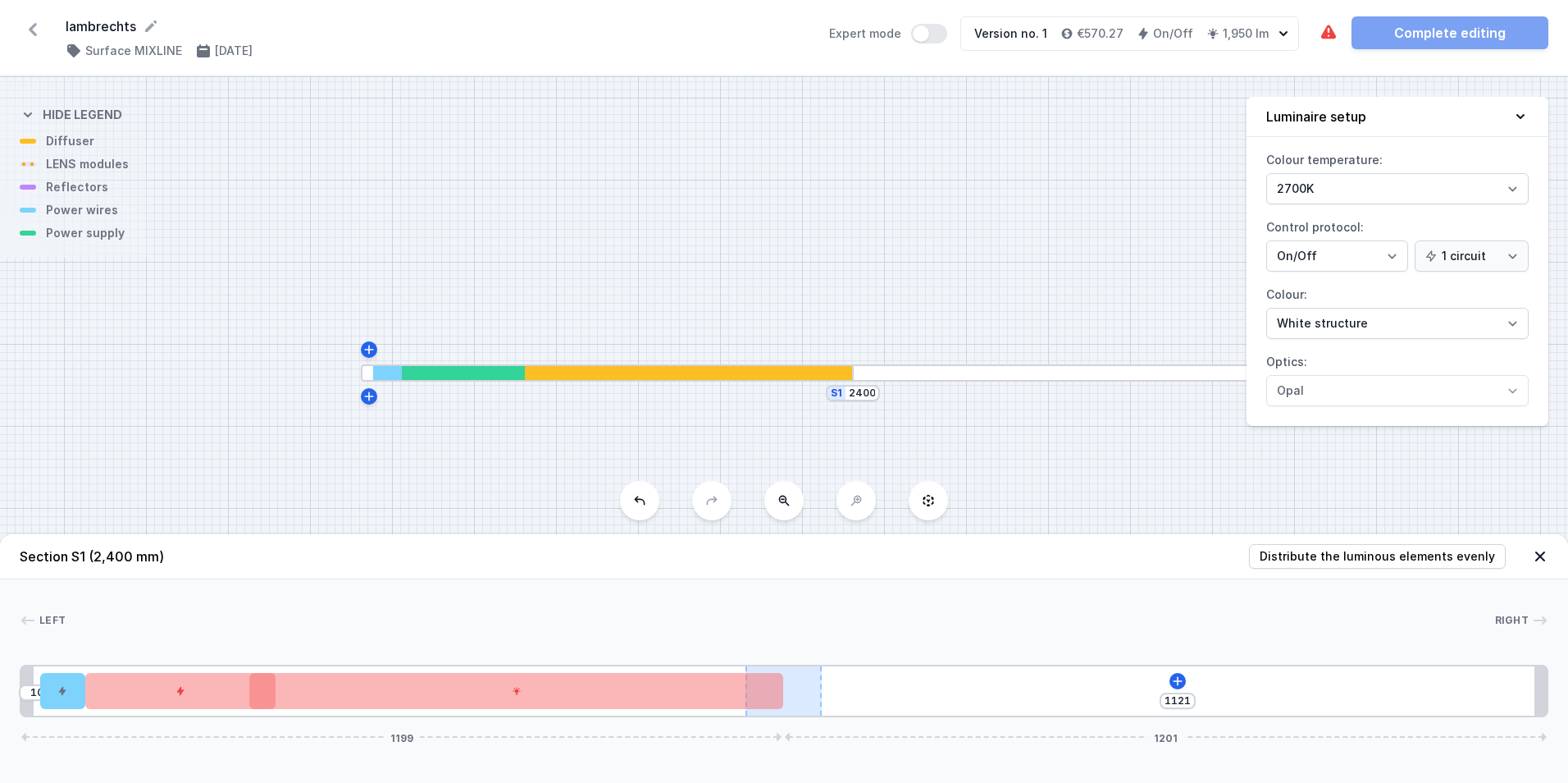
drag, startPoint x: 831, startPoint y: 688, endPoint x: 819, endPoint y: 693, distance: 13.0
click at [819, 693] on div at bounding box center [784, 691] width 76 height 49
drag, startPoint x: 818, startPoint y: 693, endPoint x: 839, endPoint y: 691, distance: 21.1
click at [843, 690] on div "10 1121 1199 1201" at bounding box center [784, 691] width 1529 height 52
drag, startPoint x: 819, startPoint y: 694, endPoint x: 839, endPoint y: 693, distance: 20.0
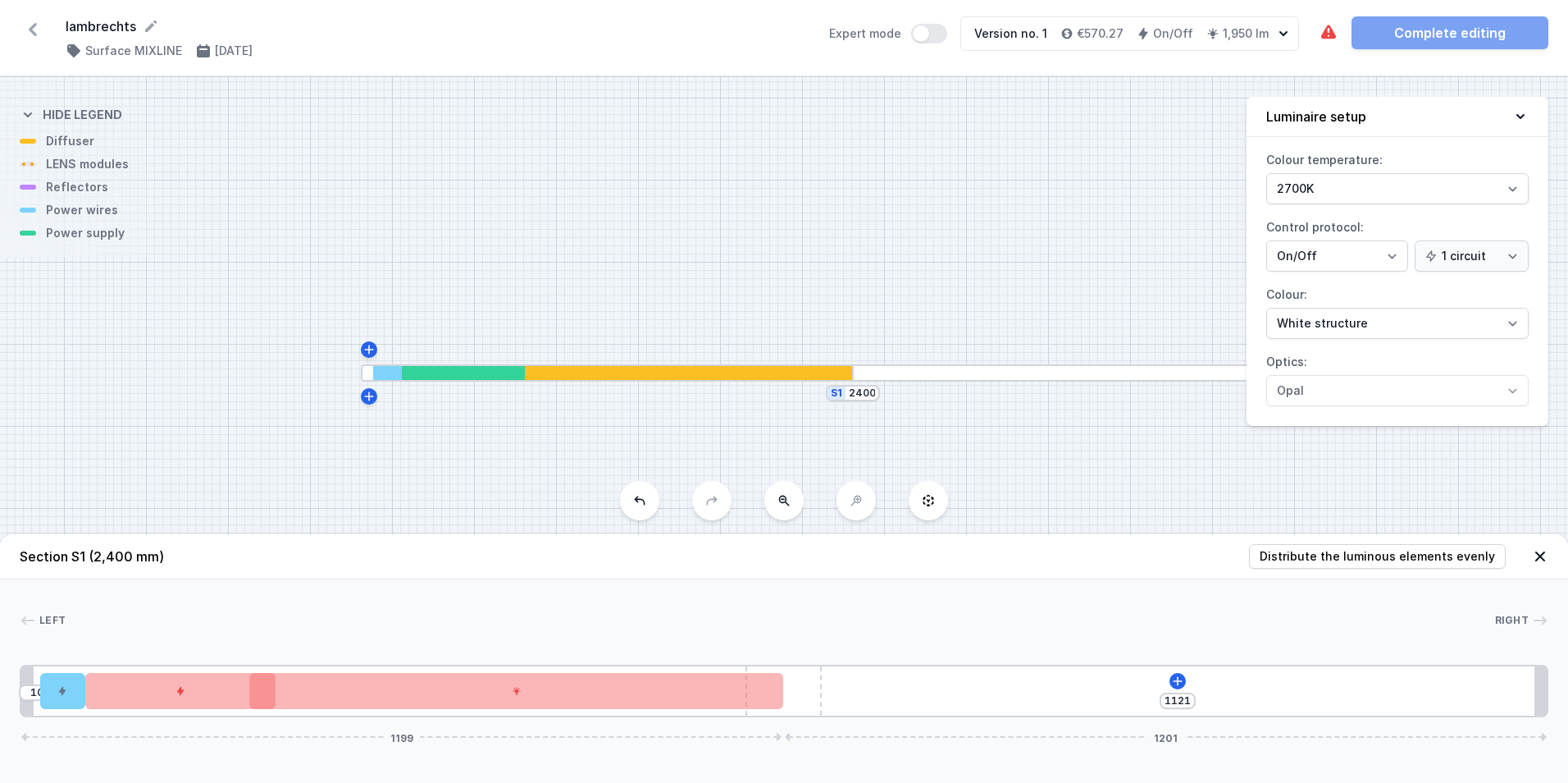
click at [839, 693] on div "10 1121 1199 1201" at bounding box center [784, 691] width 1529 height 52
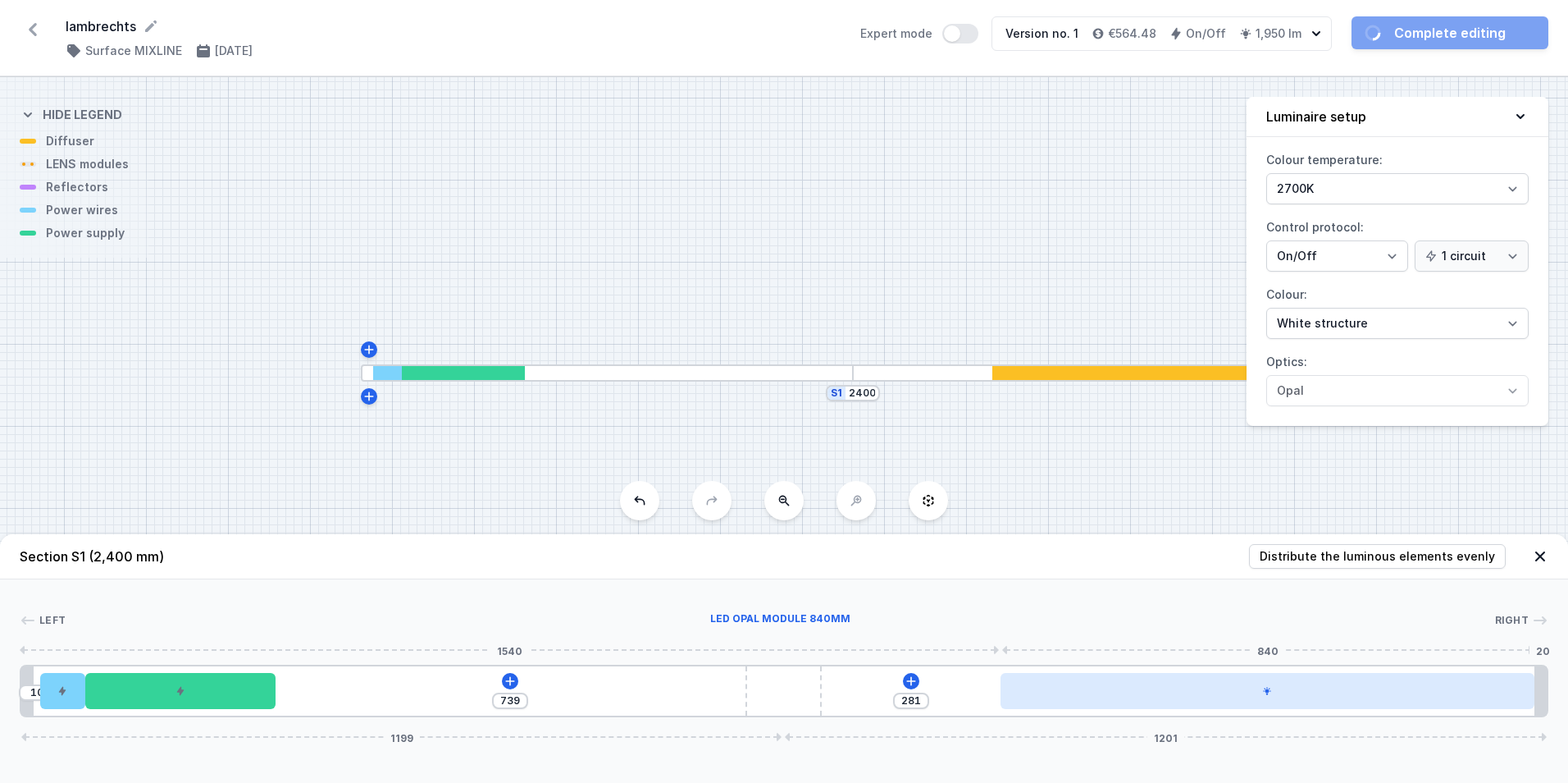
drag, startPoint x: 635, startPoint y: 689, endPoint x: 1387, endPoint y: 698, distance: 752.1
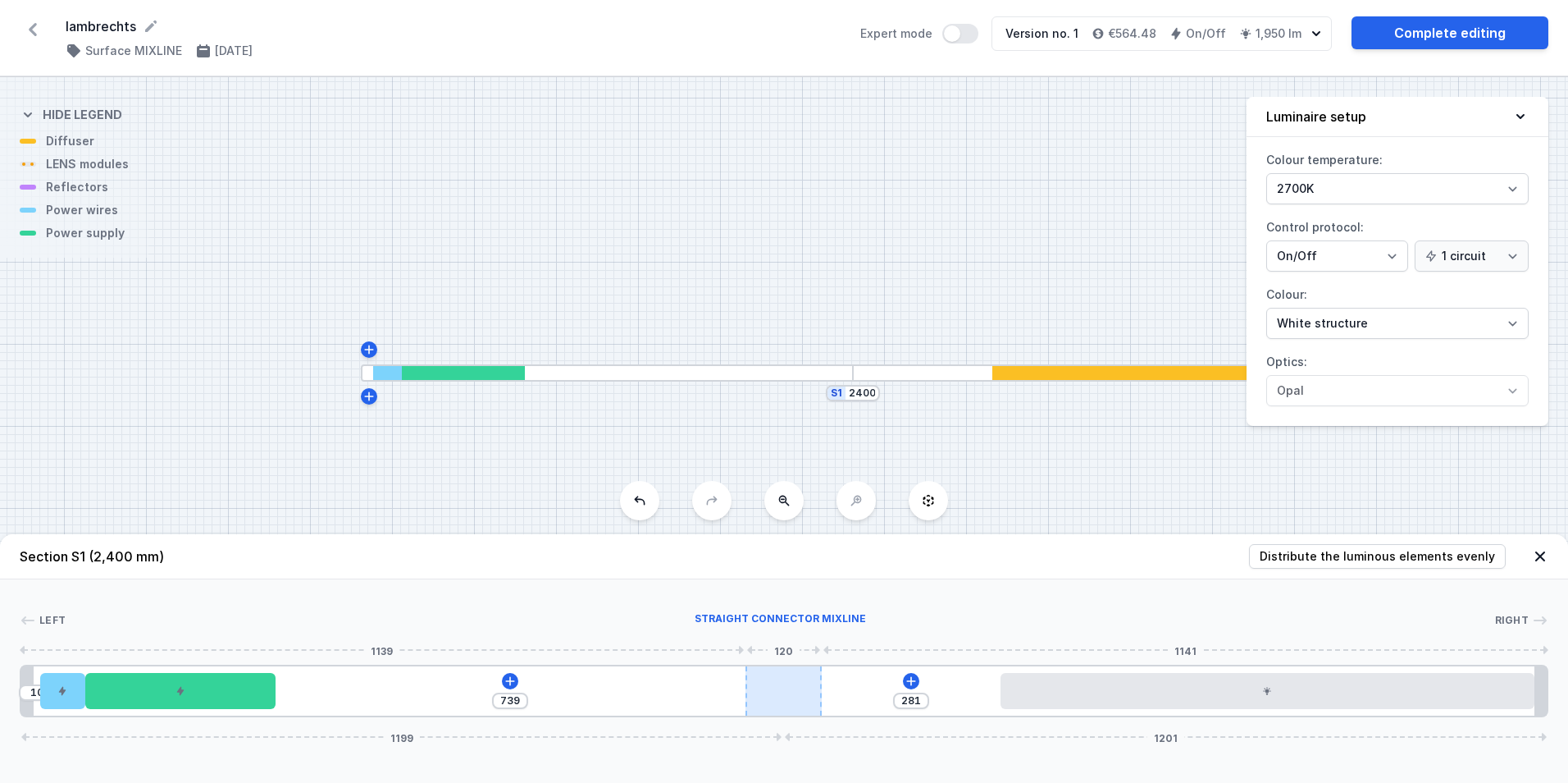
click at [749, 699] on div at bounding box center [784, 691] width 76 height 49
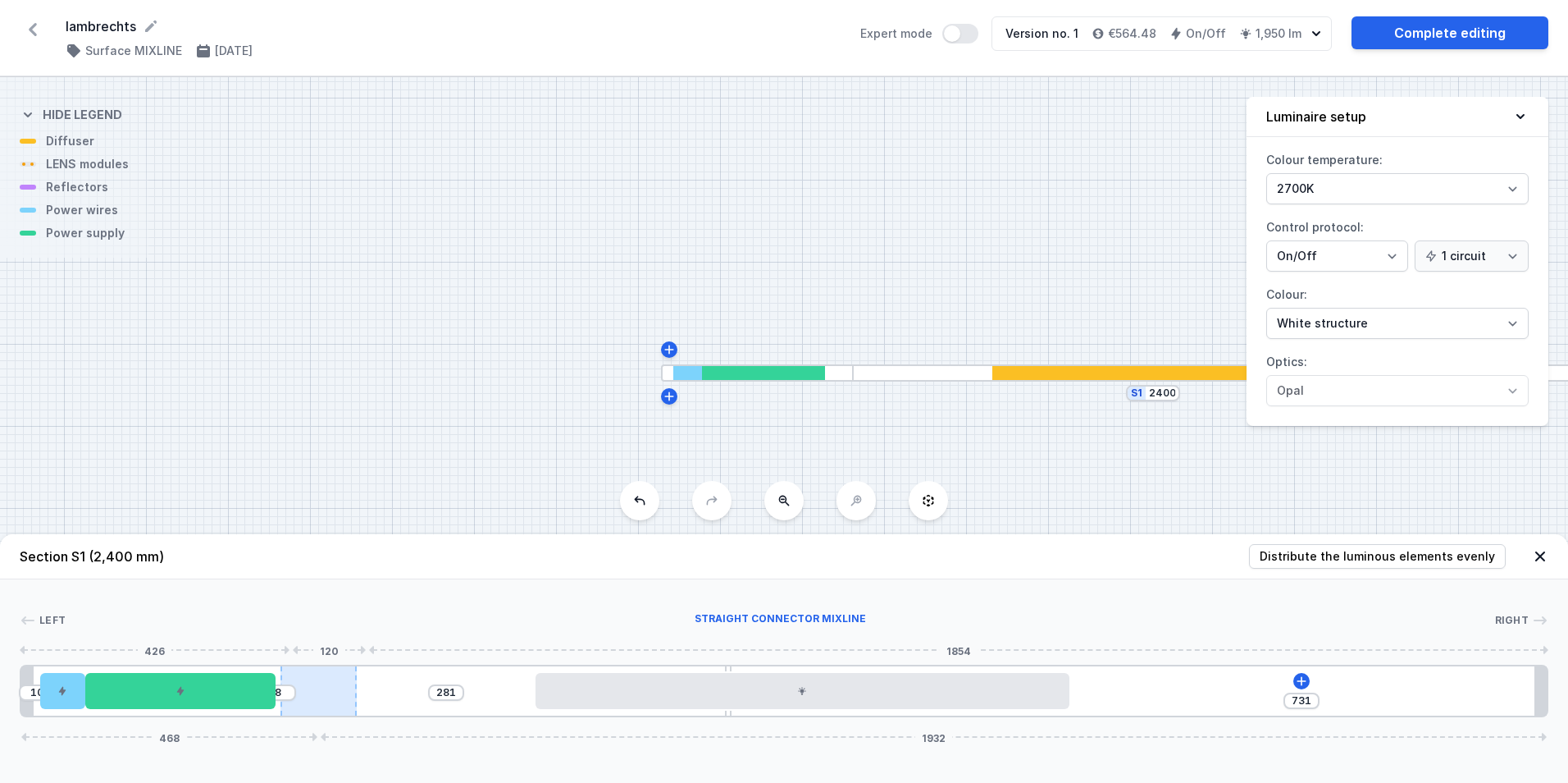
drag, startPoint x: 746, startPoint y: 688, endPoint x: 325, endPoint y: 668, distance: 421.5
click at [325, 668] on div at bounding box center [319, 691] width 76 height 49
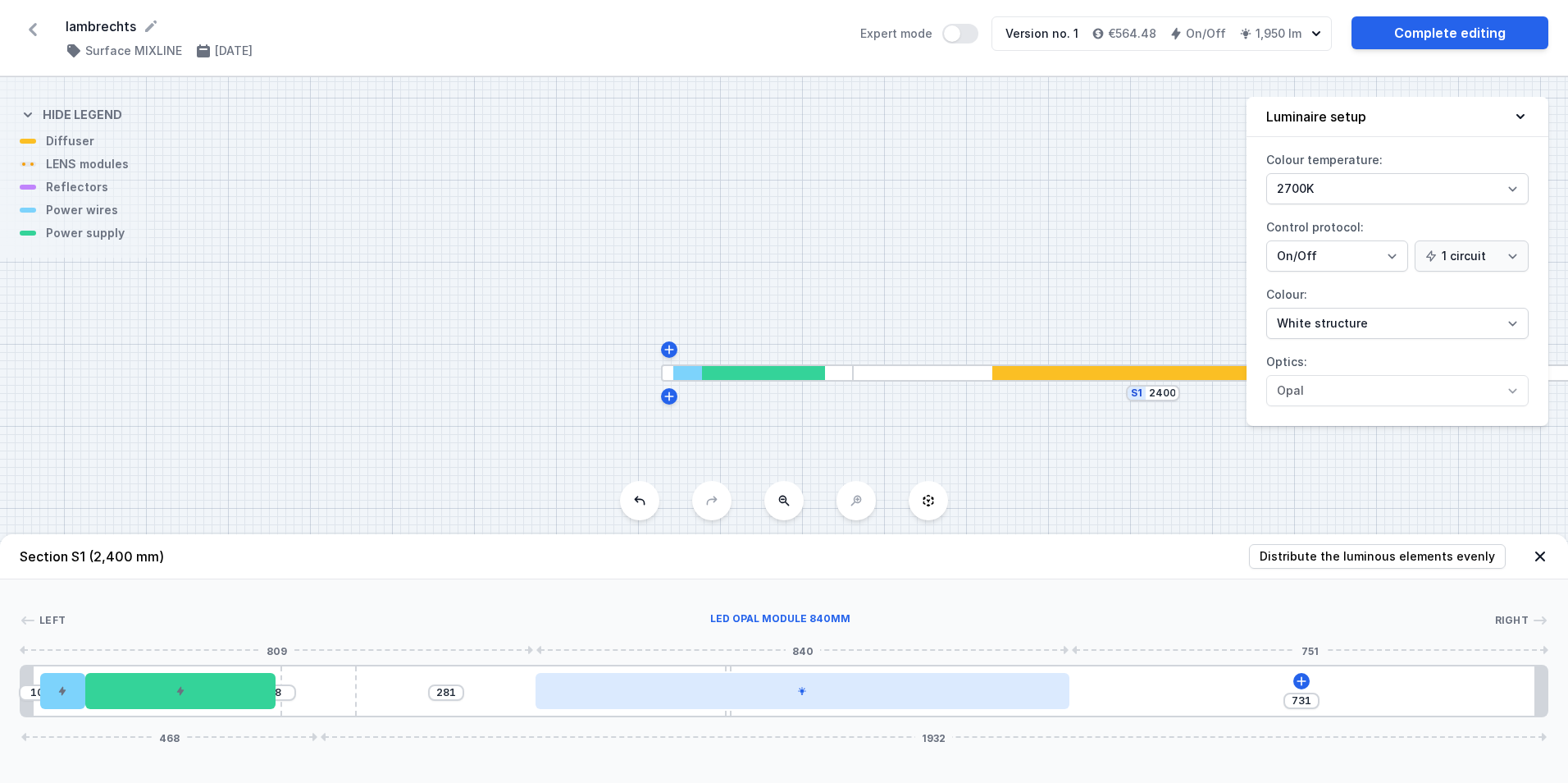
click at [843, 685] on div at bounding box center [803, 691] width 534 height 36
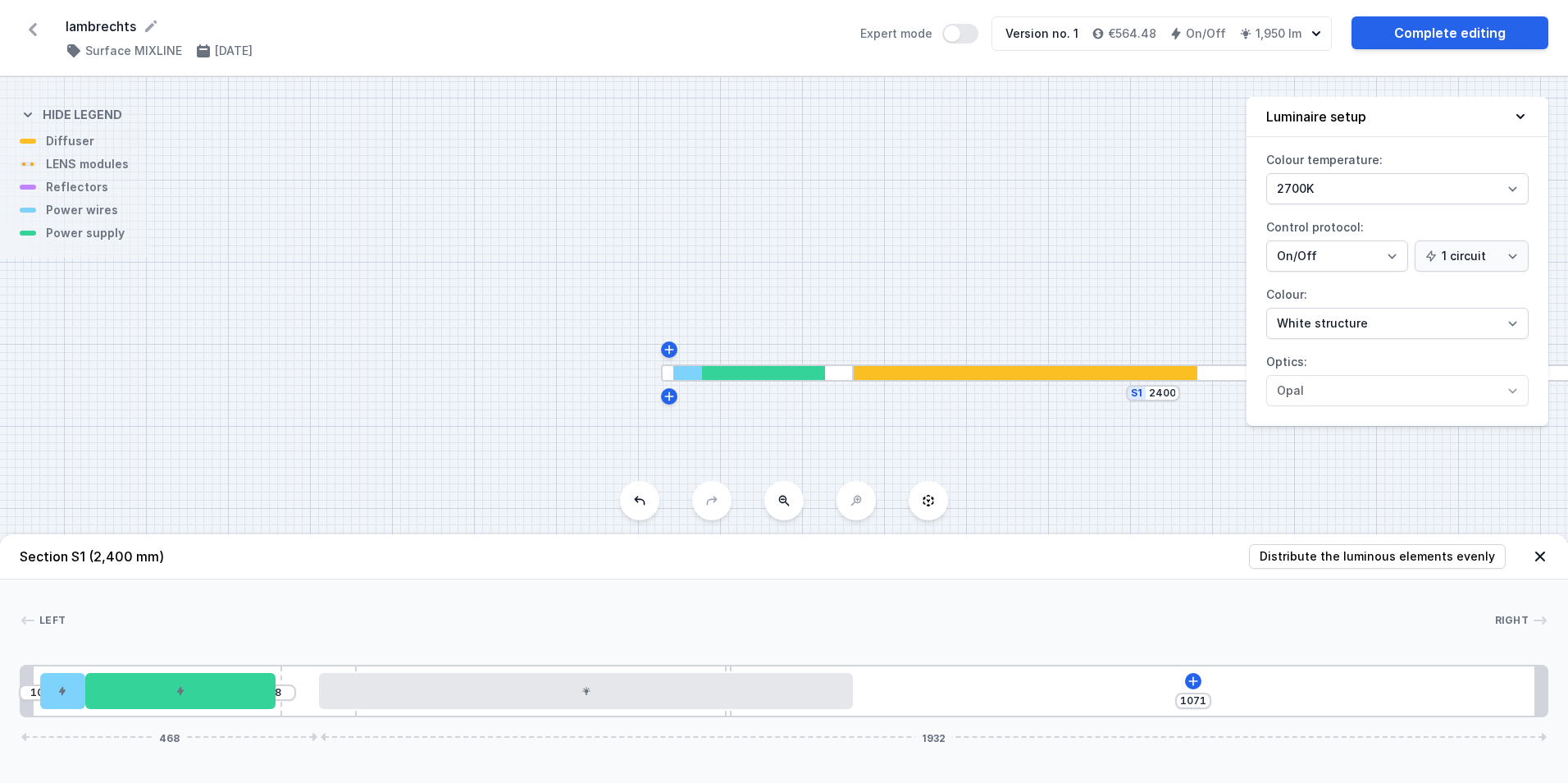
drag, startPoint x: 811, startPoint y: 698, endPoint x: 549, endPoint y: 750, distance: 267.1
click at [549, 750] on div "Section S1 (2,400 mm) Distribute the luminous elements evenly Left Right 1 2 3 …" at bounding box center [784, 659] width 1568 height 249
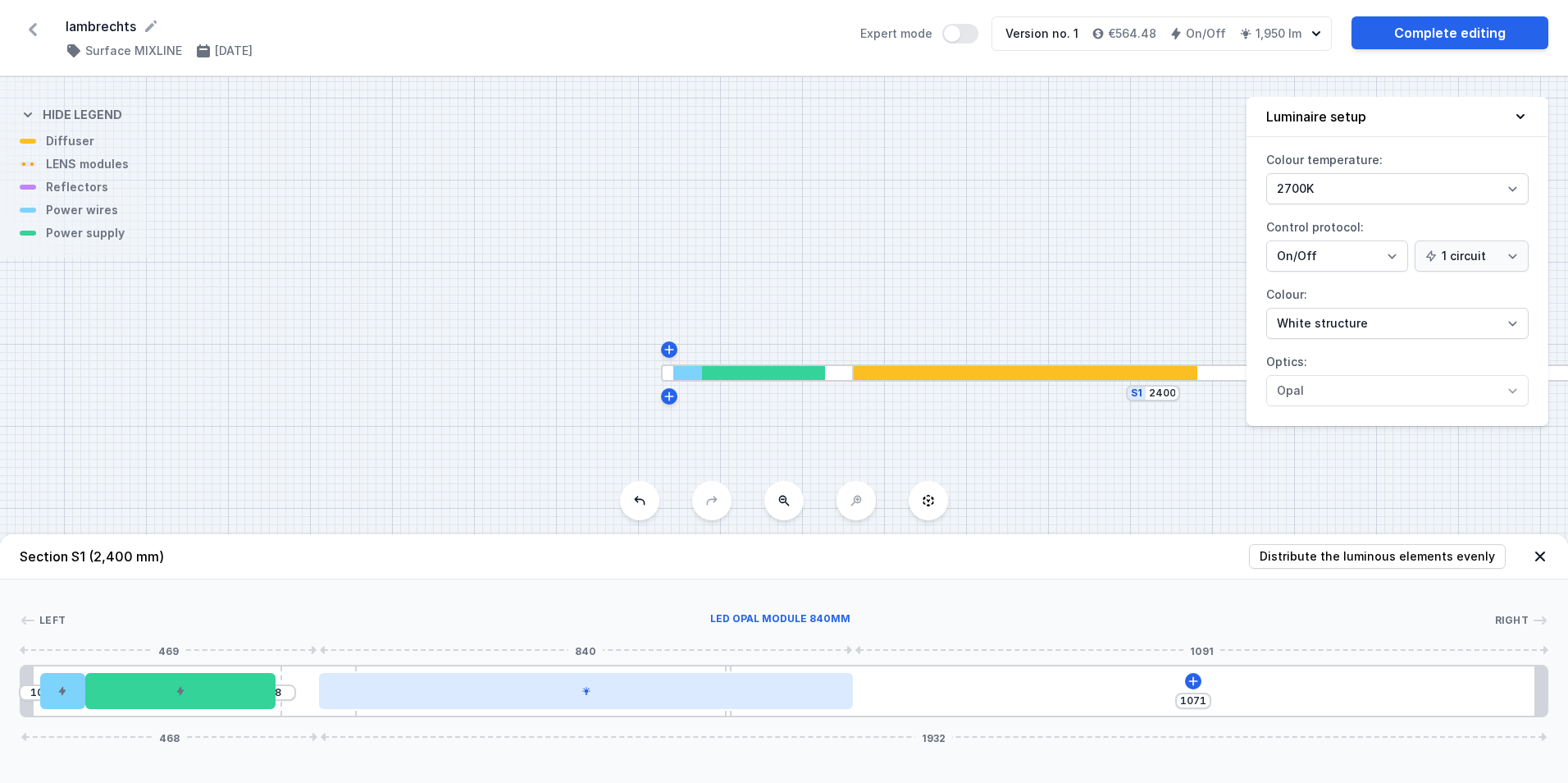
drag, startPoint x: 658, startPoint y: 692, endPoint x: 588, endPoint y: 698, distance: 70.3
click at [588, 698] on div at bounding box center [586, 691] width 534 height 36
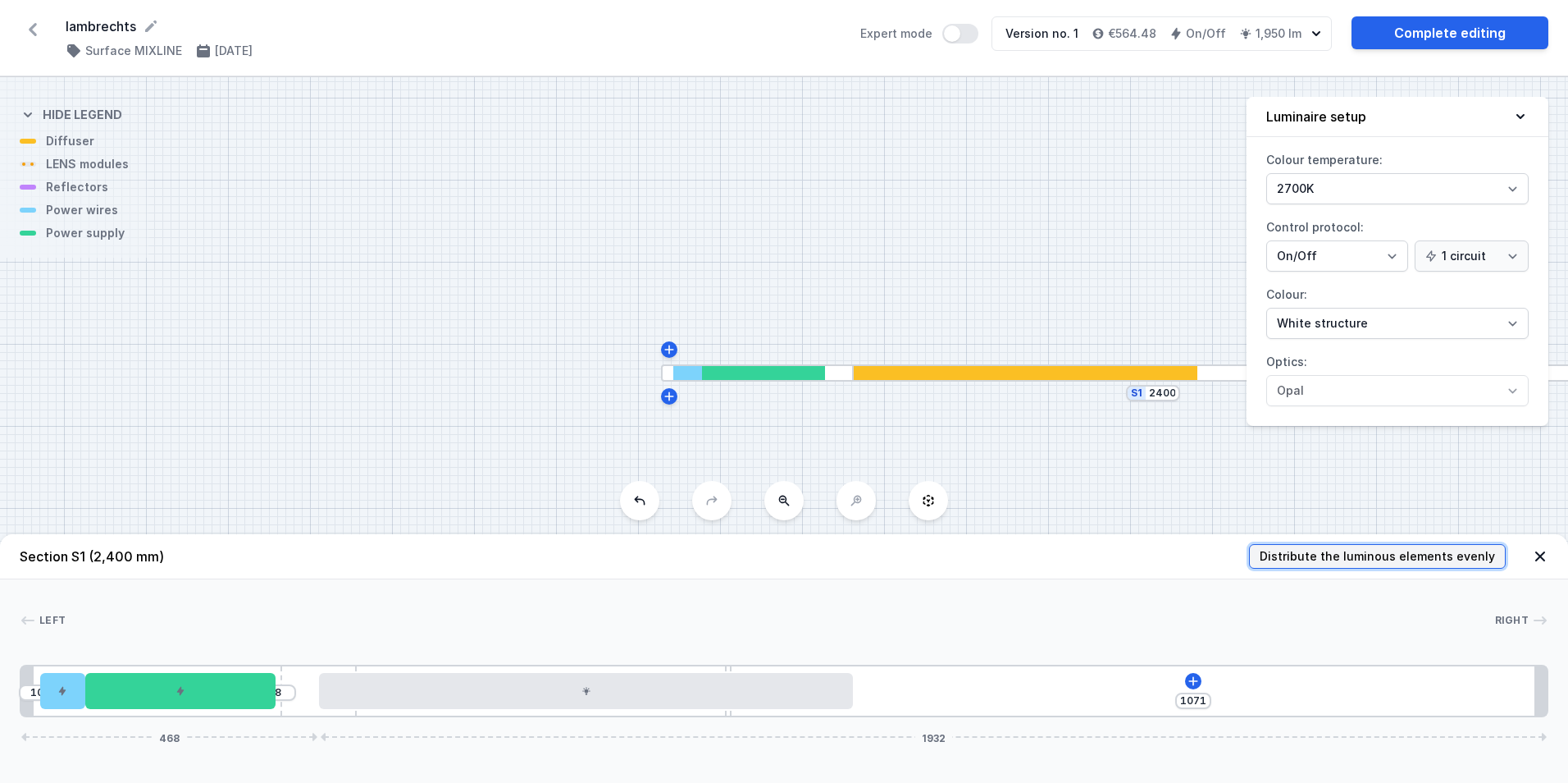
click at [1410, 550] on span "Distribute the luminous elements evenly" at bounding box center [1377, 556] width 235 height 16
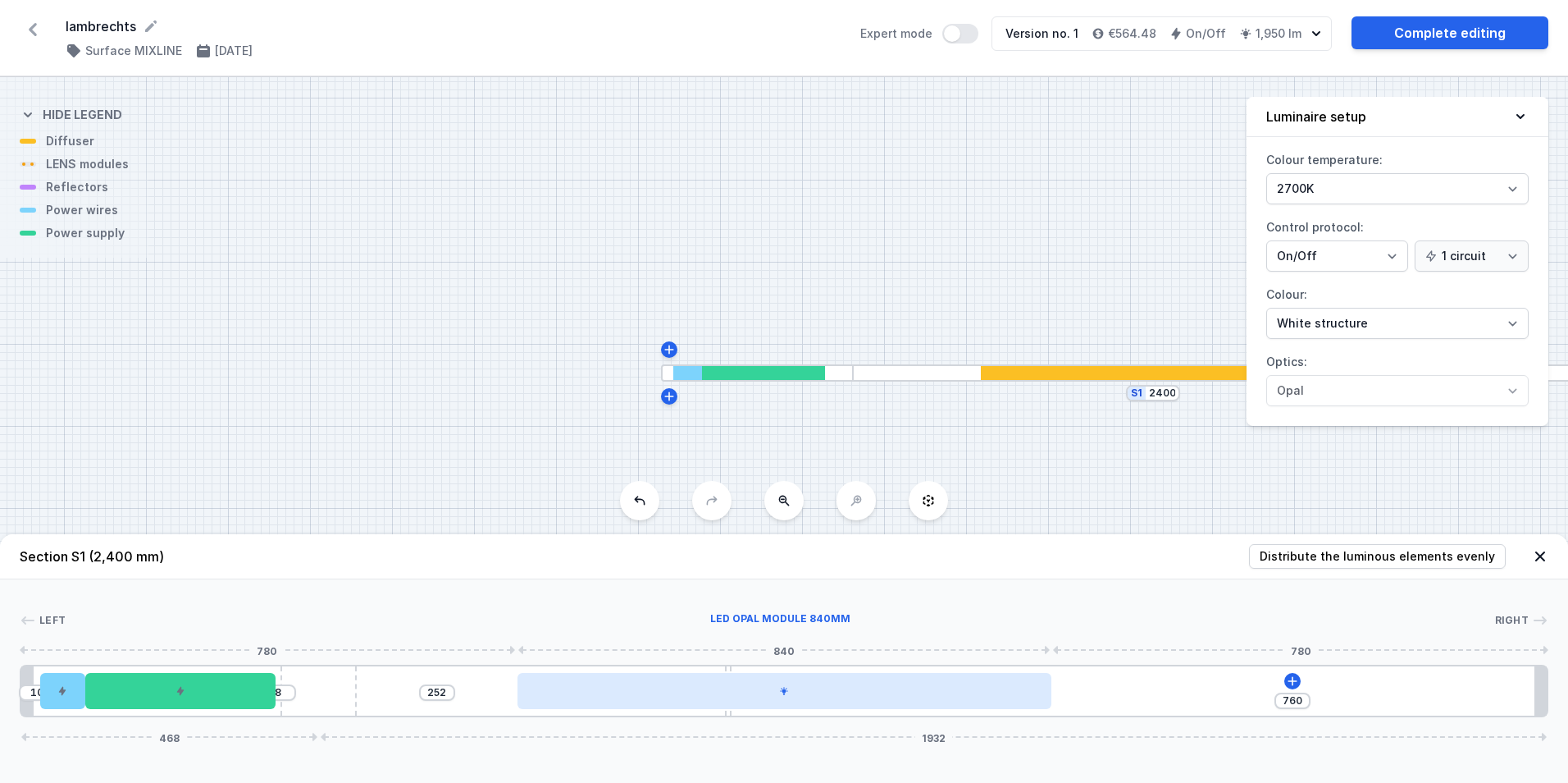
click at [815, 700] on div at bounding box center [784, 691] width 534 height 36
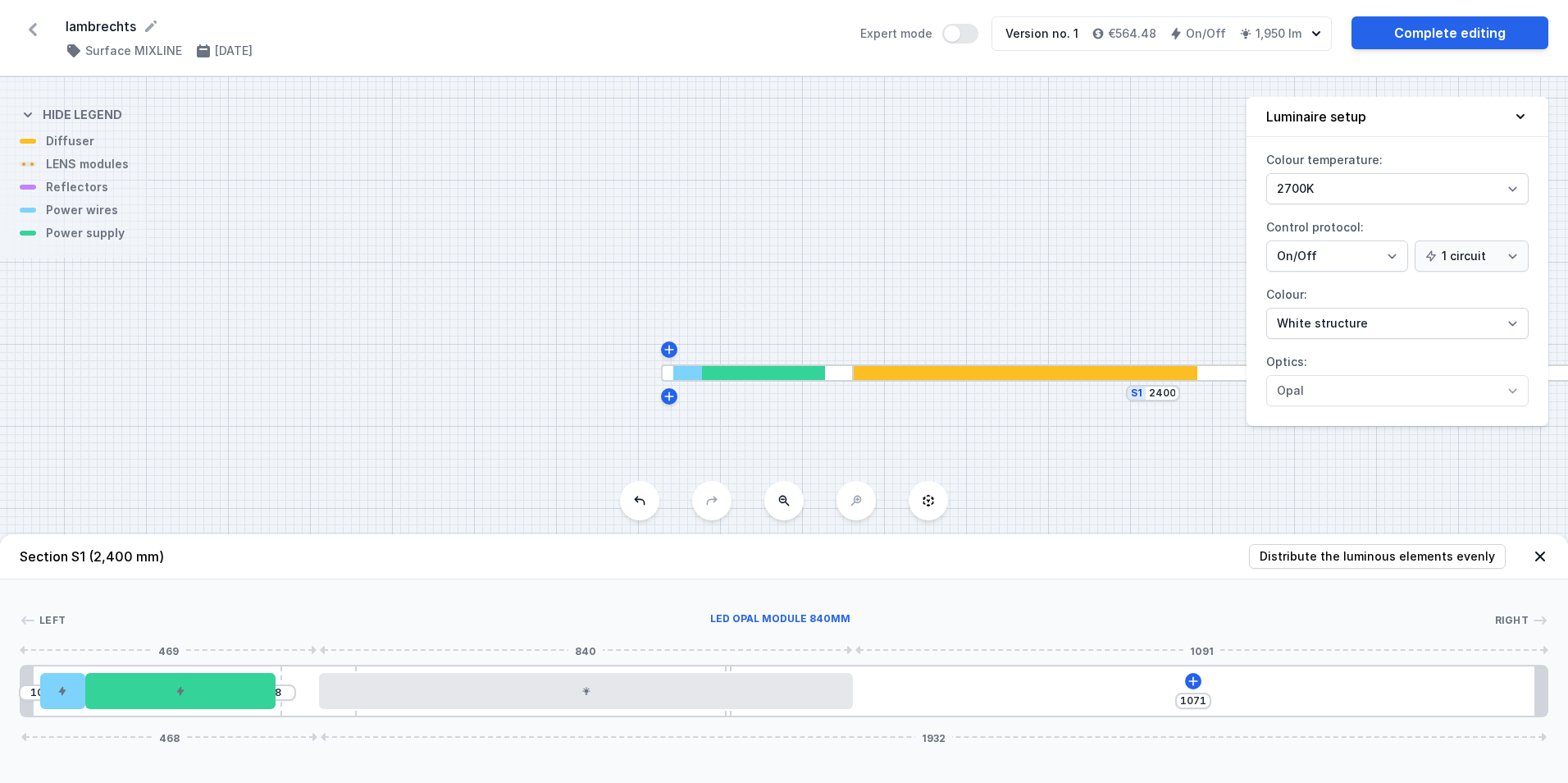
drag, startPoint x: 844, startPoint y: 688, endPoint x: 582, endPoint y: 711, distance: 263.0
click at [613, 704] on div at bounding box center [586, 691] width 534 height 36
click at [1197, 676] on icon at bounding box center [1194, 682] width 14 height 14
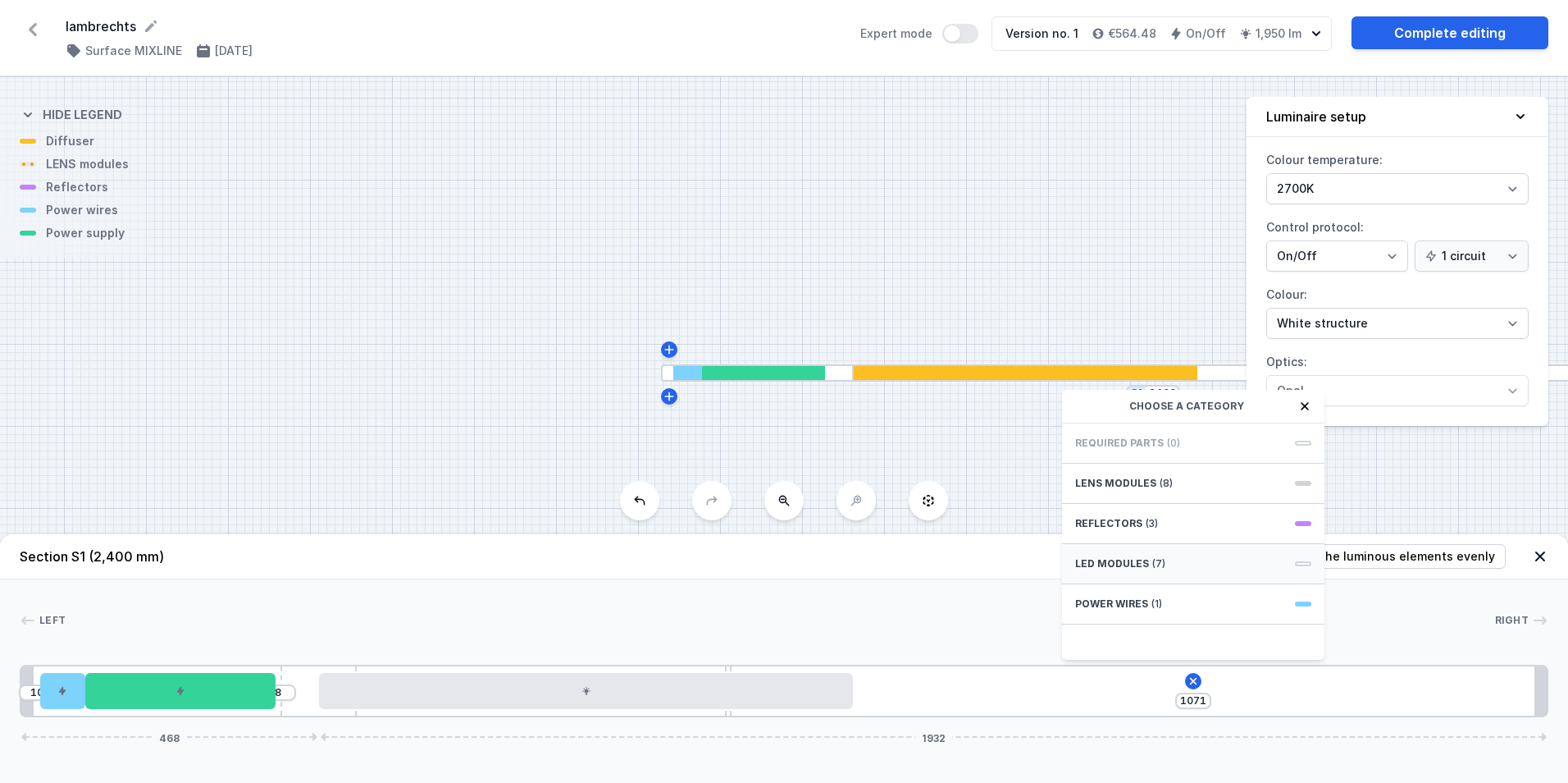
click at [1115, 560] on span "LED modules" at bounding box center [1112, 564] width 74 height 14
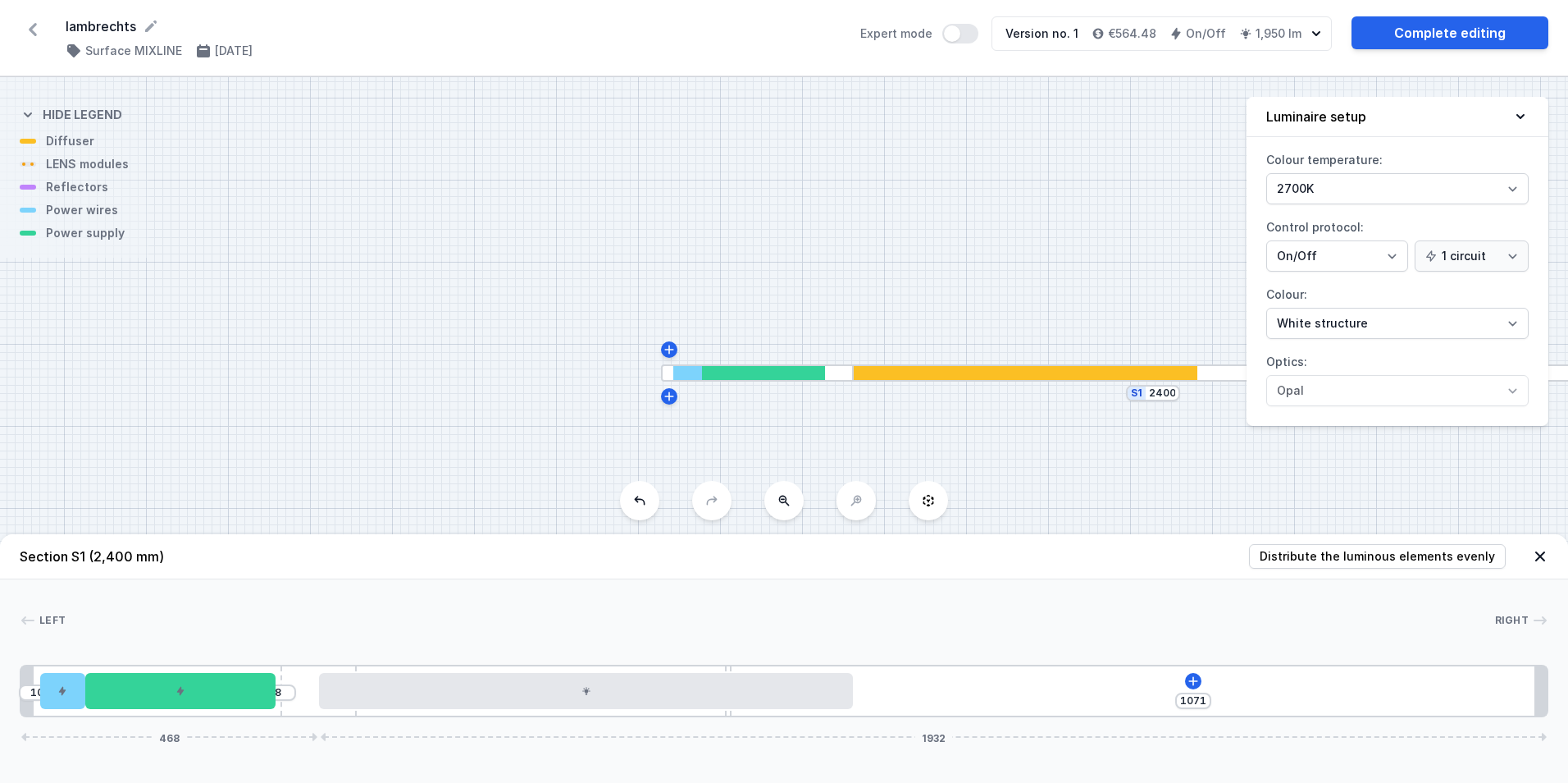
click at [921, 682] on div "10 8 1071 468 1932" at bounding box center [784, 691] width 1529 height 52
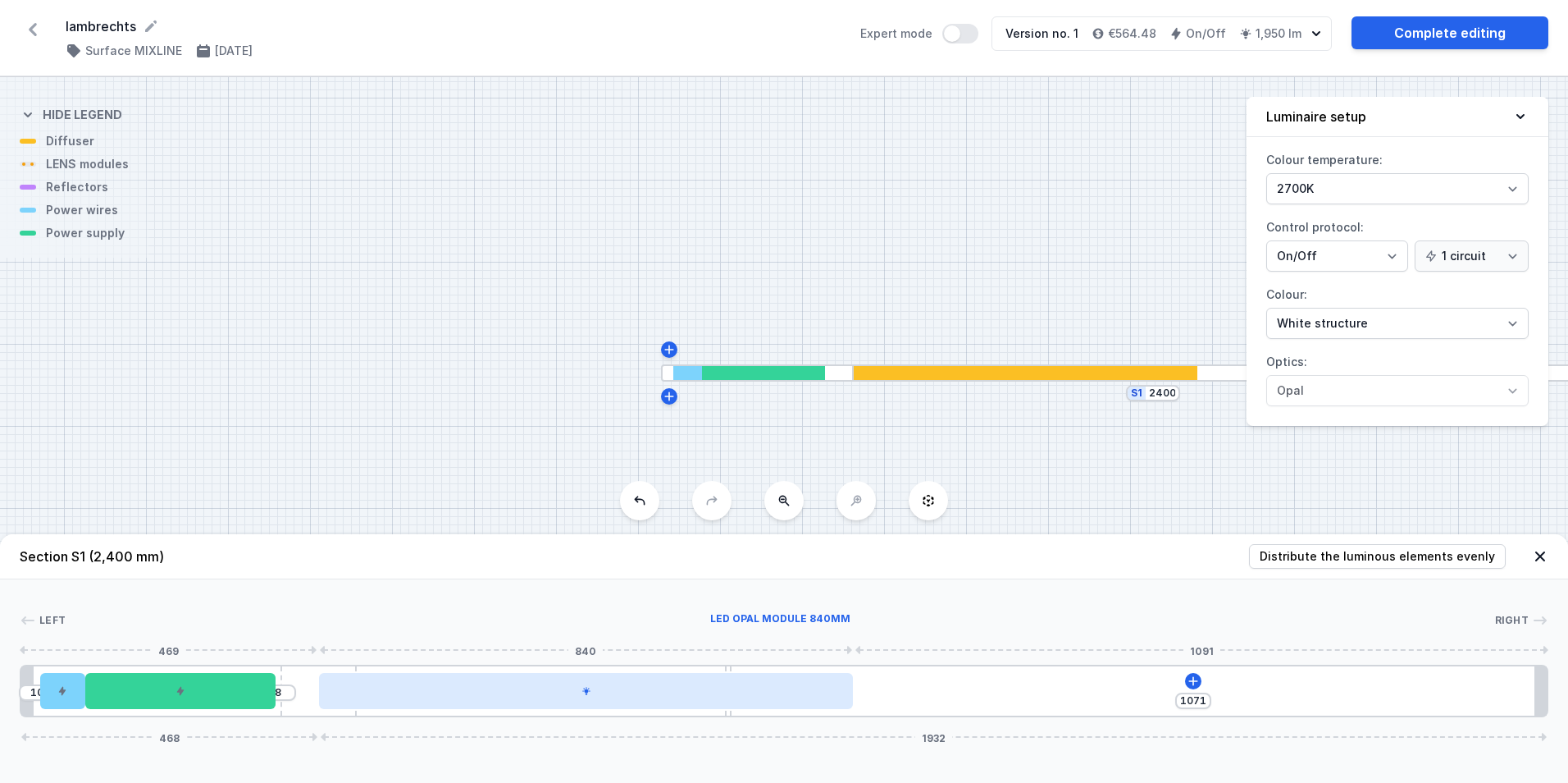
click at [785, 685] on div at bounding box center [586, 691] width 534 height 36
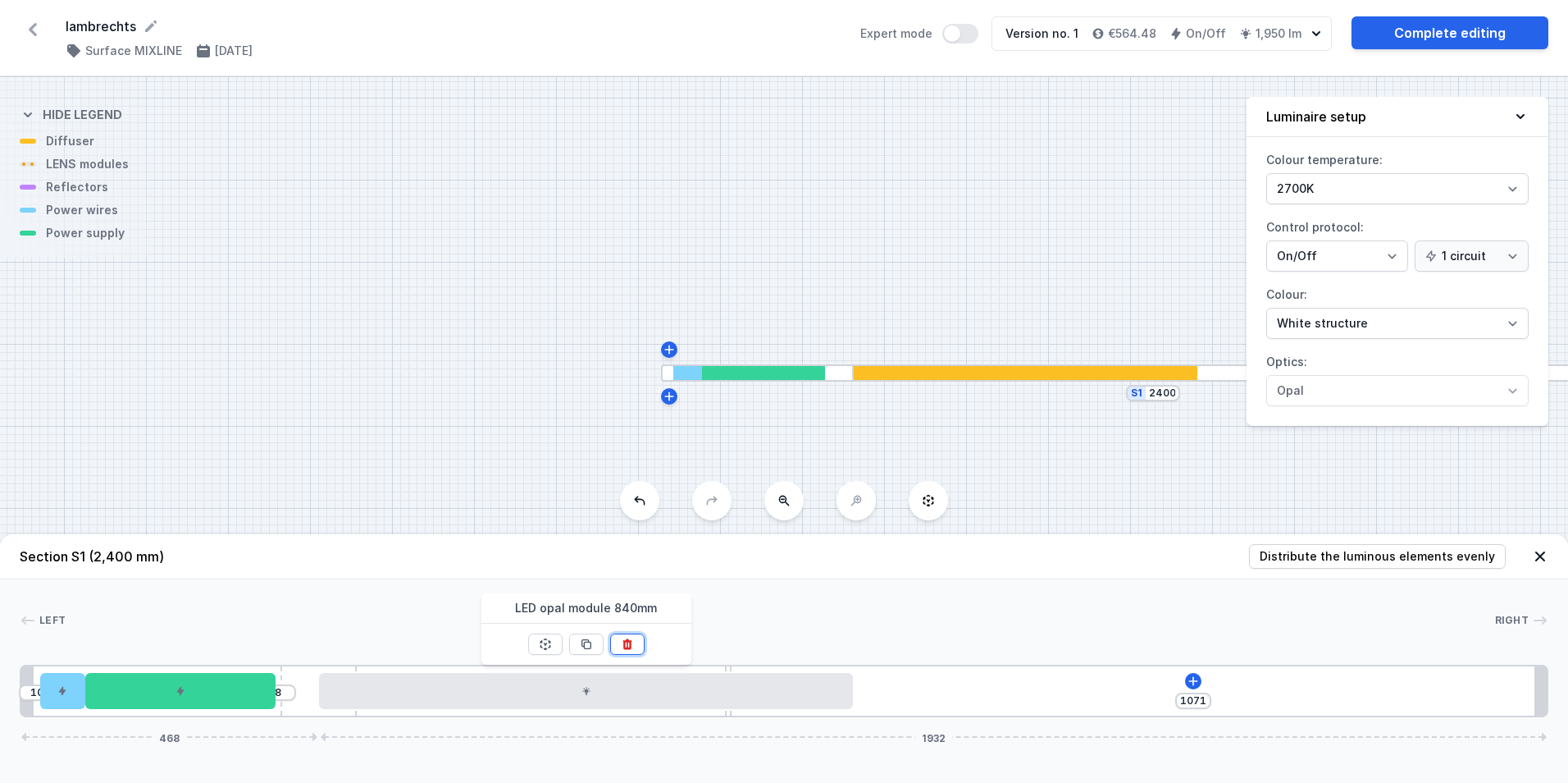
click at [627, 637] on button at bounding box center [627, 643] width 35 height 21
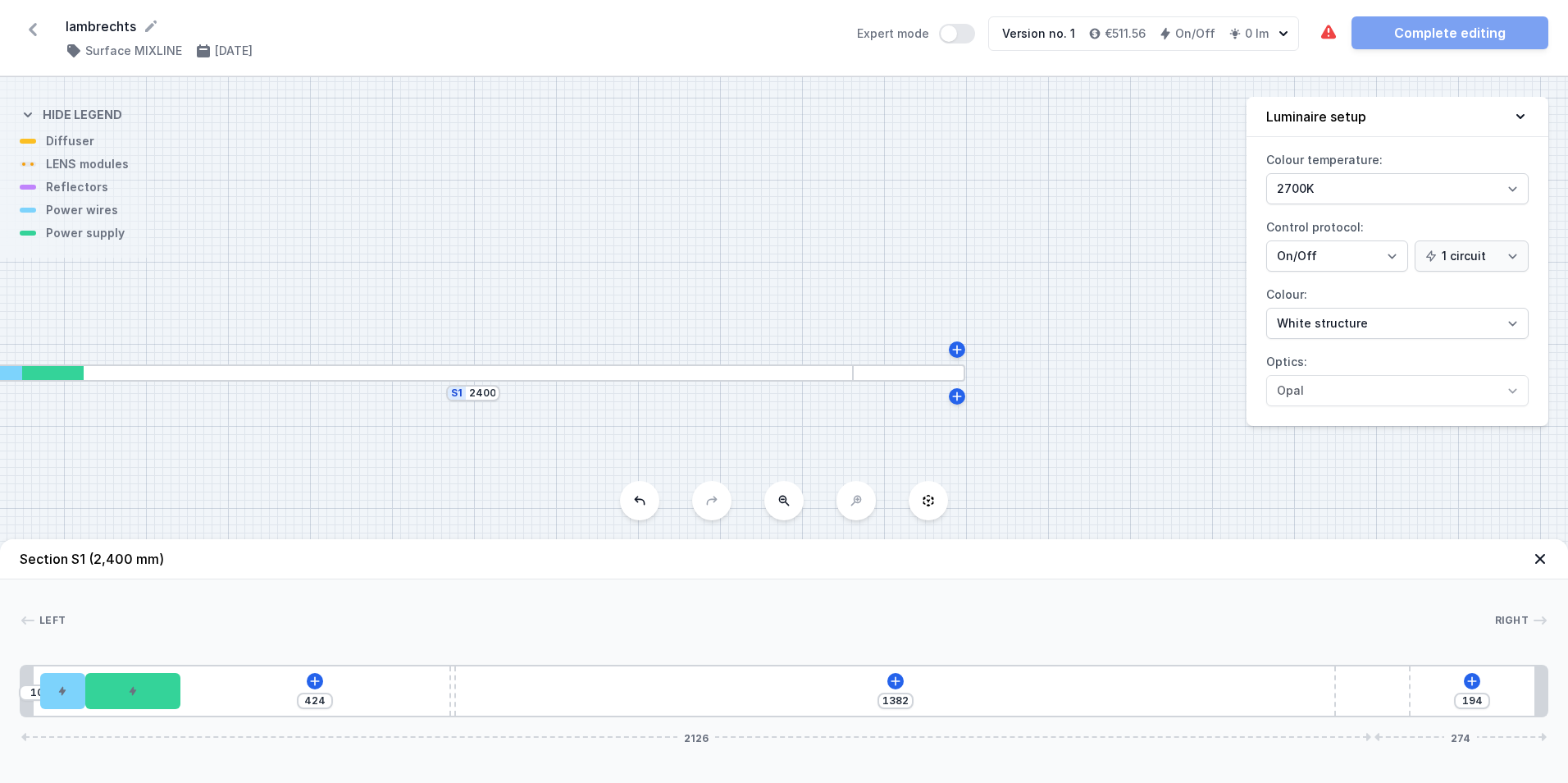
drag, startPoint x: 314, startPoint y: 695, endPoint x: 1431, endPoint y: 696, distance: 1117.0
click at [1431, 696] on div "10 424 1382 194 2126 274" at bounding box center [784, 691] width 1529 height 52
drag, startPoint x: 452, startPoint y: 688, endPoint x: 435, endPoint y: 695, distance: 18.4
click at [390, 682] on div "10 576 1230 194 2126 274" at bounding box center [784, 691] width 1529 height 52
drag, startPoint x: 549, startPoint y: 684, endPoint x: 336, endPoint y: 683, distance: 213.0
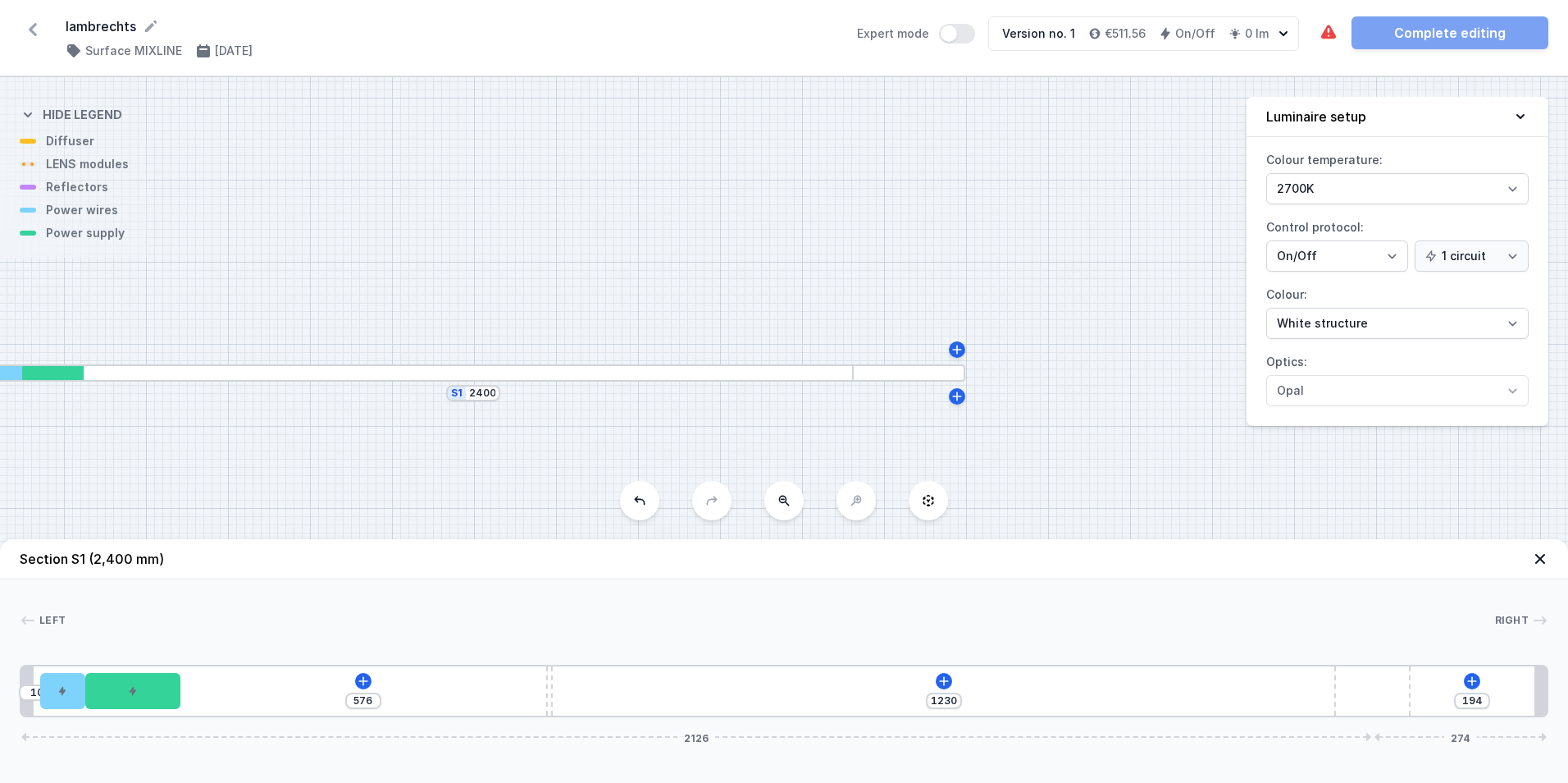
click at [336, 683] on div "10 576 1230 194 2126 274" at bounding box center [784, 691] width 1529 height 52
drag, startPoint x: 547, startPoint y: 687, endPoint x: 261, endPoint y: 670, distance: 286.5
click at [253, 671] on div "10 576 1230 194 2126 274" at bounding box center [784, 691] width 1529 height 52
drag, startPoint x: 546, startPoint y: 683, endPoint x: 508, endPoint y: 677, distance: 38.5
click at [508, 677] on div "10 576 1230 194 2126 274" at bounding box center [784, 691] width 1529 height 52
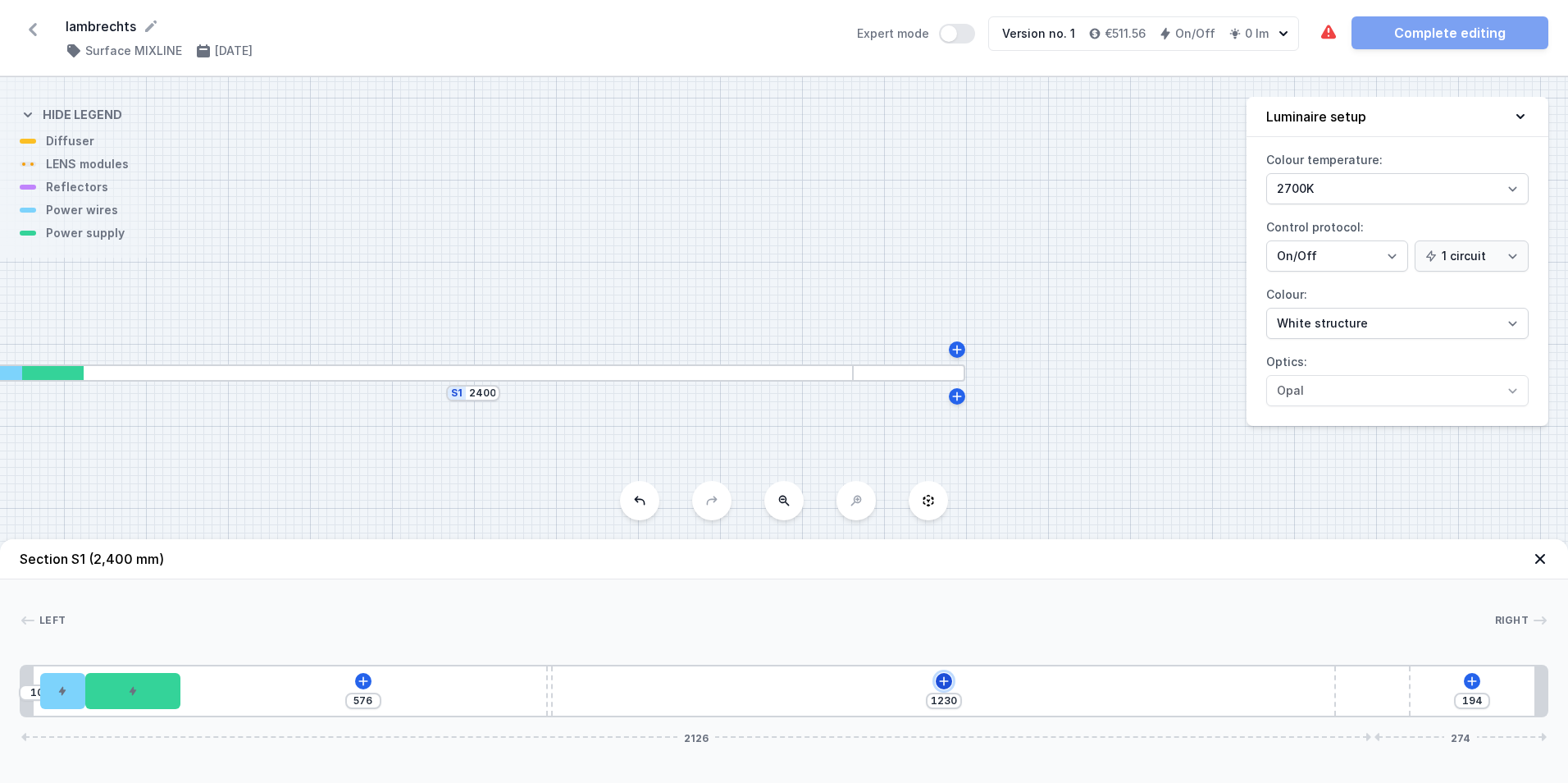
click at [938, 682] on icon at bounding box center [944, 682] width 14 height 14
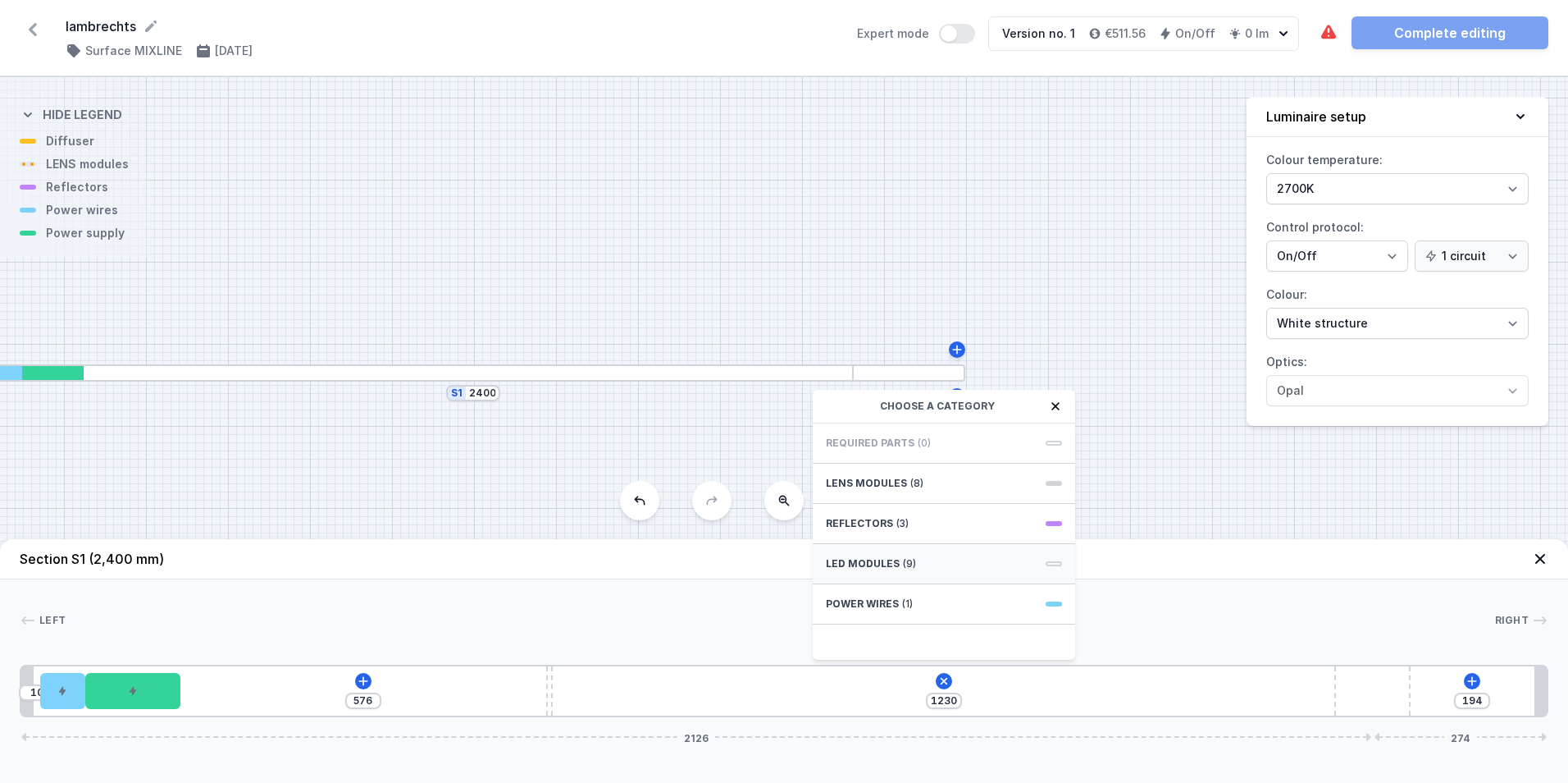
click at [907, 565] on span "(9)" at bounding box center [910, 564] width 14 height 14
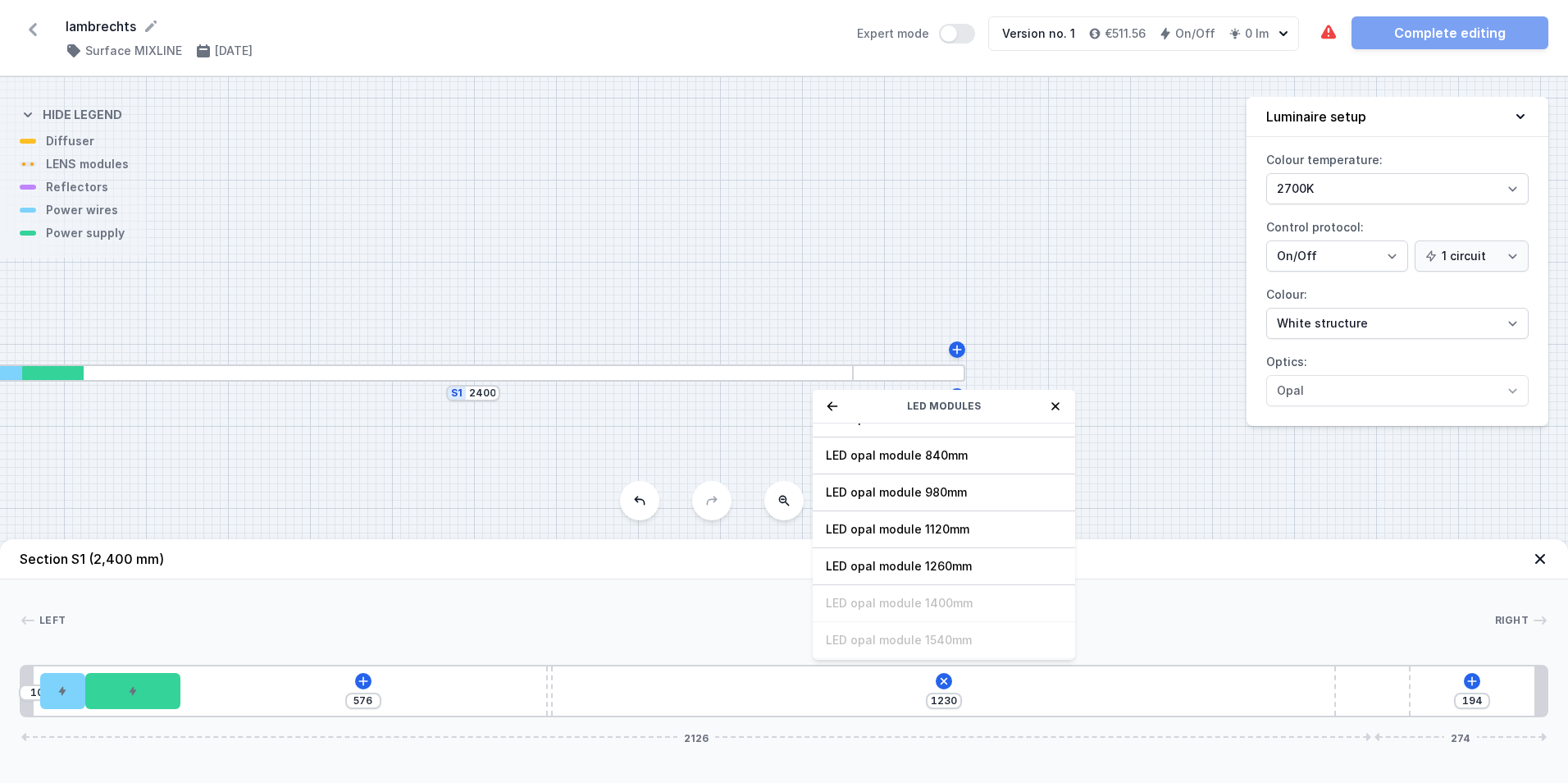
scroll to position [207, 0]
click at [880, 528] on span "LED opal module 1260mm" at bounding box center [943, 529] width 236 height 16
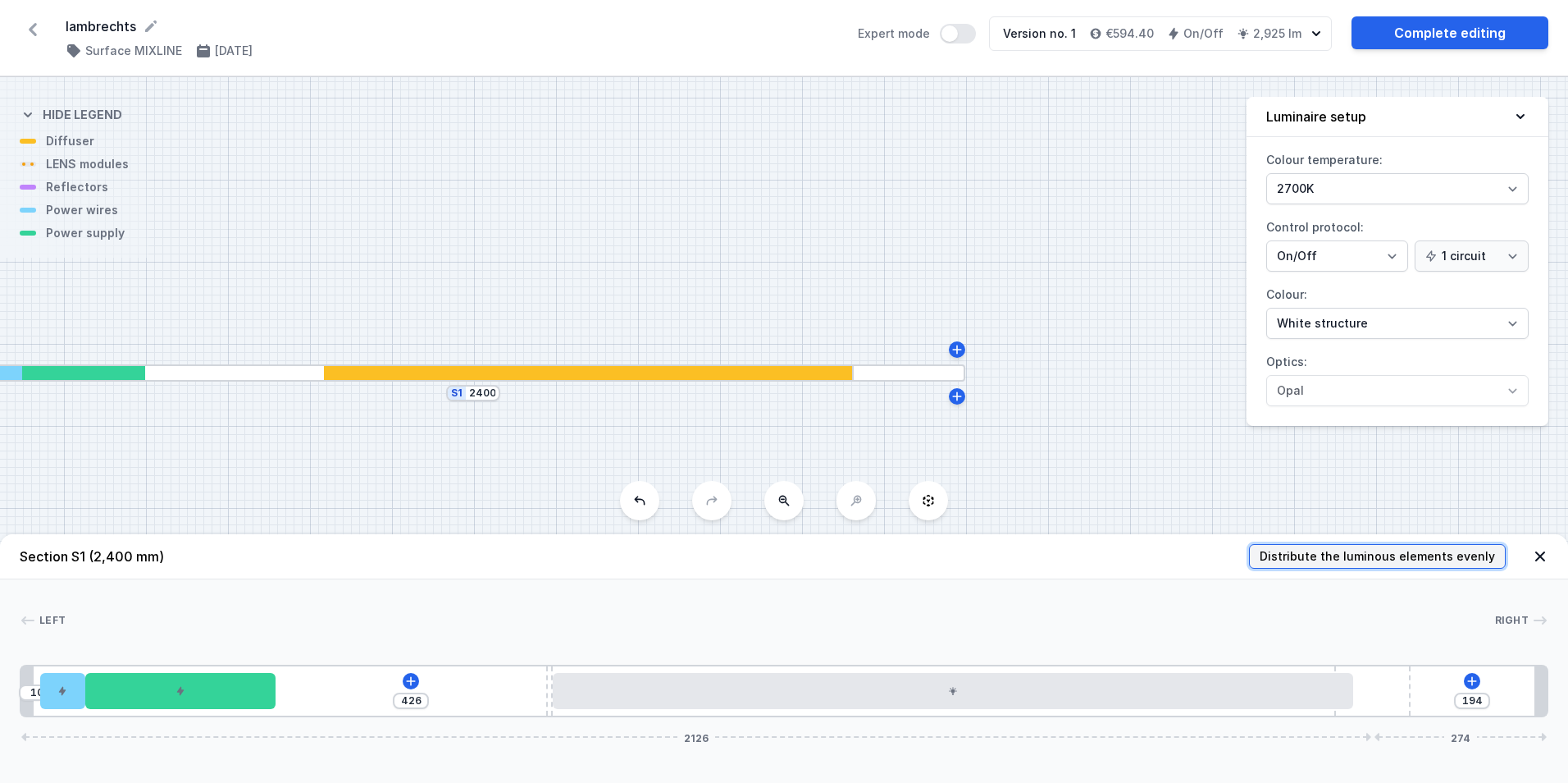
click at [1398, 553] on span "Distribute the luminous elements evenly" at bounding box center [1377, 556] width 235 height 16
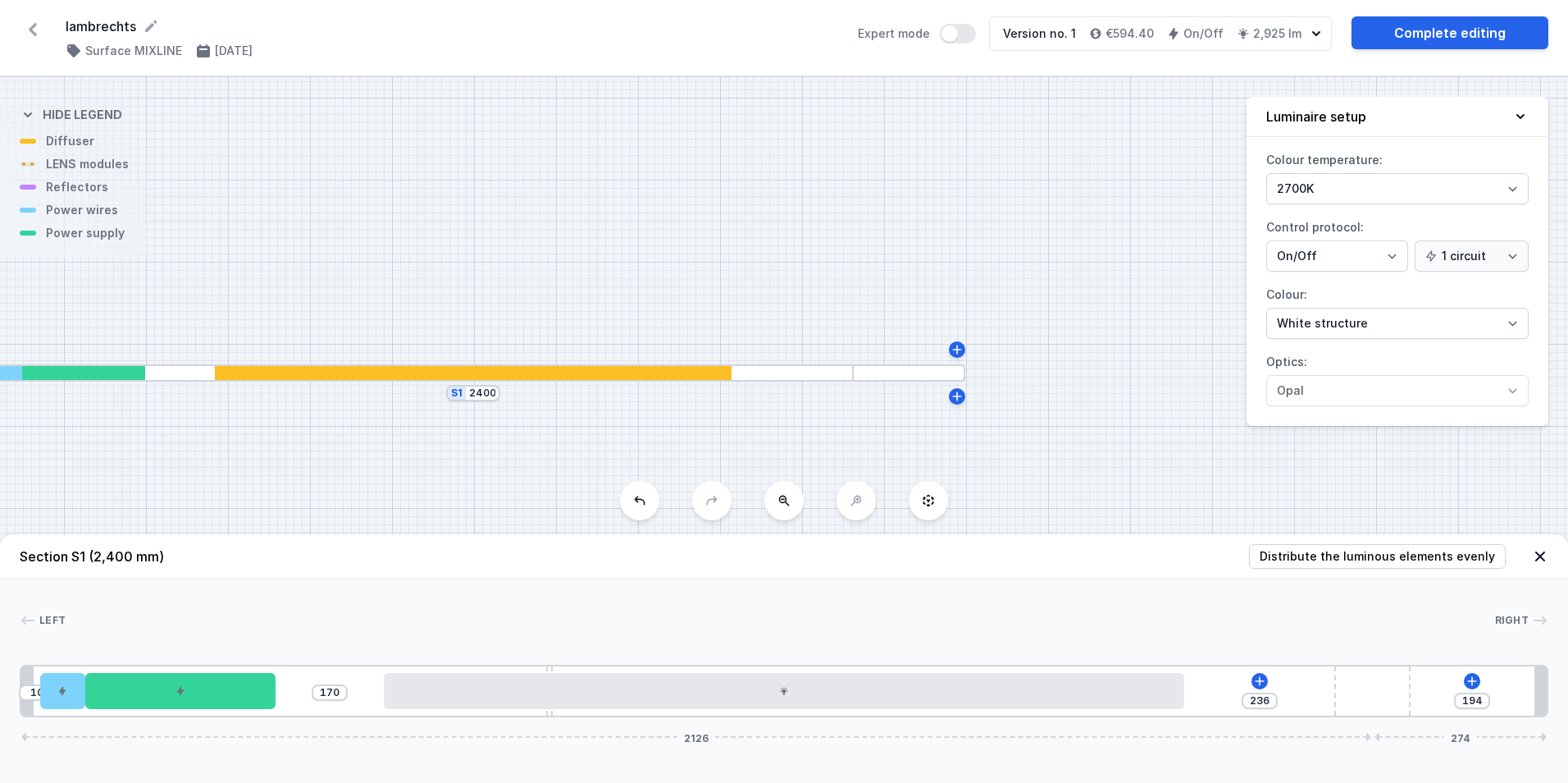
click at [939, 617] on div at bounding box center [780, 620] width 1429 height 16
click at [166, 691] on div at bounding box center [181, 691] width 191 height 36
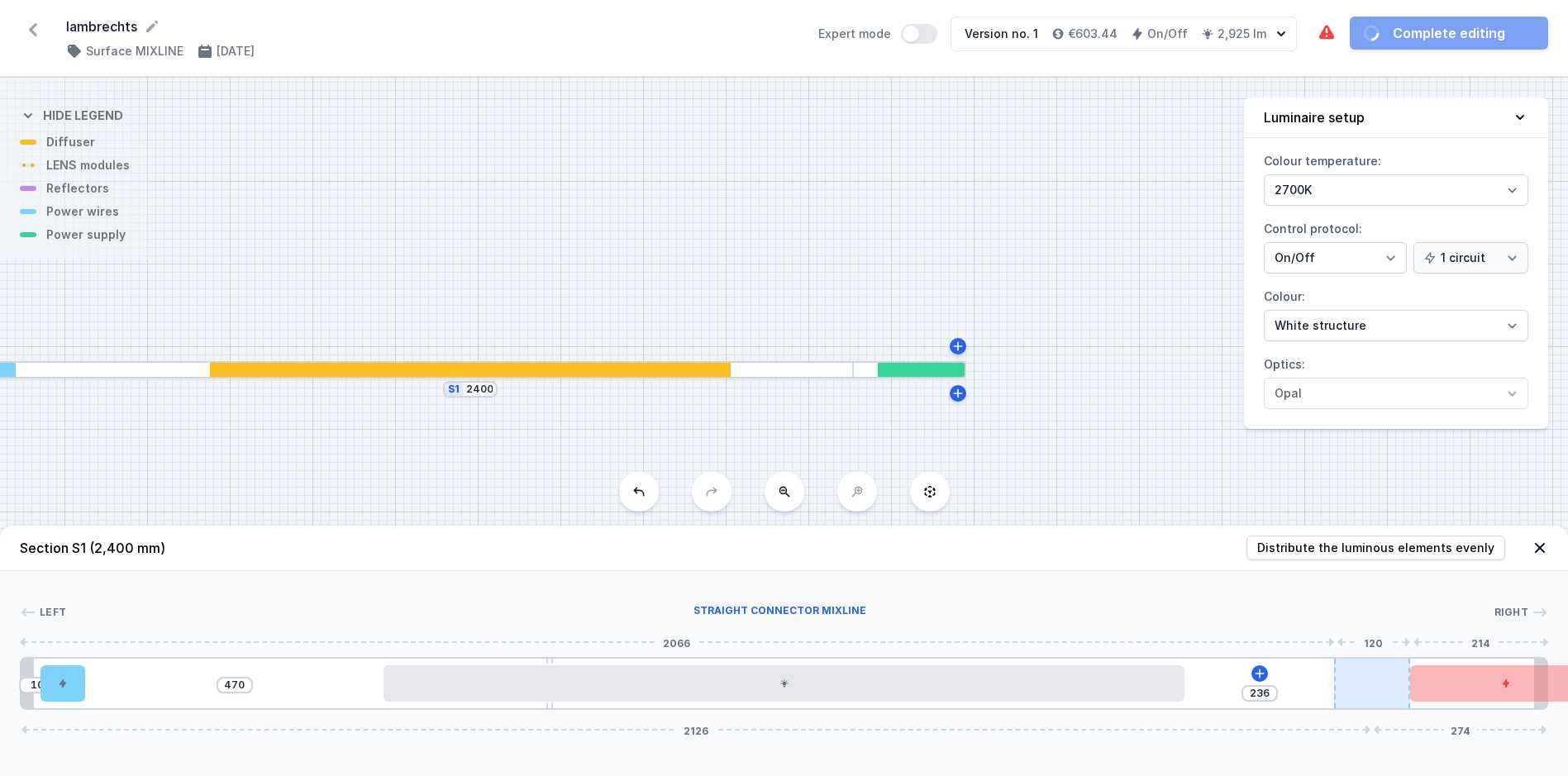
drag, startPoint x: 151, startPoint y: 704, endPoint x: 1402, endPoint y: 698, distance: 1251.0
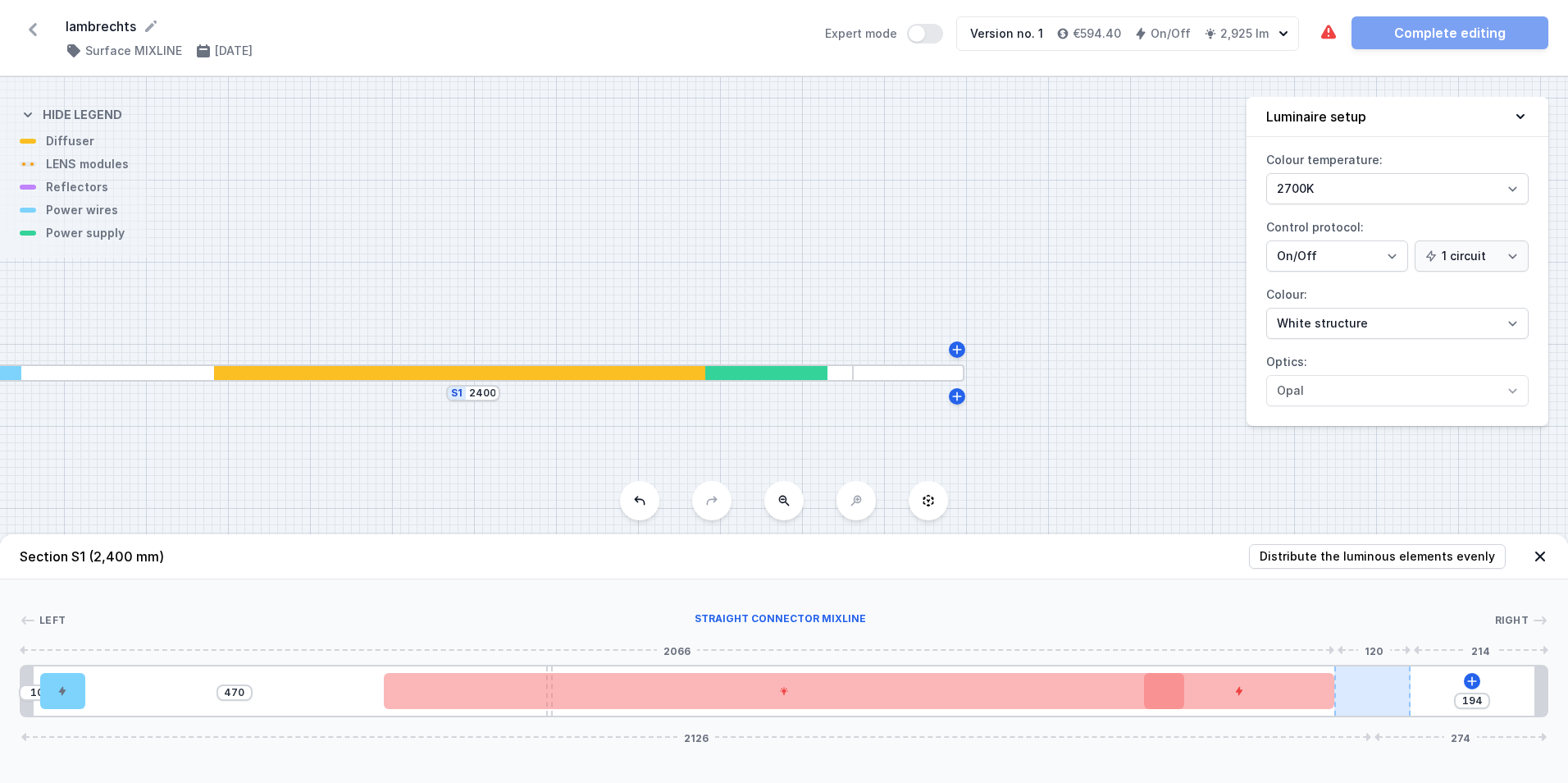
drag, startPoint x: 1440, startPoint y: 686, endPoint x: 1355, endPoint y: 702, distance: 86.5
click at [1310, 701] on div at bounding box center [1240, 691] width 191 height 36
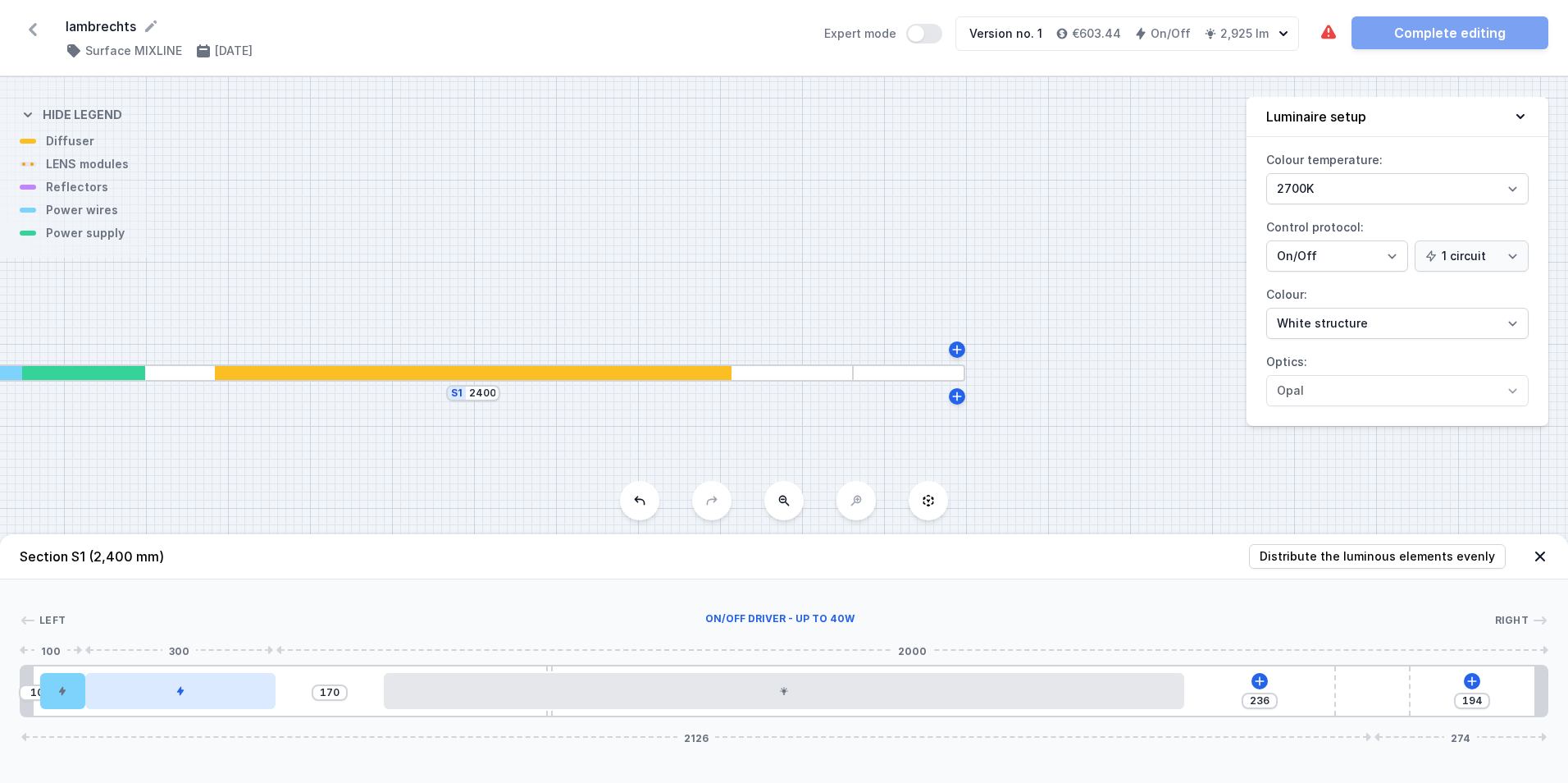
drag, startPoint x: 1217, startPoint y: 690, endPoint x: 187, endPoint y: 699, distance: 1030.0
click at [187, 699] on div at bounding box center [181, 691] width 191 height 36
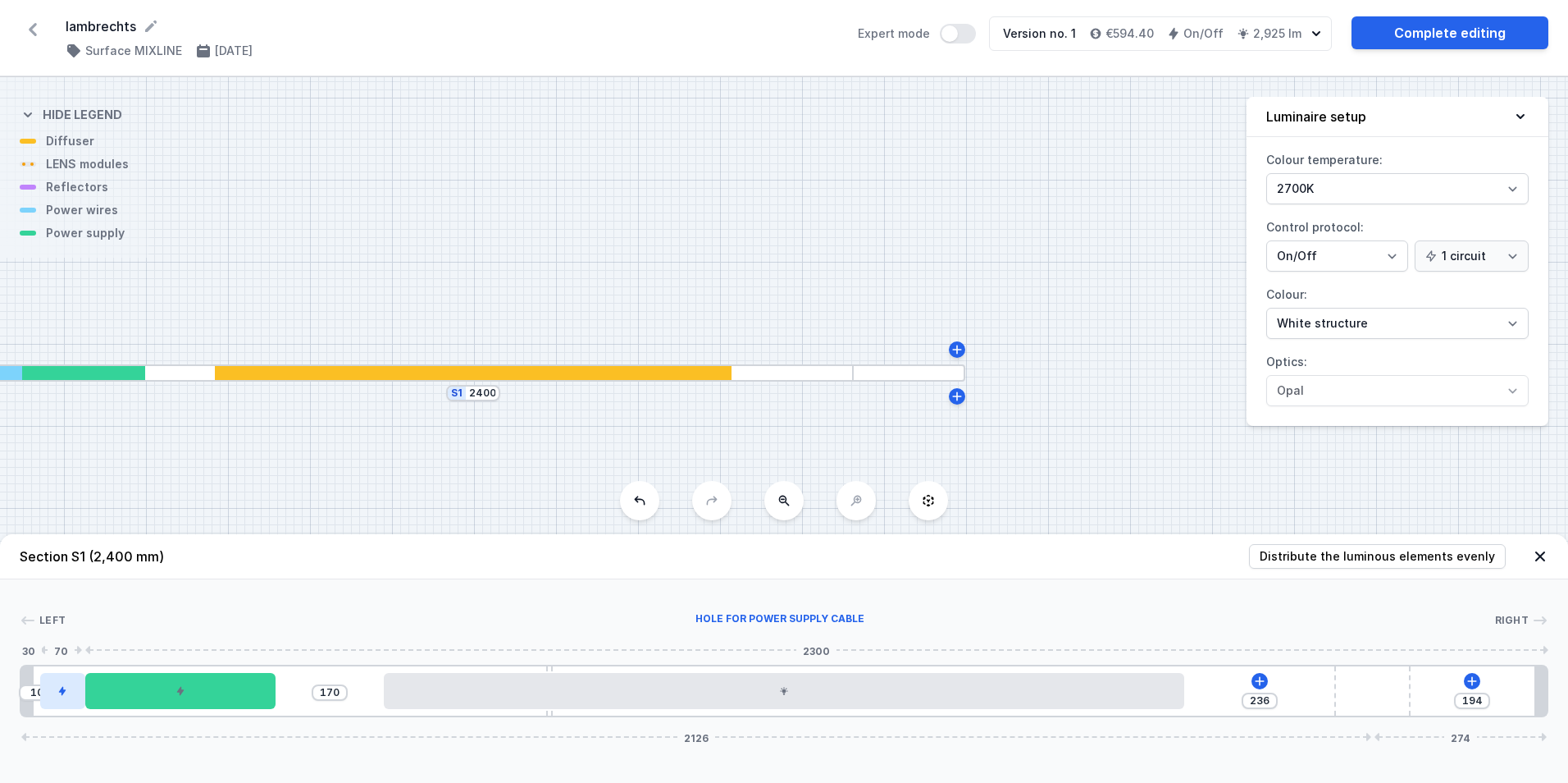
click at [55, 697] on div at bounding box center [63, 691] width 44 height 36
click at [67, 697] on div at bounding box center [63, 691] width 44 height 36
drag, startPoint x: 69, startPoint y: 696, endPoint x: 309, endPoint y: 712, distance: 240.5
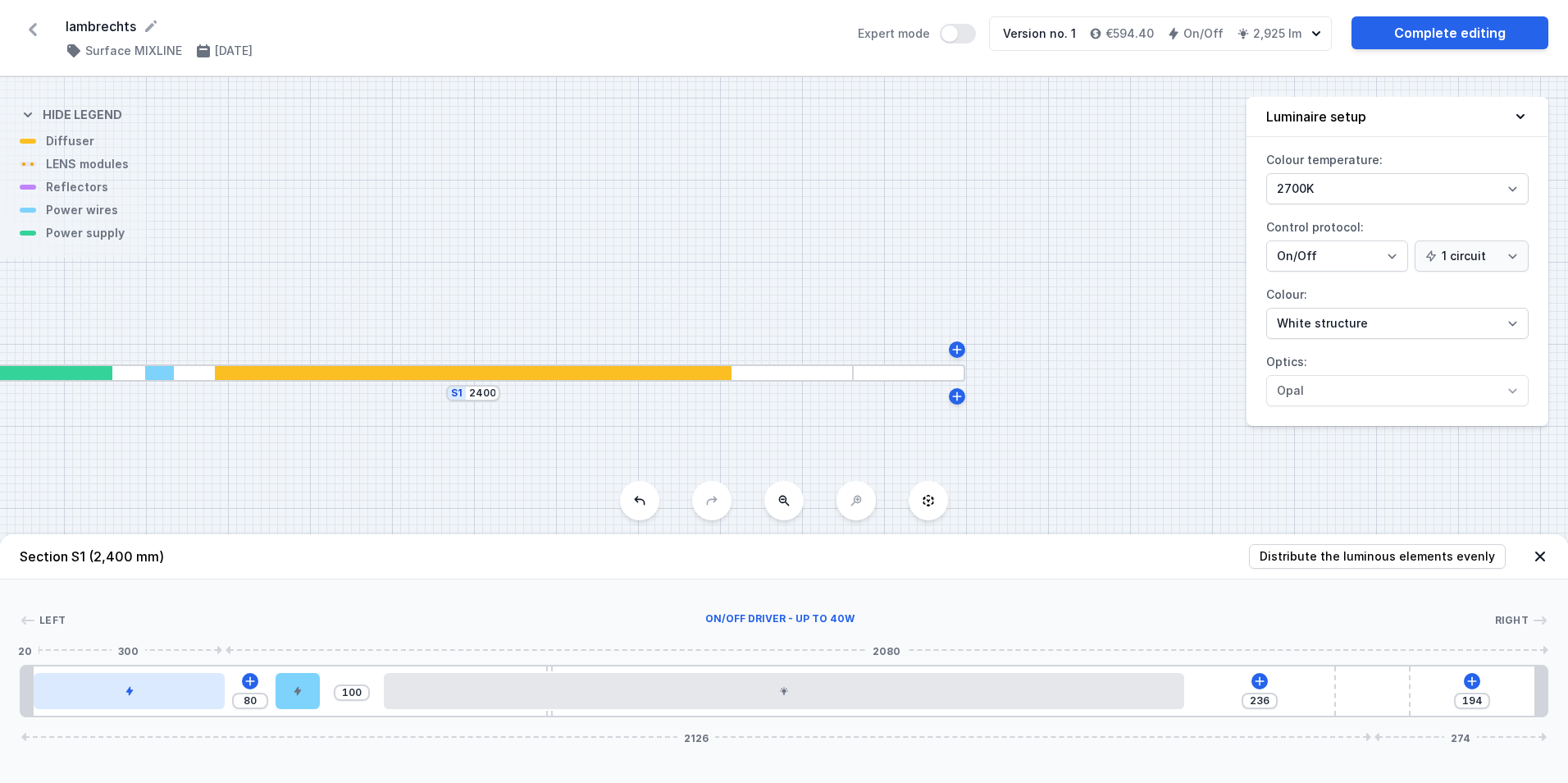
drag, startPoint x: 219, startPoint y: 691, endPoint x: 172, endPoint y: 692, distance: 47.0
click at [172, 692] on div at bounding box center [129, 691] width 191 height 36
drag, startPoint x: 305, startPoint y: 700, endPoint x: 53, endPoint y: 700, distance: 252.0
click at [53, 700] on div "250 236 194 2126 274" at bounding box center [784, 691] width 1529 height 52
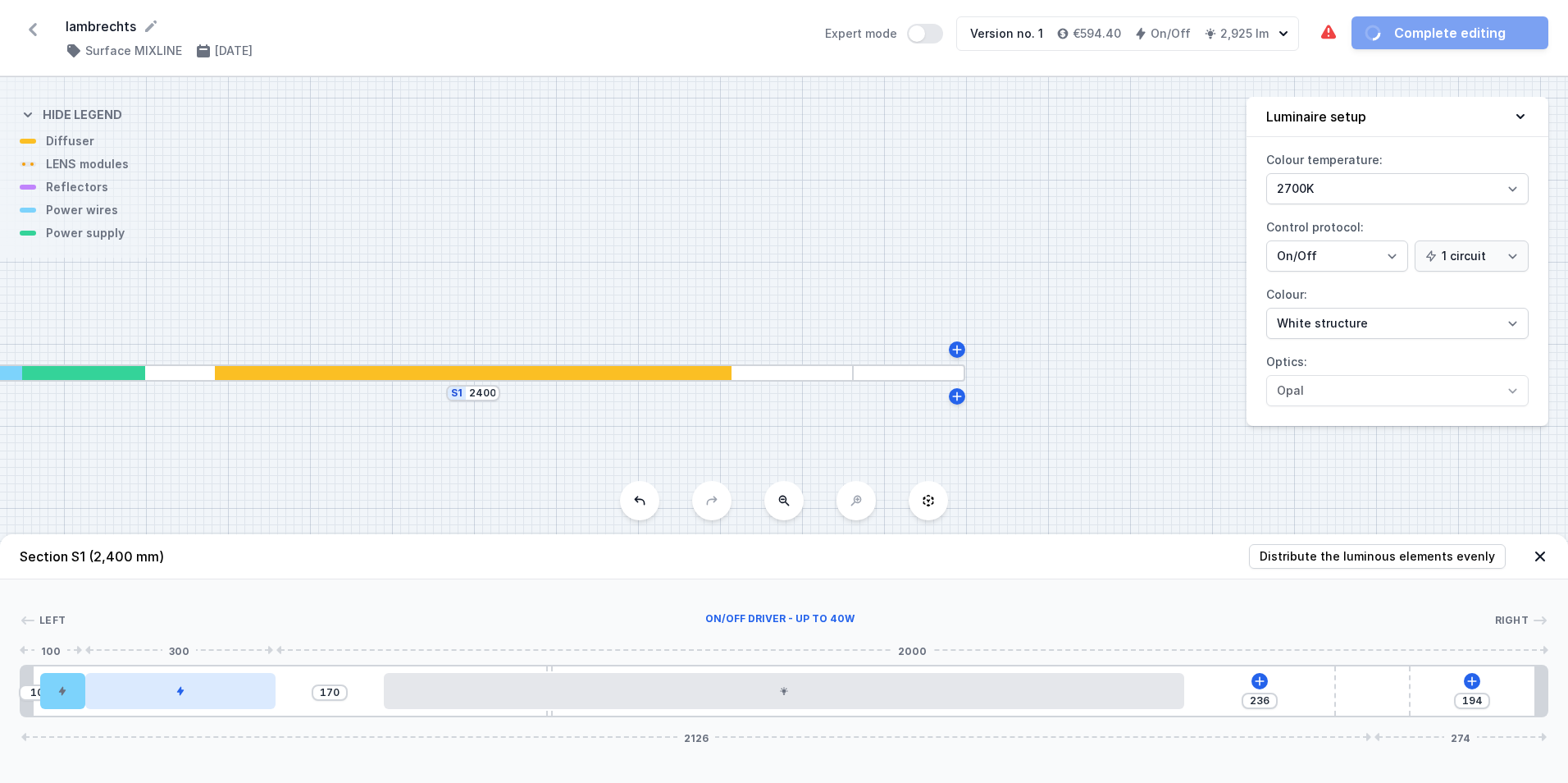
drag, startPoint x: 179, startPoint y: 695, endPoint x: 236, endPoint y: 691, distance: 57.1
click at [236, 691] on div at bounding box center [181, 691] width 191 height 36
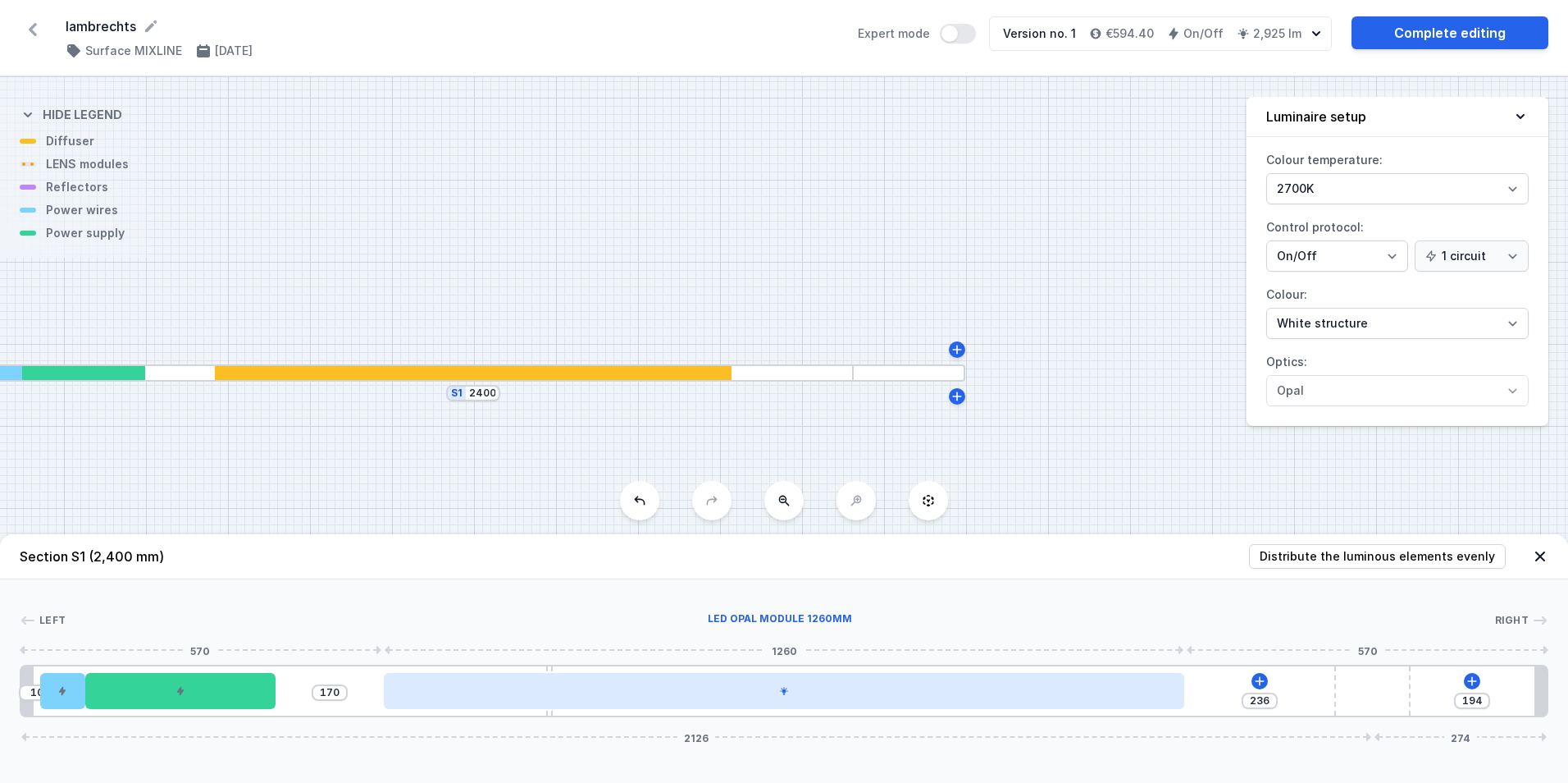
click at [463, 691] on div at bounding box center [784, 691] width 801 height 36
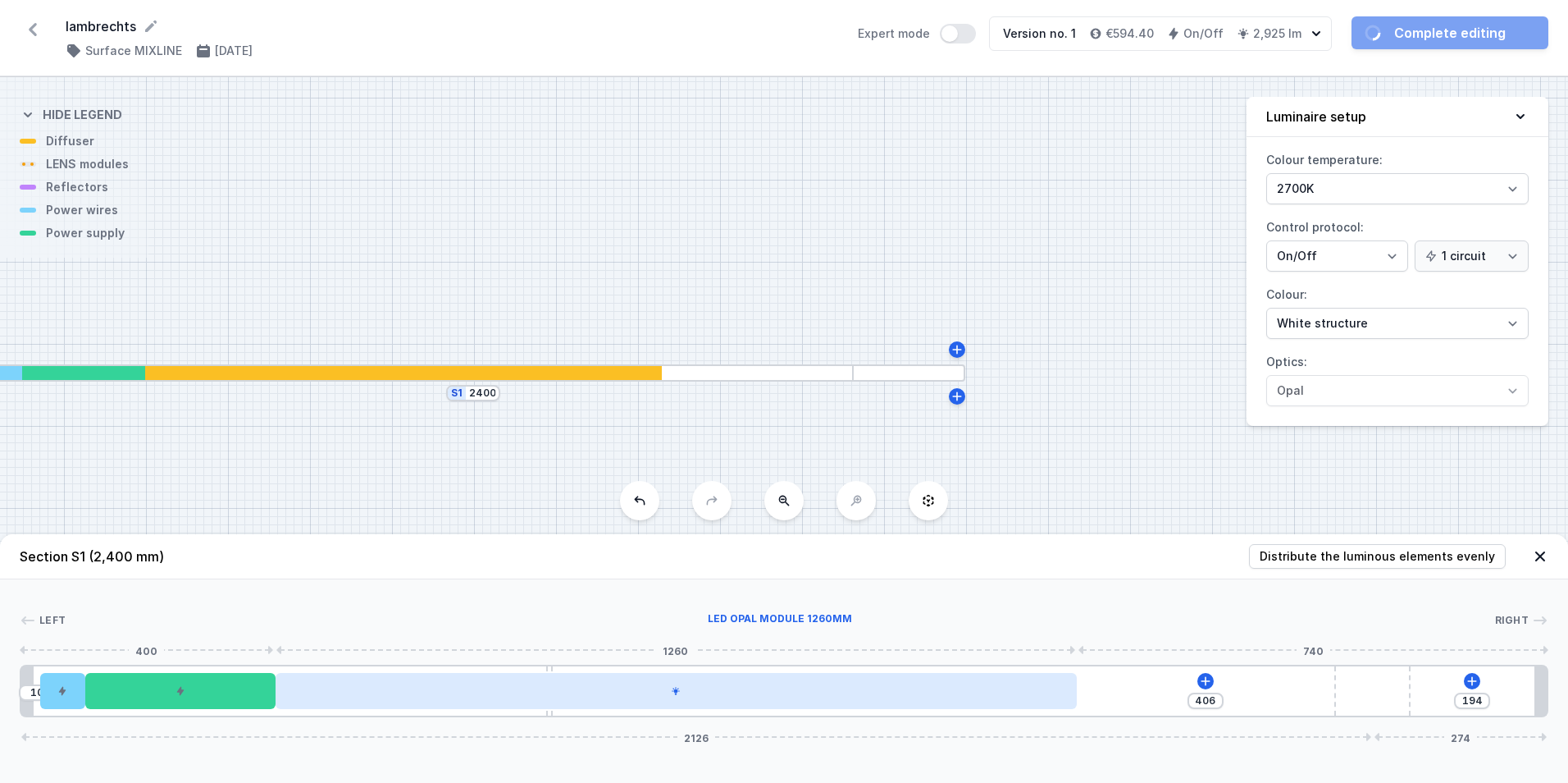
drag, startPoint x: 480, startPoint y: 696, endPoint x: 381, endPoint y: 691, distance: 99.1
click at [381, 691] on div at bounding box center [676, 691] width 801 height 36
click at [863, 689] on div at bounding box center [676, 691] width 801 height 36
click at [899, 682] on div at bounding box center [676, 691] width 801 height 36
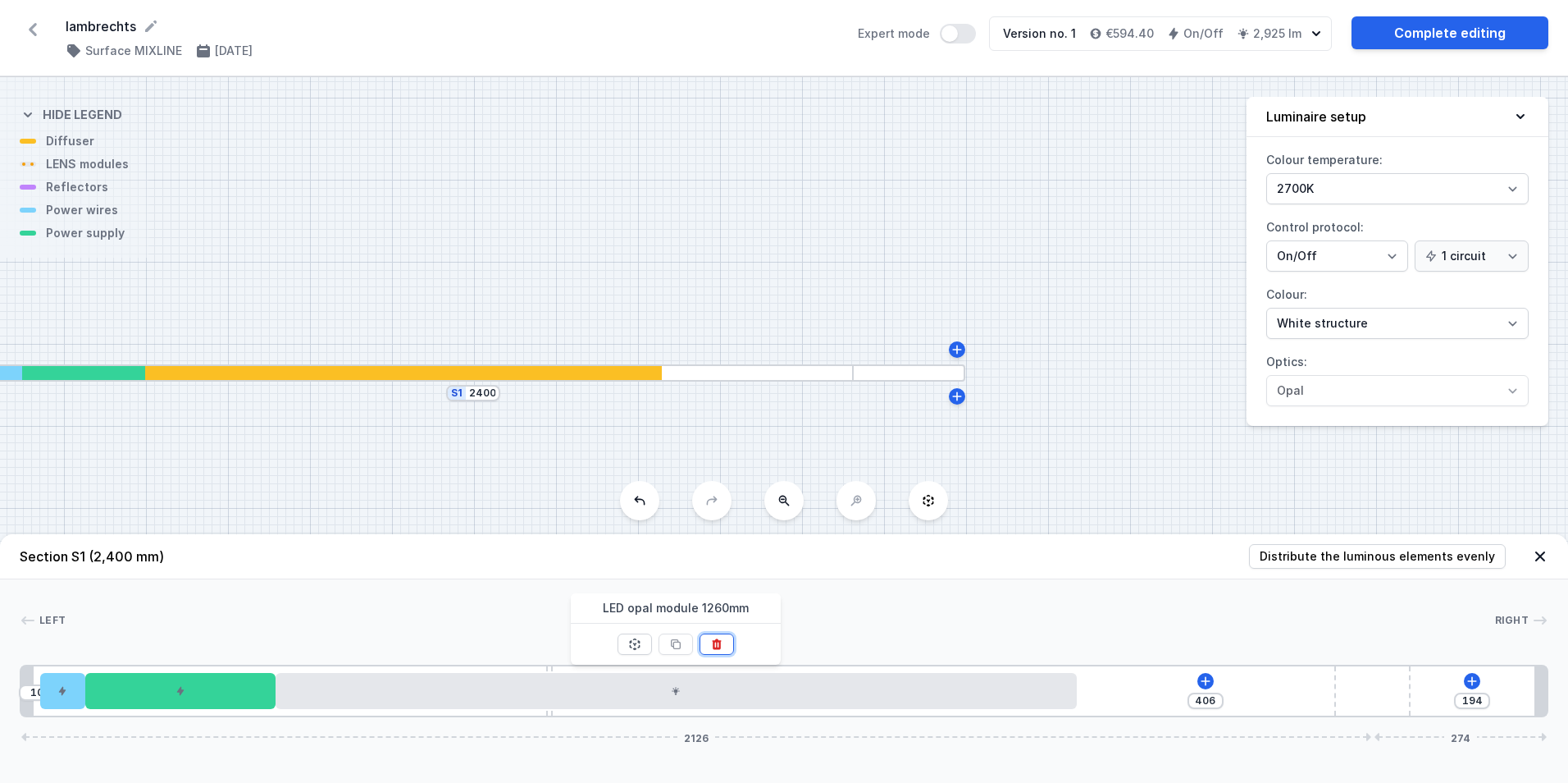
click at [713, 638] on icon at bounding box center [717, 644] width 14 height 14
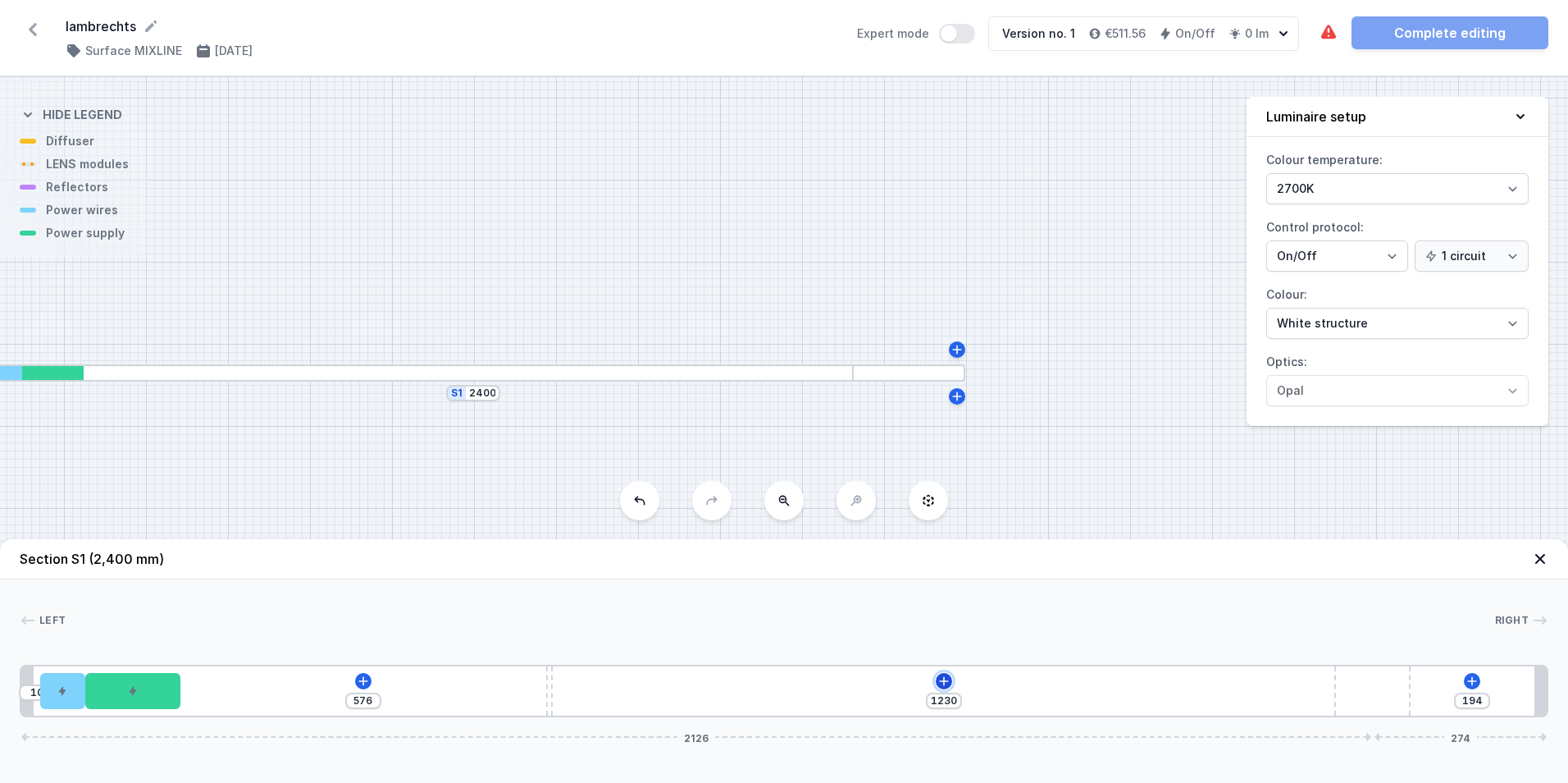
click at [936, 679] on button at bounding box center [943, 681] width 16 height 16
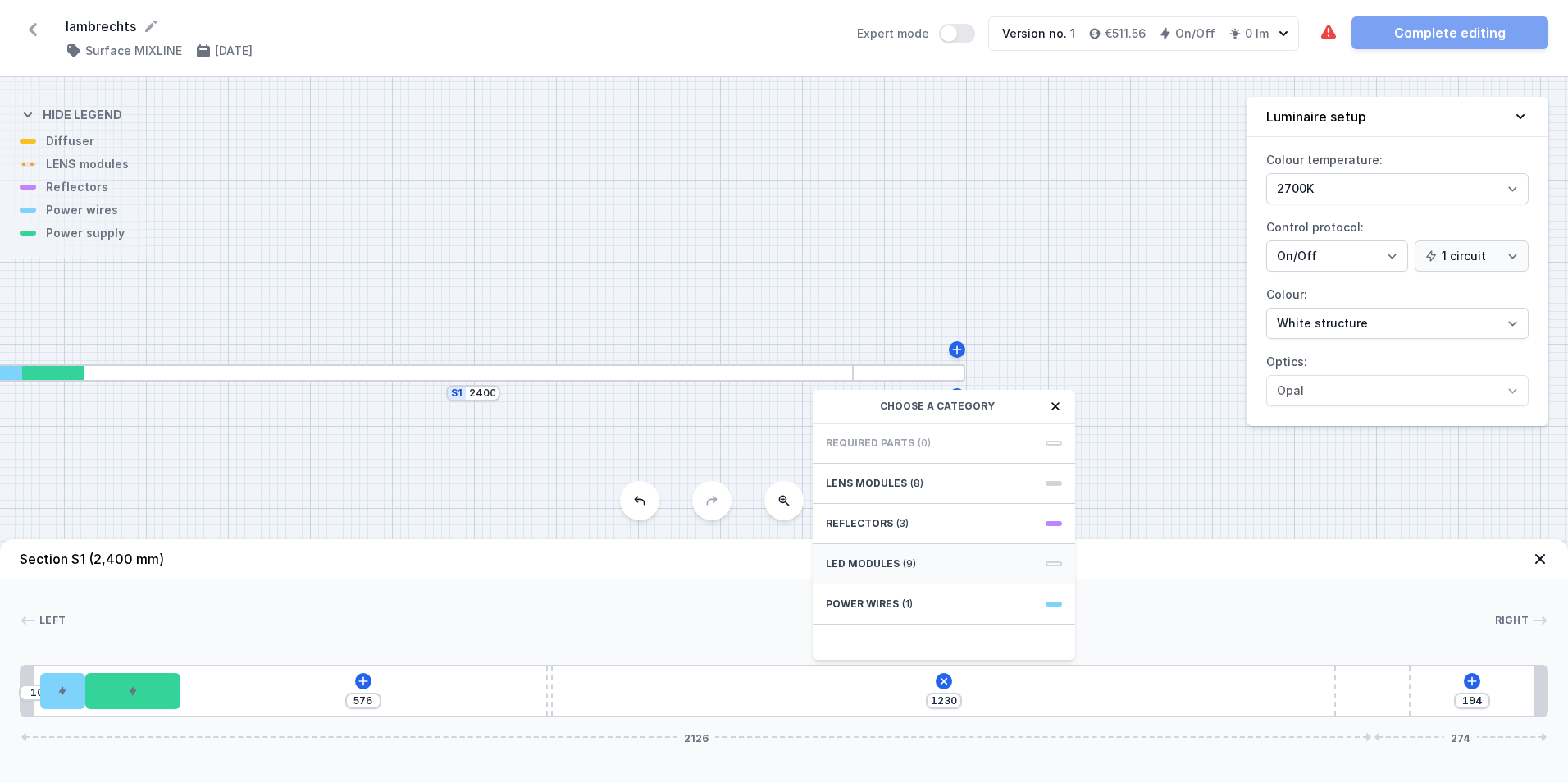
click at [903, 564] on span "(9)" at bounding box center [910, 564] width 14 height 14
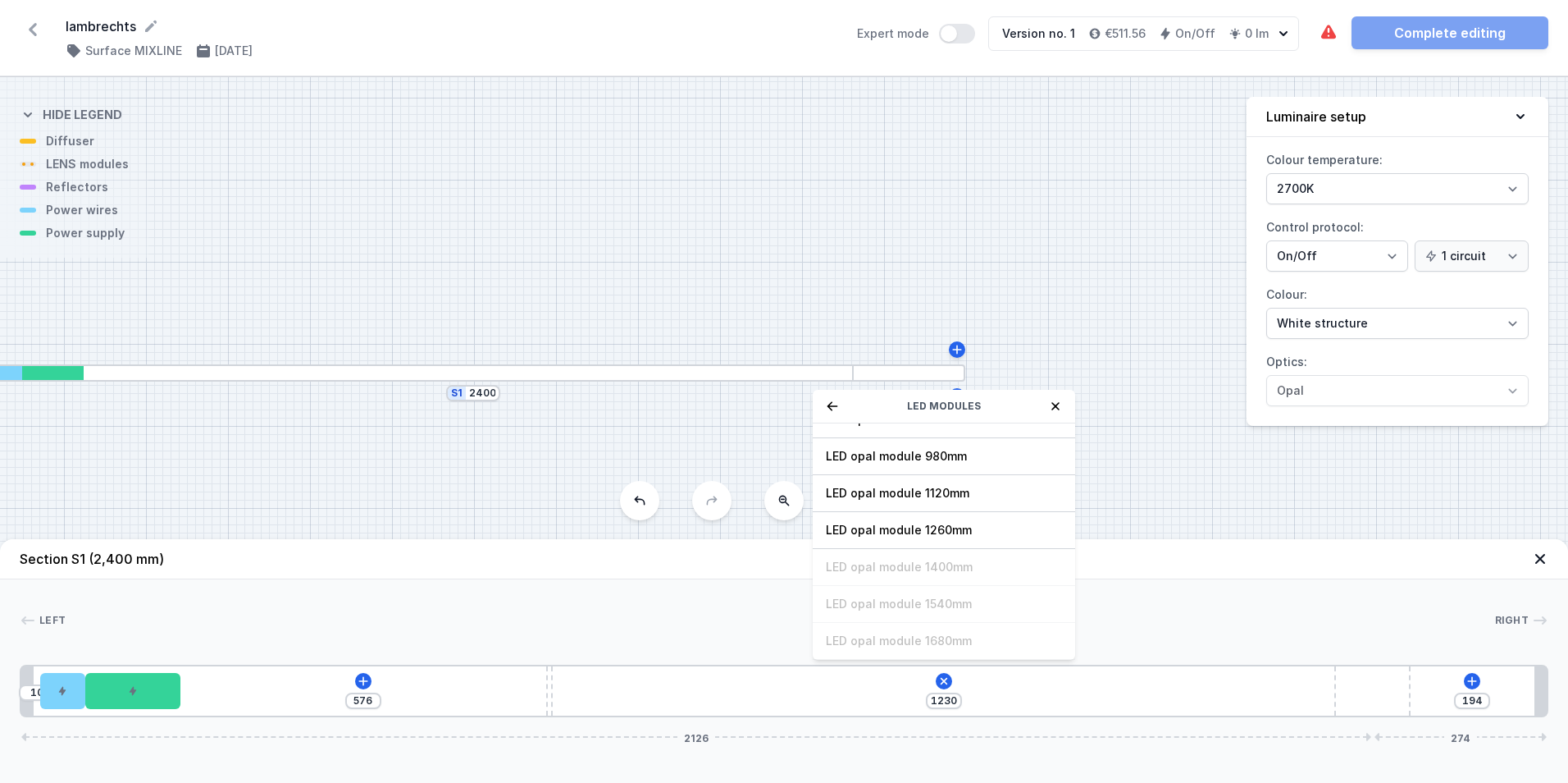
click at [902, 562] on div "LED opal module 140mm LED opal module 280mm LED opal module 420mm LED opal modu…" at bounding box center [944, 541] width 262 height 236
click at [611, 704] on div "10 576 1230 LED modules LED opal module 140mm LED opal module 280mm LED opal mo…" at bounding box center [784, 691] width 1529 height 52
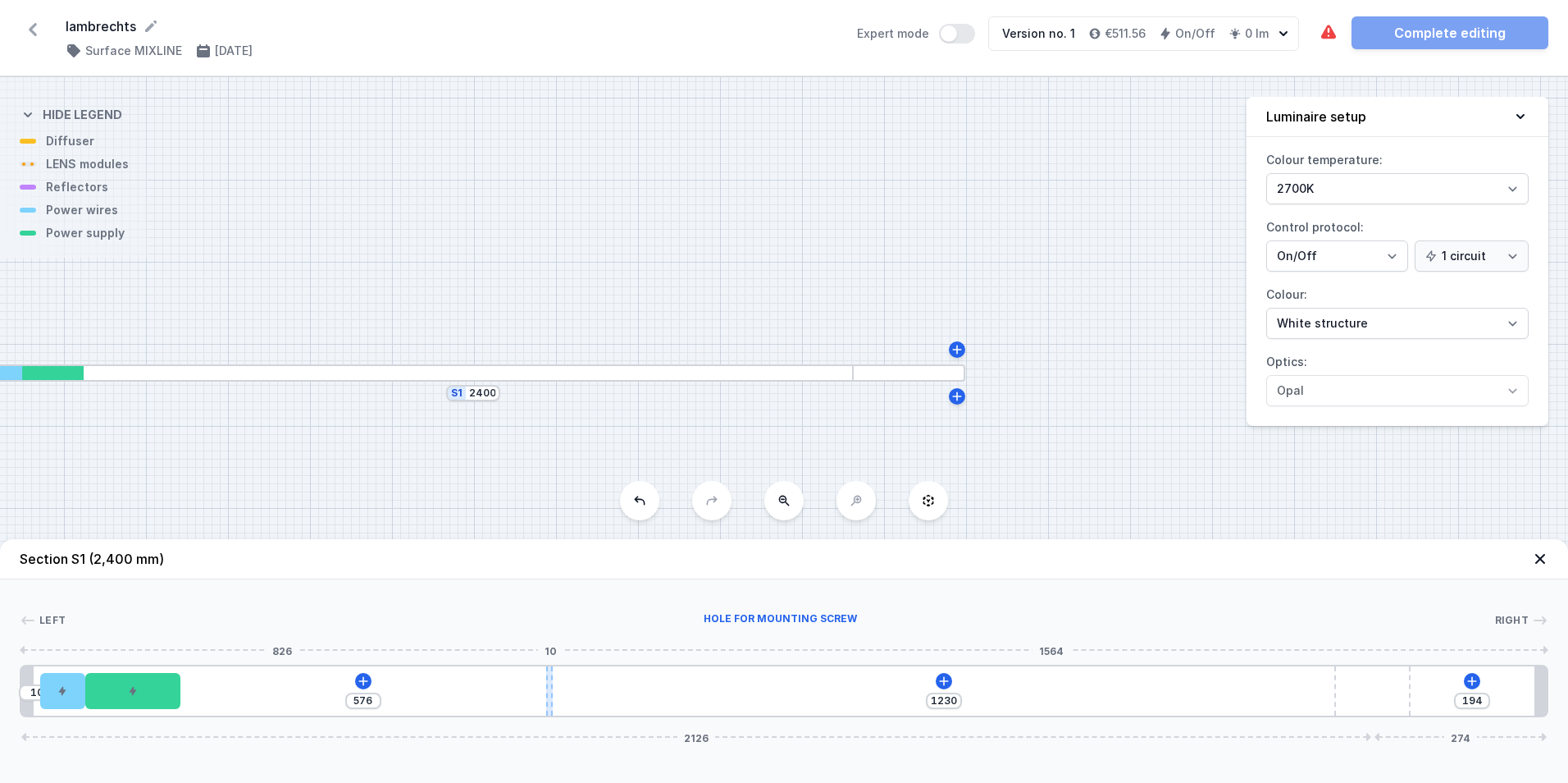
click at [548, 682] on div at bounding box center [549, 691] width 7 height 49
drag, startPoint x: 548, startPoint y: 682, endPoint x: 482, endPoint y: 687, distance: 66.2
click at [394, 676] on div "10 576 1230 194 2126 274" at bounding box center [784, 691] width 1529 height 52
drag, startPoint x: 549, startPoint y: 693, endPoint x: 375, endPoint y: 671, distance: 175.4
click at [375, 671] on div "10 576 1230 194 2126 274" at bounding box center [784, 691] width 1529 height 52
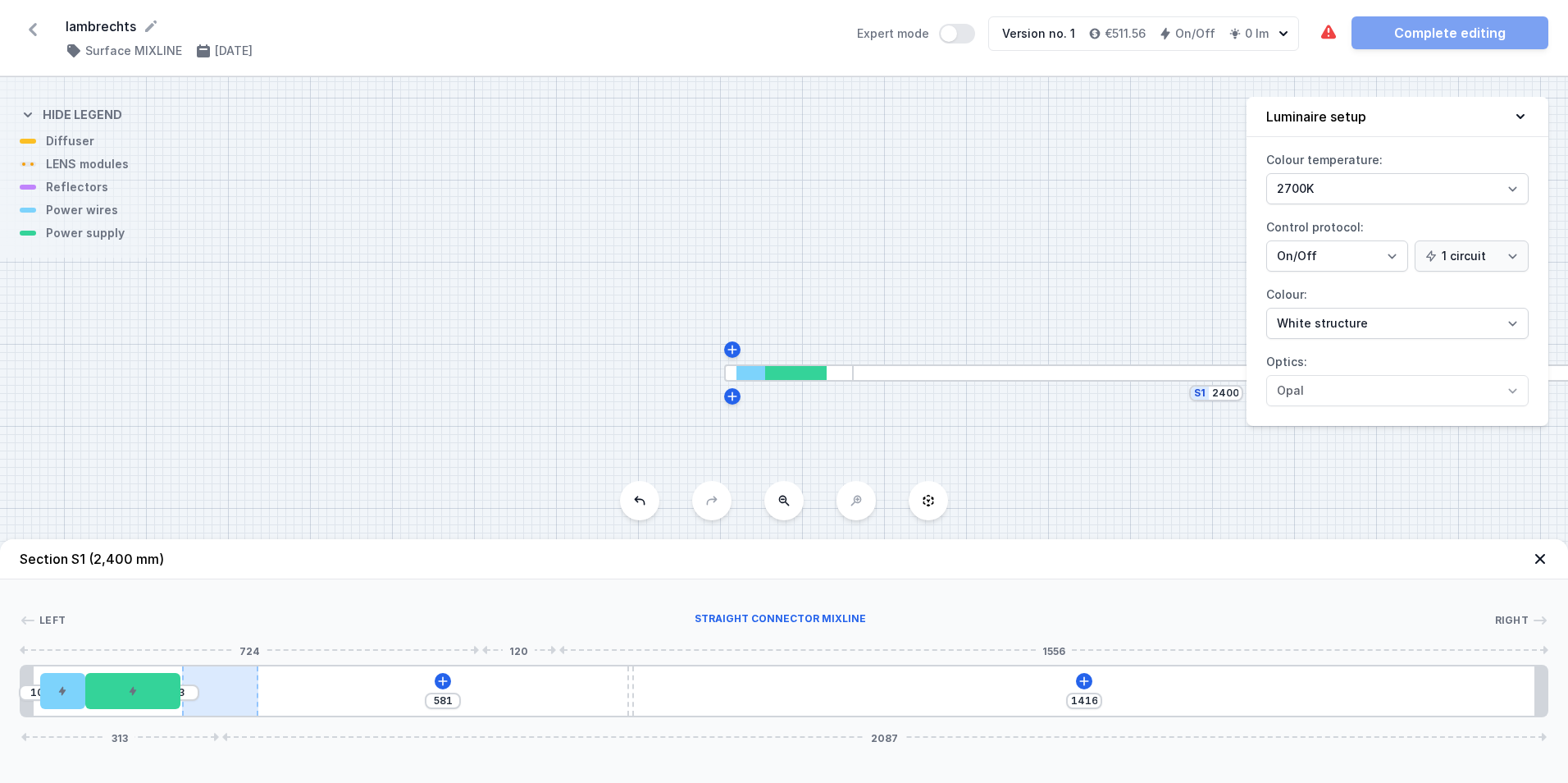
drag, startPoint x: 1337, startPoint y: 691, endPoint x: 227, endPoint y: 696, distance: 1110.0
click at [227, 696] on div at bounding box center [220, 691] width 76 height 49
click at [626, 678] on div "10 3 581 1416 313 2087" at bounding box center [784, 691] width 1529 height 52
drag, startPoint x: 631, startPoint y: 681, endPoint x: 383, endPoint y: 681, distance: 248.0
click at [383, 681] on div "10 3 707 1290 313 2087" at bounding box center [784, 691] width 1529 height 52
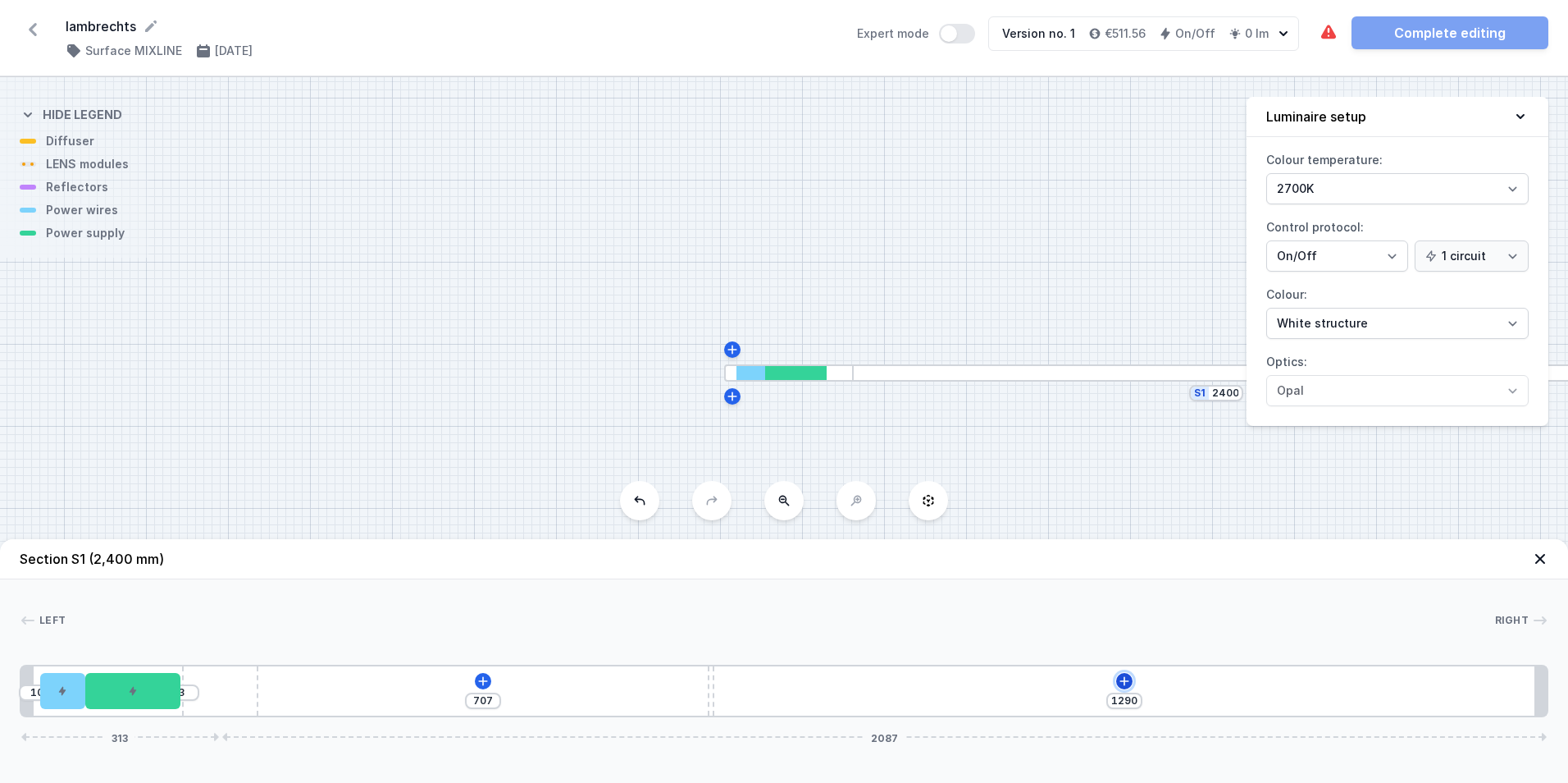
click at [1119, 679] on icon at bounding box center [1125, 682] width 14 height 14
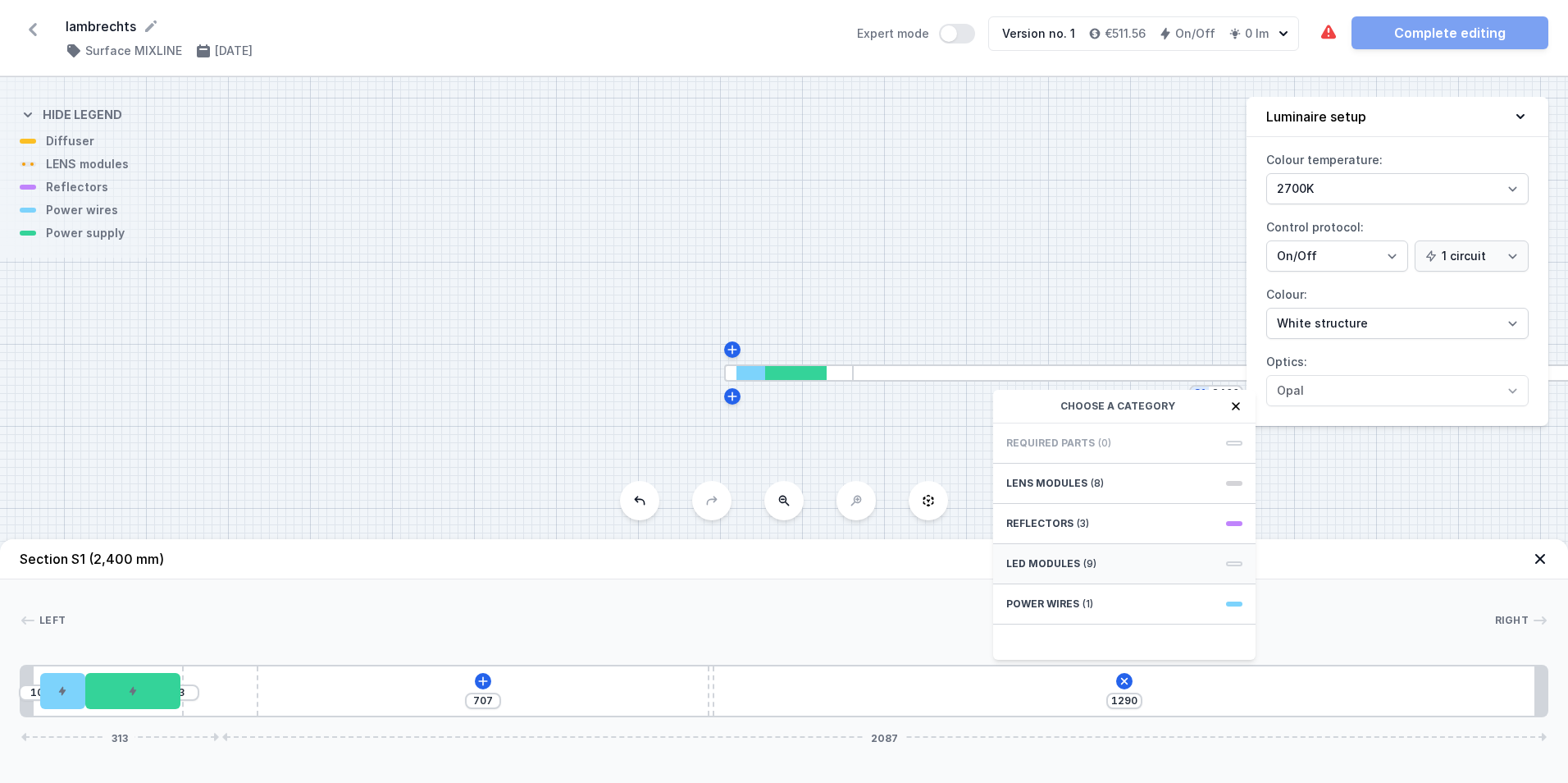
click at [1052, 552] on div "LED modules (9)" at bounding box center [1124, 564] width 262 height 41
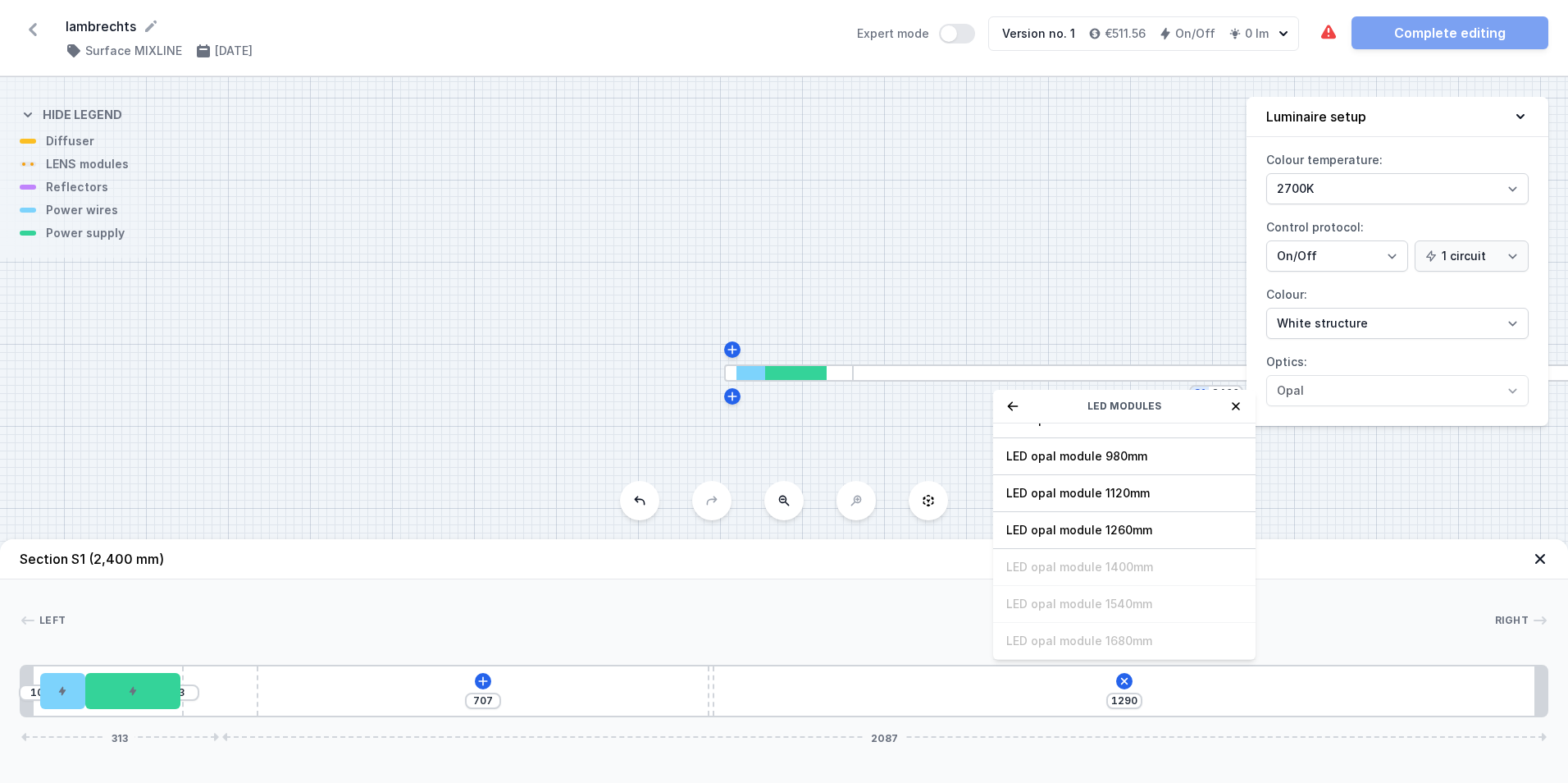
click at [821, 690] on div "10 3 707 1290 LED modules LED opal module 140mm LED opal module 280mm LED opal …" at bounding box center [784, 691] width 1529 height 52
